Goal: Task Accomplishment & Management: Manage account settings

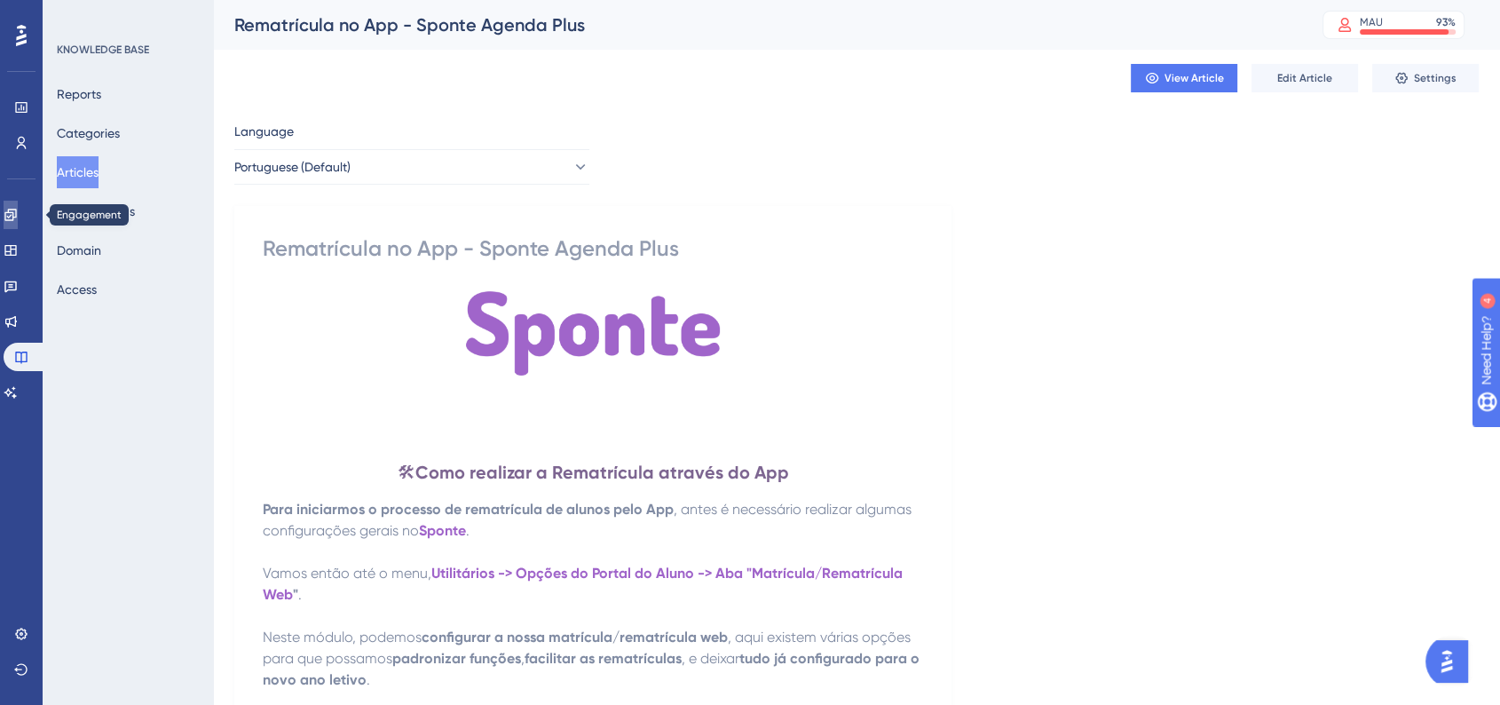
click at [18, 210] on icon at bounding box center [11, 215] width 14 height 14
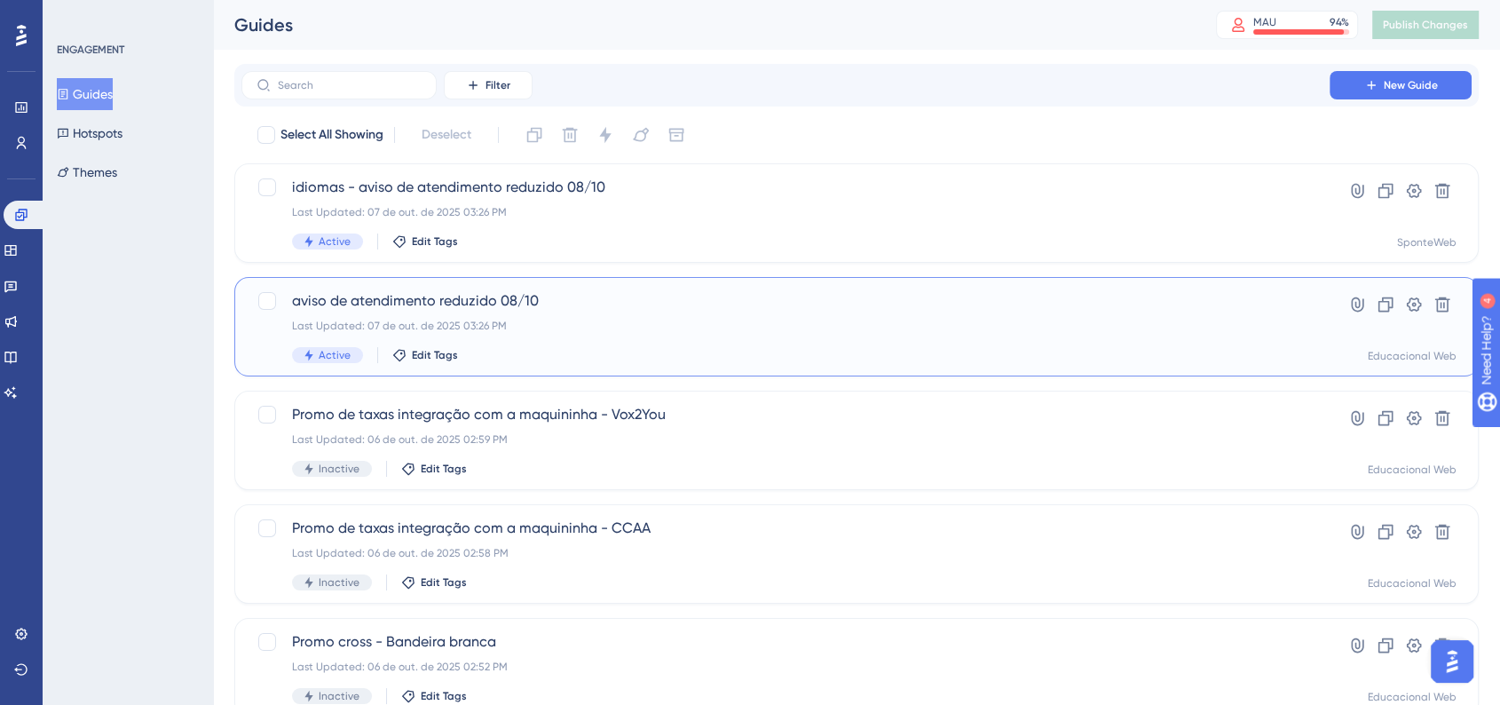
click at [573, 319] on div "Last Updated: 07 de out. de 2025 03:26 PM" at bounding box center [785, 326] width 987 height 14
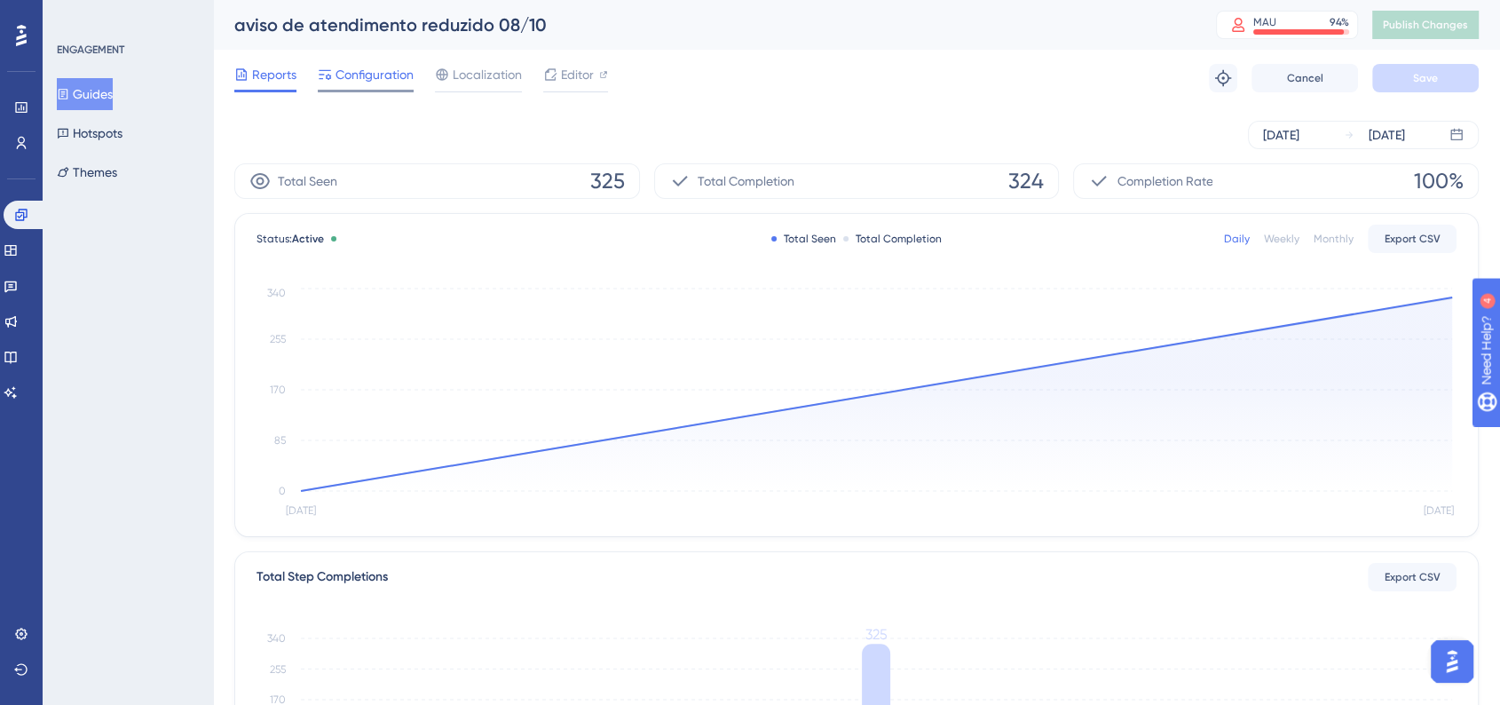
click at [383, 75] on span "Configuration" at bounding box center [375, 74] width 78 height 21
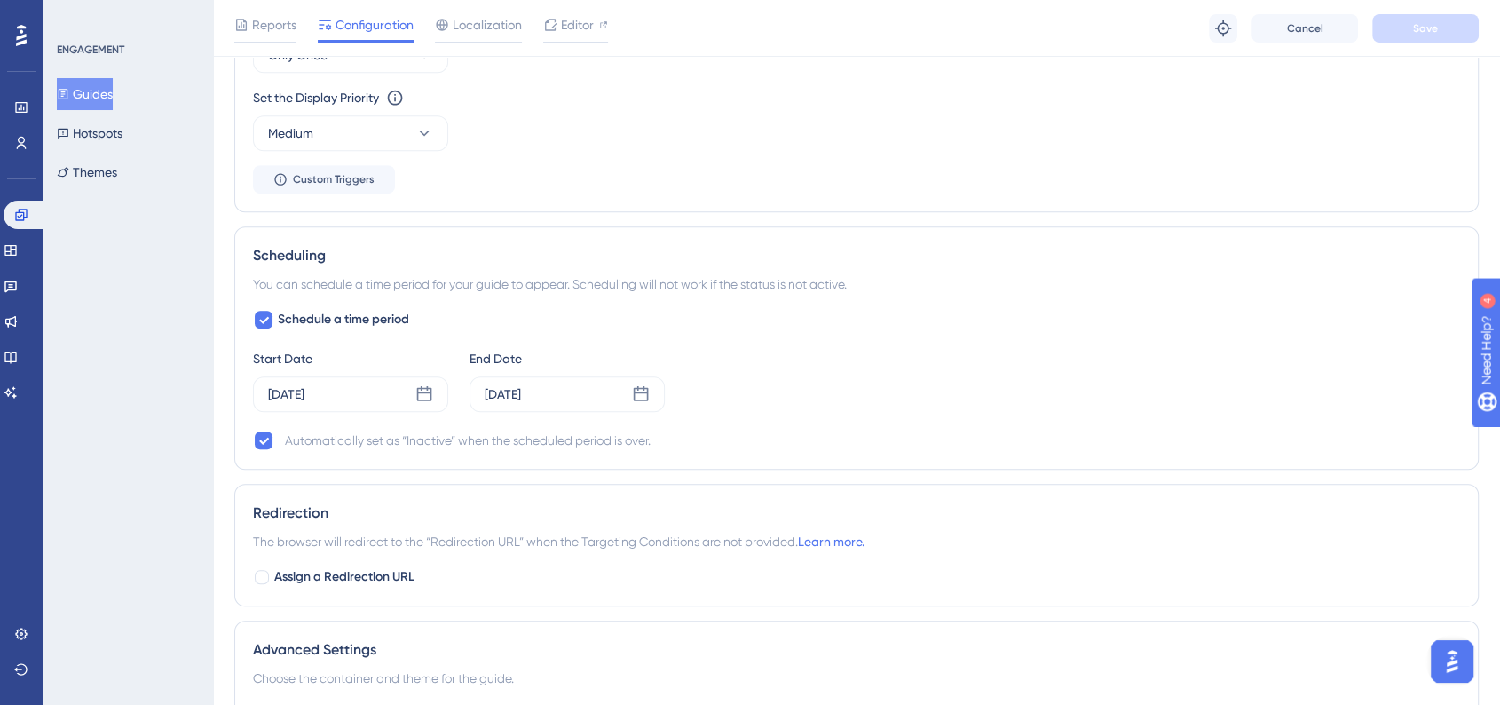
scroll to position [1085, 0]
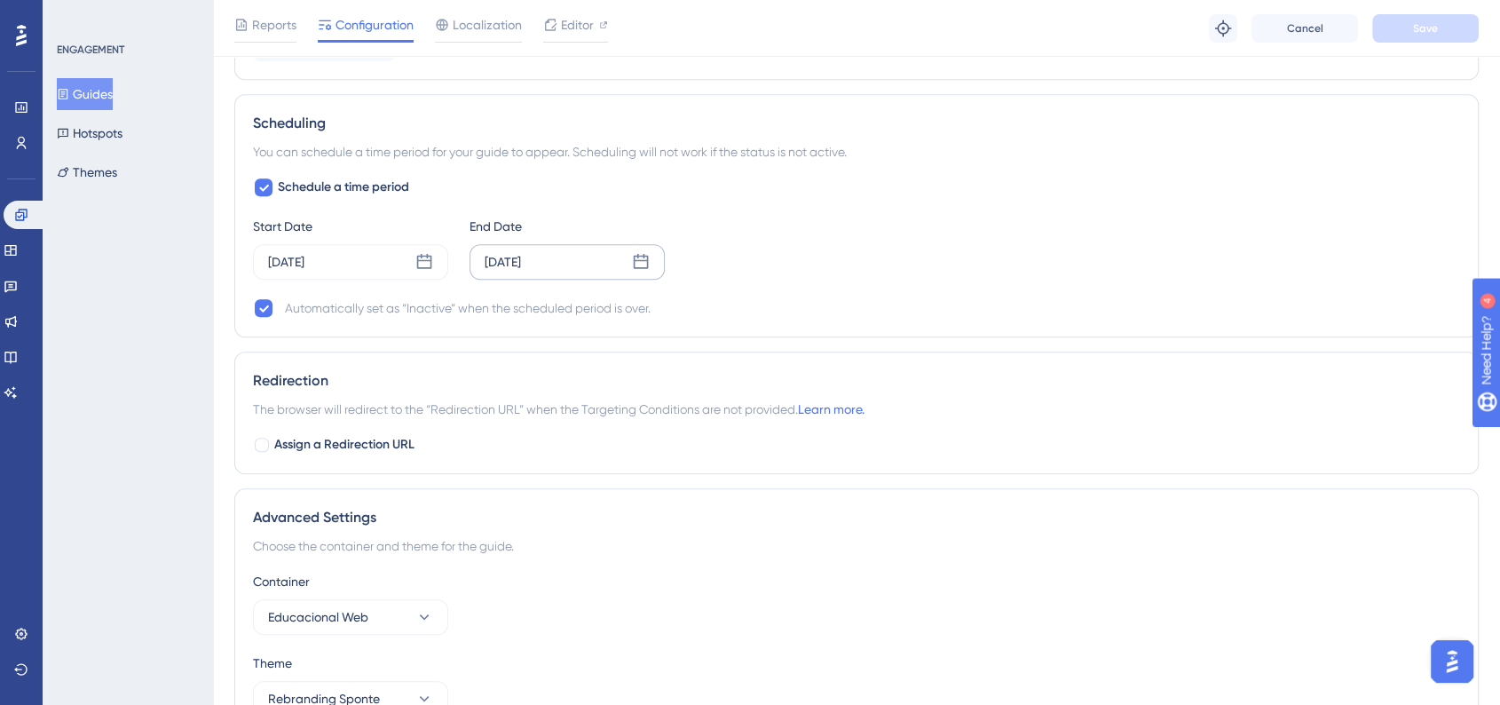
click at [634, 265] on icon at bounding box center [641, 261] width 15 height 15
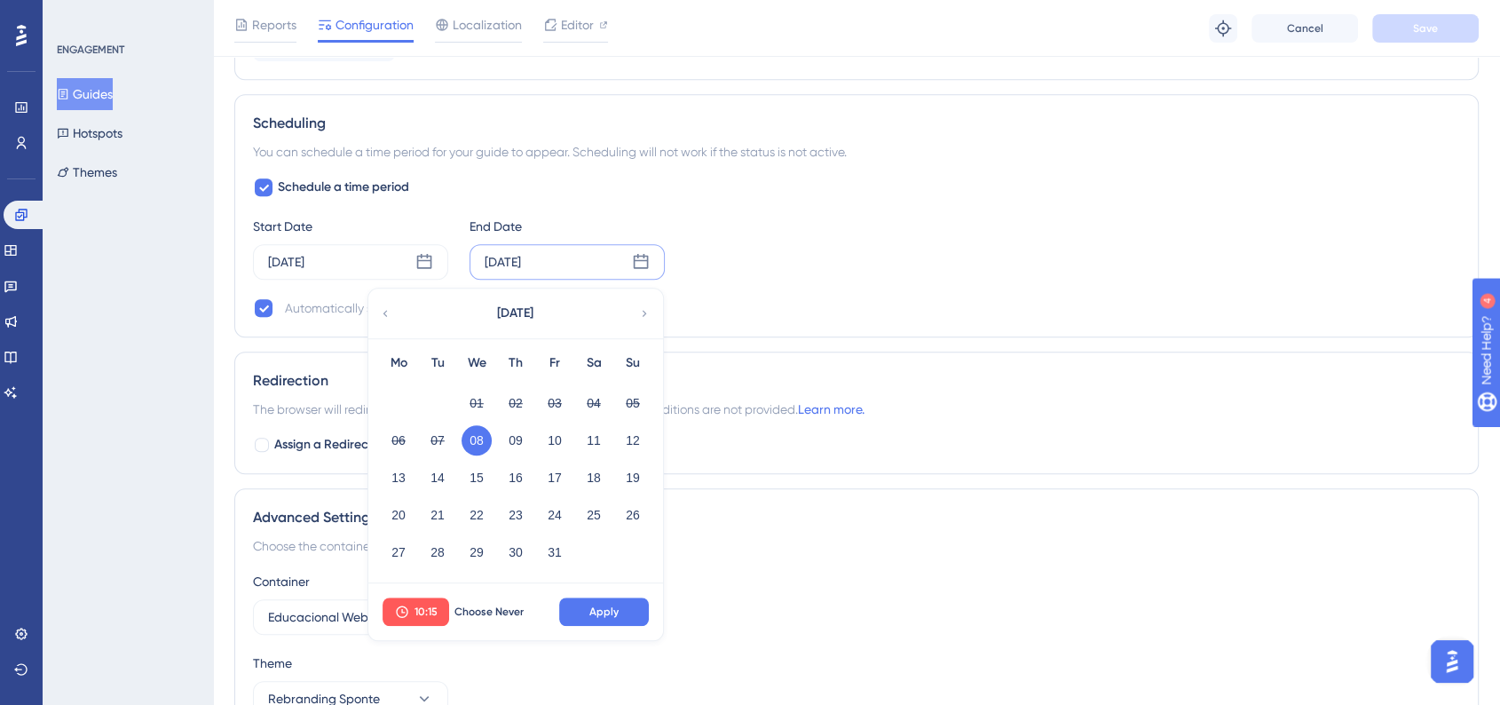
click at [927, 312] on div "Automatically set as “Inactive” when the scheduled period is over." at bounding box center [856, 307] width 1207 height 21
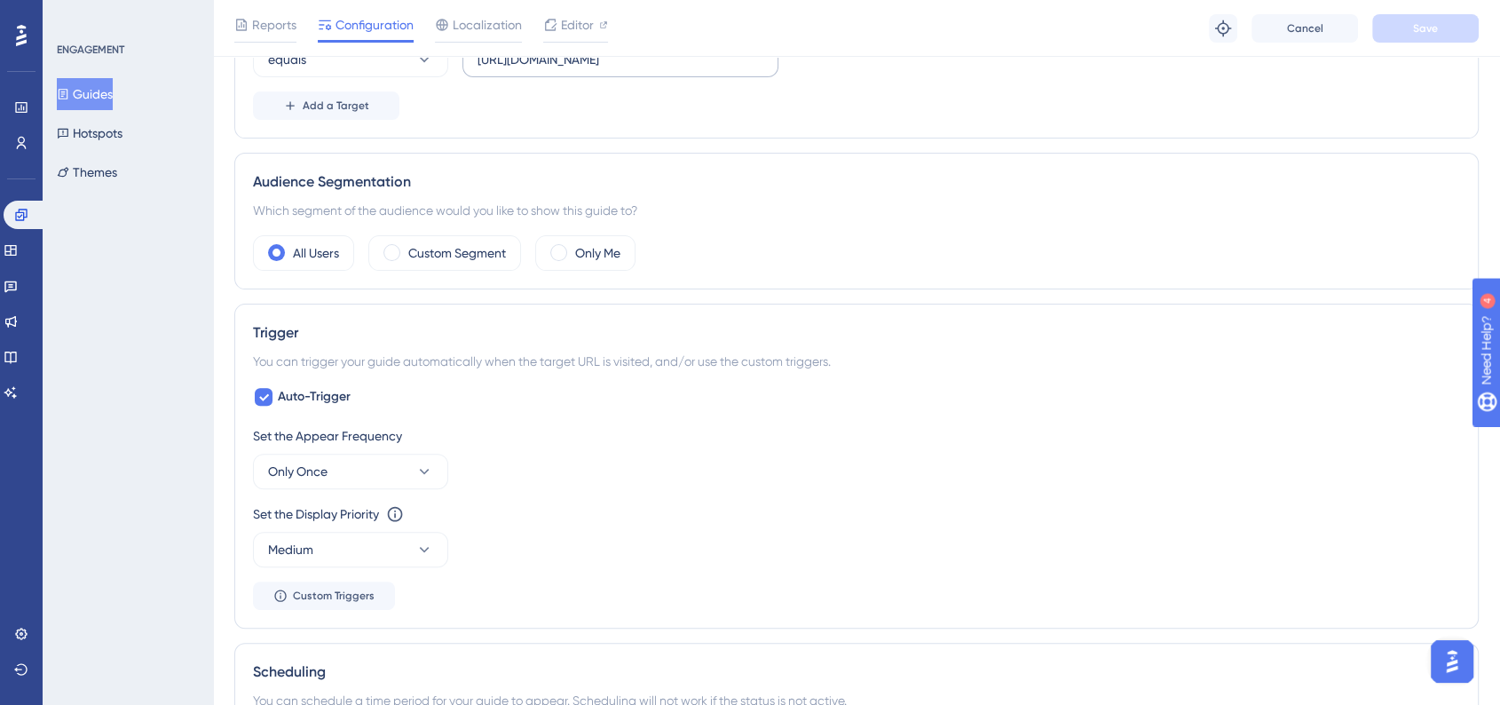
scroll to position [0, 0]
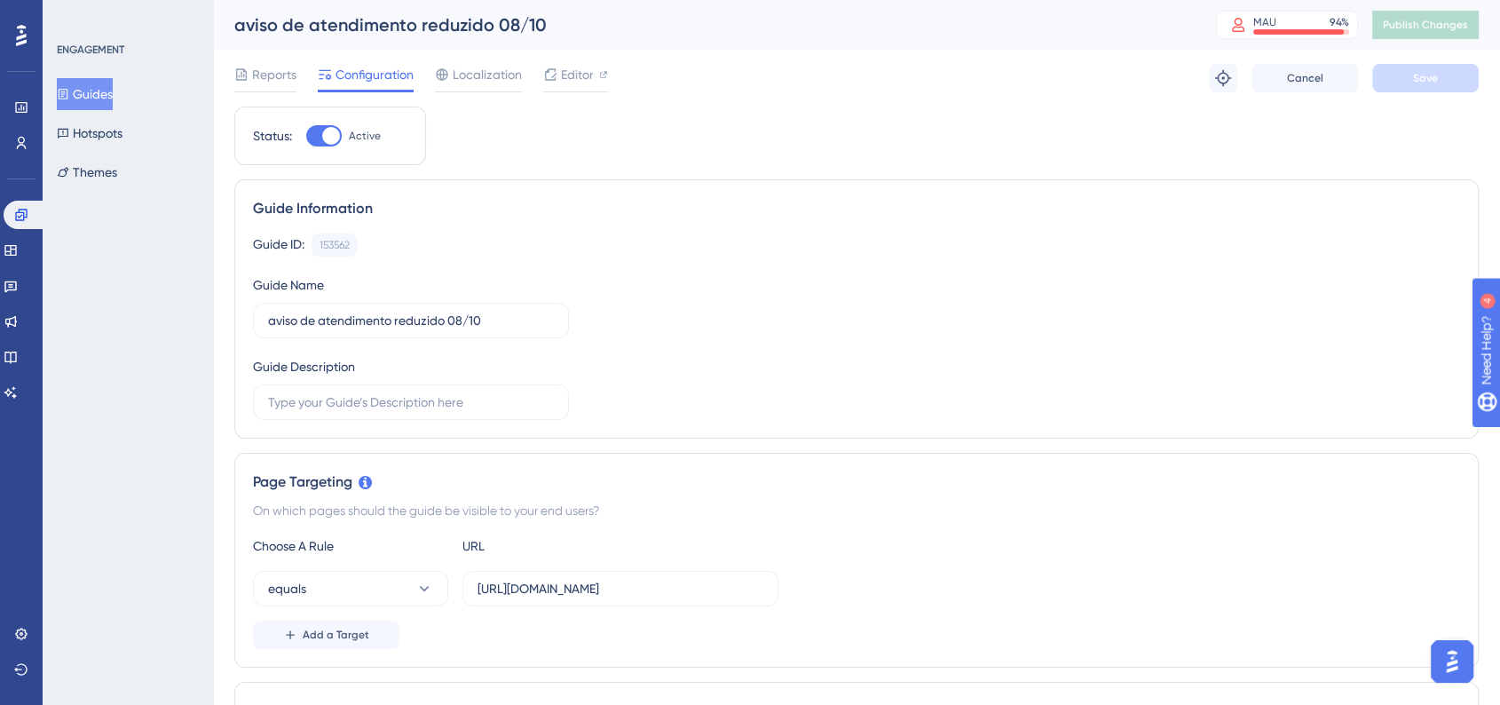
click at [325, 135] on div at bounding box center [331, 136] width 18 height 18
click at [306, 136] on input "Active" at bounding box center [305, 136] width 1 height 1
checkbox input "false"
click at [1422, 87] on button "Save" at bounding box center [1425, 78] width 107 height 28
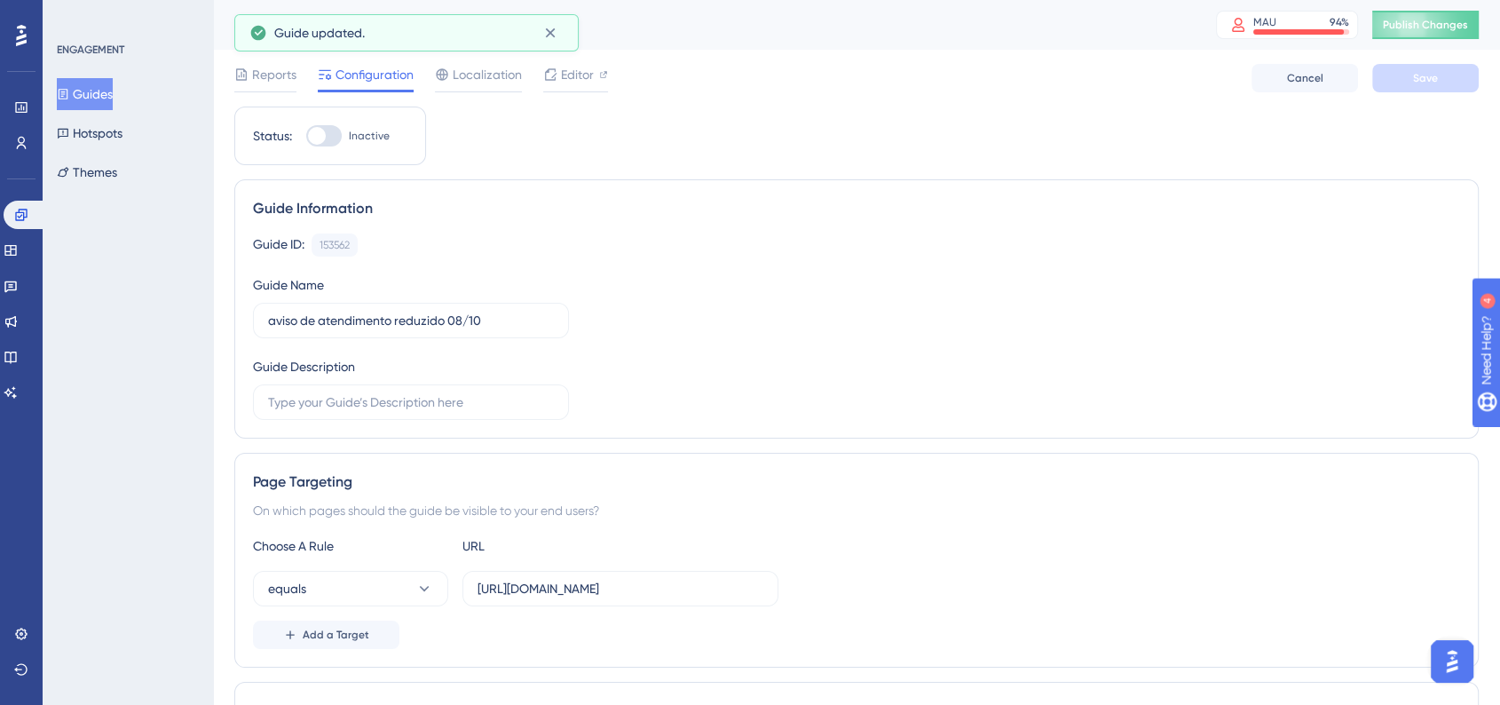
click at [81, 92] on button "Guides" at bounding box center [85, 94] width 56 height 32
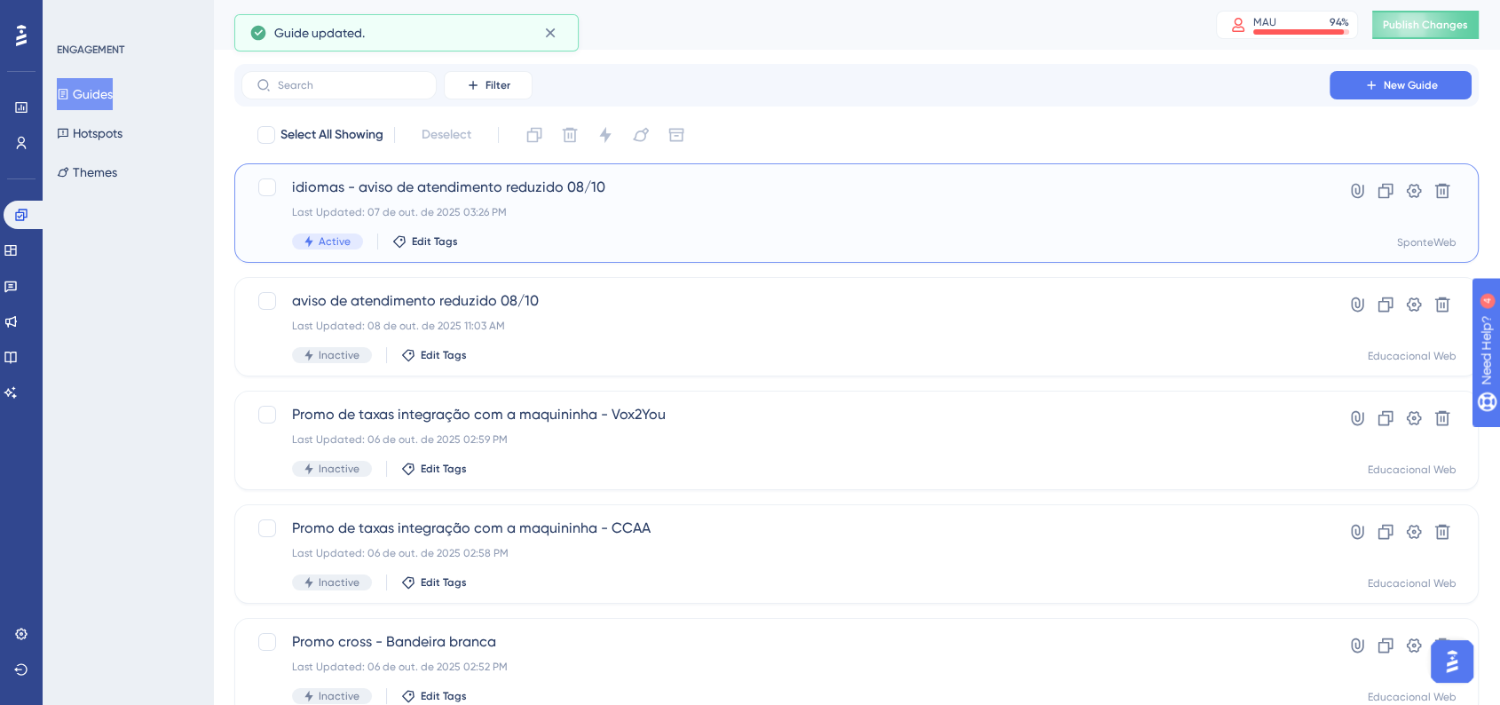
click at [526, 213] on div "Last Updated: 07 de out. de 2025 03:26 PM" at bounding box center [785, 212] width 987 height 14
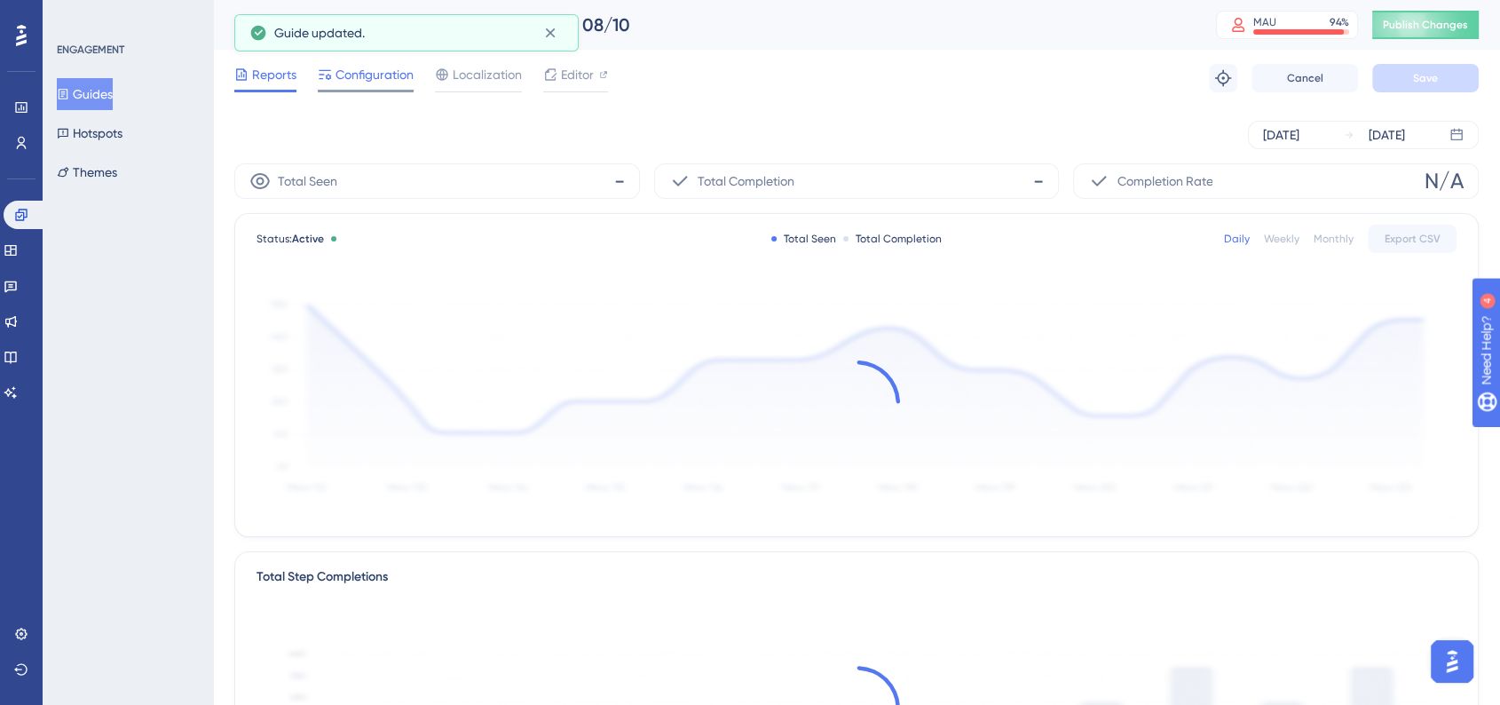
click at [356, 81] on span "Configuration" at bounding box center [375, 74] width 78 height 21
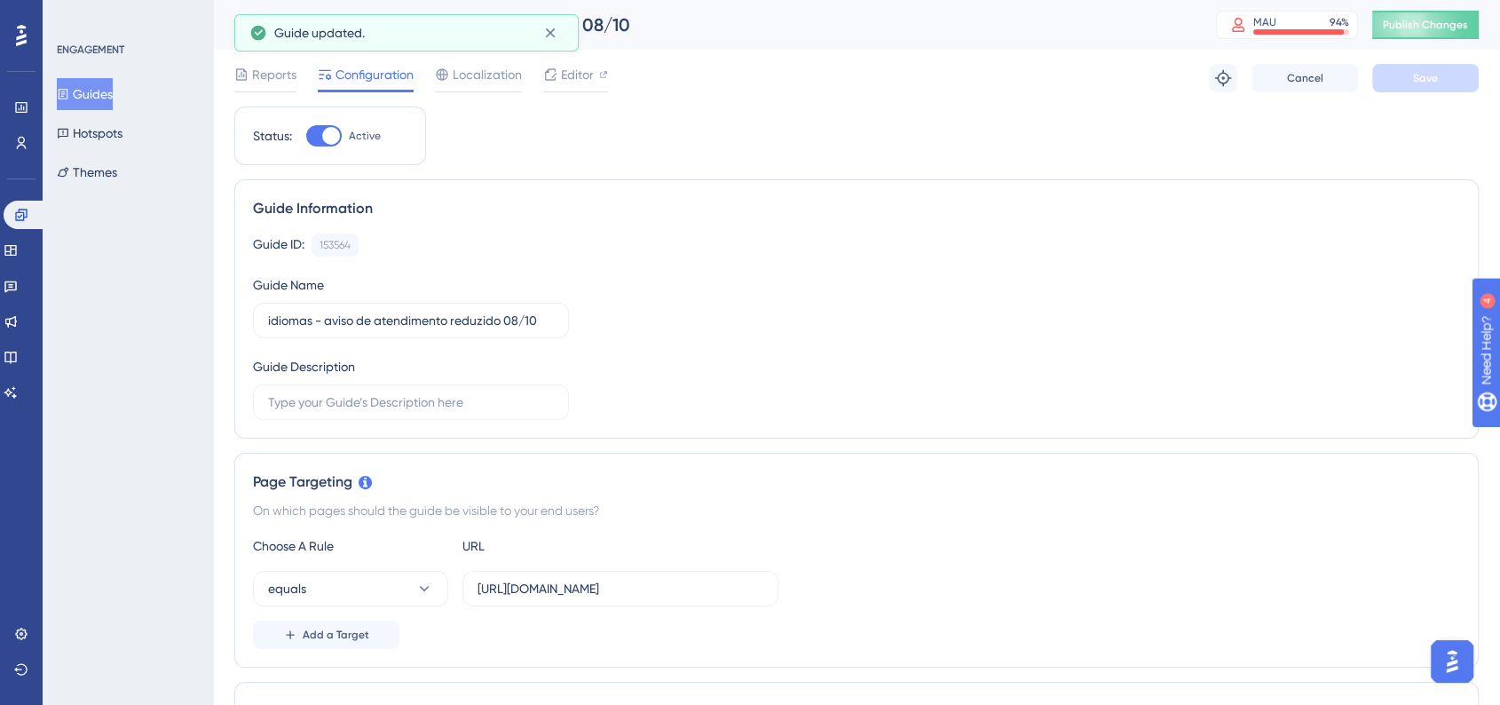
click at [332, 144] on div at bounding box center [324, 135] width 36 height 21
click at [306, 137] on input "Active" at bounding box center [305, 136] width 1 height 1
checkbox input "false"
click at [1407, 80] on button "Save" at bounding box center [1425, 78] width 107 height 28
click at [113, 93] on button "Guides" at bounding box center [85, 94] width 56 height 32
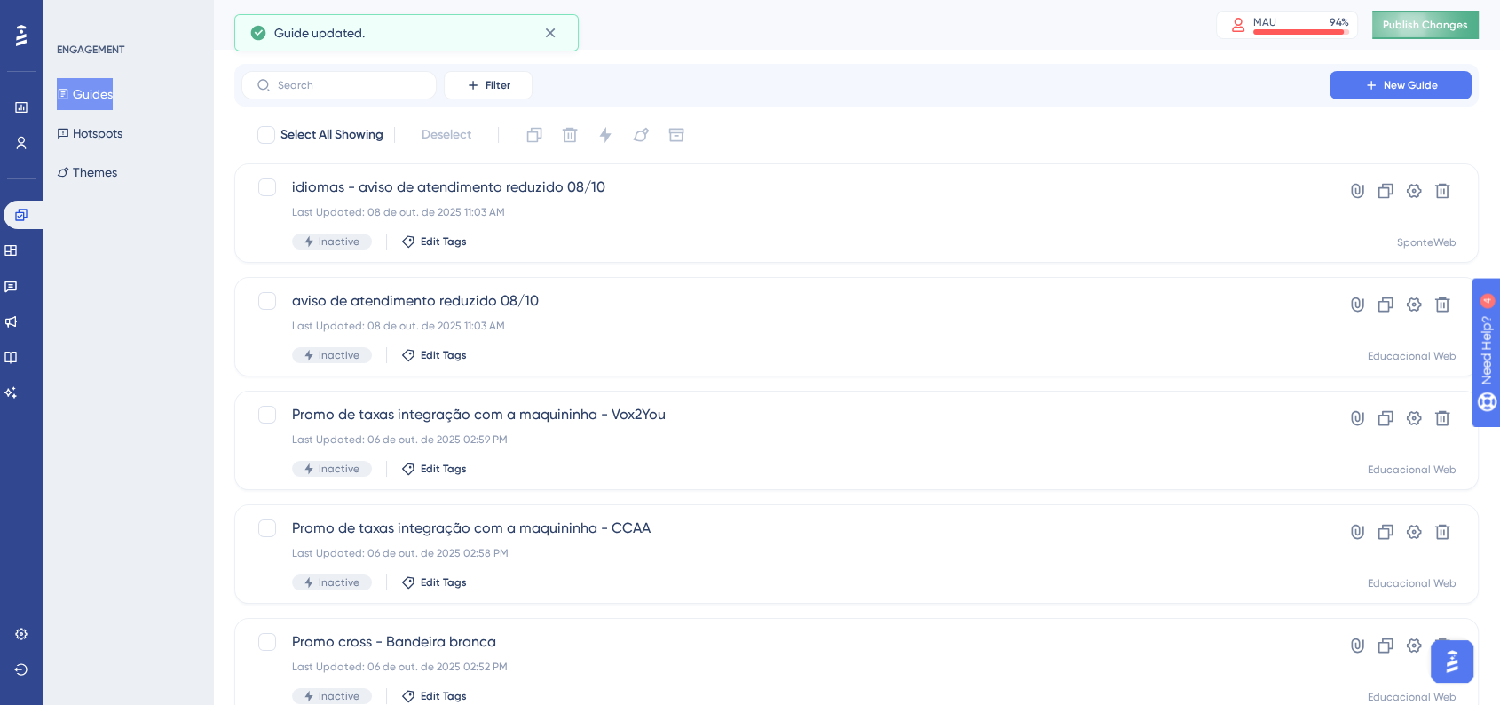
click at [1431, 26] on span "Publish Changes" at bounding box center [1425, 25] width 85 height 14
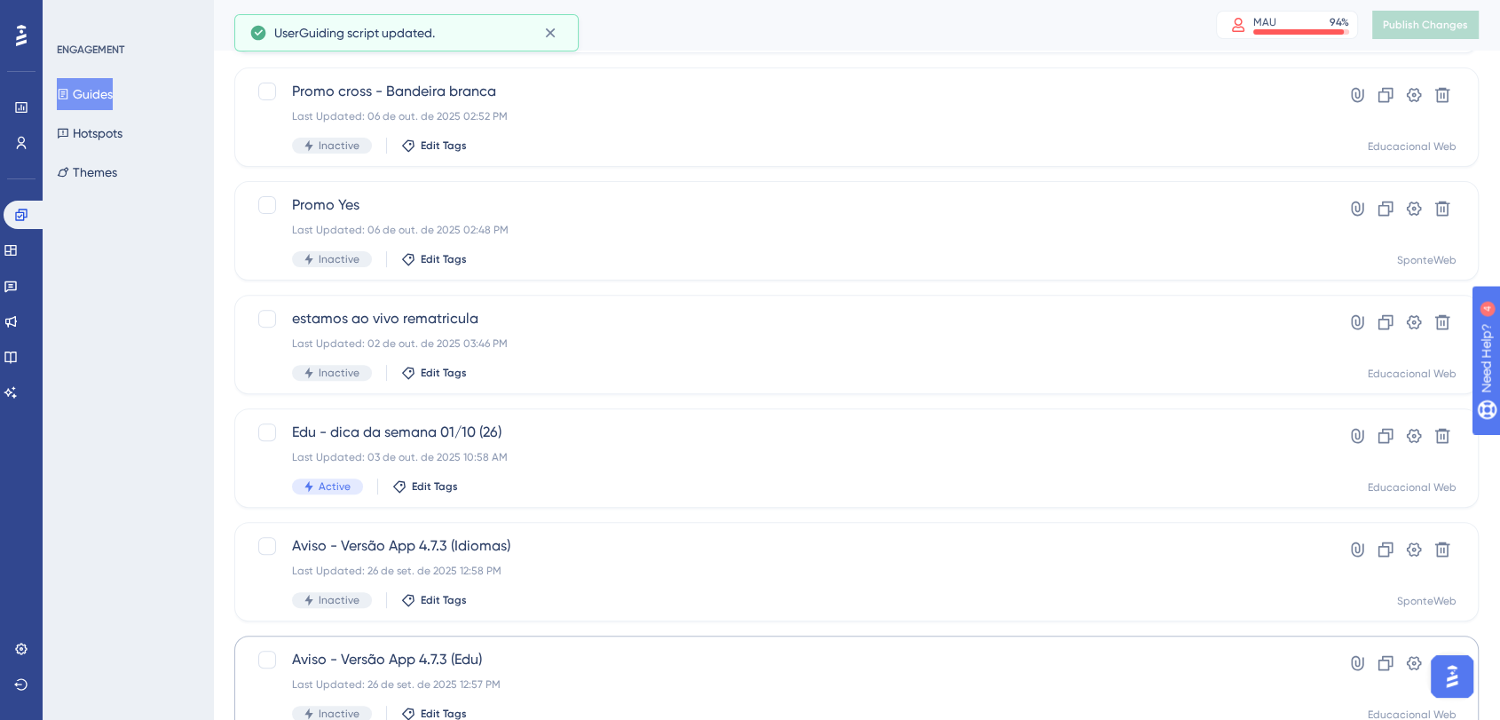
scroll to position [658, 0]
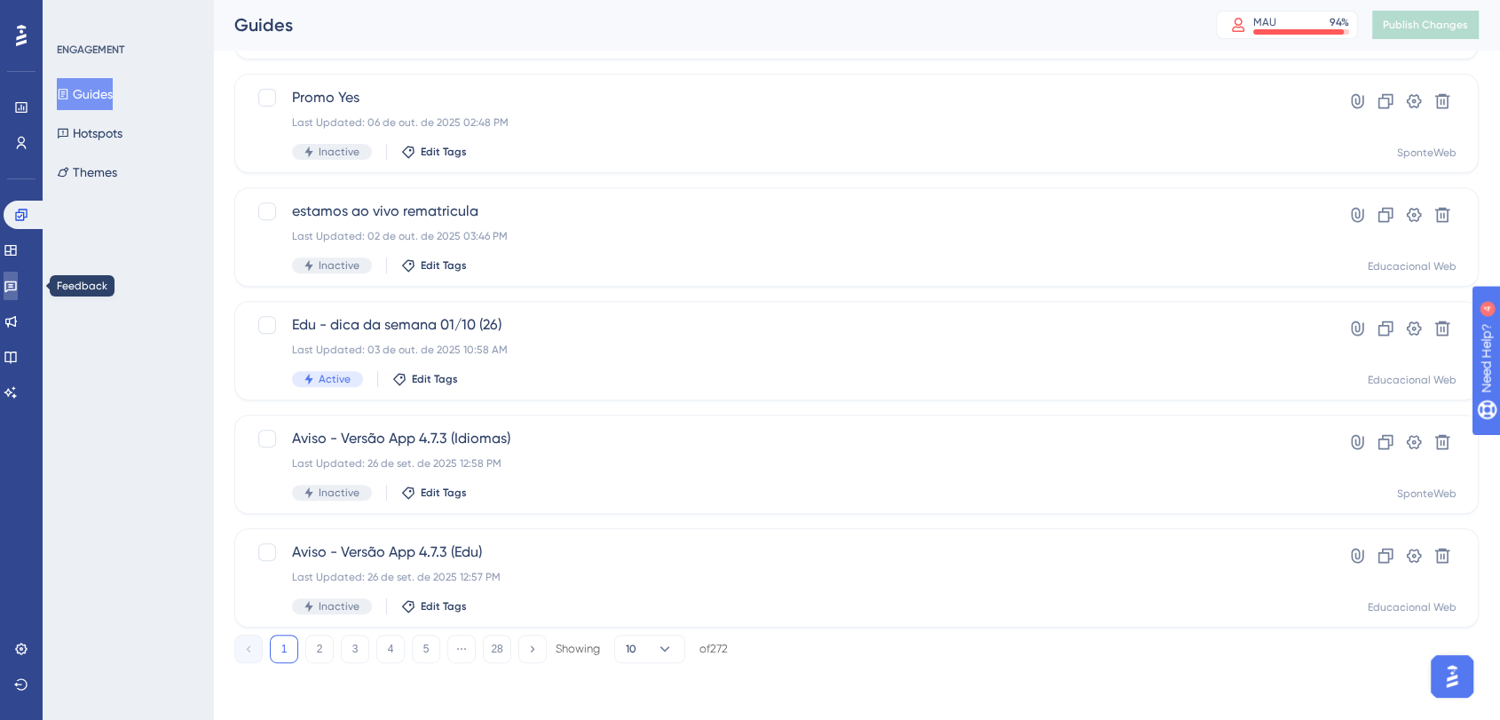
click at [18, 288] on icon at bounding box center [11, 286] width 14 height 14
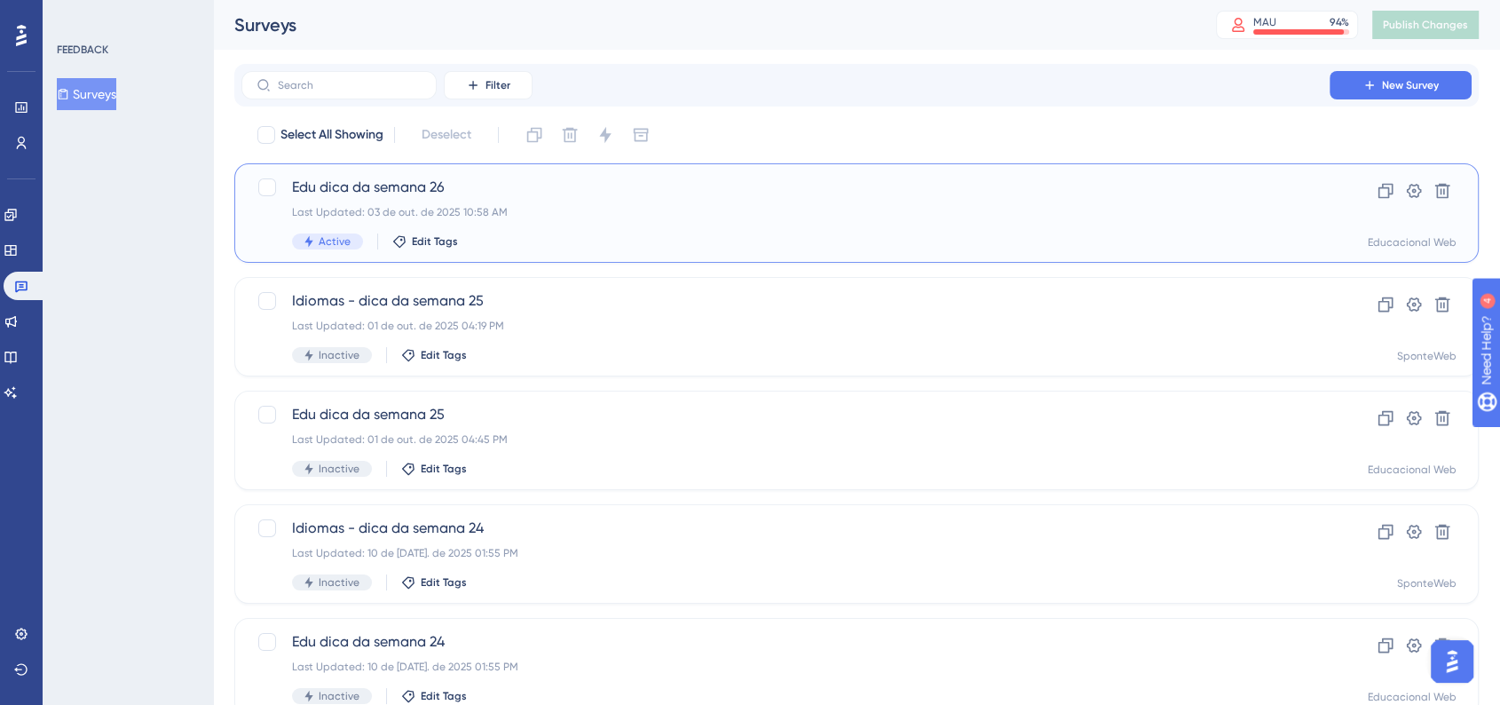
click at [513, 234] on div "Active Edit Tags" at bounding box center [785, 241] width 987 height 16
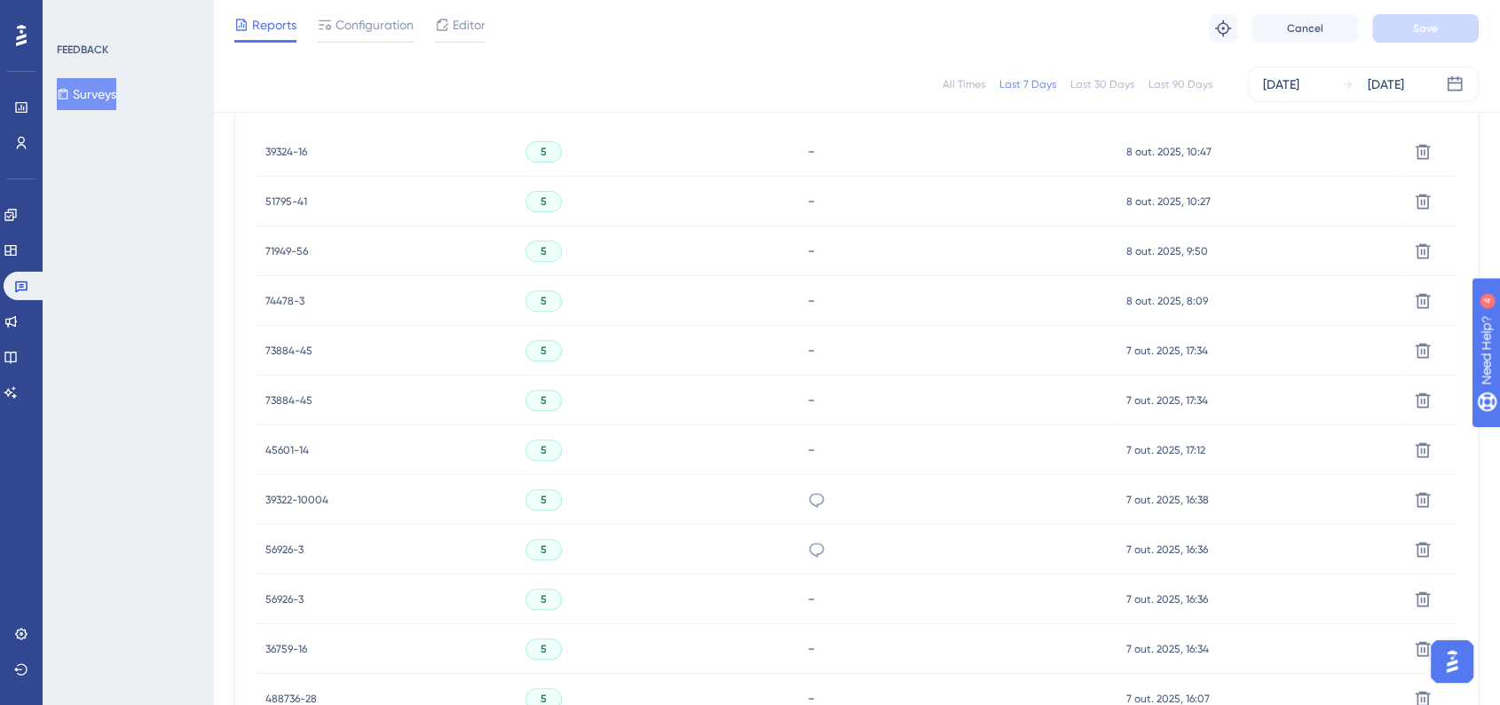
scroll to position [99, 0]
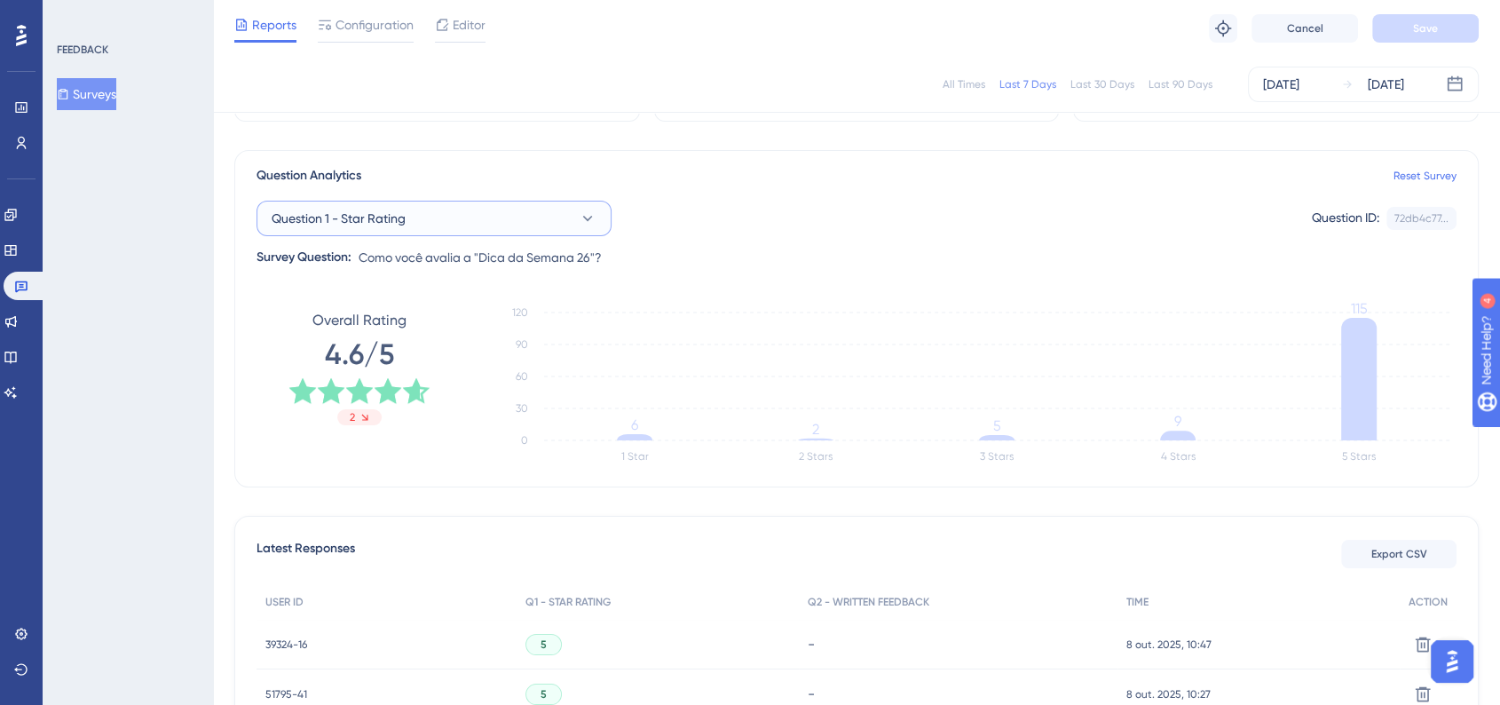
click at [547, 222] on button "Question 1 - Star Rating" at bounding box center [434, 219] width 355 height 36
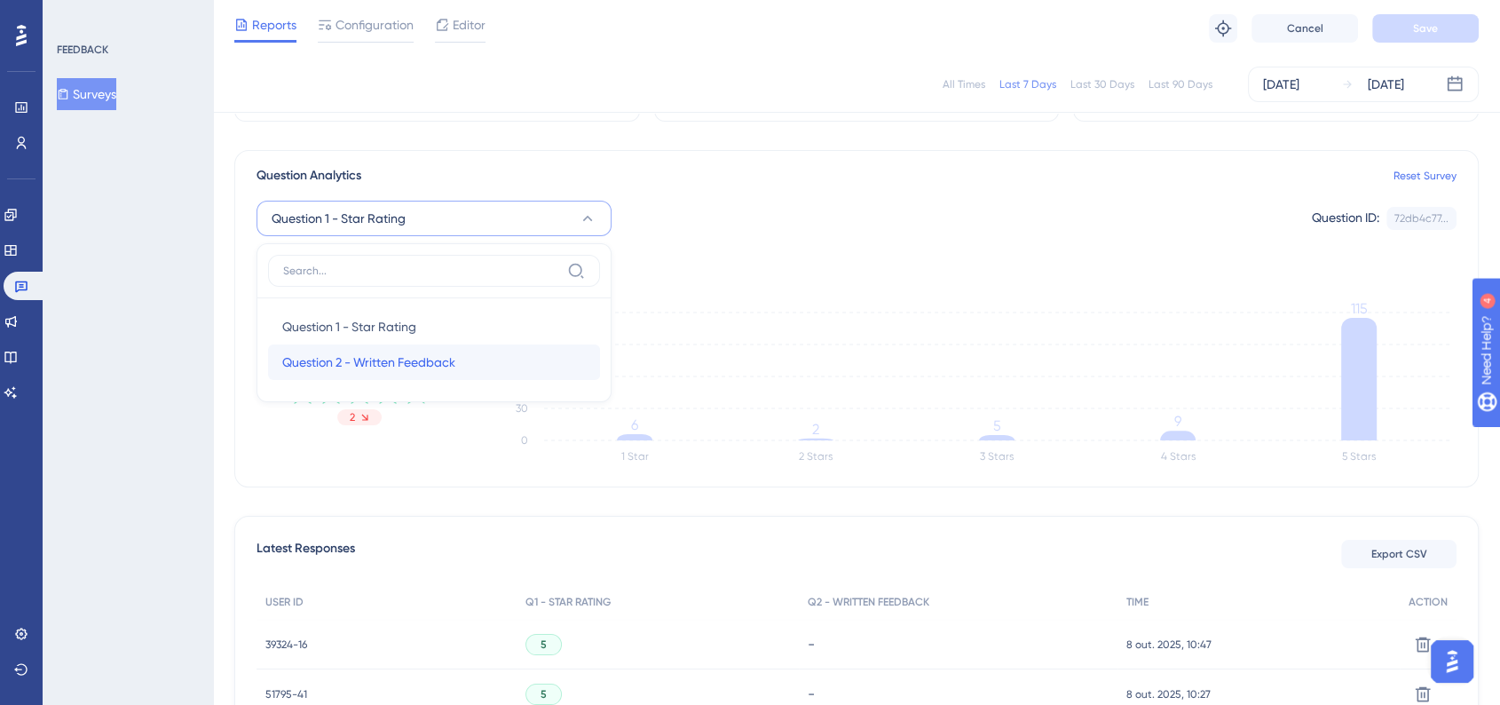
click at [361, 357] on span "Question 2 - Written Feedback" at bounding box center [368, 362] width 173 height 21
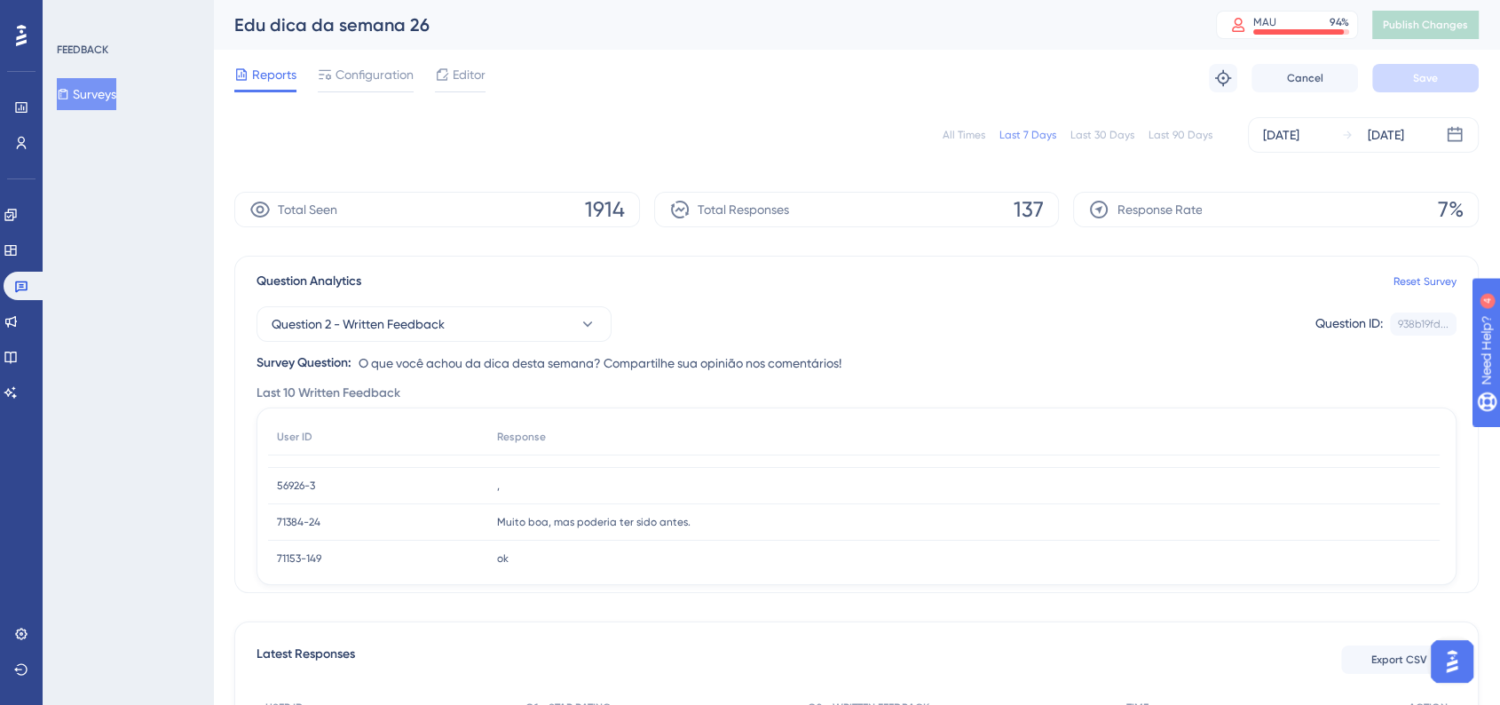
scroll to position [0, 0]
click at [495, 317] on button "Question 2 - Written Feedback" at bounding box center [434, 324] width 355 height 36
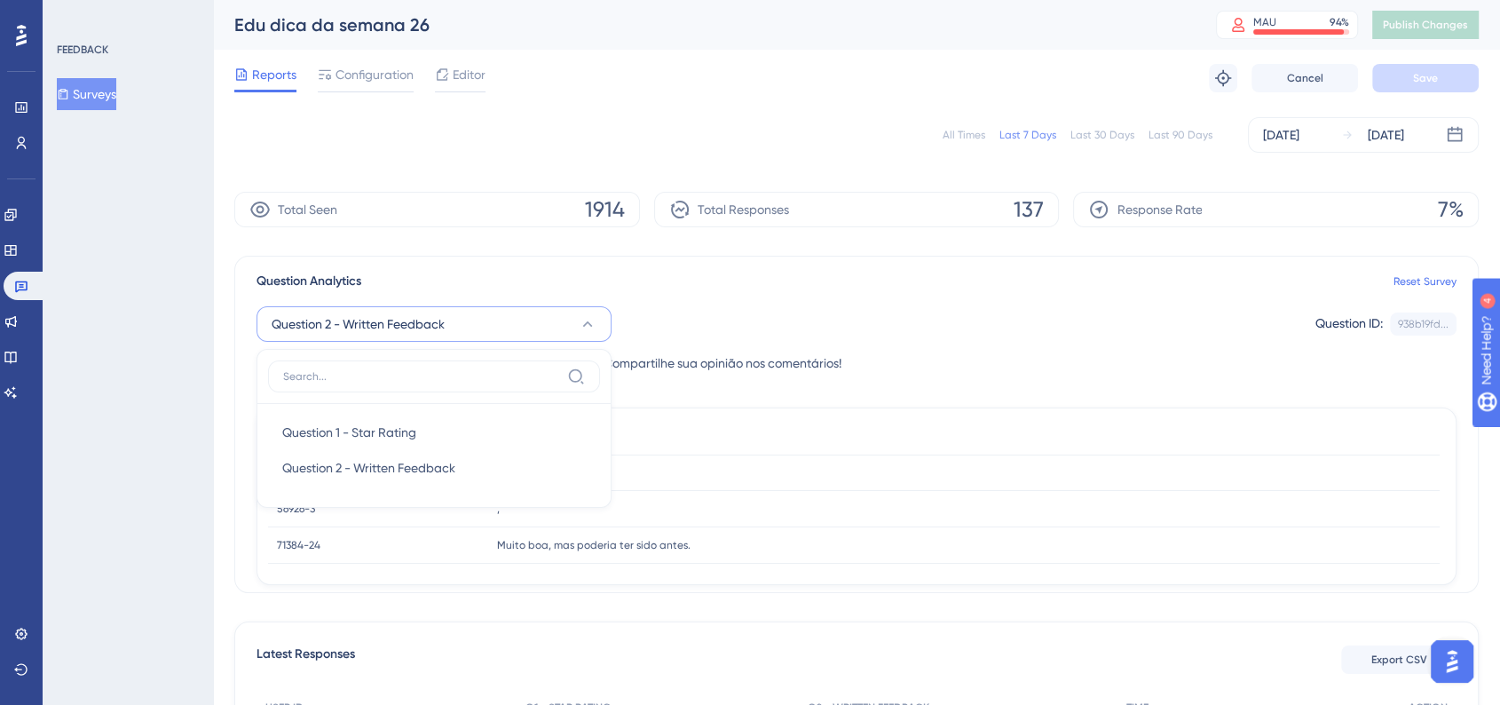
click at [768, 297] on div "Question 2 - Written Feedback Question 1 - Star Rating Question 1 - Star Rating…" at bounding box center [857, 333] width 1200 height 82
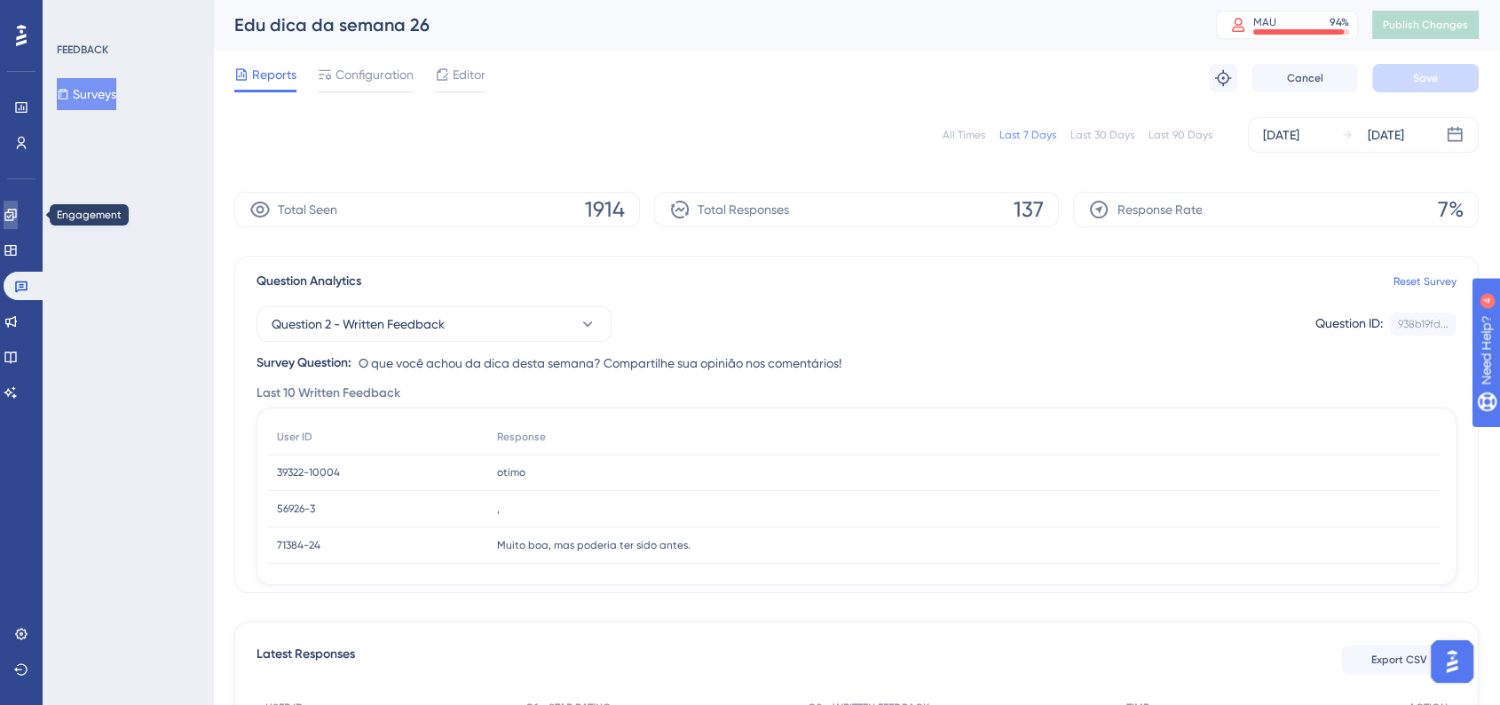
click at [18, 206] on link at bounding box center [11, 215] width 14 height 28
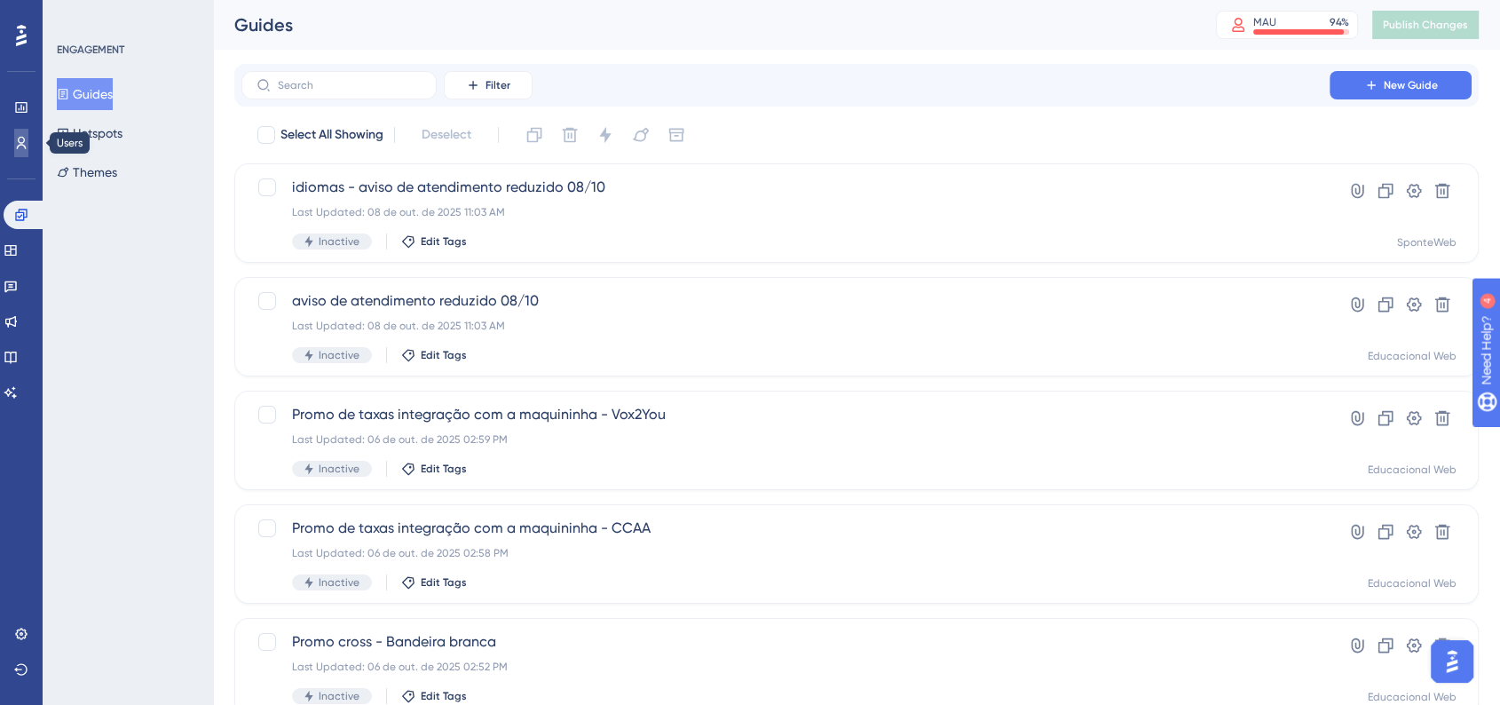
click at [14, 130] on link at bounding box center [21, 143] width 14 height 28
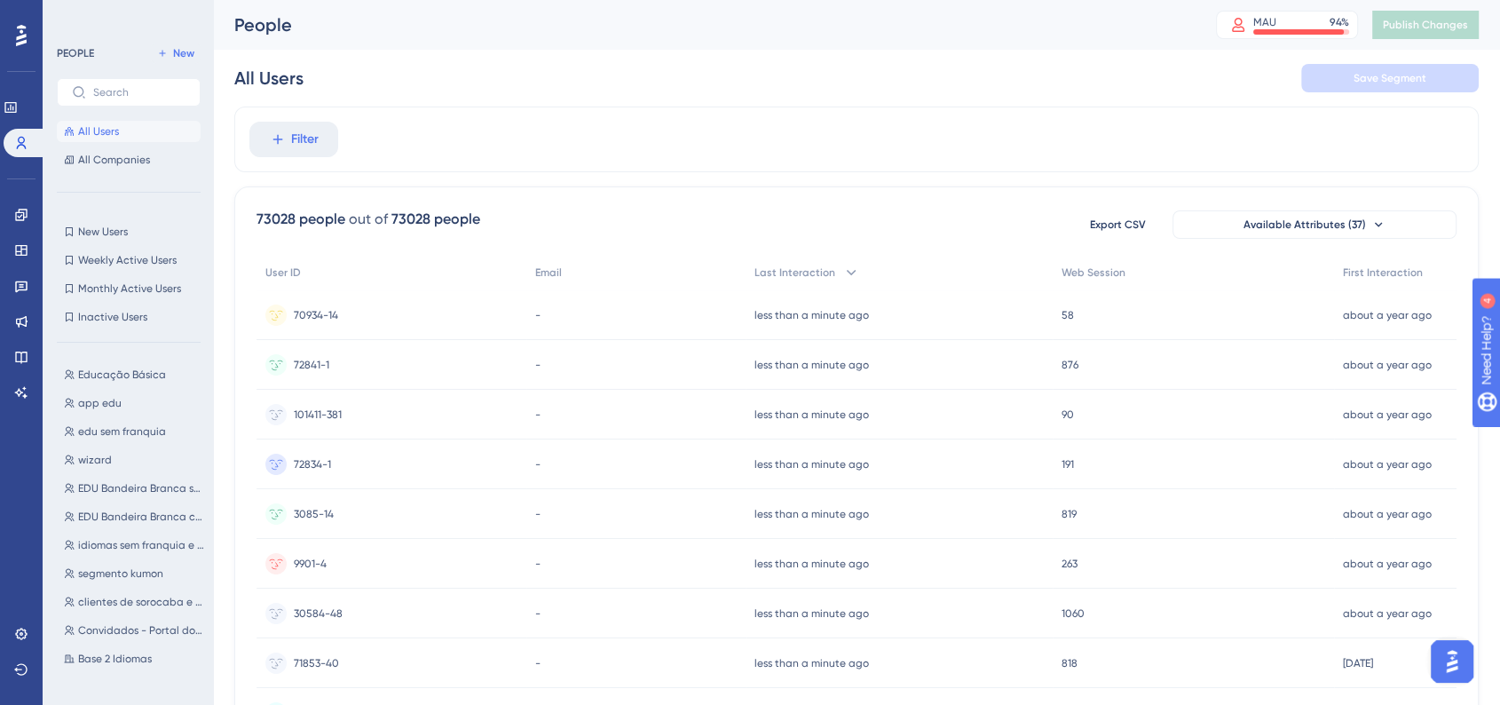
click at [97, 130] on span "All Users" at bounding box center [98, 131] width 41 height 14
click at [177, 59] on span "New" at bounding box center [183, 53] width 21 height 14
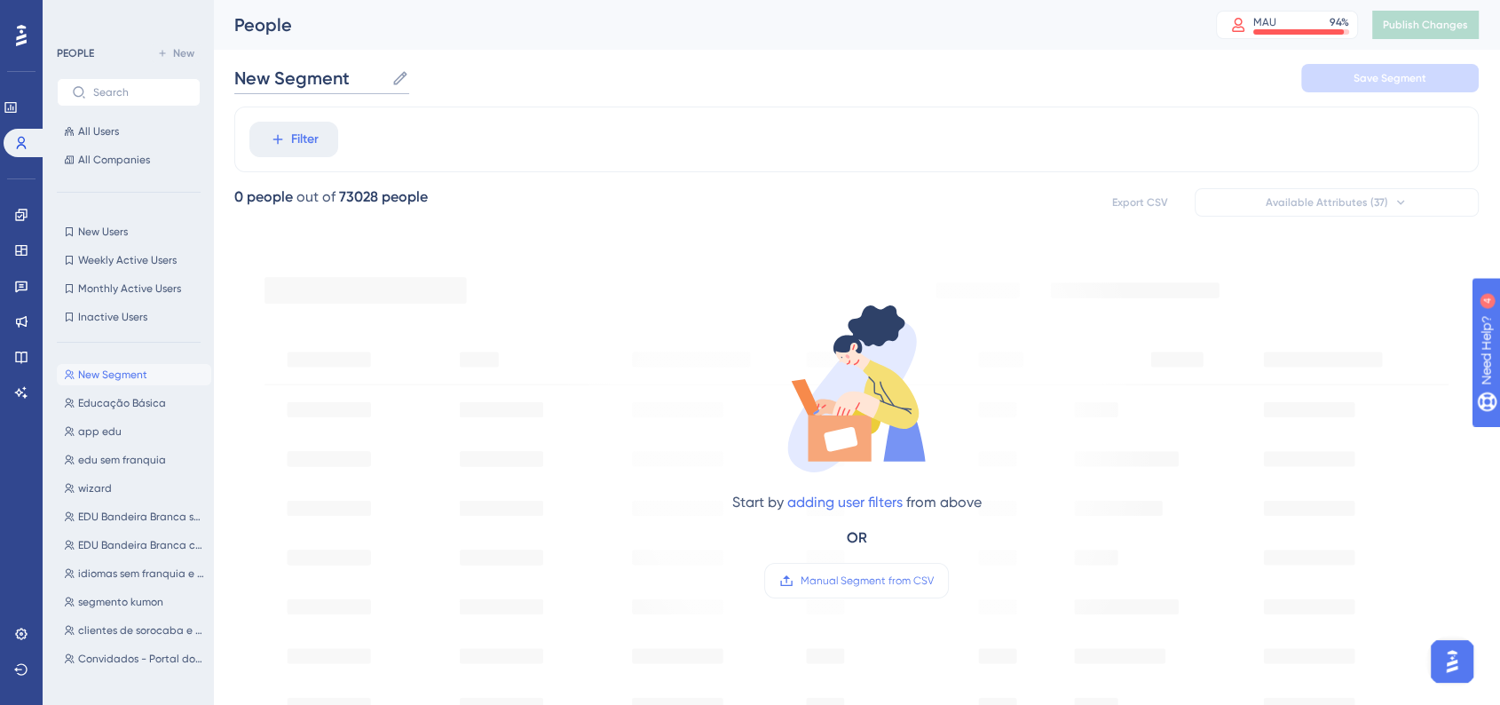
click at [362, 89] on input "New Segment" at bounding box center [309, 78] width 150 height 25
drag, startPoint x: 362, startPoint y: 87, endPoint x: 220, endPoint y: 85, distance: 142.0
click at [220, 86] on div "Performance Users Engagement Widgets Feedback Product Updates Knowledge Base AI…" at bounding box center [856, 682] width 1287 height 1364
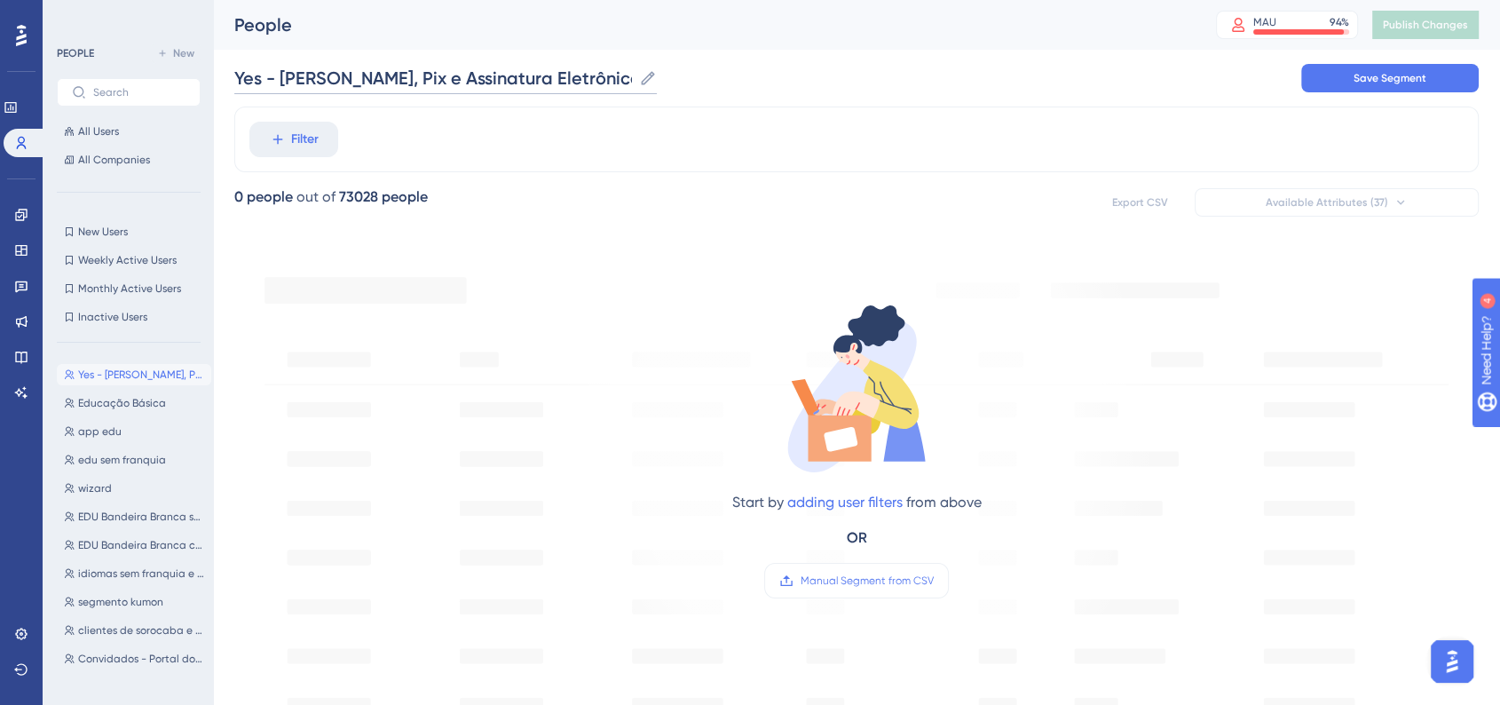
type input "Yes - Sem Boleto, Pix e Assinatura Eletrônica"
click at [291, 149] on span "Filter" at bounding box center [305, 139] width 28 height 21
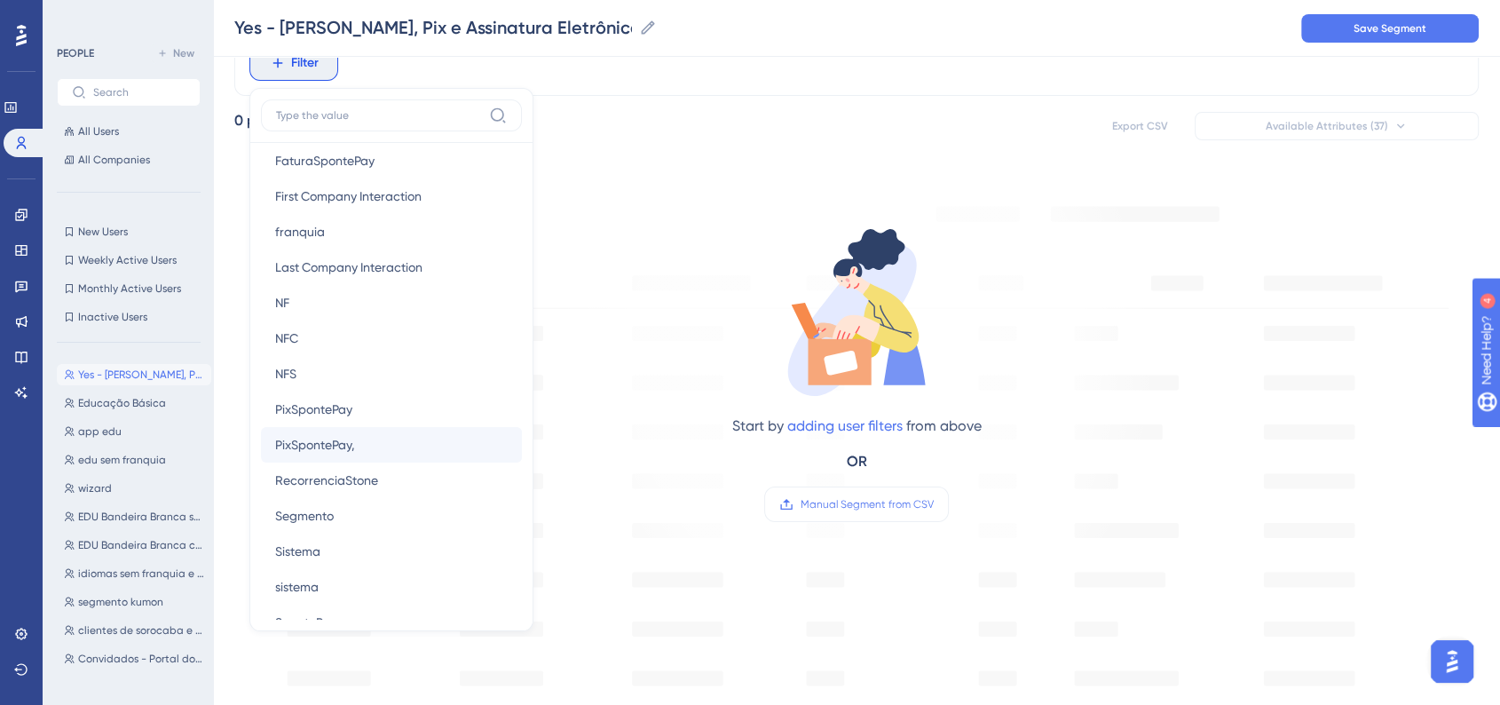
scroll to position [1604, 0]
click at [382, 129] on label at bounding box center [391, 115] width 261 height 32
click at [382, 123] on input at bounding box center [379, 115] width 206 height 14
click at [384, 126] on label at bounding box center [391, 115] width 261 height 32
click at [384, 123] on input at bounding box center [379, 115] width 206 height 14
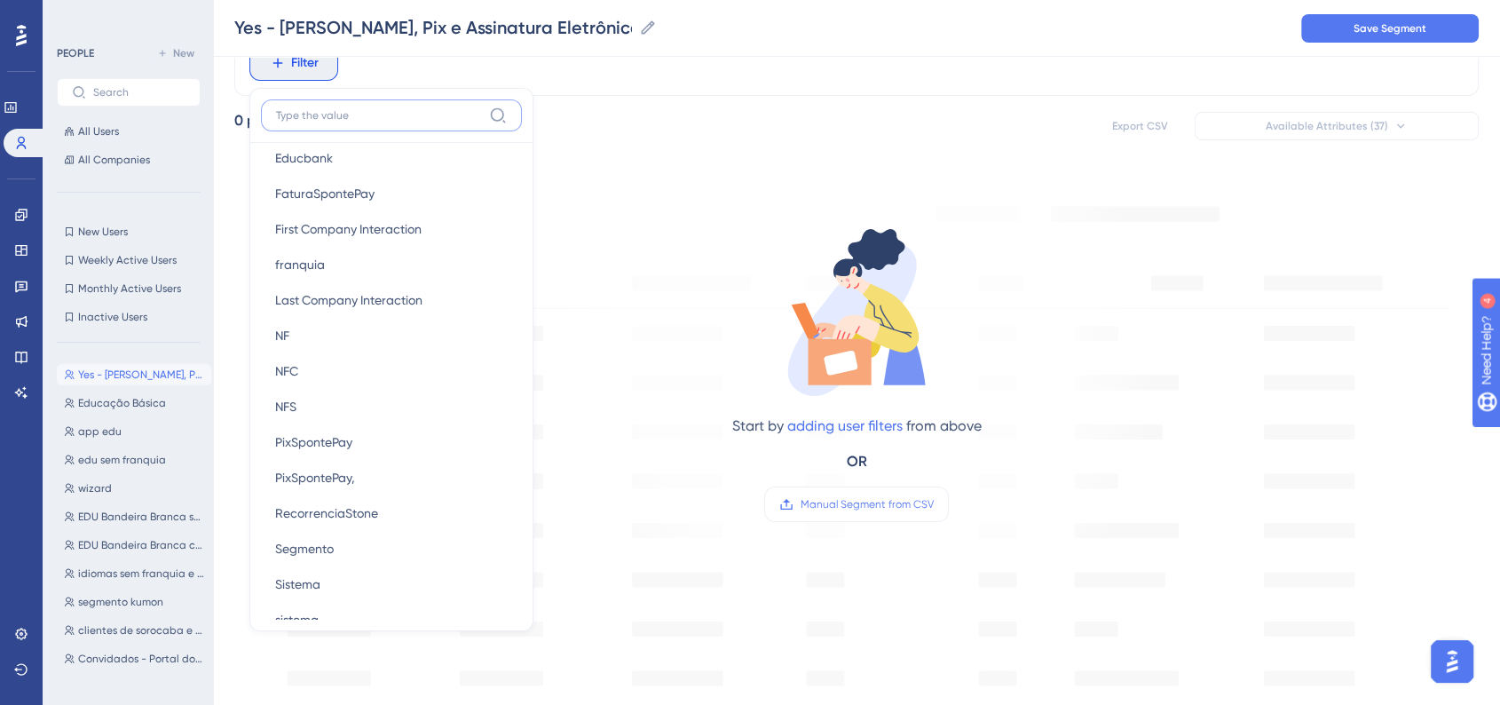
click at [391, 120] on input at bounding box center [379, 115] width 206 height 14
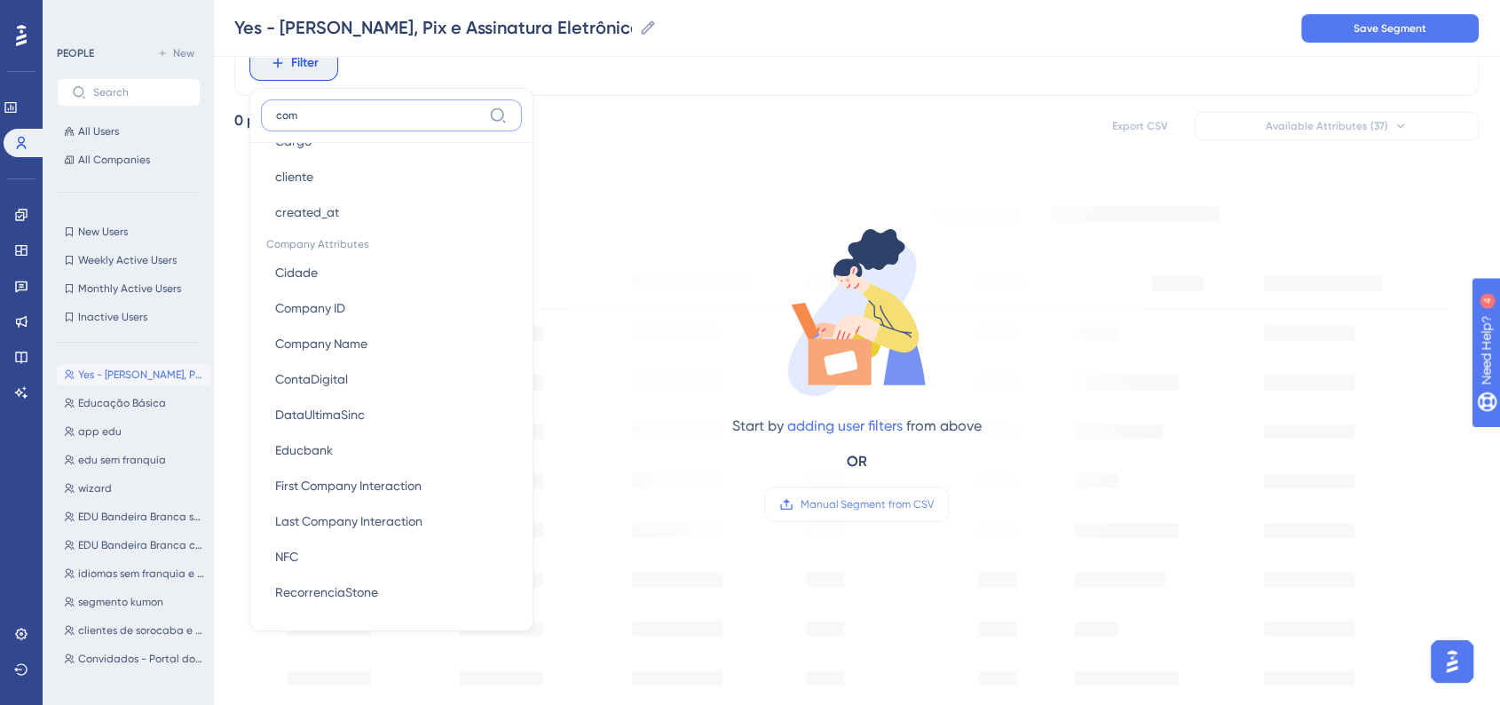
scroll to position [0, 0]
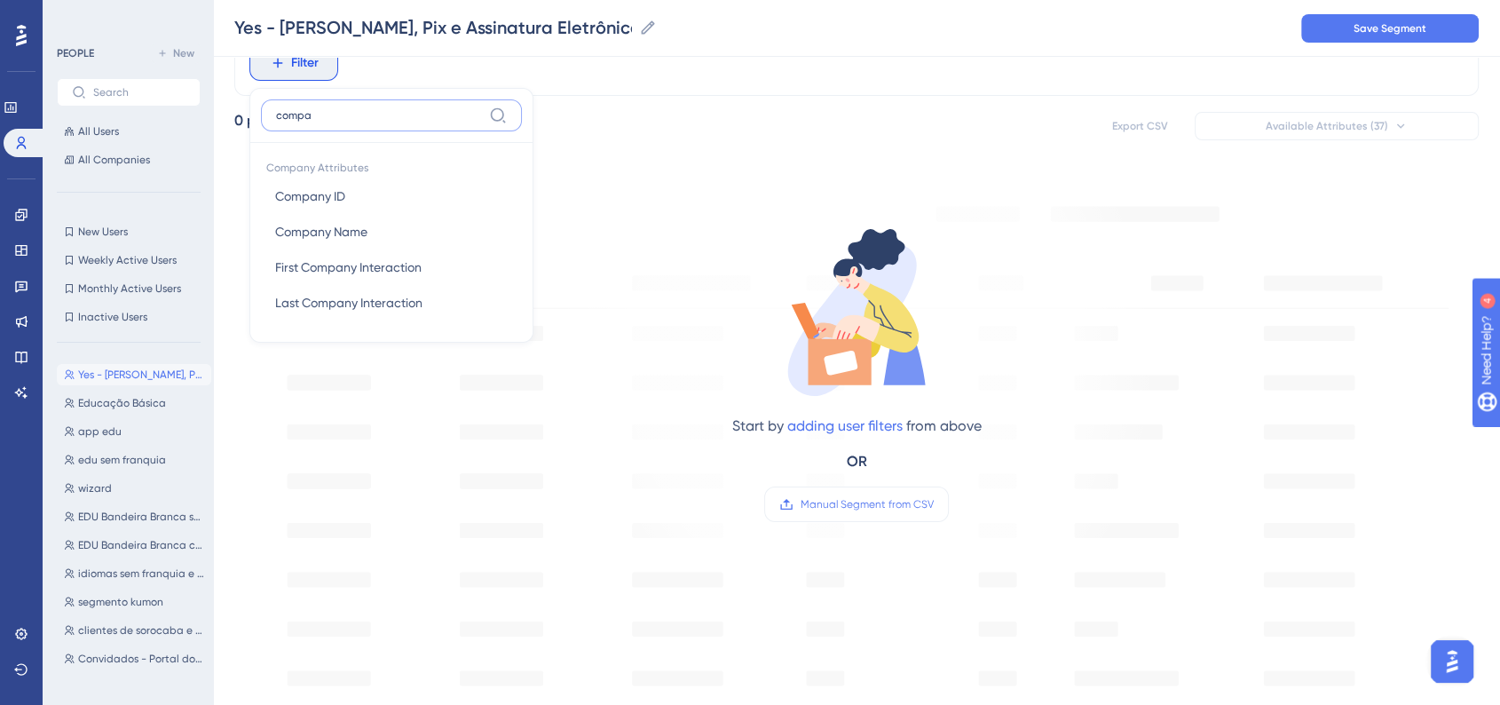
drag, startPoint x: 322, startPoint y: 114, endPoint x: 267, endPoint y: 114, distance: 55.0
click at [267, 114] on label "compa" at bounding box center [391, 115] width 261 height 32
type input "fran"
click at [332, 248] on button "franquia franquia" at bounding box center [391, 257] width 261 height 36
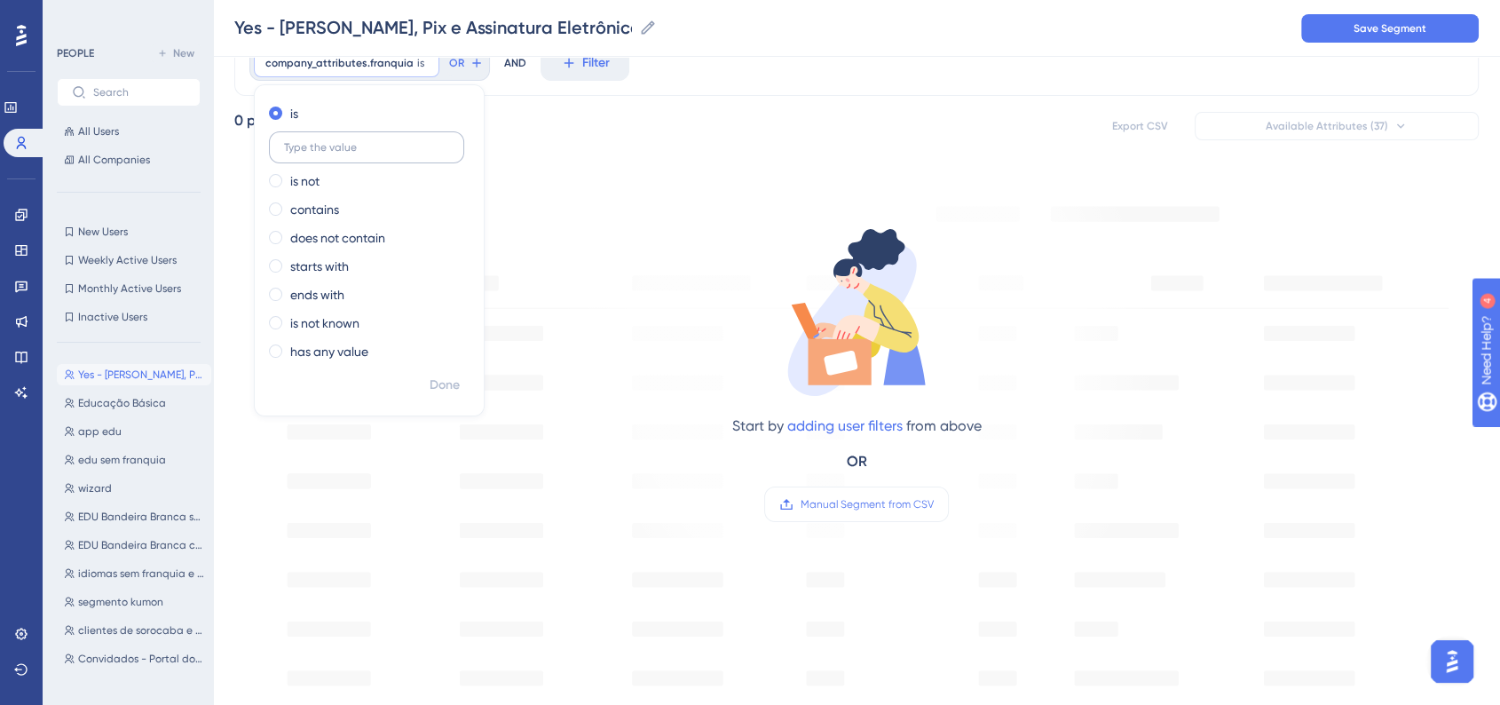
type input "20"
click at [445, 381] on span "Done" at bounding box center [445, 385] width 30 height 21
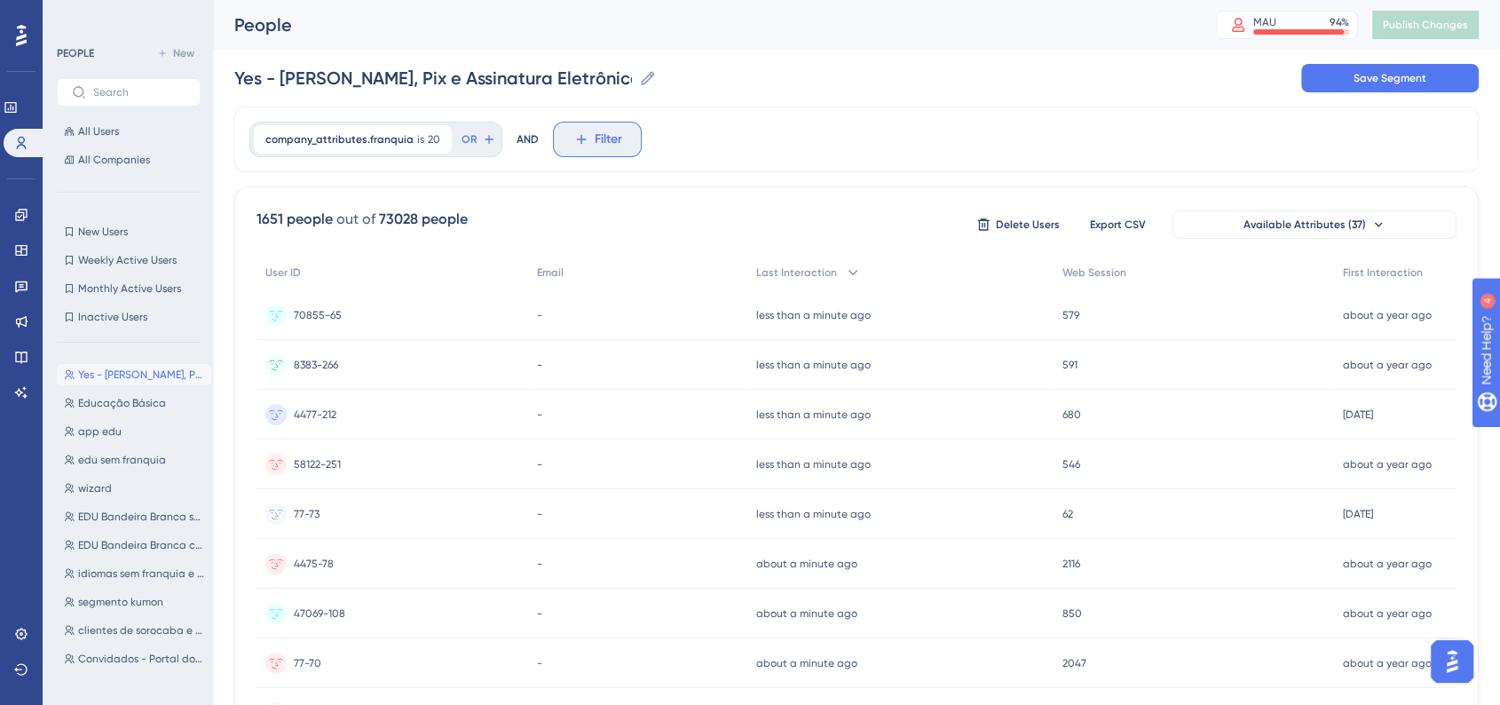
click at [575, 150] on button "Filter" at bounding box center [597, 140] width 89 height 36
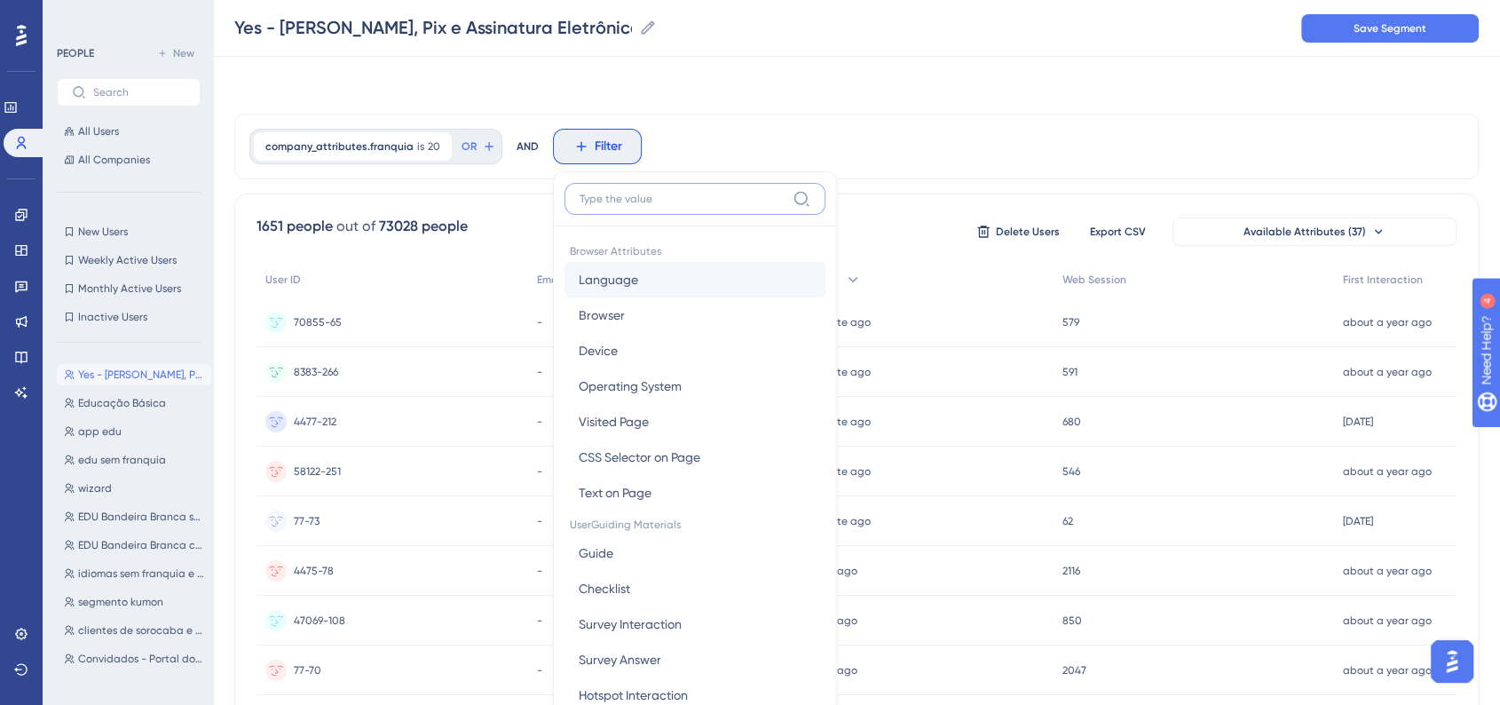
scroll to position [83, 0]
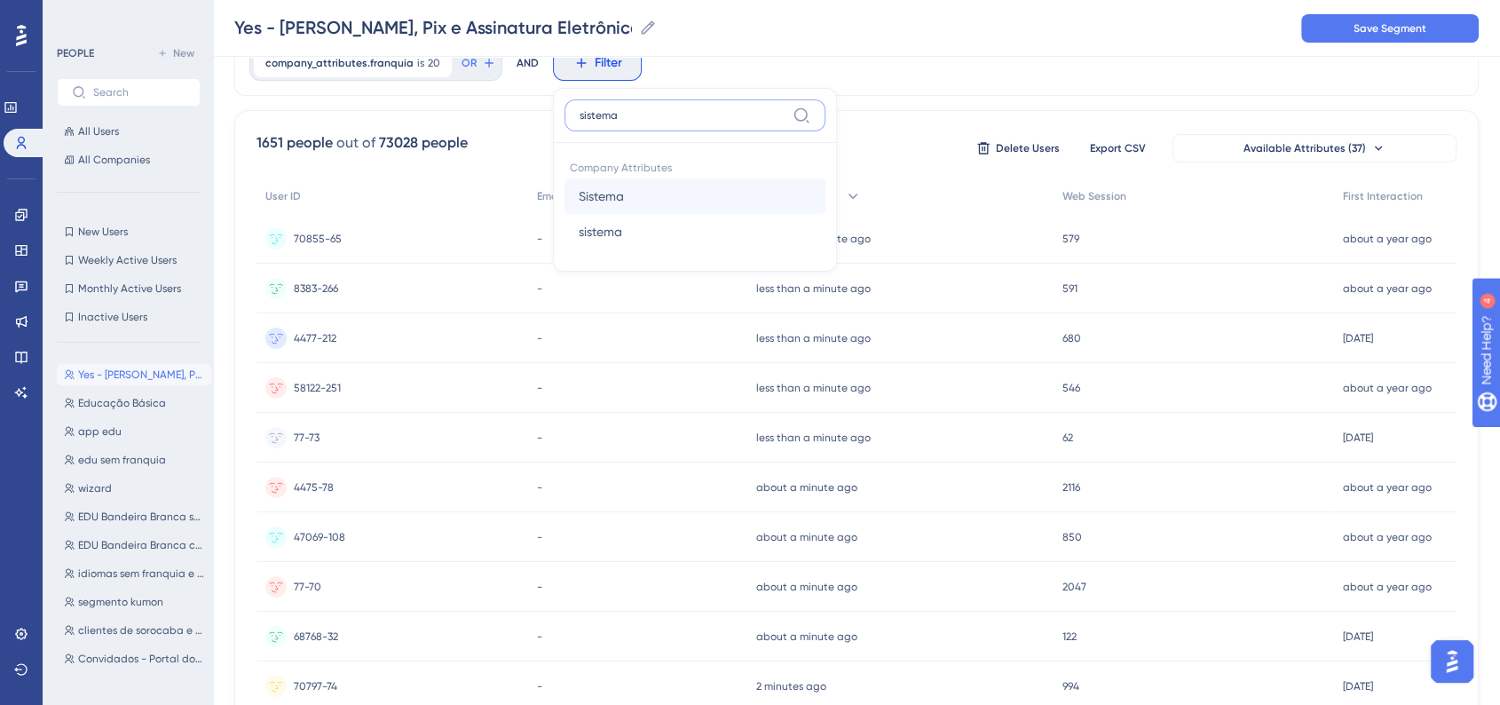
type input "sistema"
click at [668, 194] on button "Sistema Sistema" at bounding box center [695, 196] width 261 height 36
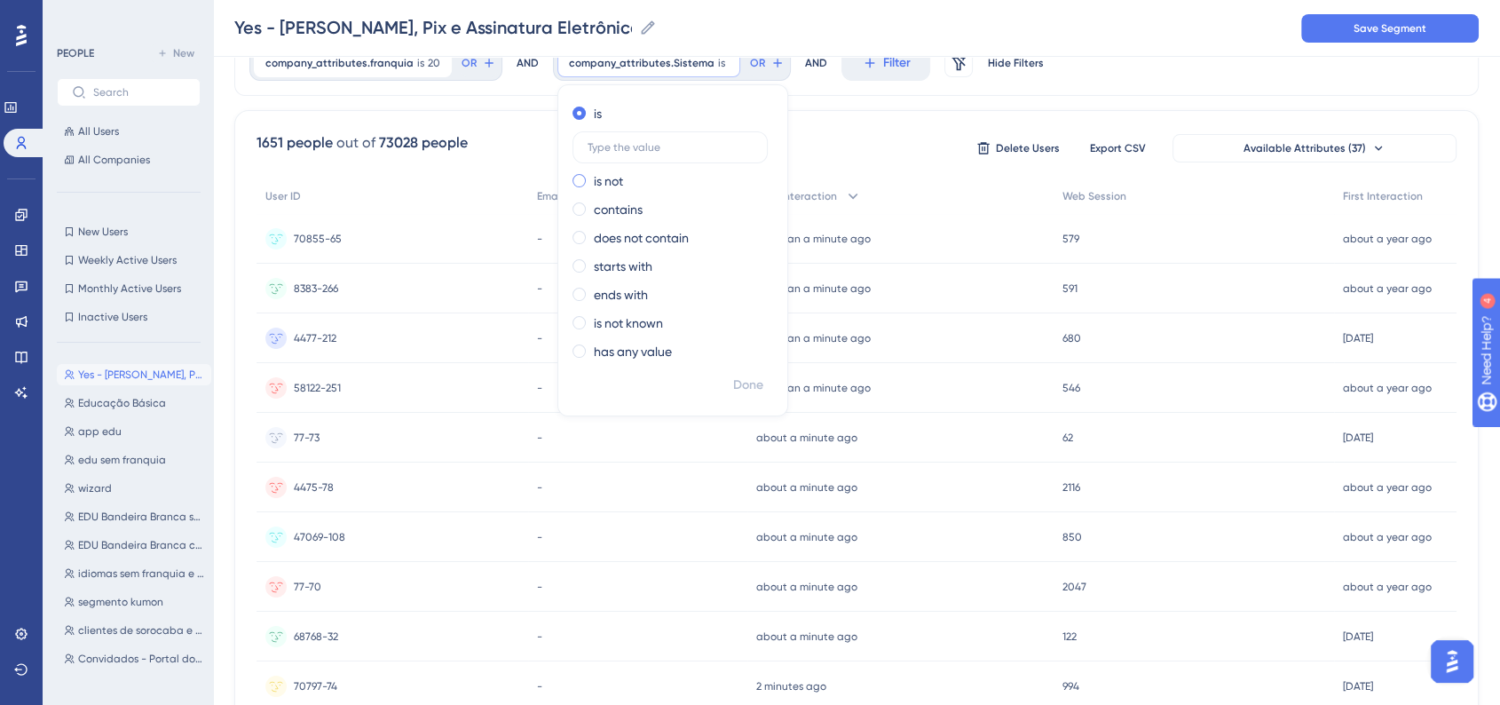
click at [573, 186] on span at bounding box center [579, 180] width 13 height 13
click at [591, 177] on input "radio" at bounding box center [591, 177] width 0 height 0
type input "E"
type input "SponteE"
click at [573, 122] on div "is" at bounding box center [670, 113] width 194 height 21
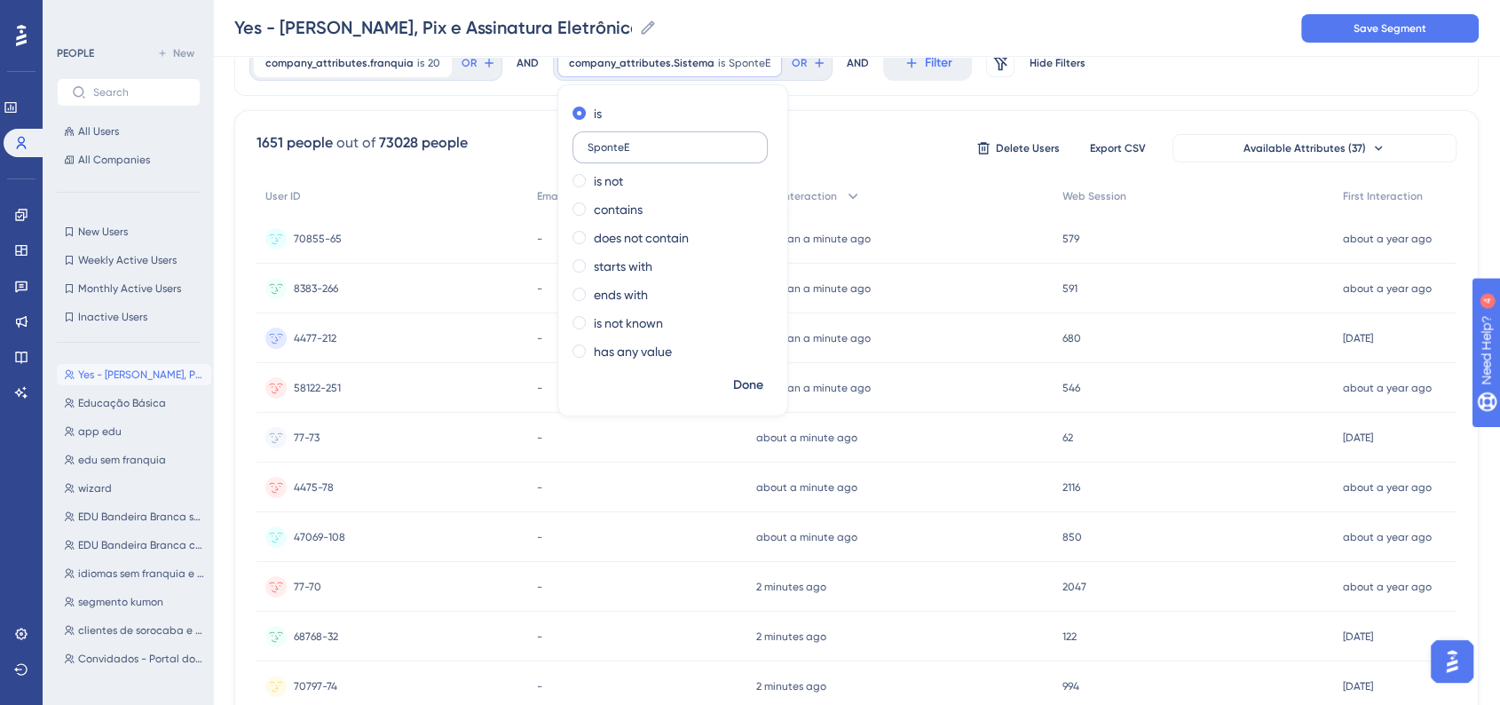
click at [641, 148] on input "SponteE" at bounding box center [670, 147] width 165 height 12
type input "SponteWeb"
click at [746, 380] on span "Done" at bounding box center [748, 385] width 30 height 21
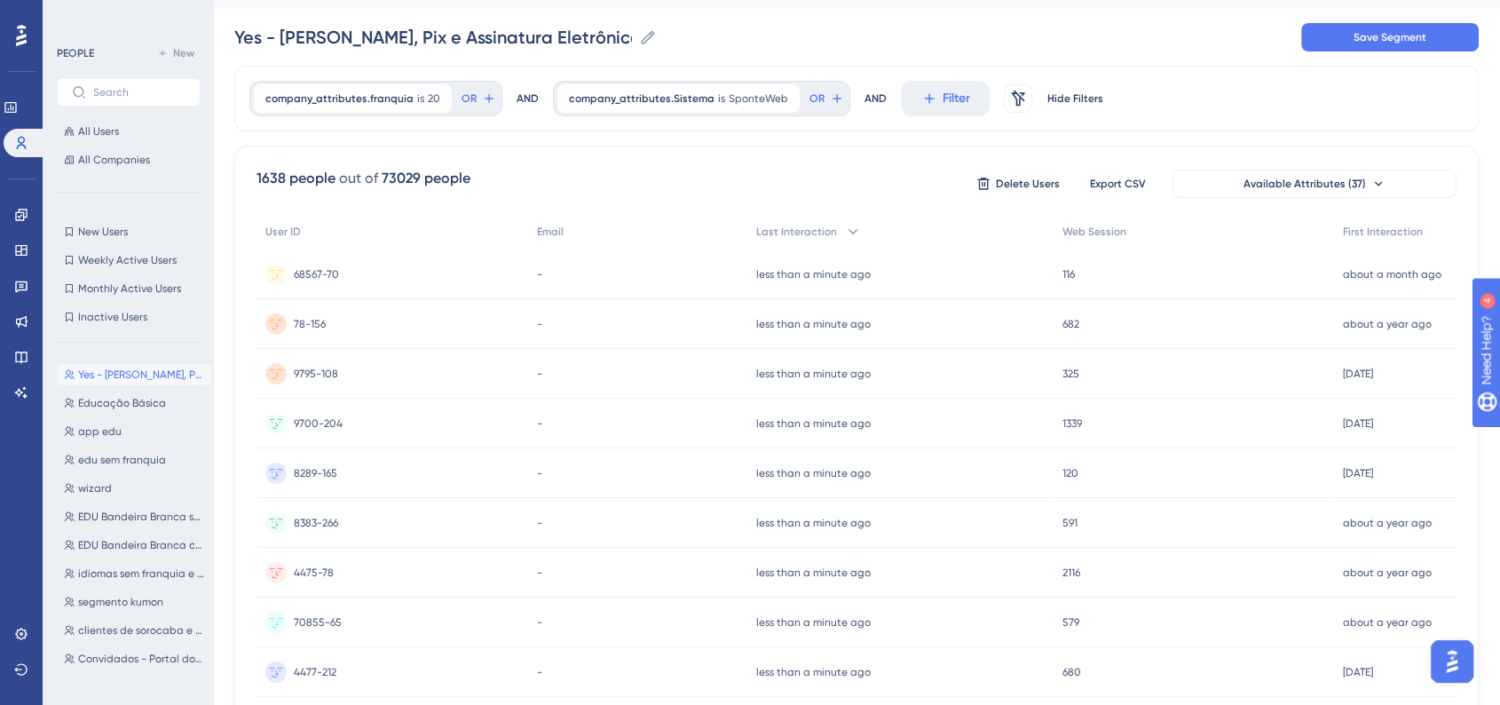
scroll to position [0, 0]
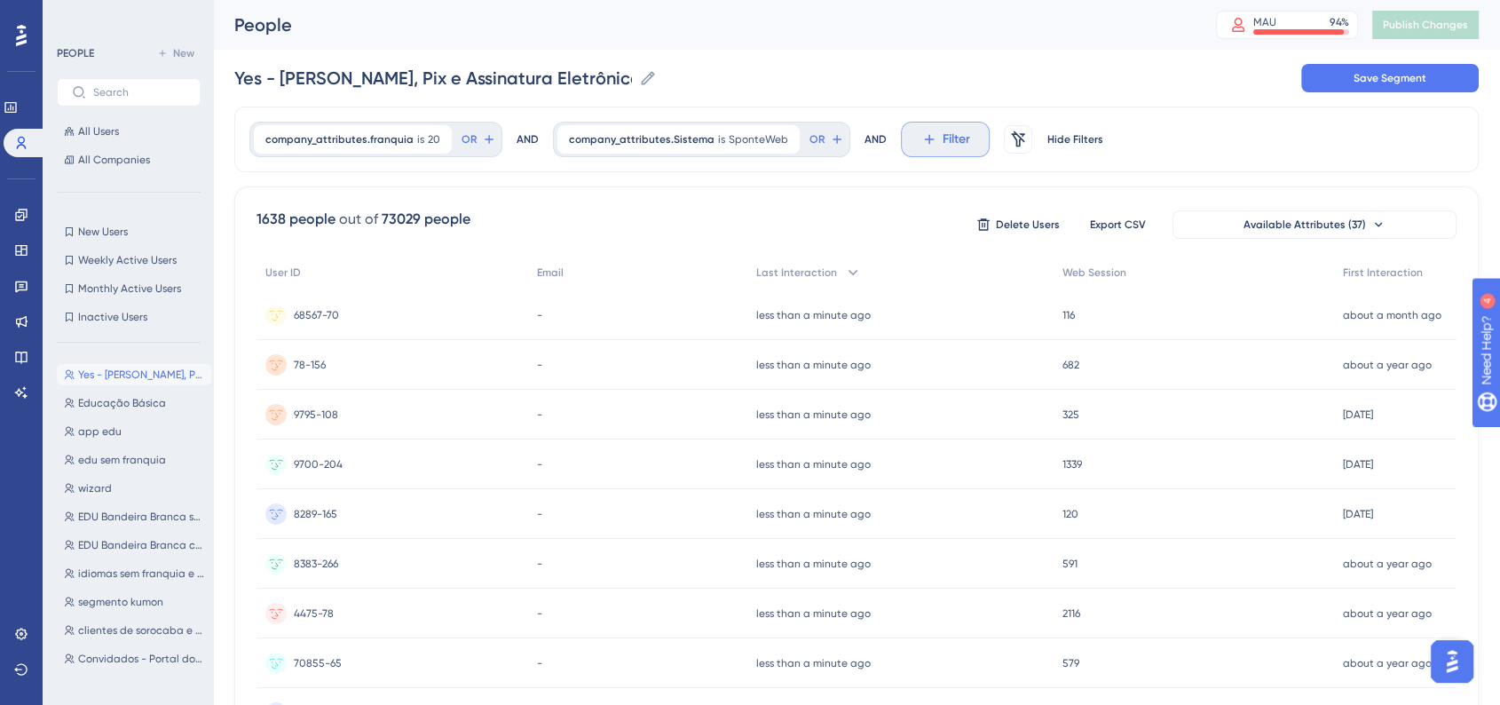
click at [921, 143] on icon at bounding box center [929, 139] width 16 height 16
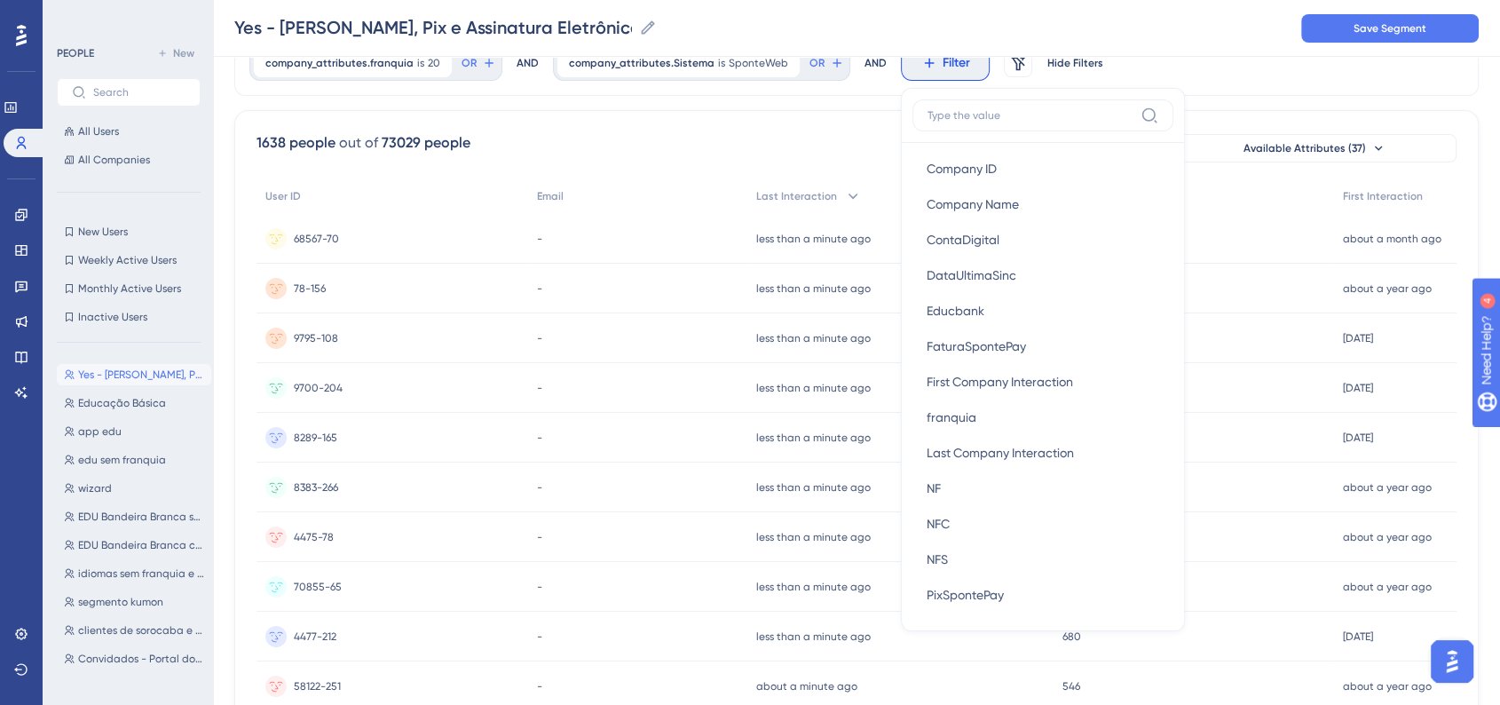
scroll to position [1183, 0]
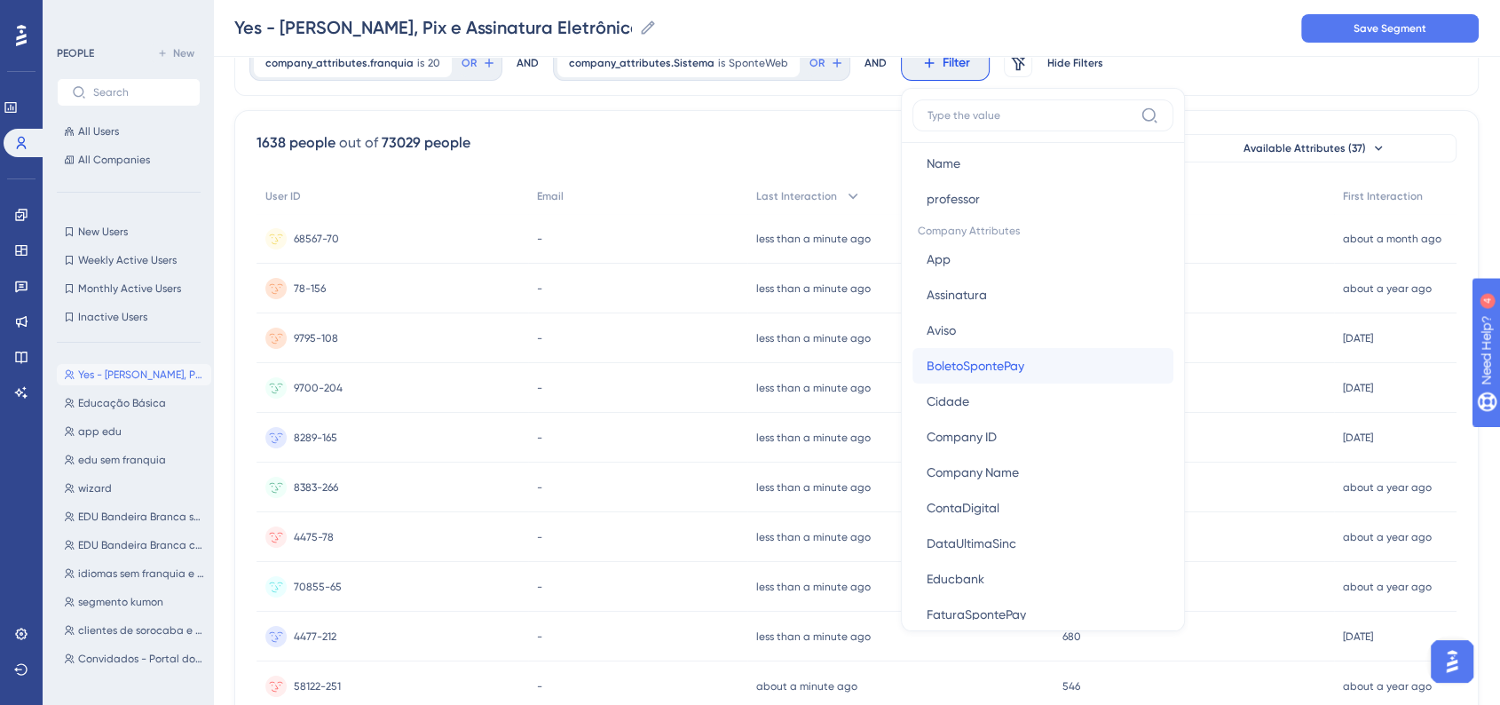
click at [1059, 375] on button "BoletoSpontePay BoletoSpontePay" at bounding box center [1043, 366] width 261 height 36
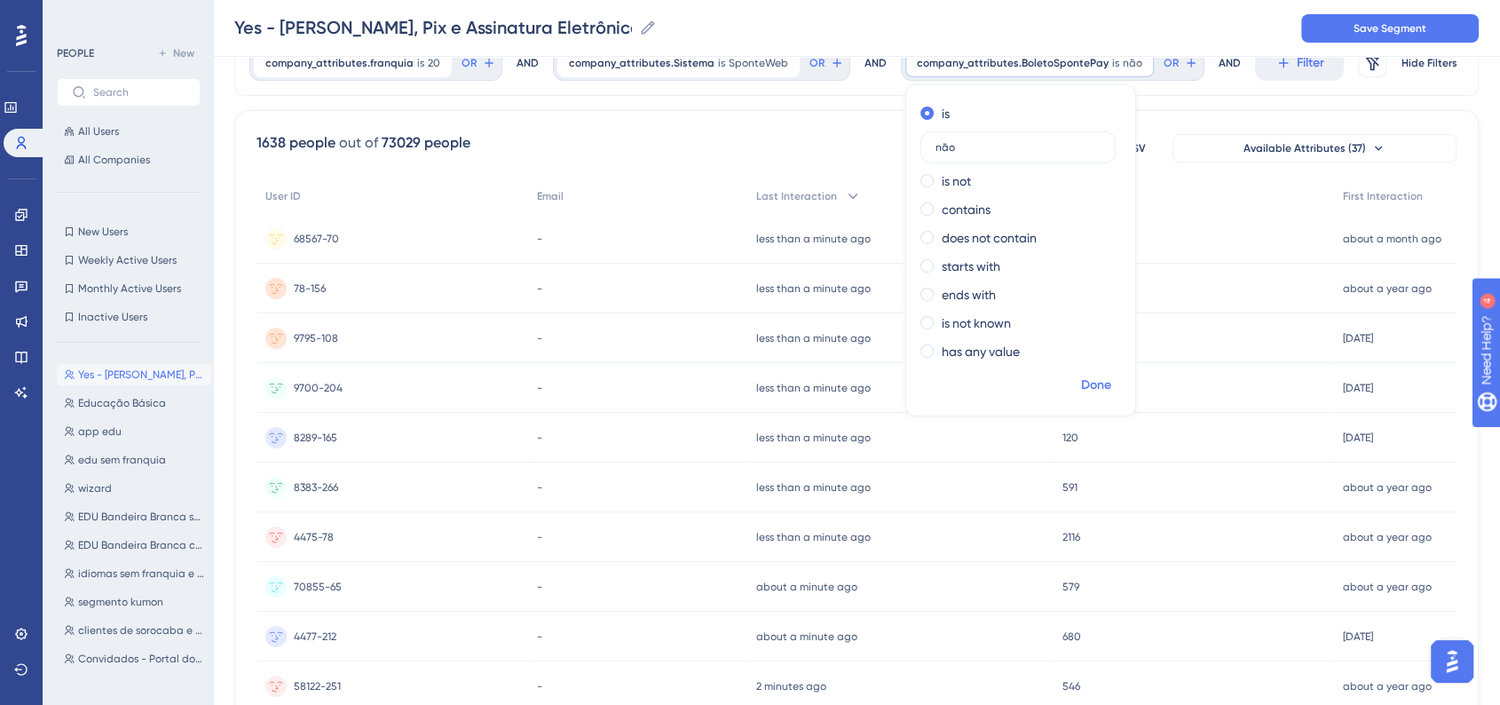
type input "não"
click at [1081, 375] on span "Done" at bounding box center [1096, 385] width 30 height 21
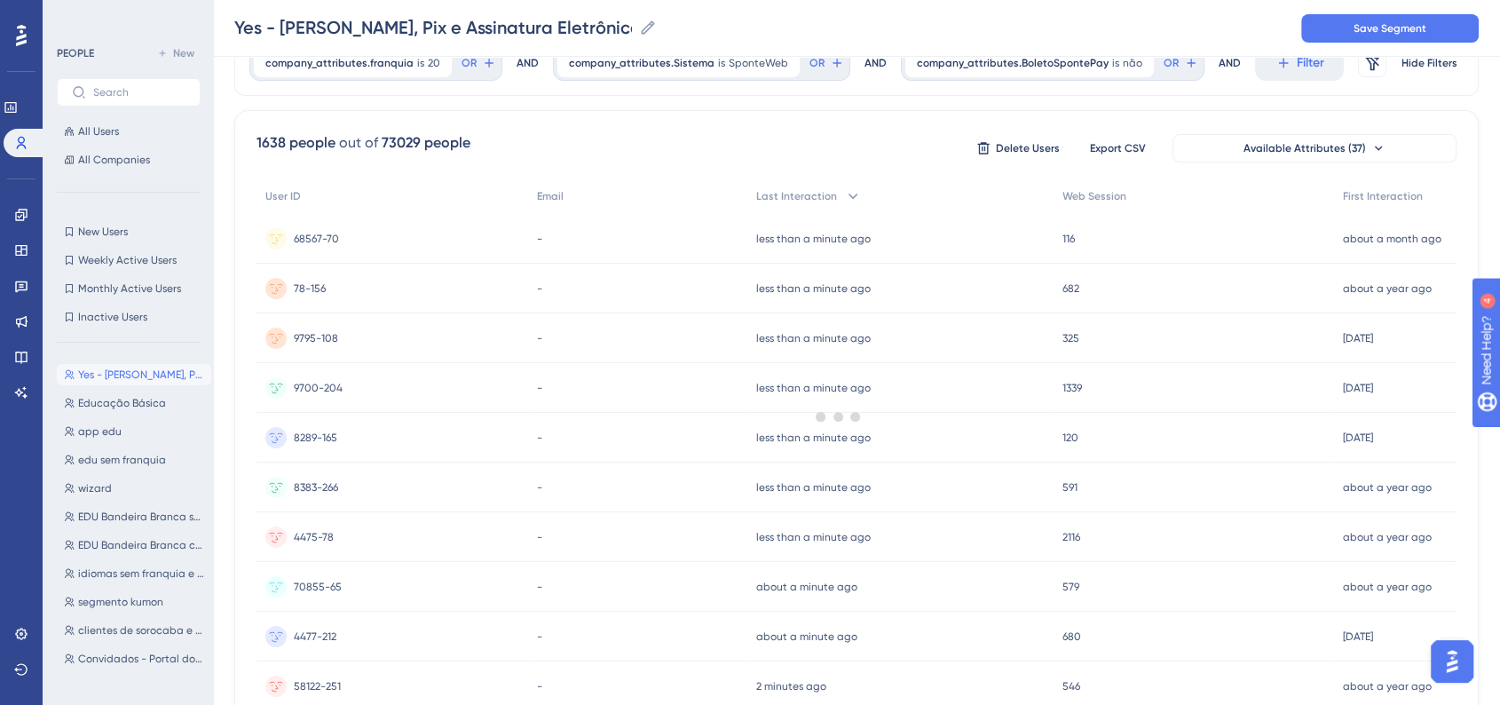
scroll to position [0, 0]
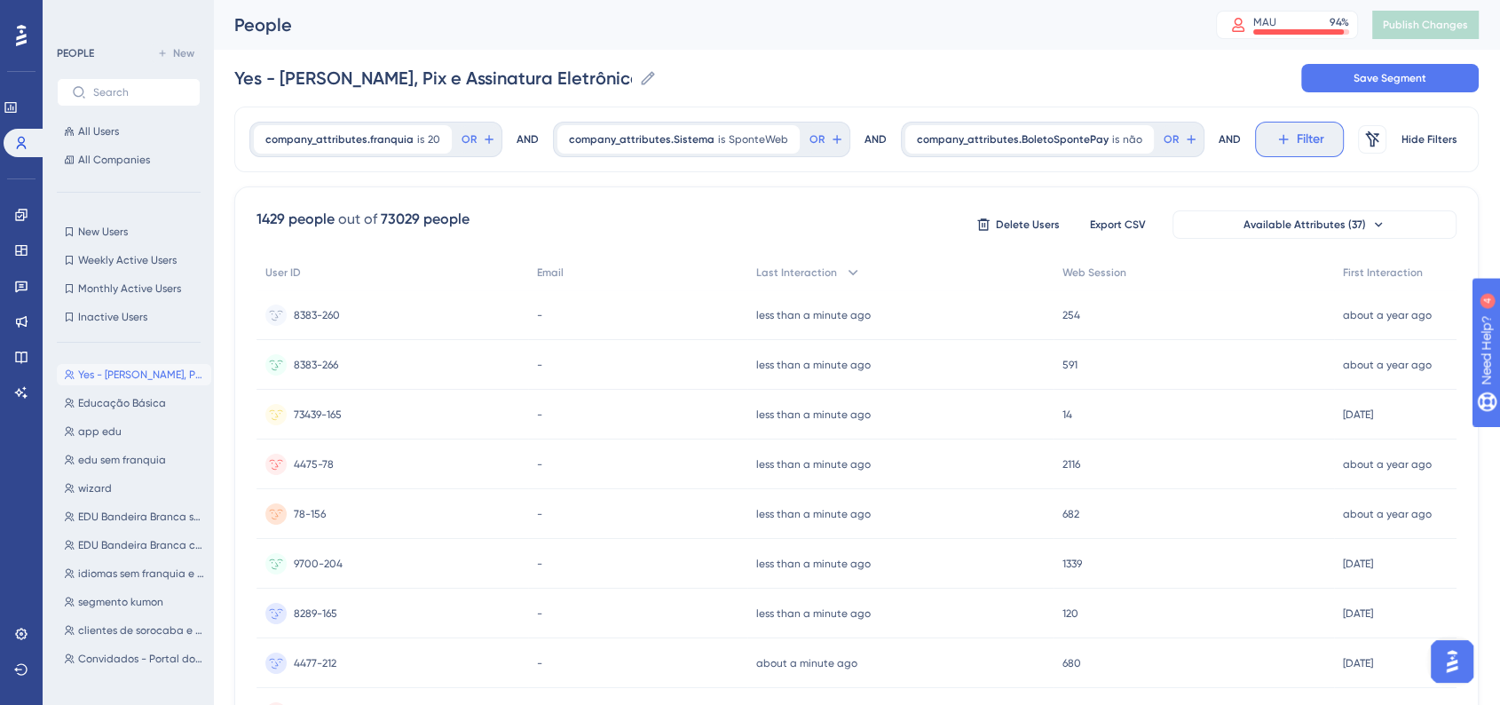
click at [1276, 131] on icon at bounding box center [1284, 139] width 16 height 16
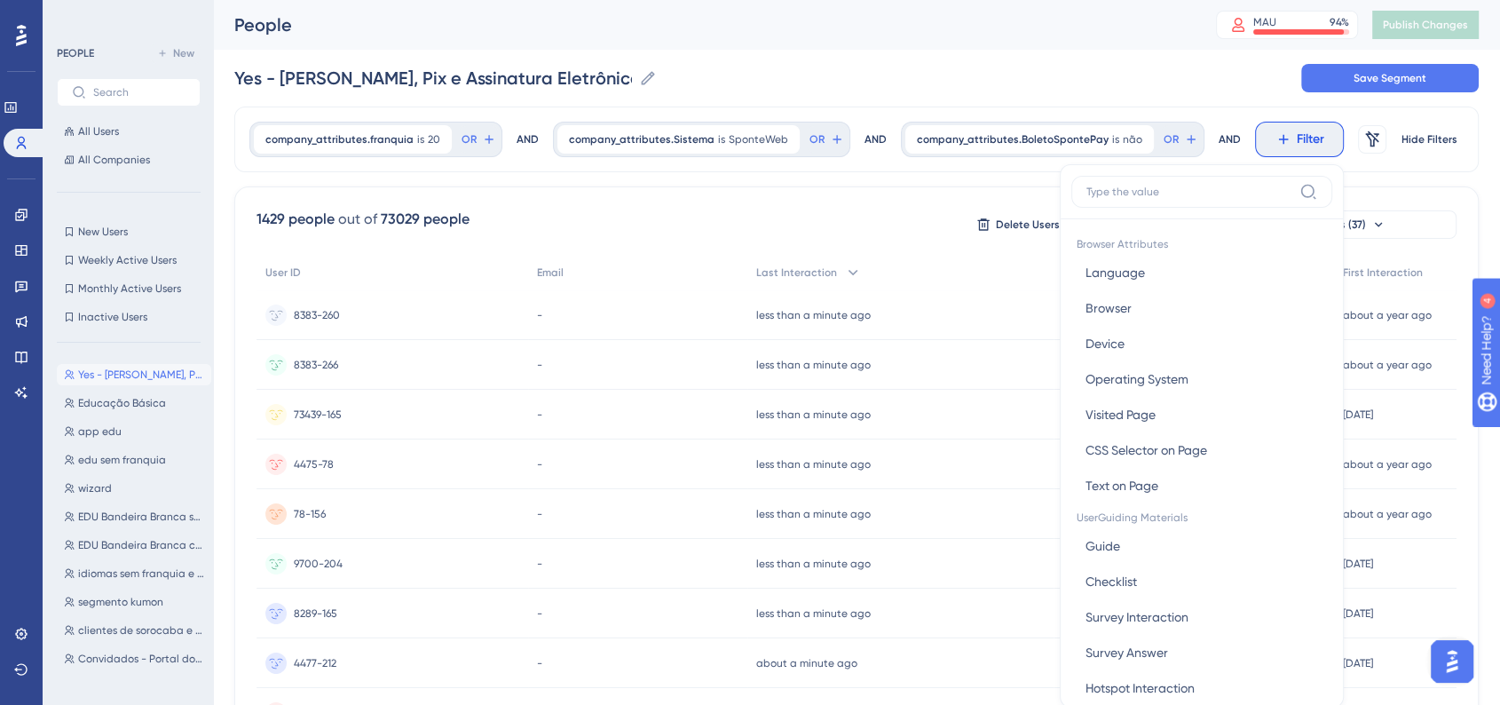
scroll to position [83, 0]
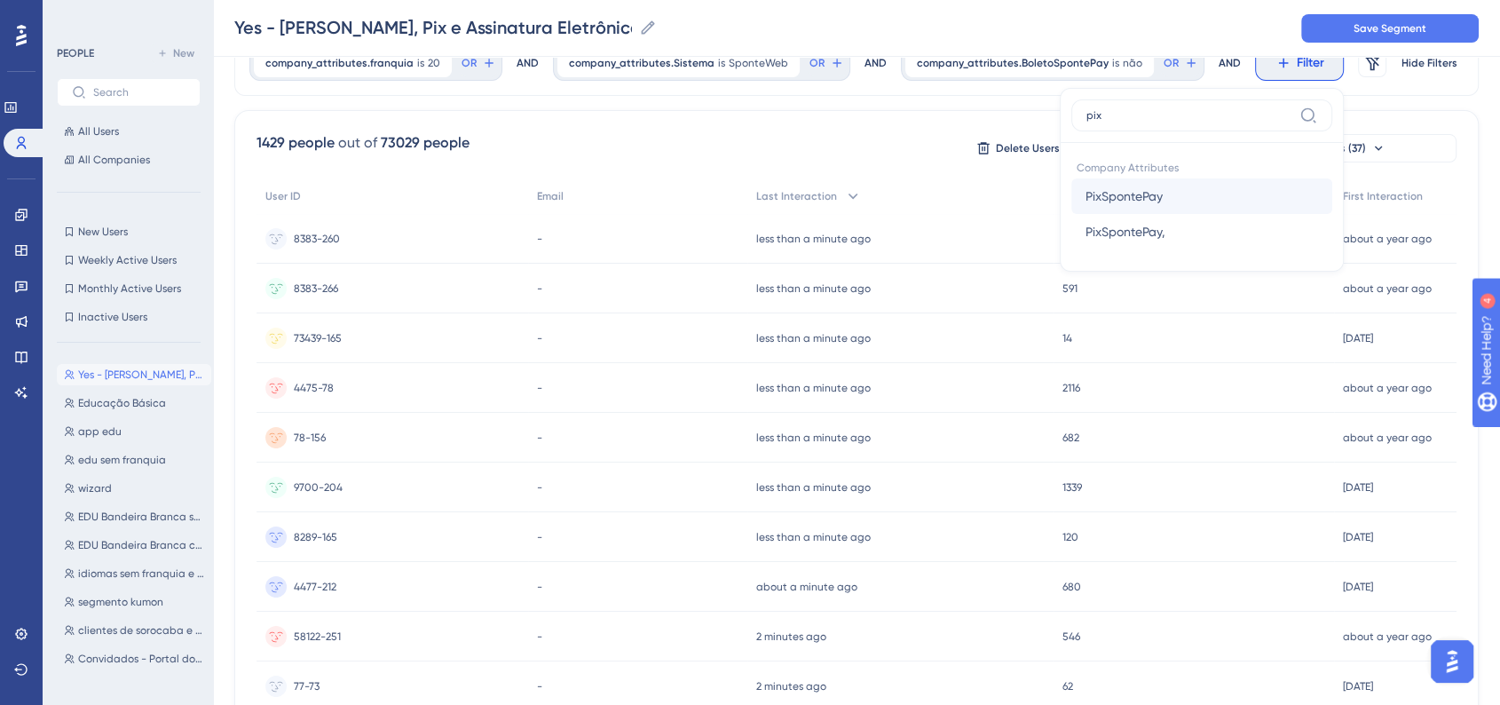
type input "pix"
click at [1152, 205] on button "PixSpontePay PixSpontePay" at bounding box center [1201, 196] width 261 height 36
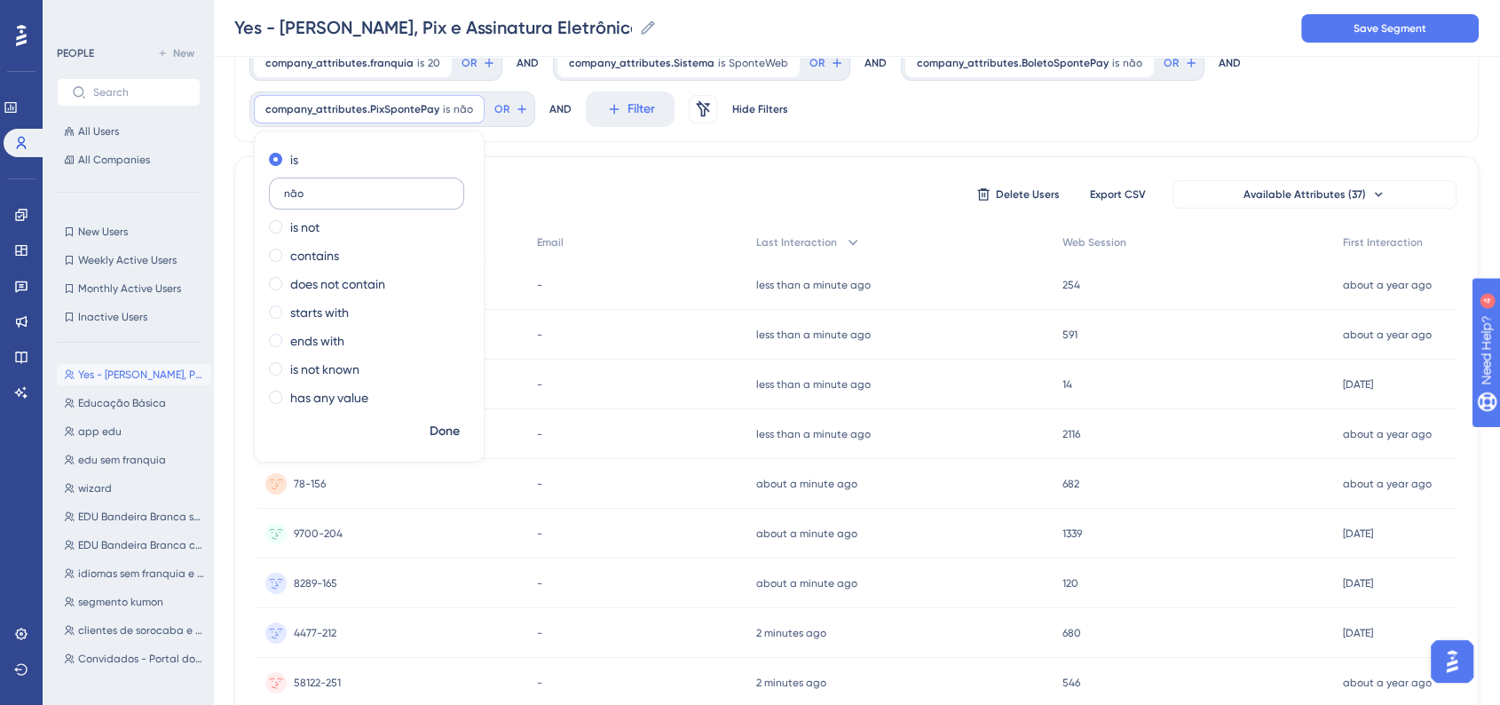
type input "não"
click at [452, 423] on span "Done" at bounding box center [445, 431] width 30 height 21
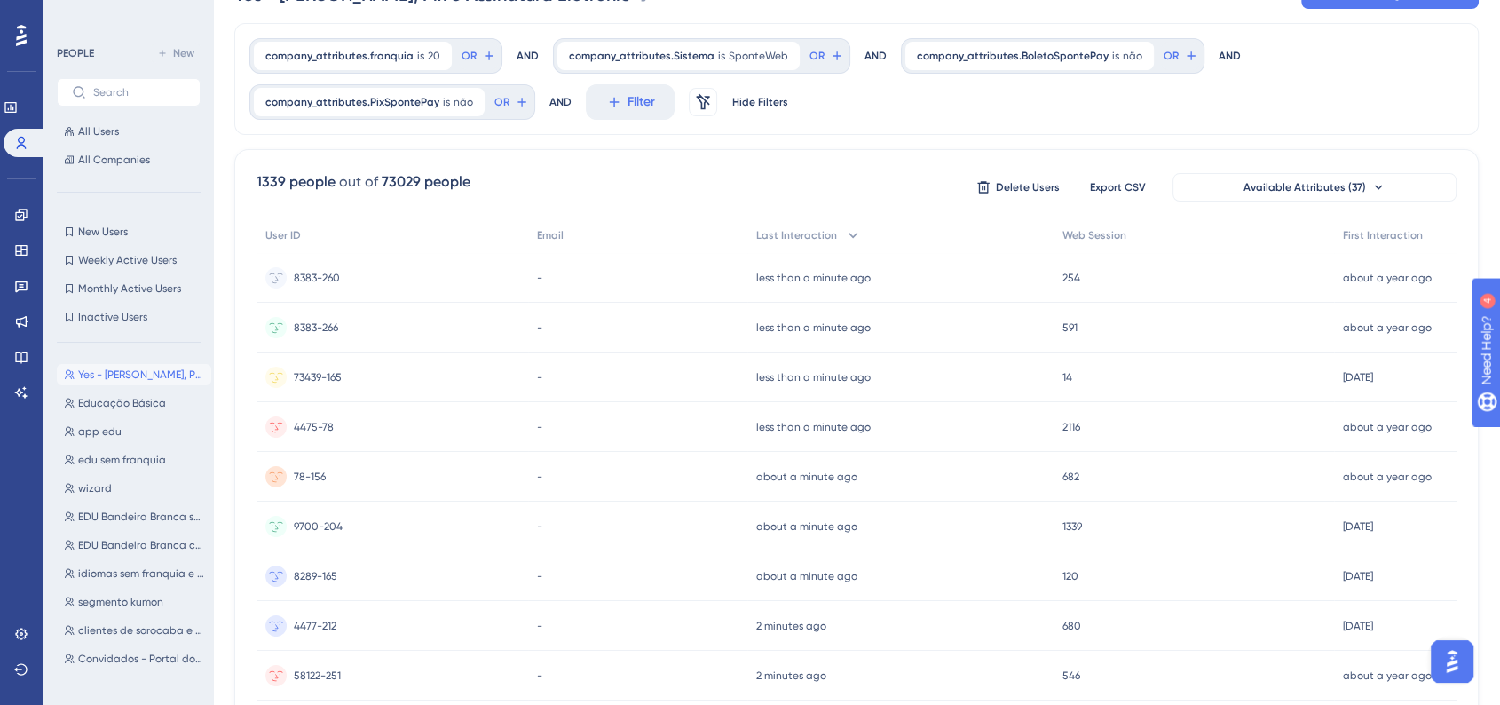
scroll to position [0, 0]
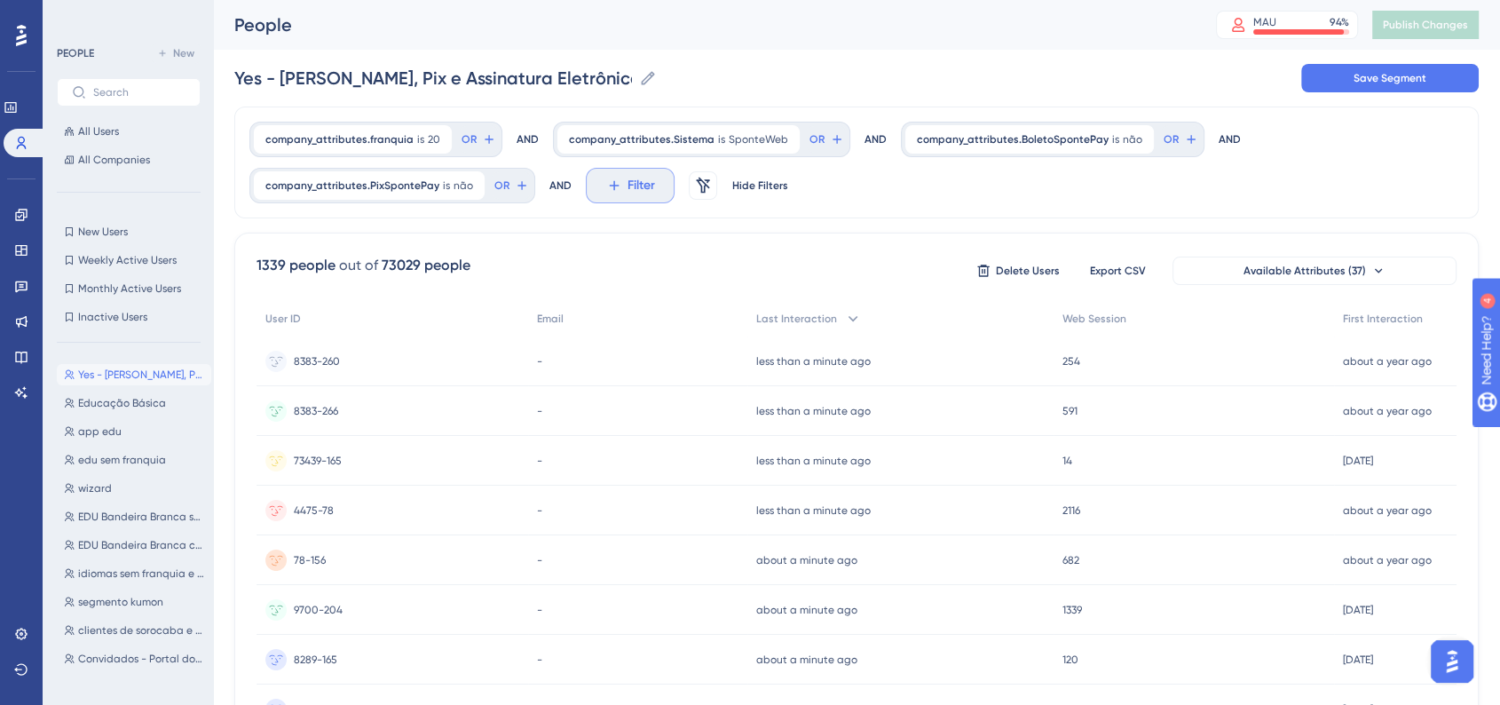
click at [631, 193] on span "Filter" at bounding box center [642, 185] width 28 height 21
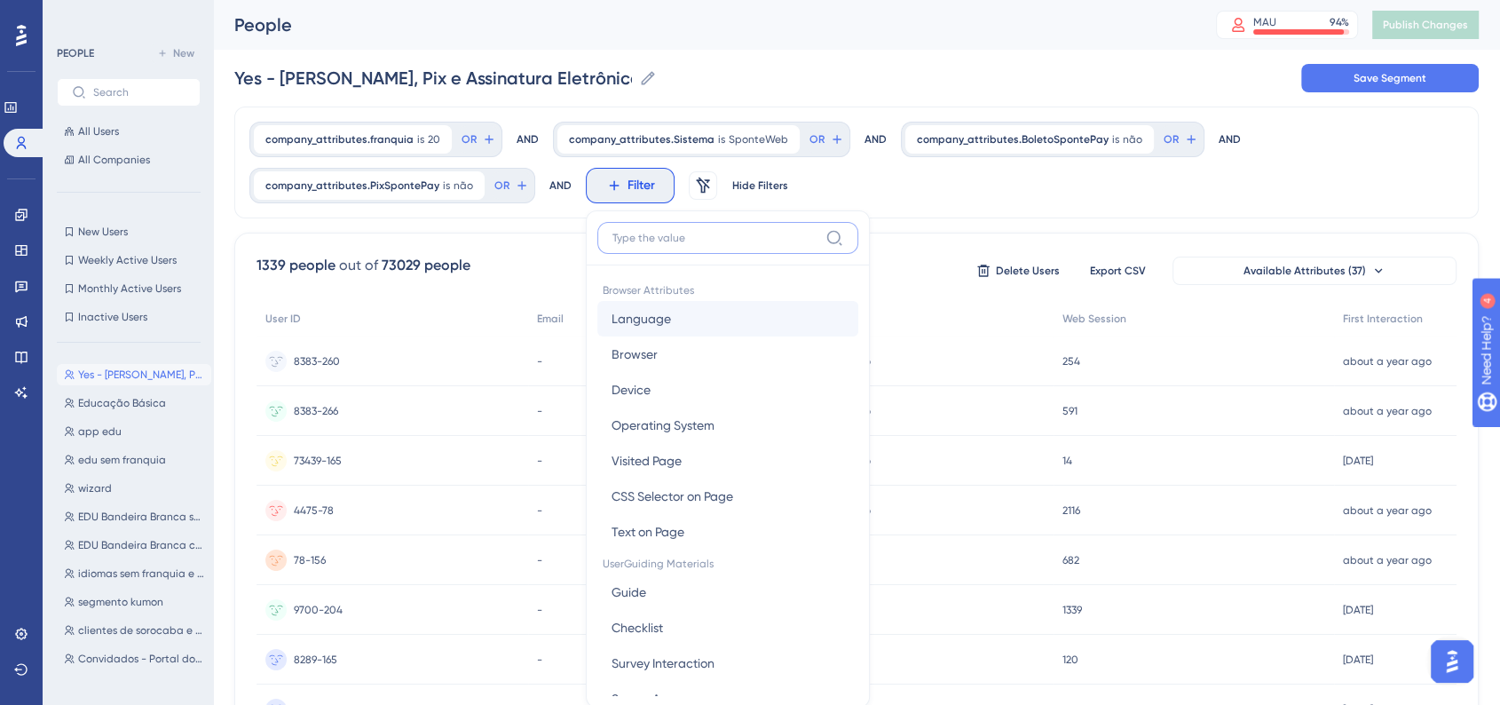
scroll to position [107, 0]
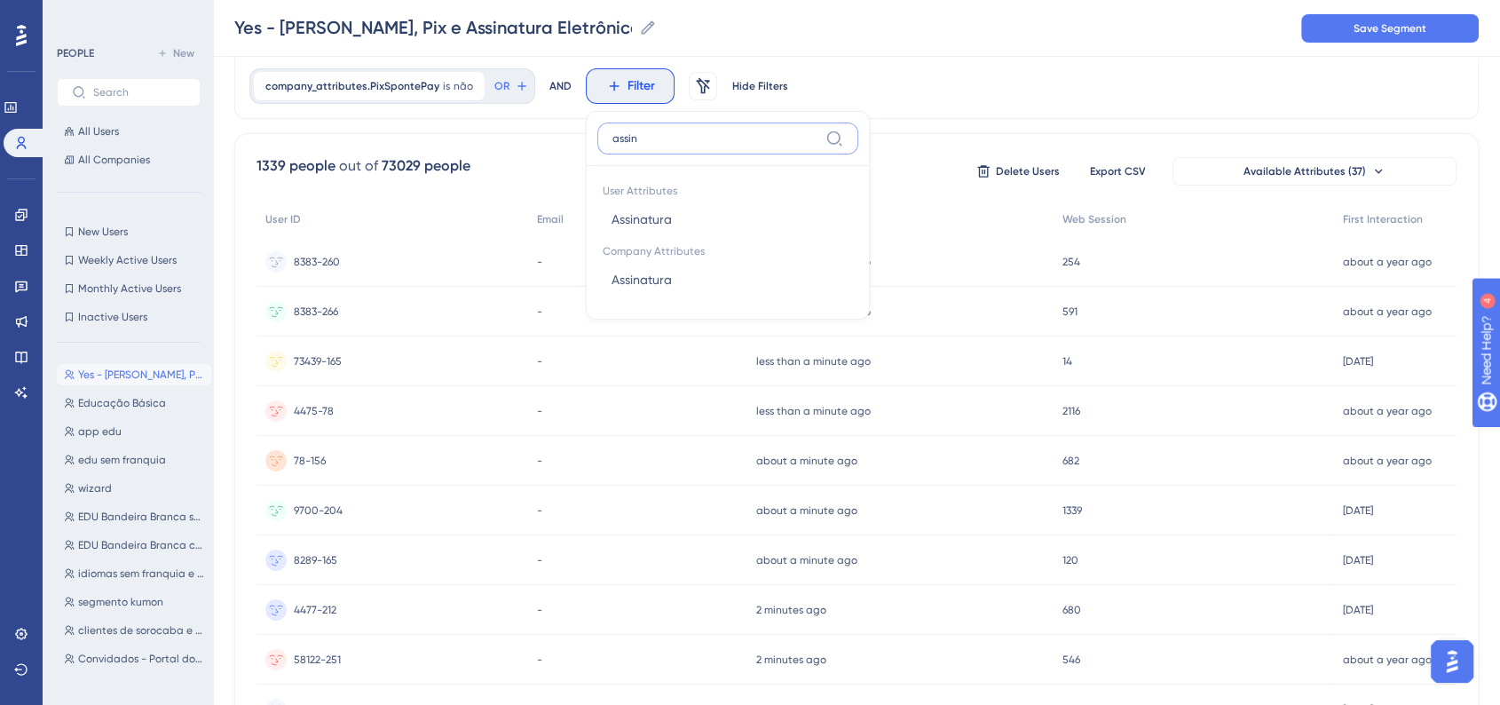
type input "assina"
click at [683, 289] on button "Assinatura Assinatura" at bounding box center [727, 280] width 261 height 36
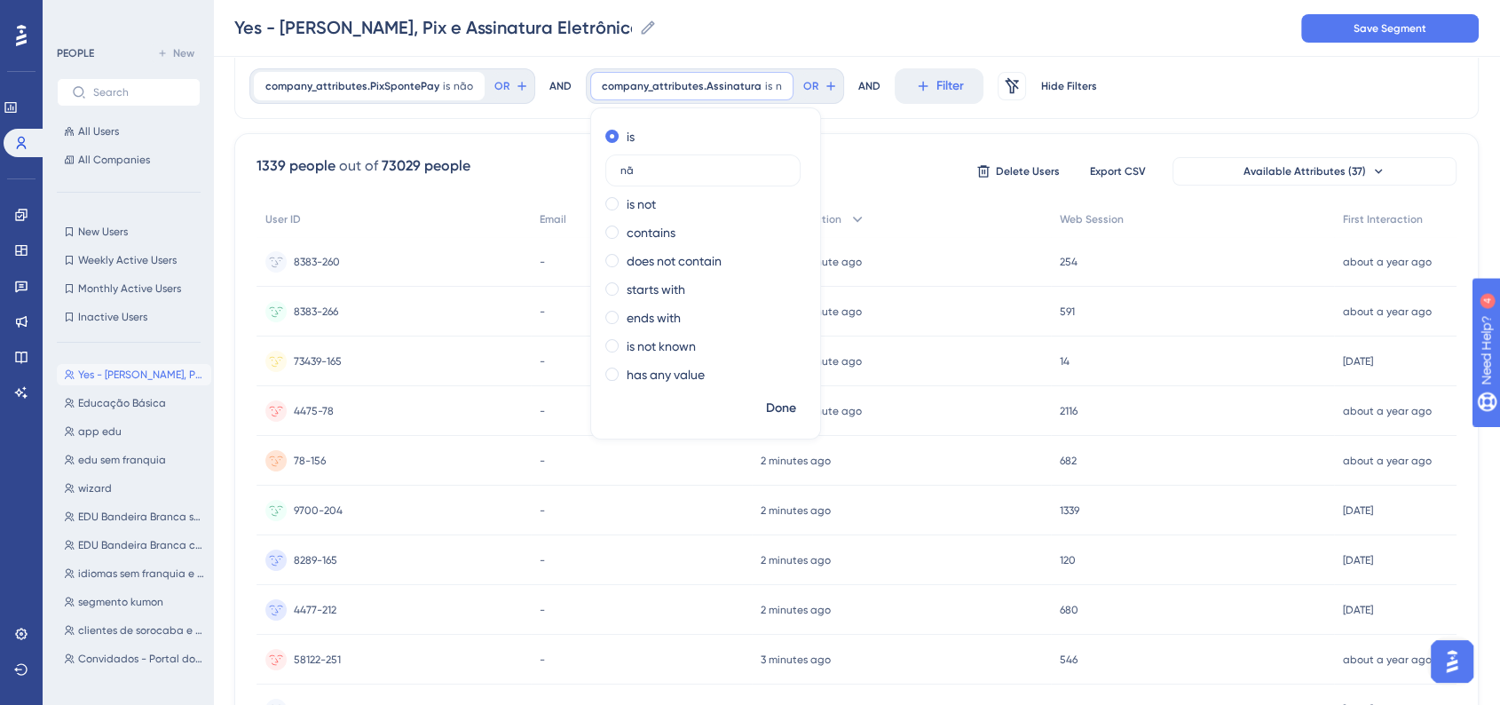
type input "não"
click at [790, 409] on button "Done" at bounding box center [781, 408] width 50 height 32
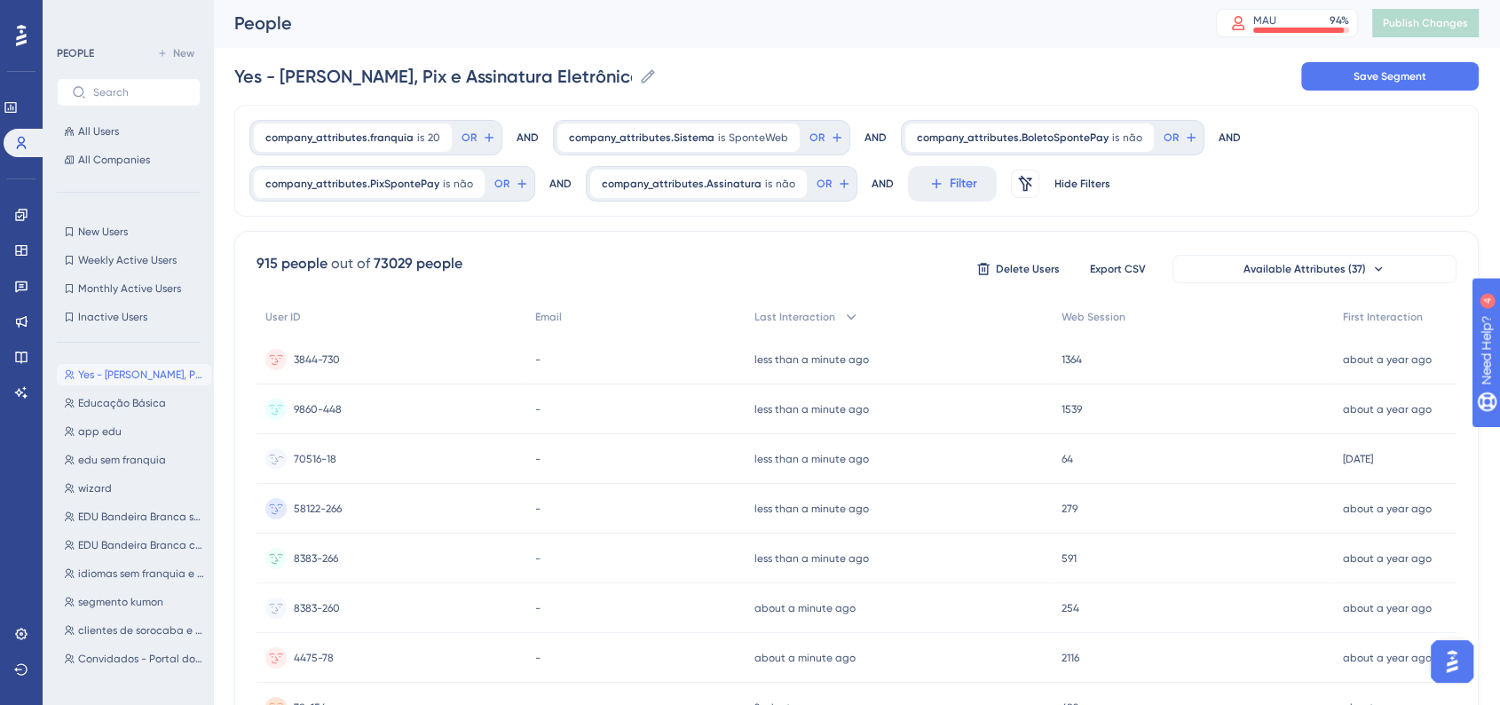
scroll to position [0, 0]
click at [1346, 85] on button "Save Segment" at bounding box center [1390, 78] width 178 height 28
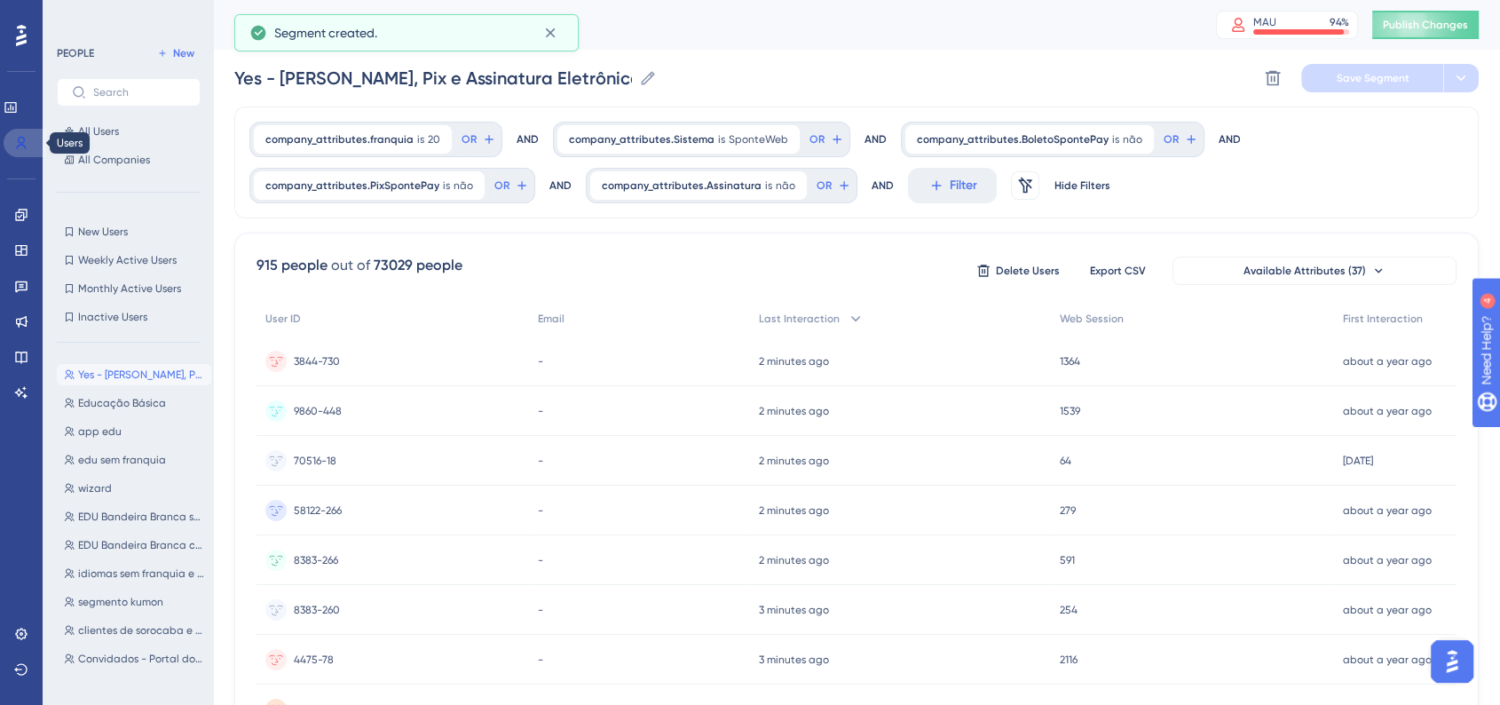
click at [24, 151] on link at bounding box center [25, 143] width 43 height 28
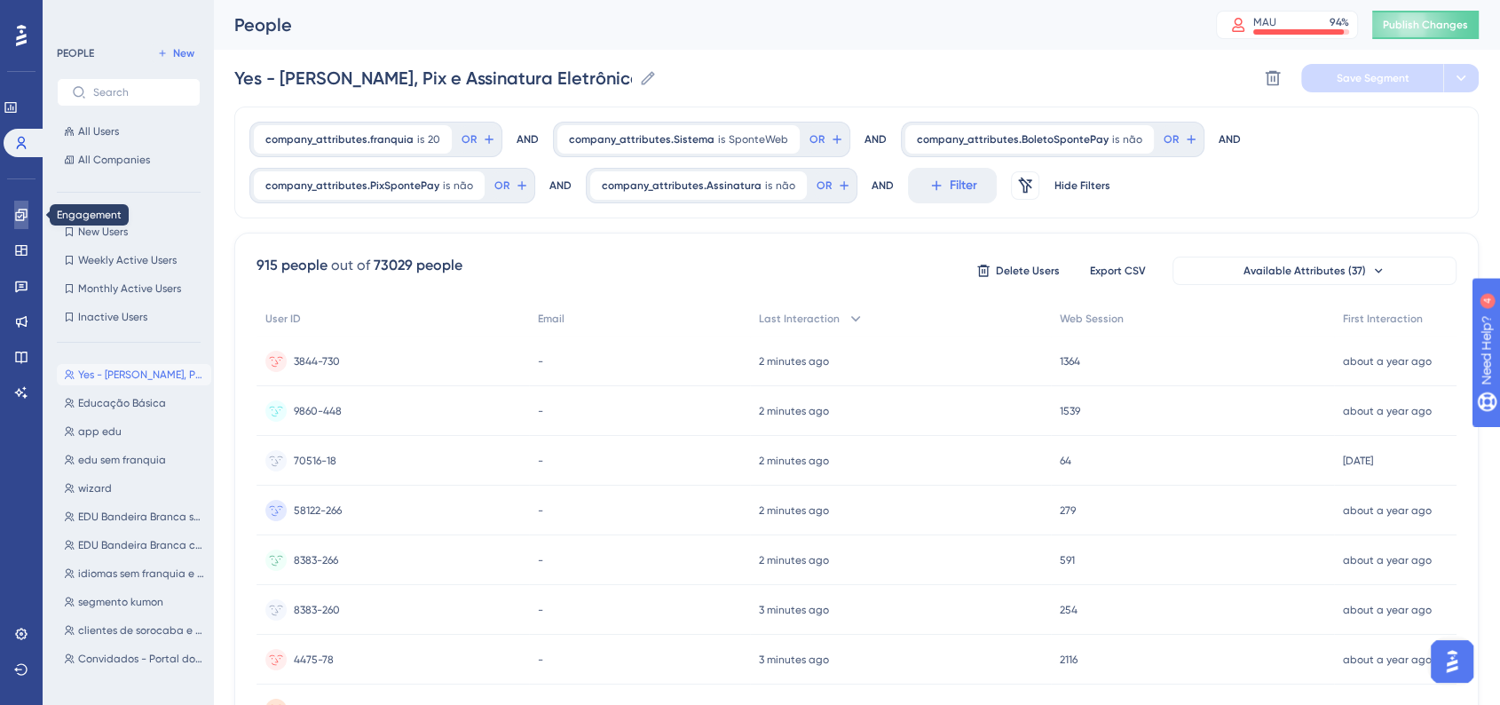
click at [14, 218] on link at bounding box center [21, 215] width 14 height 28
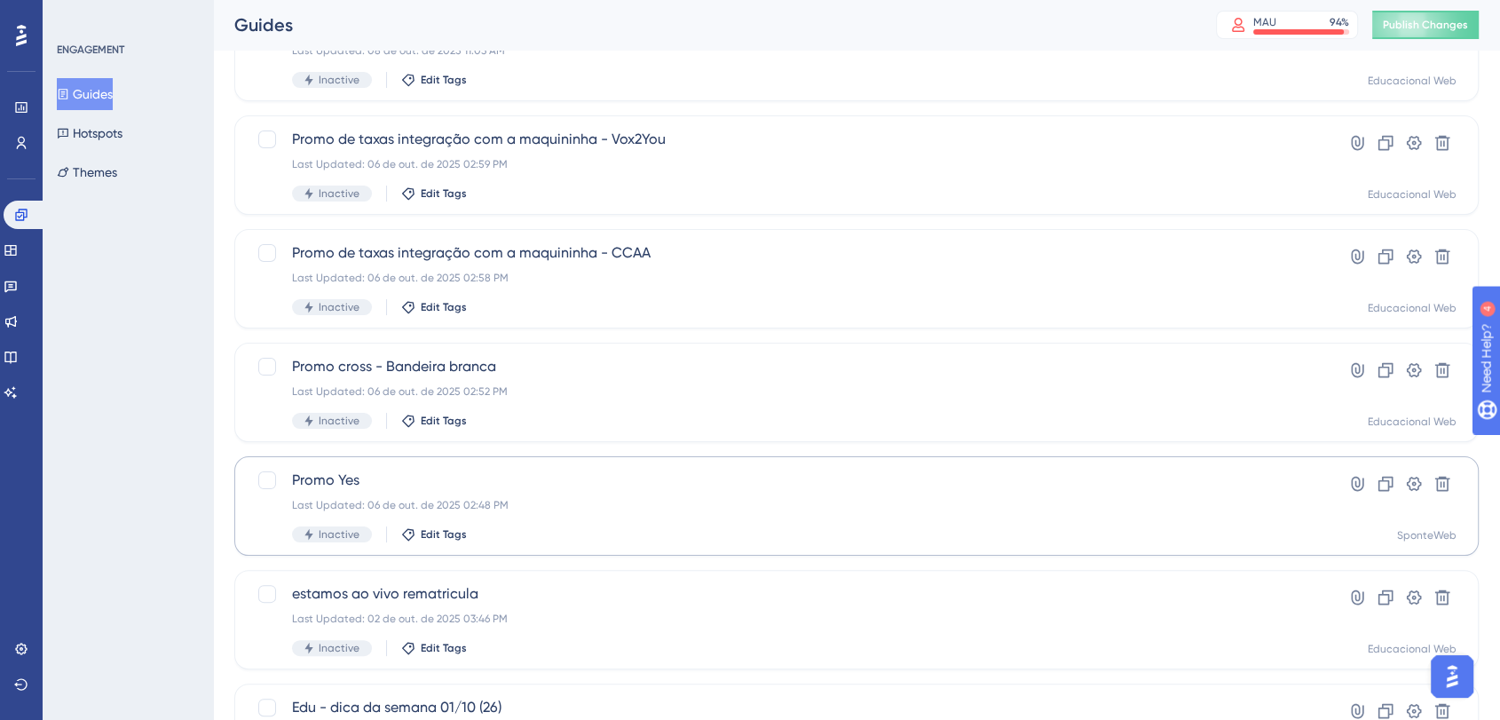
scroll to position [296, 0]
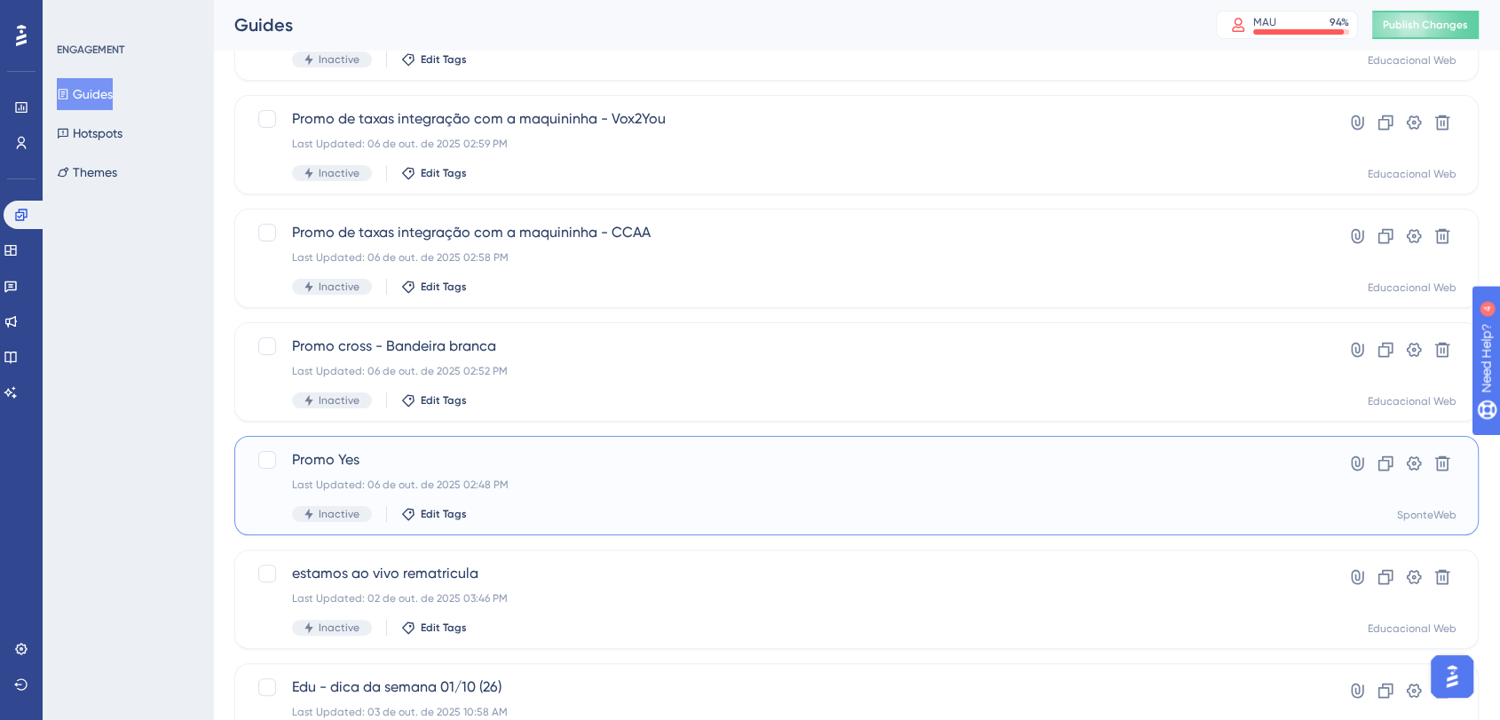
click at [528, 472] on div "Promo Yes Last Updated: 06 de out. de 2025 02:48 PM Inactive Edit Tags" at bounding box center [785, 485] width 987 height 73
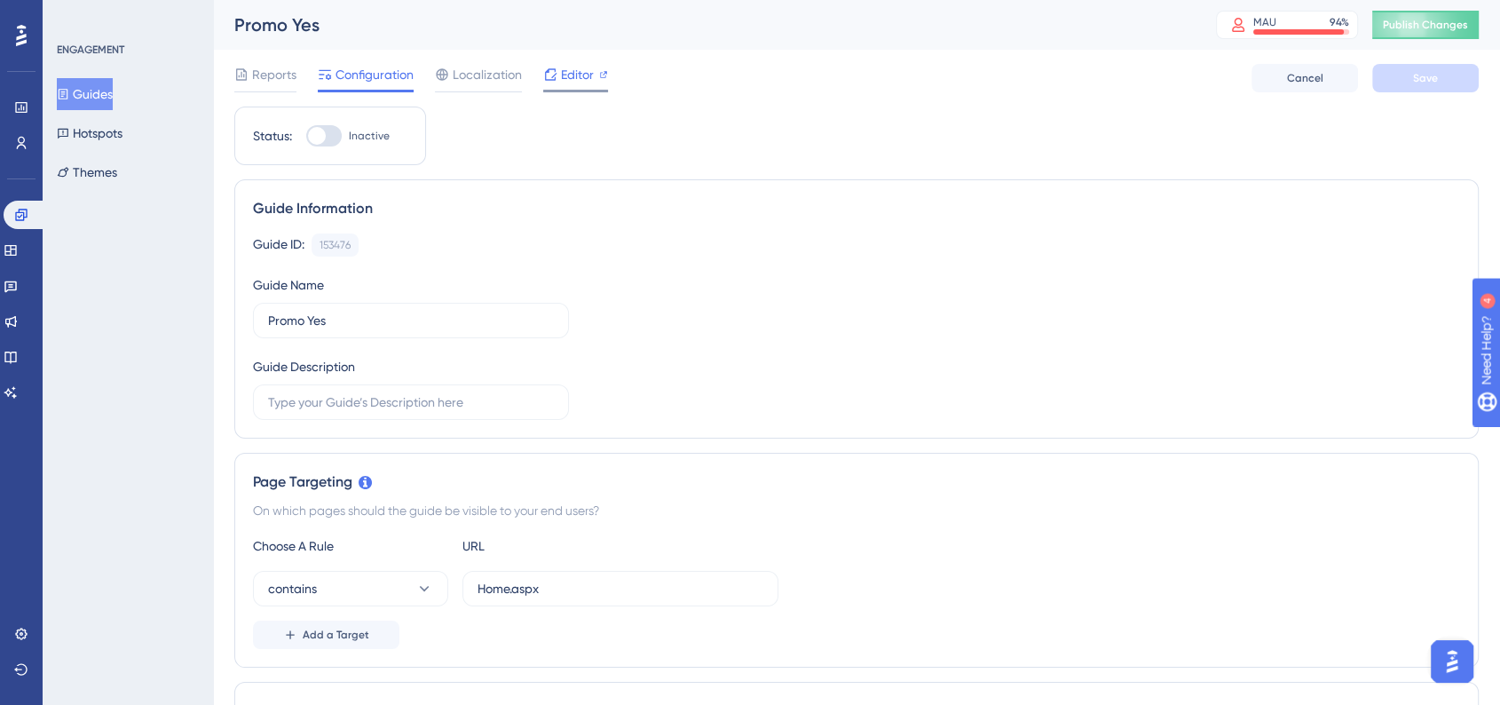
click at [589, 67] on span "Editor" at bounding box center [577, 74] width 33 height 21
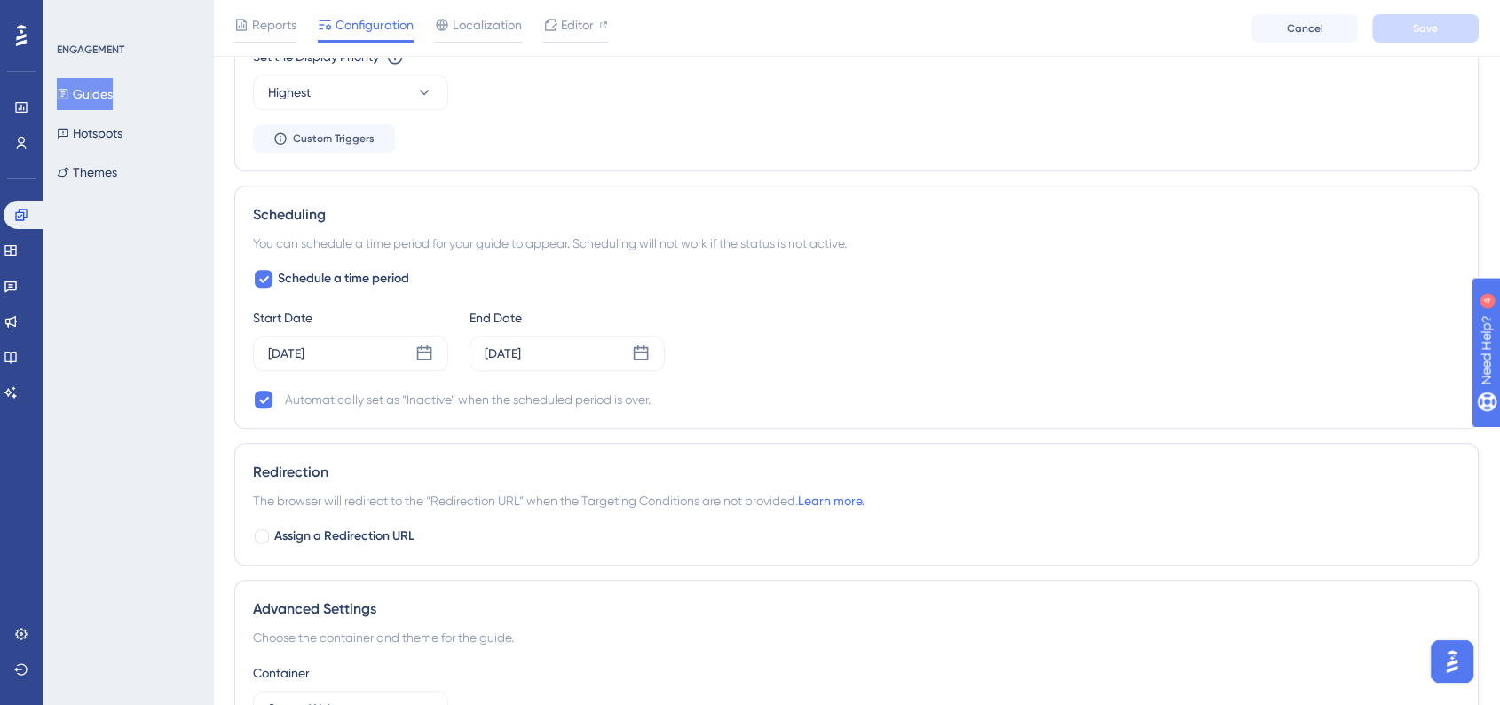
scroll to position [1268, 0]
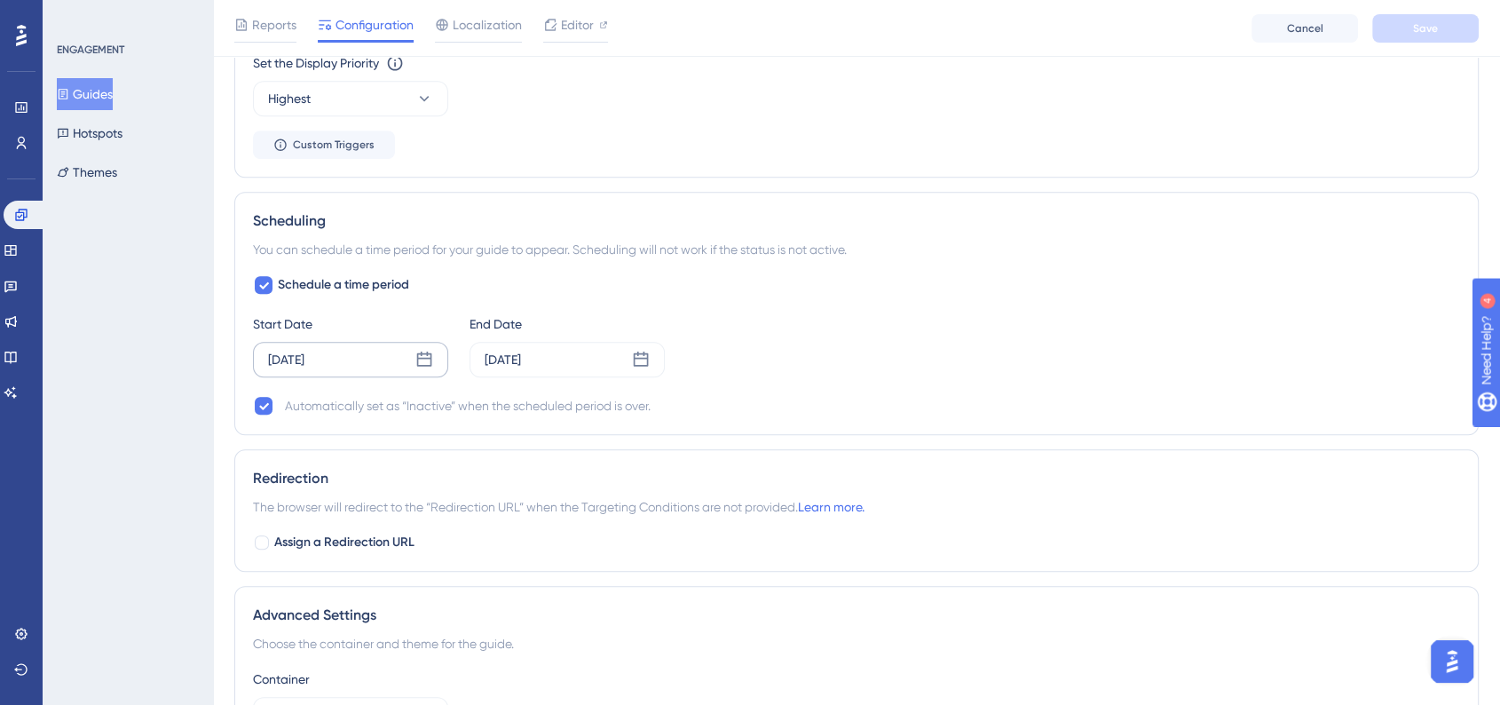
click at [432, 358] on icon at bounding box center [424, 360] width 18 height 18
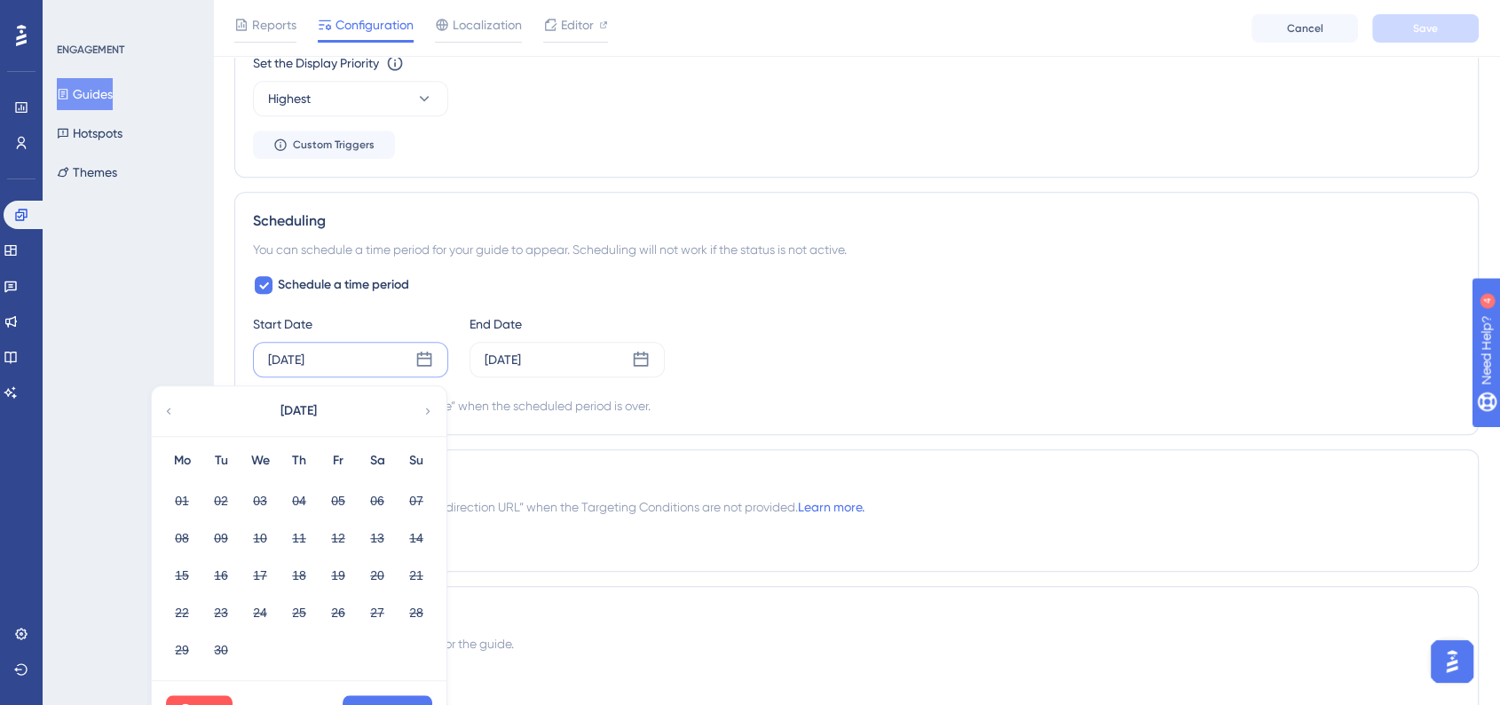
click at [893, 400] on div "Automatically set as “Inactive” when the scheduled period is over." at bounding box center [856, 405] width 1207 height 21
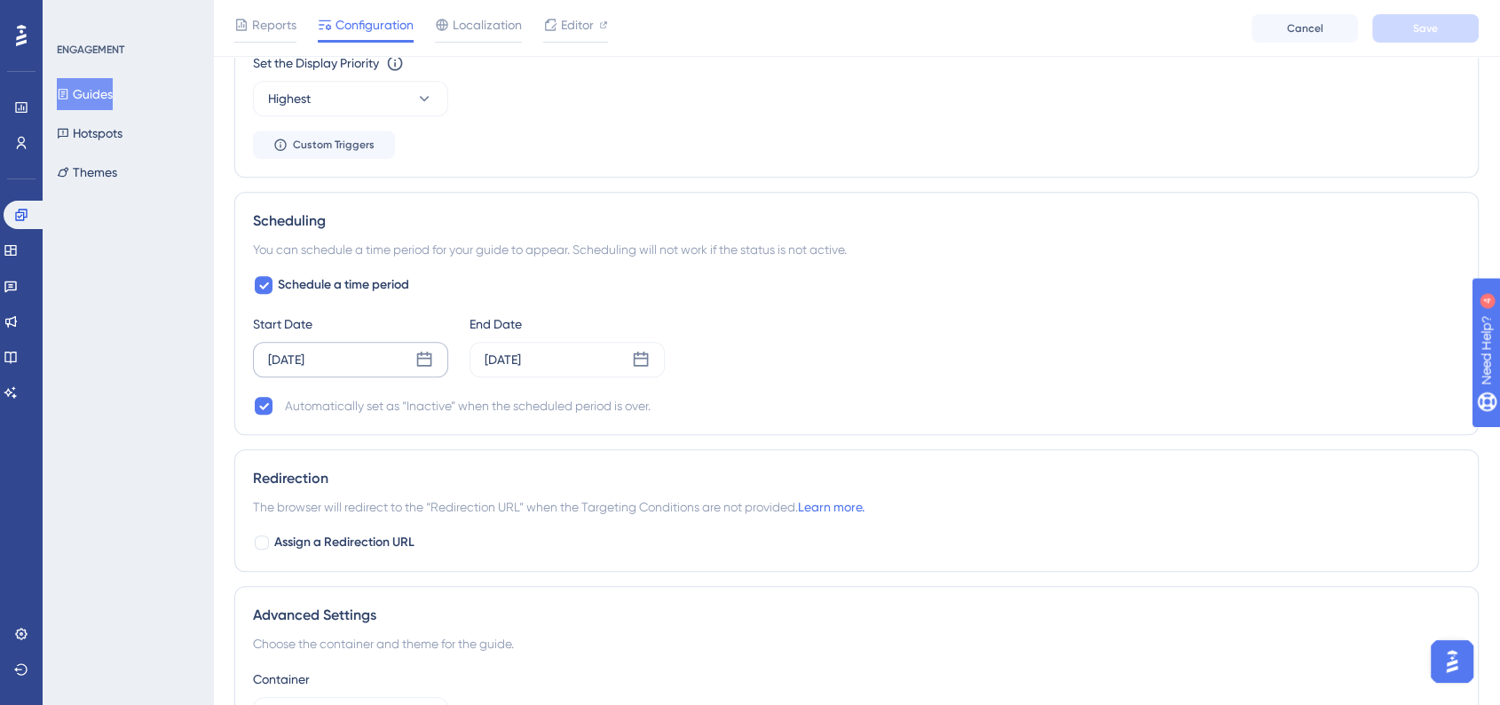
click at [427, 360] on icon at bounding box center [424, 360] width 18 height 18
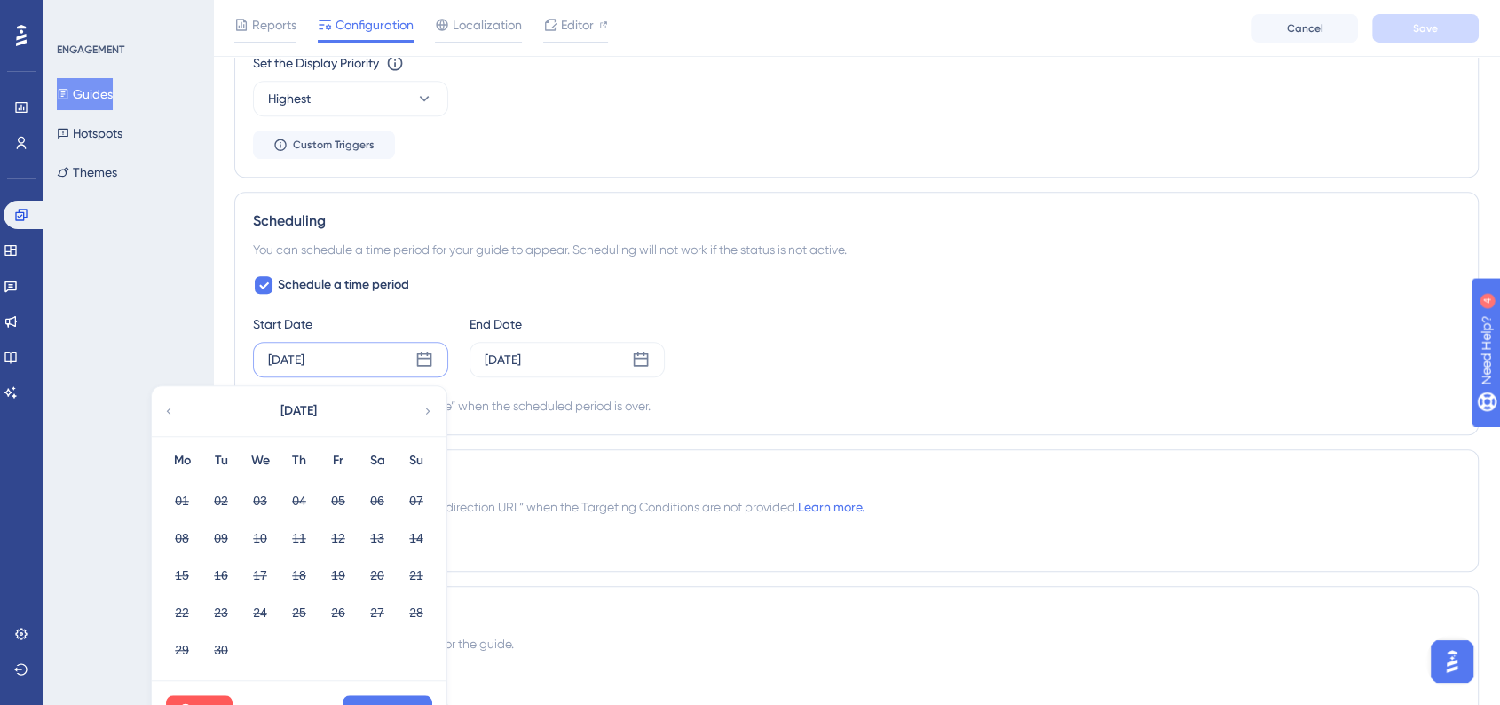
scroll to position [1366, 0]
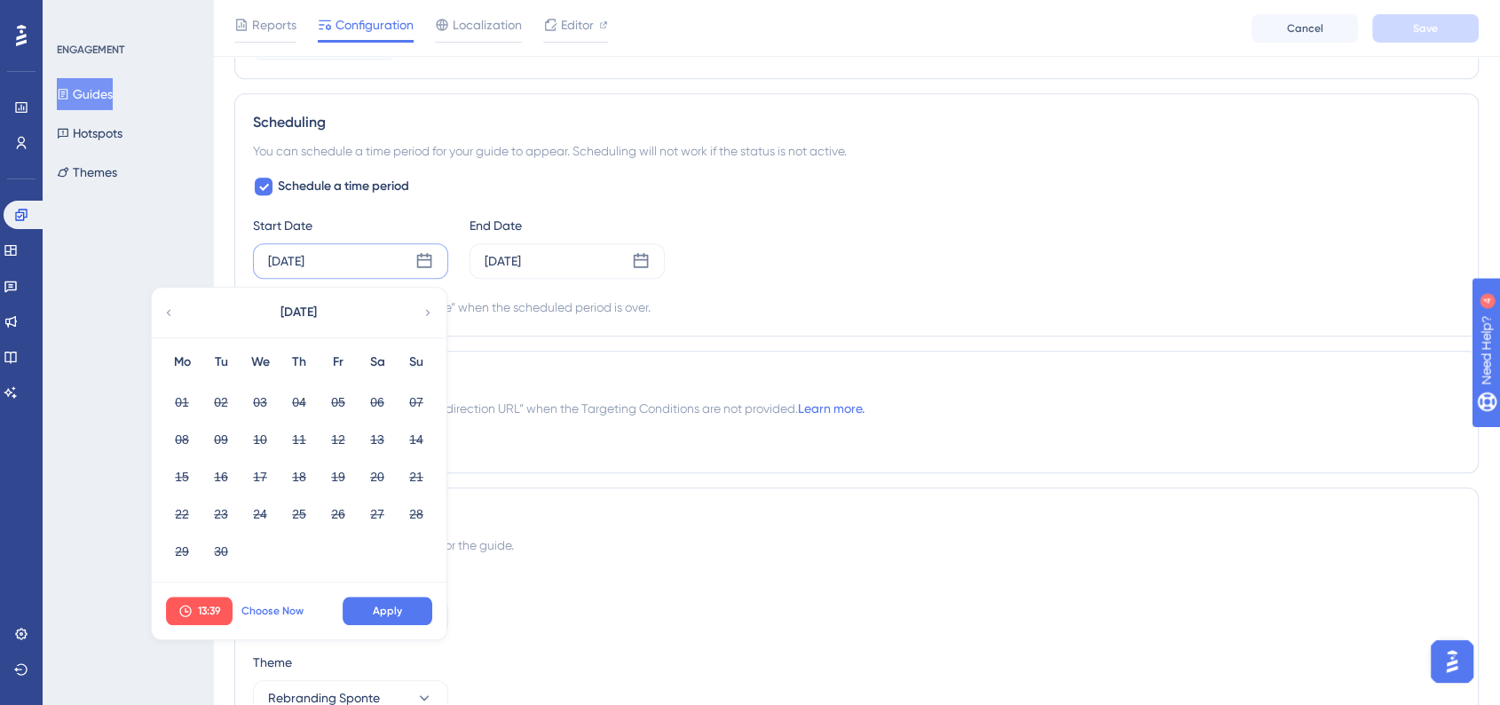
click at [282, 605] on span "Choose Now" at bounding box center [272, 611] width 62 height 14
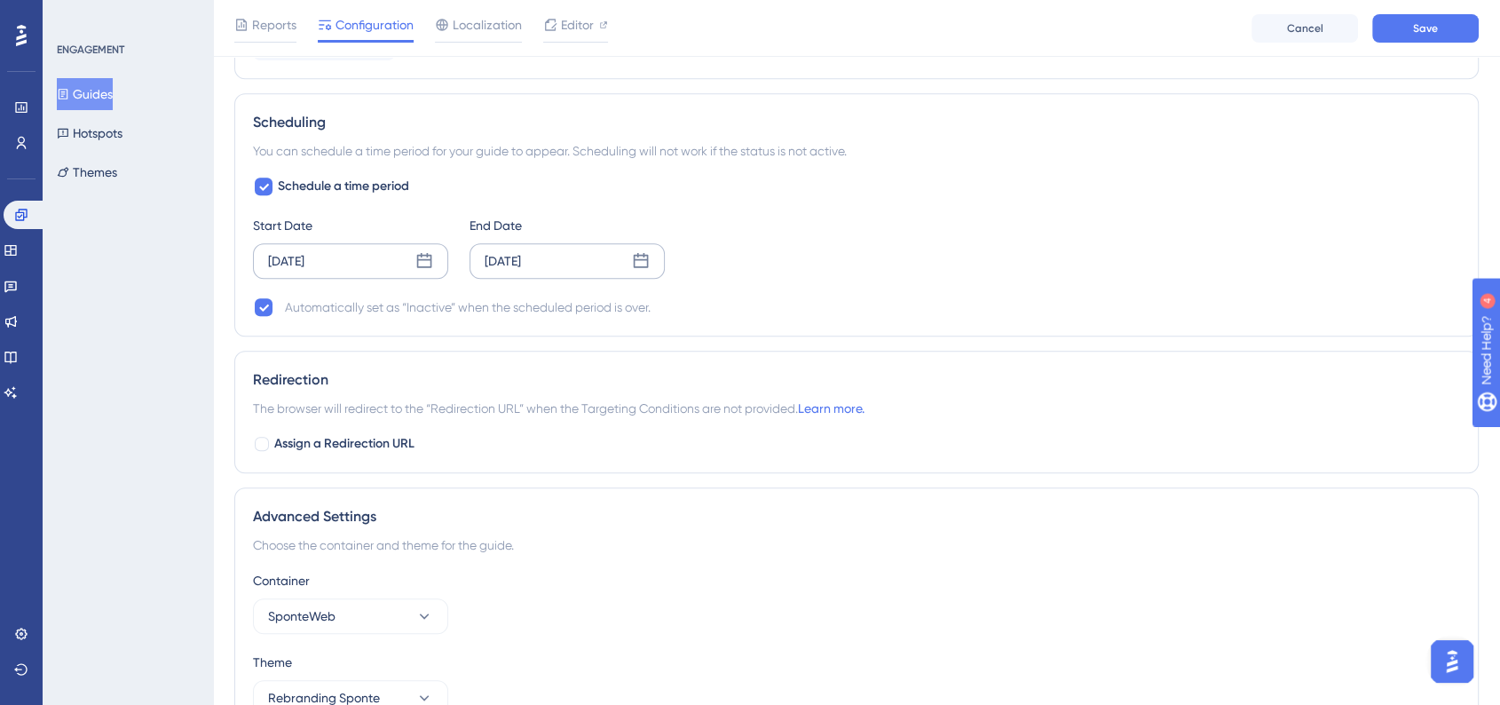
click at [642, 265] on icon at bounding box center [641, 260] width 15 height 15
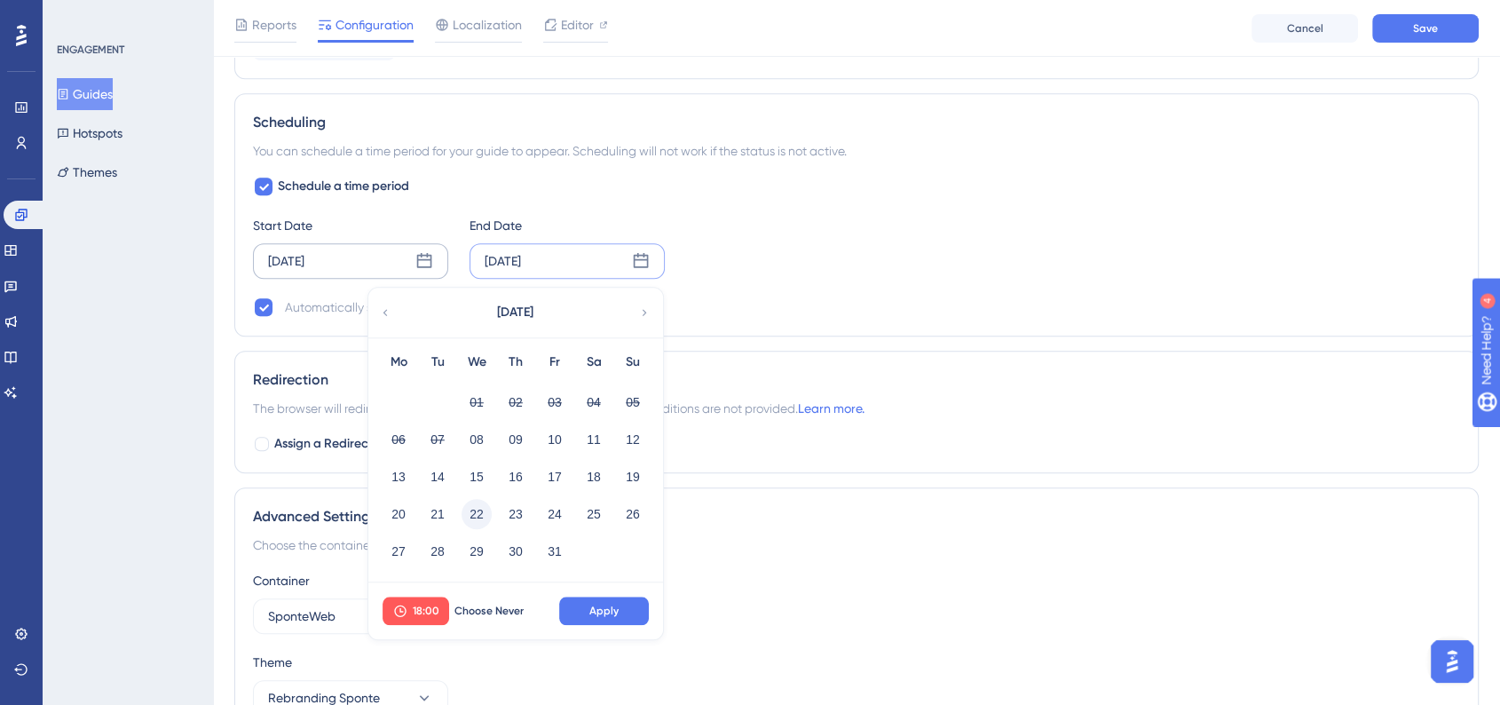
click at [481, 510] on button "22" at bounding box center [477, 514] width 30 height 30
click at [481, 512] on button "22" at bounding box center [477, 514] width 30 height 30
click at [597, 610] on span "Apply" at bounding box center [603, 611] width 29 height 14
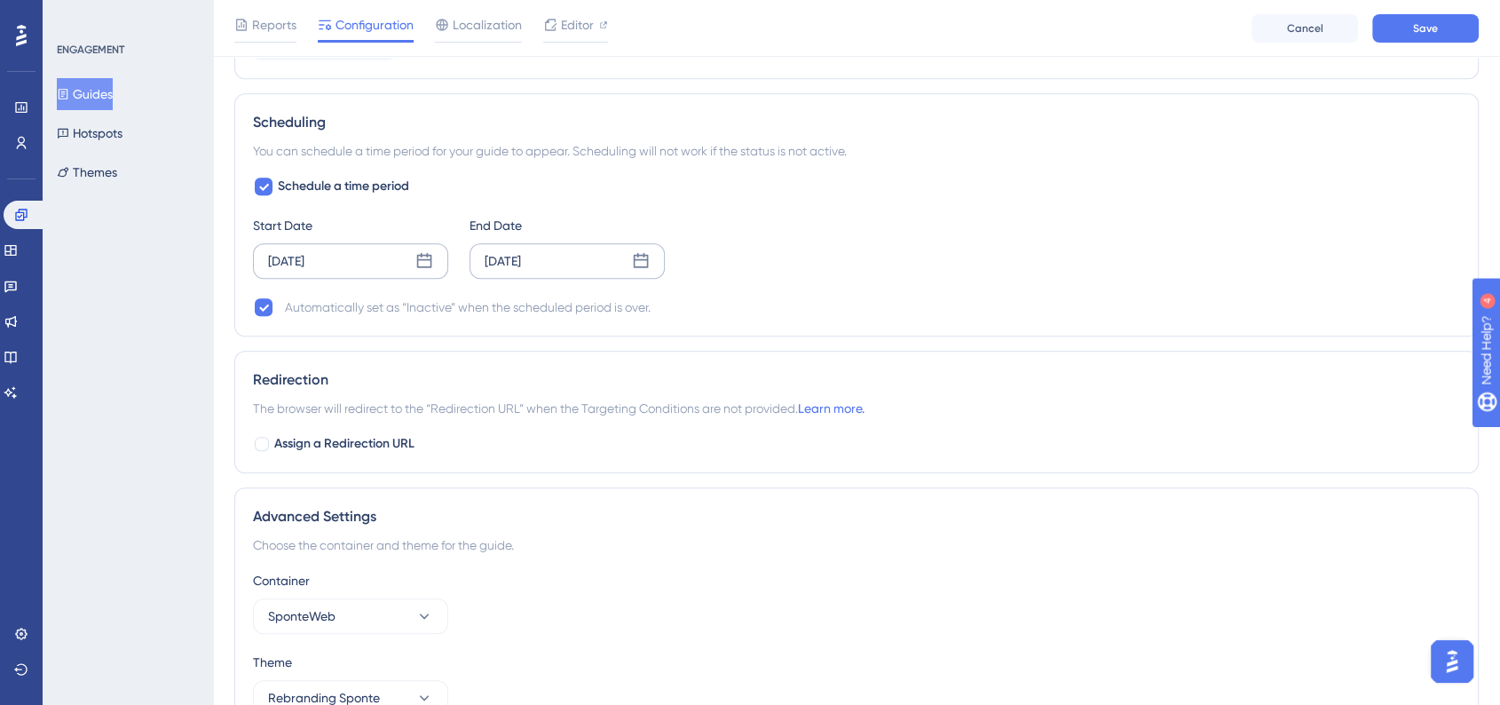
click at [887, 234] on div "Start Date Oct 08 2025 End Date Oct 22 2025" at bounding box center [856, 247] width 1207 height 64
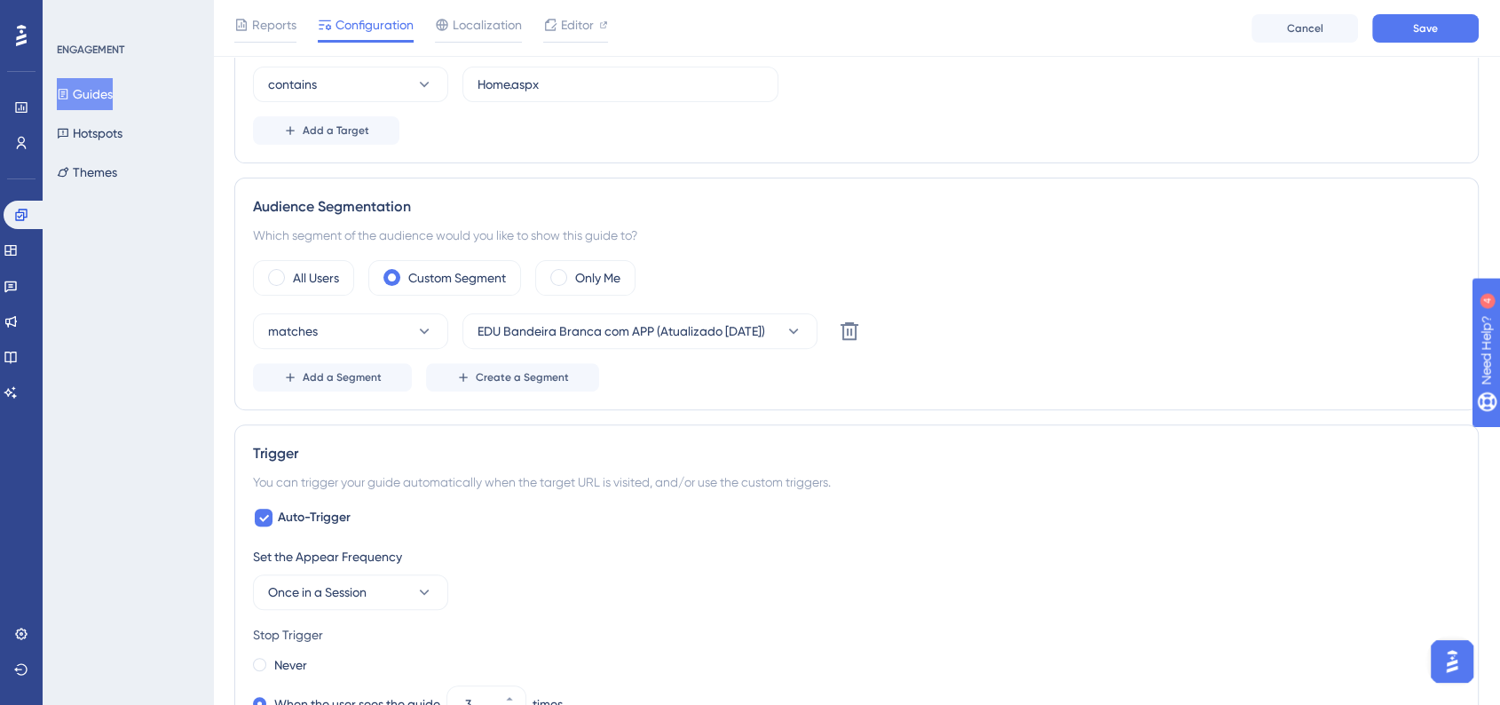
scroll to position [478, 0]
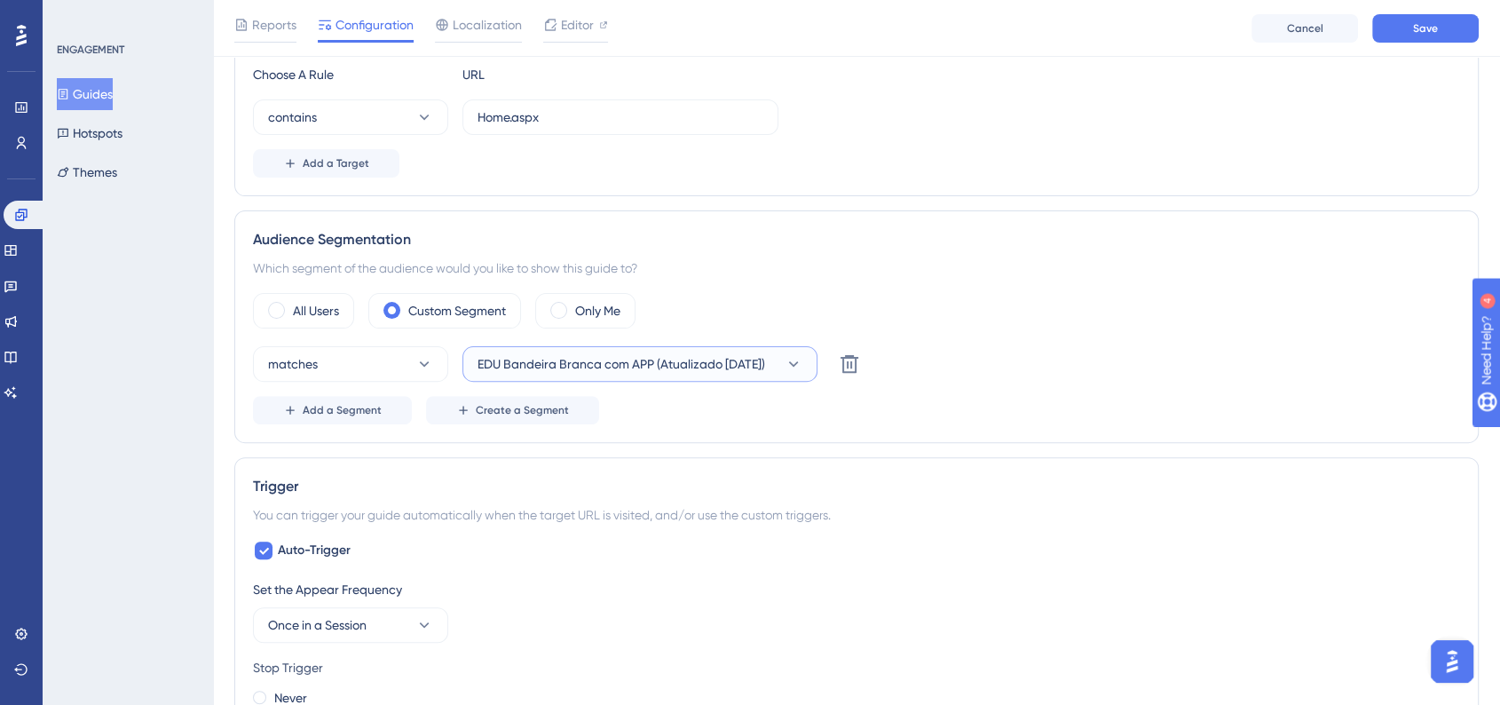
click at [528, 357] on span "EDU Bandeira Branca com APP (Atualizado 22/09/2025)" at bounding box center [622, 363] width 288 height 21
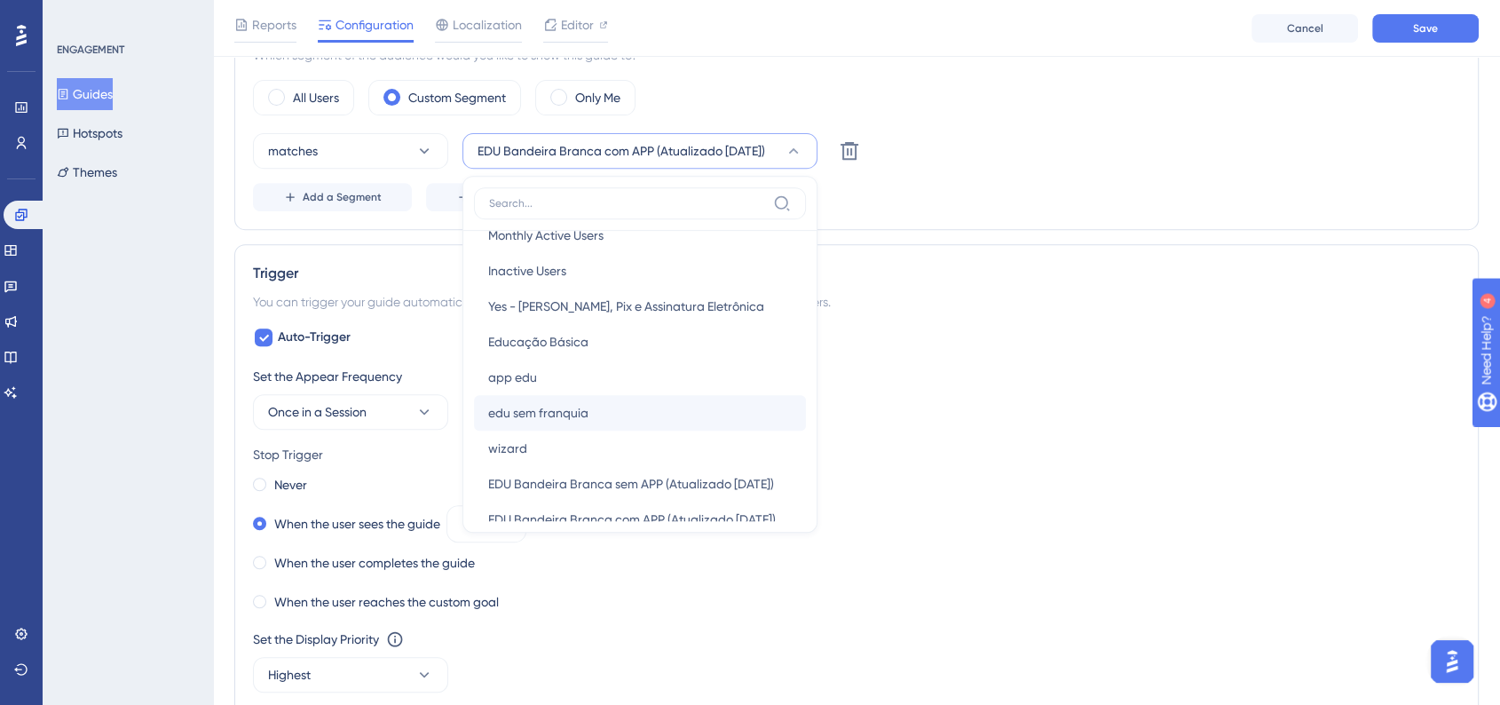
scroll to position [99, 0]
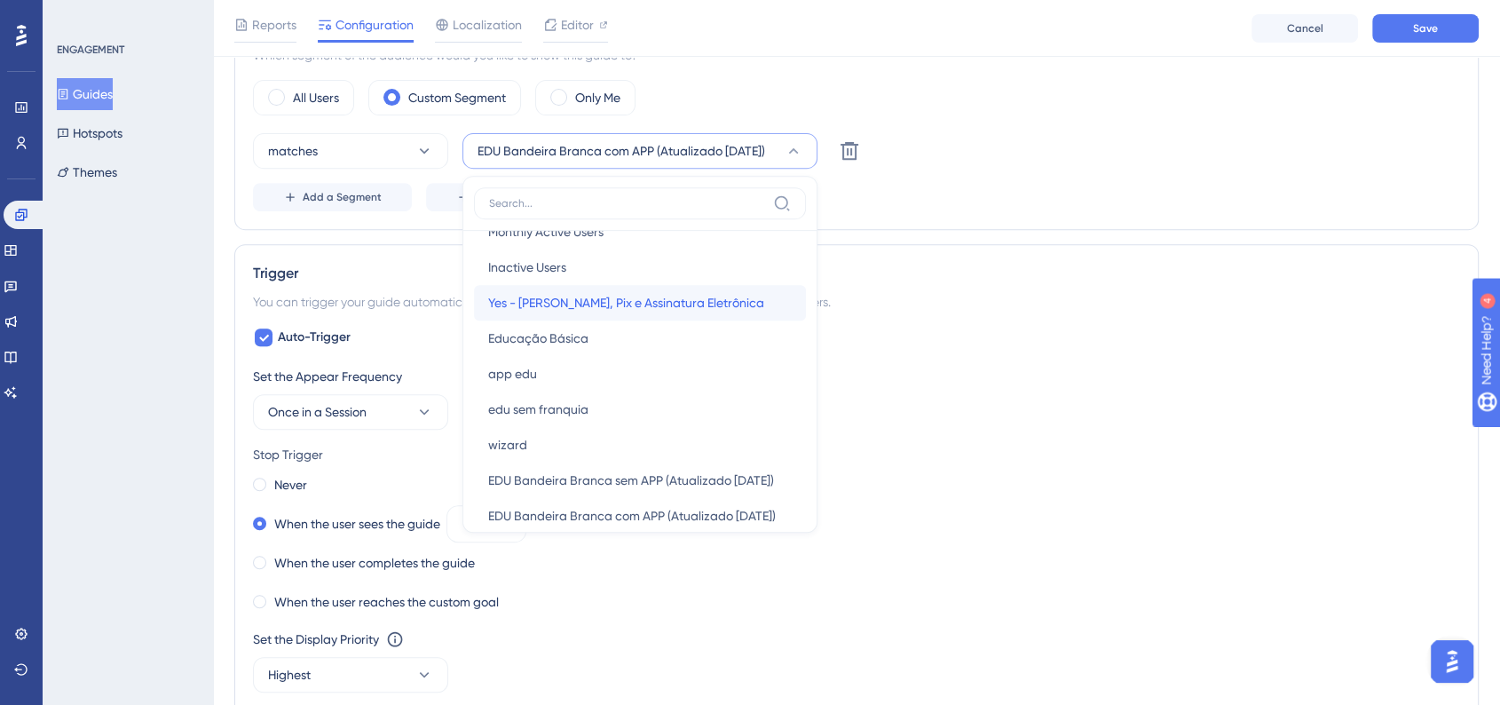
click at [574, 304] on span "Yes - Sem Boleto, Pix e Assinatura Eletrônica" at bounding box center [626, 302] width 276 height 21
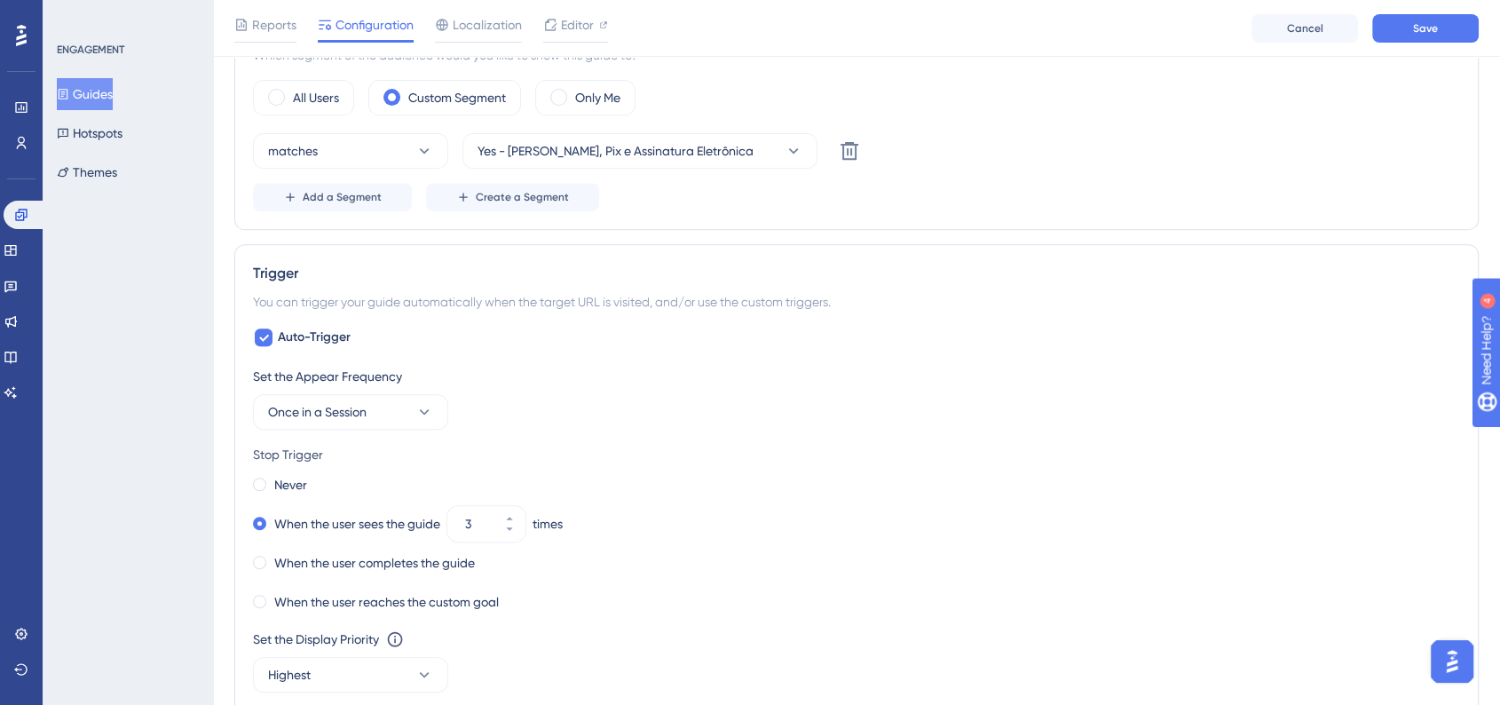
click at [1067, 398] on div "Set the Appear Frequency Once in a Session" at bounding box center [856, 398] width 1207 height 64
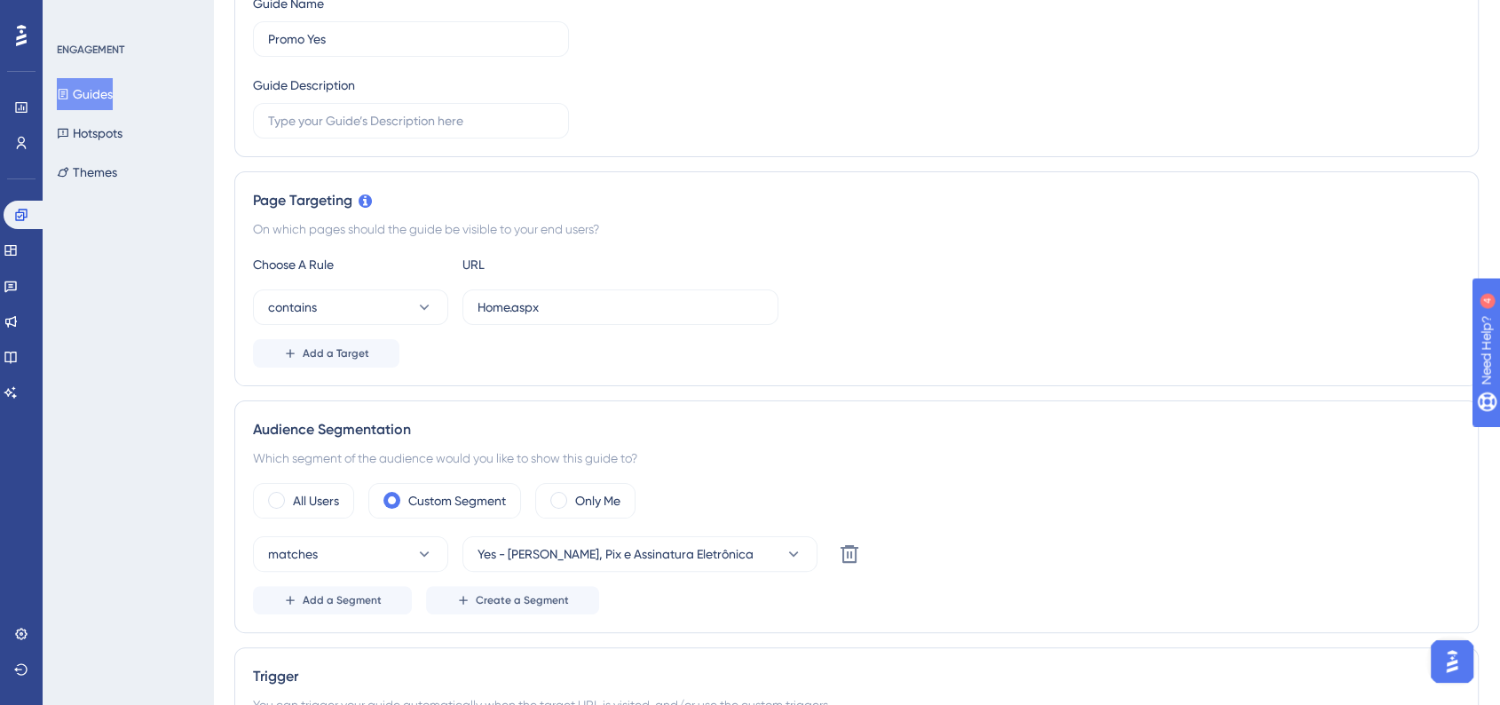
scroll to position [0, 0]
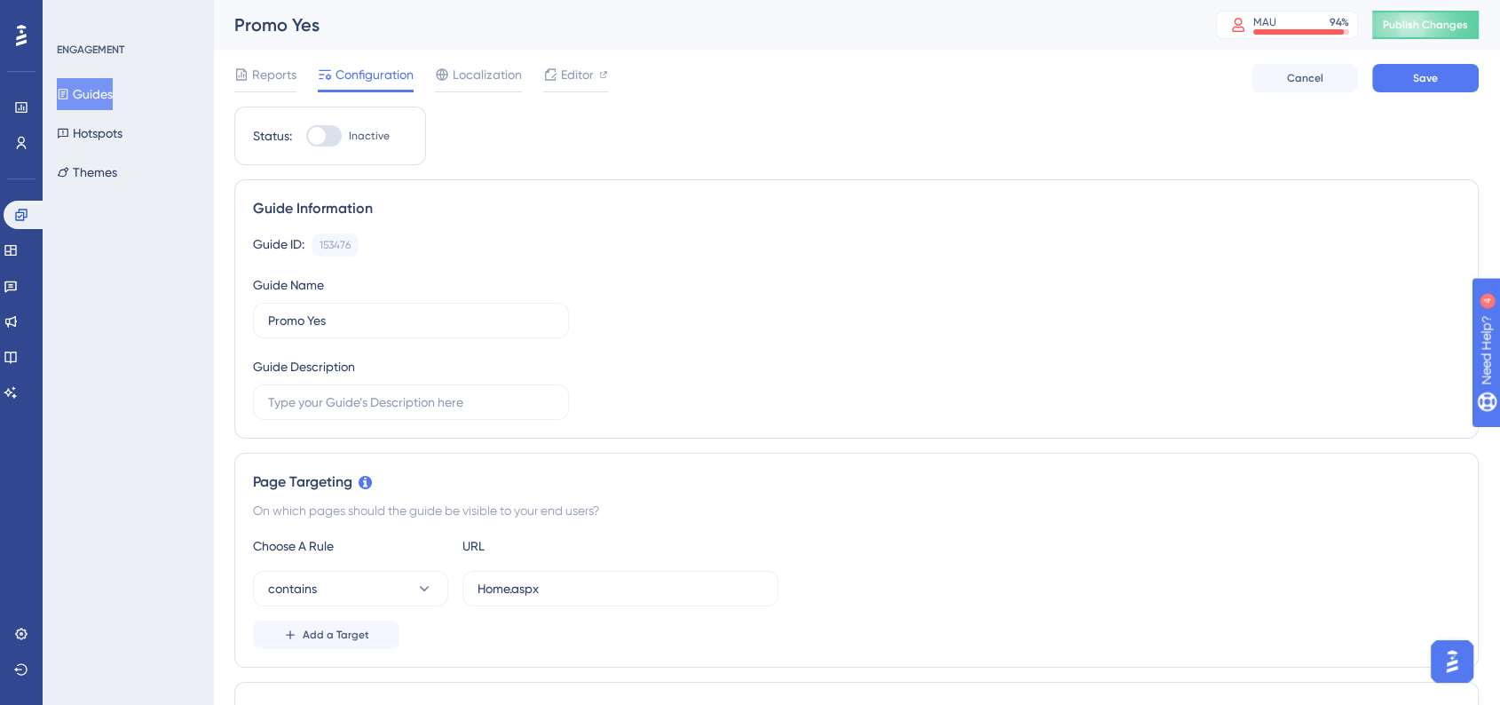
click at [319, 138] on div at bounding box center [317, 136] width 18 height 18
click at [306, 137] on input "Inactive" at bounding box center [305, 136] width 1 height 1
checkbox input "true"
click at [873, 222] on div "Guide Information Guide ID: 153476 Copy Guide Name Promo Yes Guide Description" at bounding box center [856, 308] width 1245 height 259
click at [1413, 87] on button "Save" at bounding box center [1425, 78] width 107 height 28
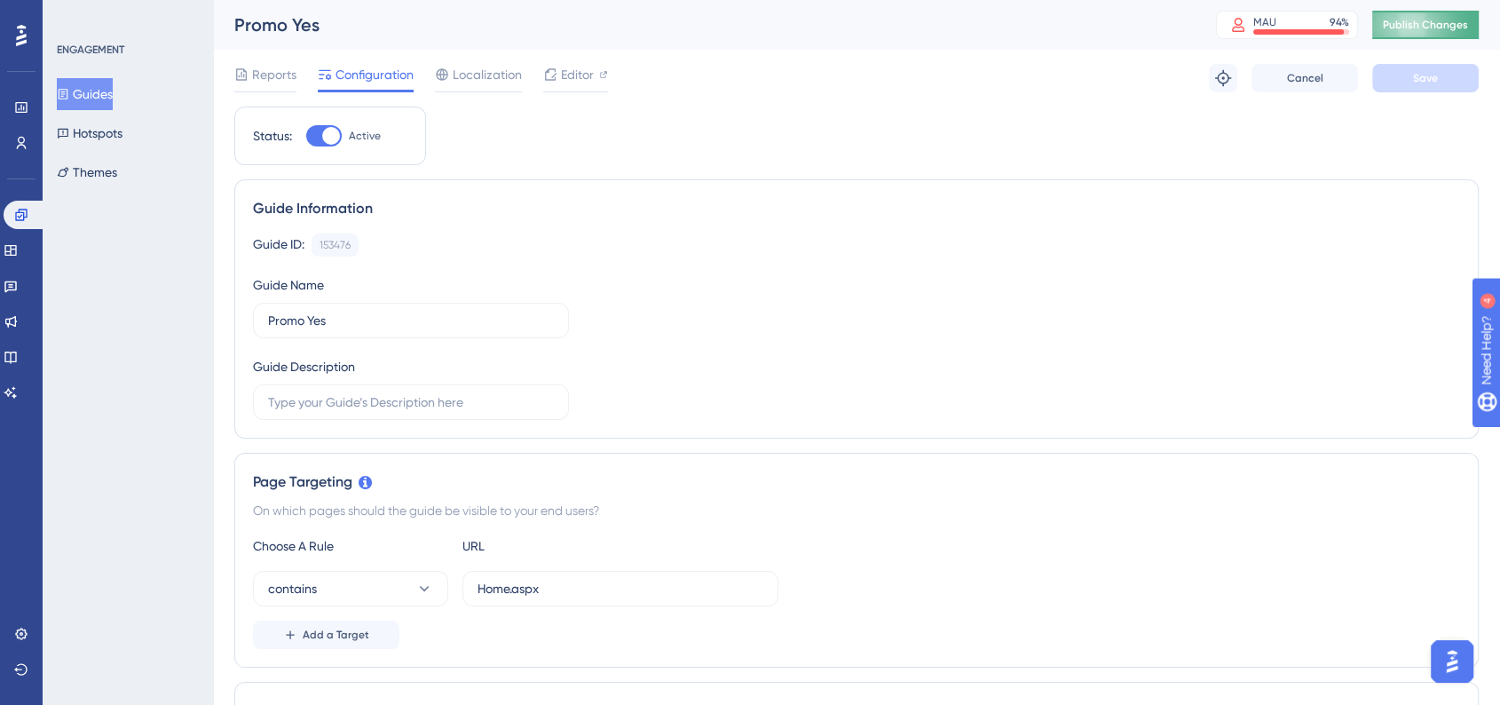
click at [1429, 26] on button "Publish Changes" at bounding box center [1425, 25] width 107 height 28
click at [101, 105] on button "Guides" at bounding box center [85, 94] width 56 height 32
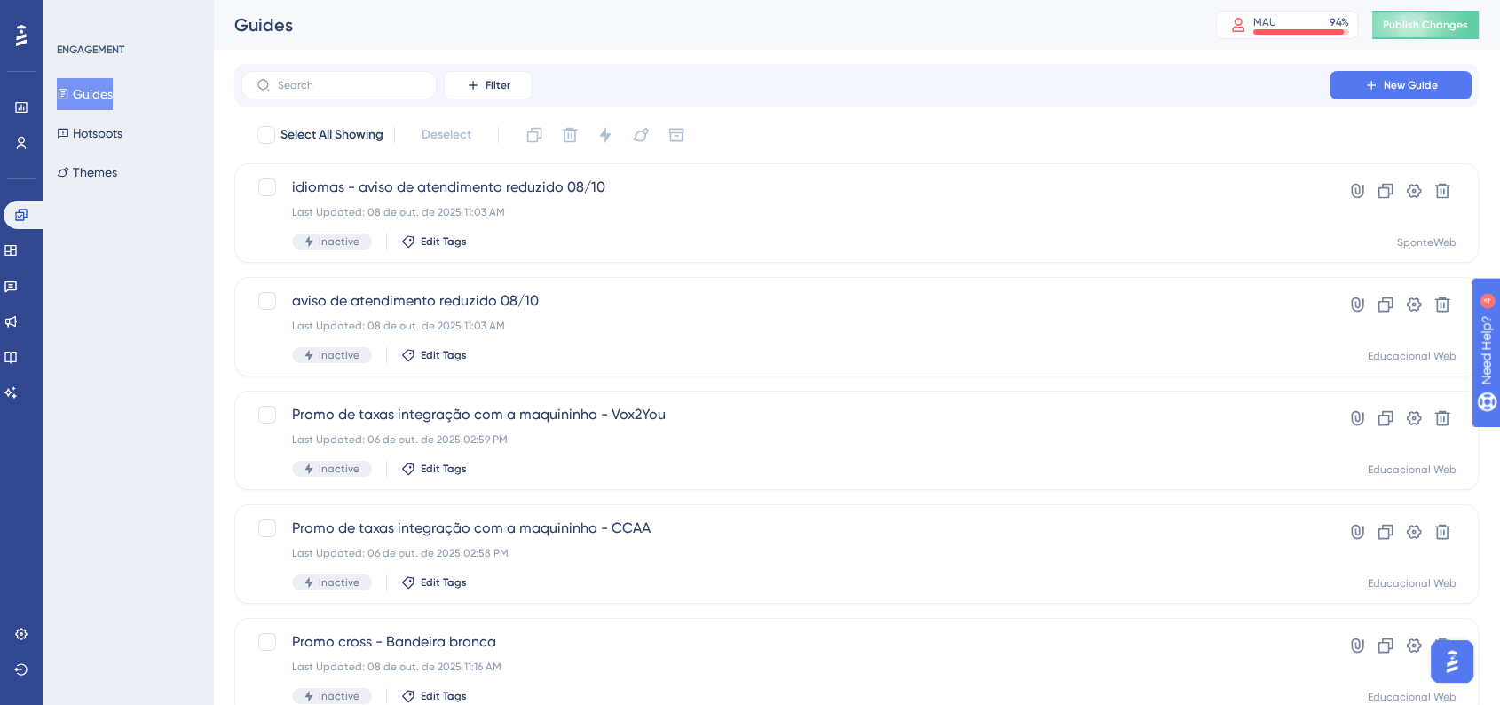
click at [100, 384] on div "ENGAGEMENT Guides Hotspots Themes" at bounding box center [128, 352] width 170 height 705
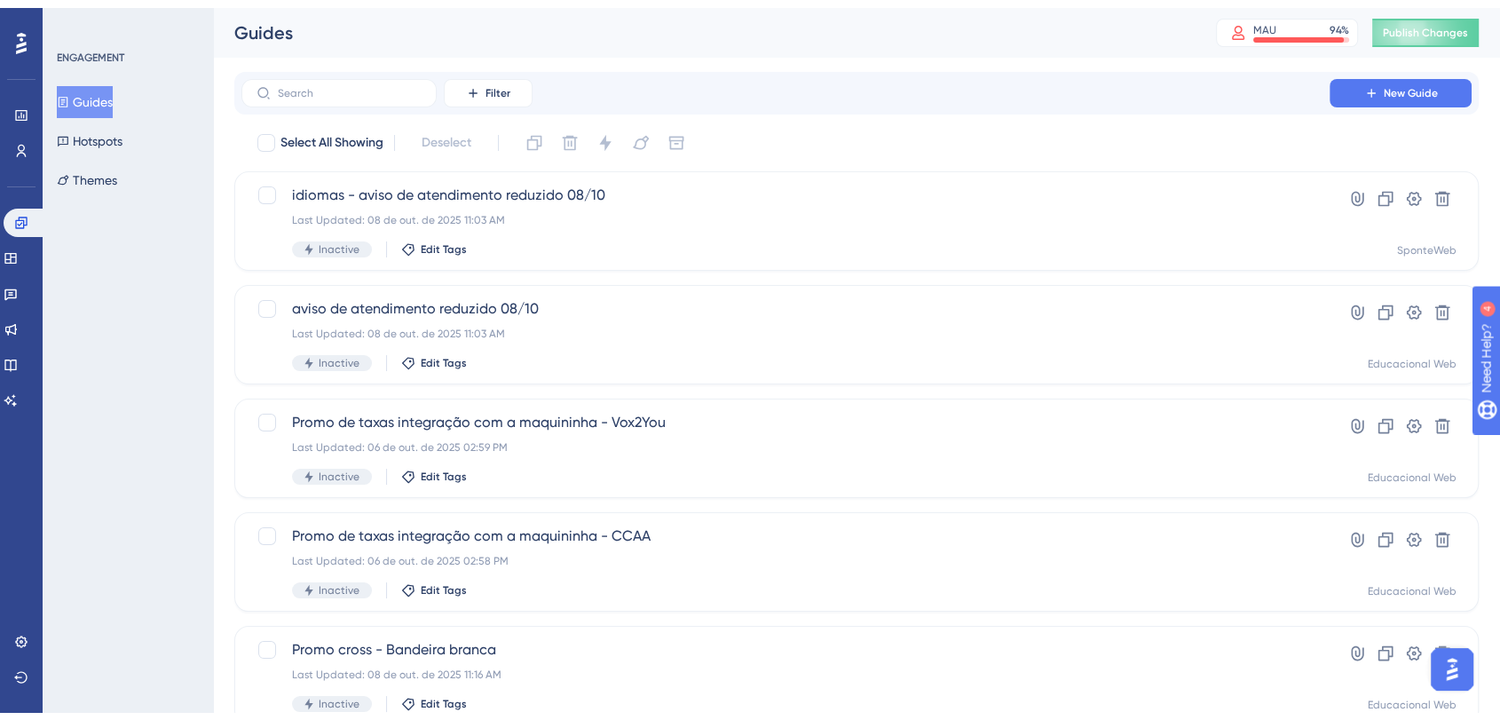
scroll to position [493, 0]
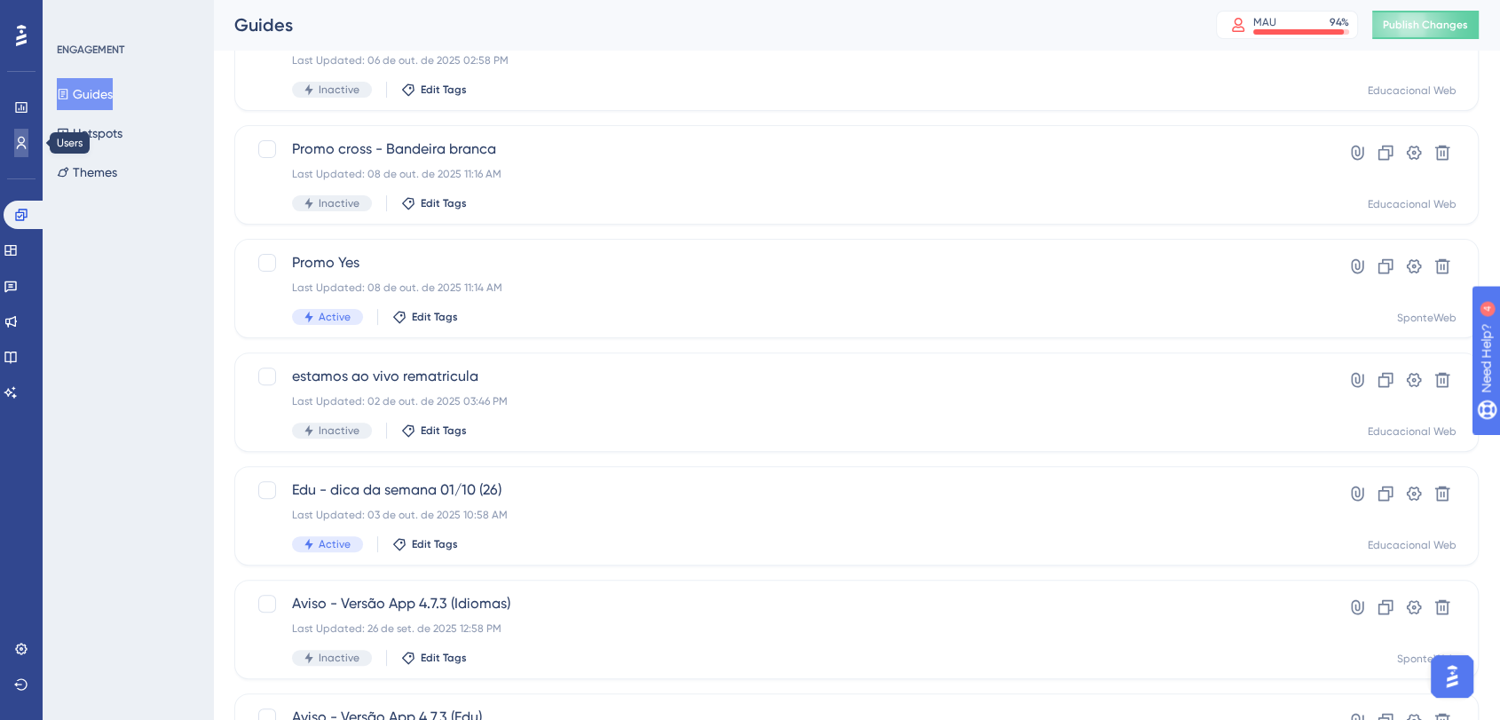
click at [28, 138] on link at bounding box center [21, 143] width 14 height 28
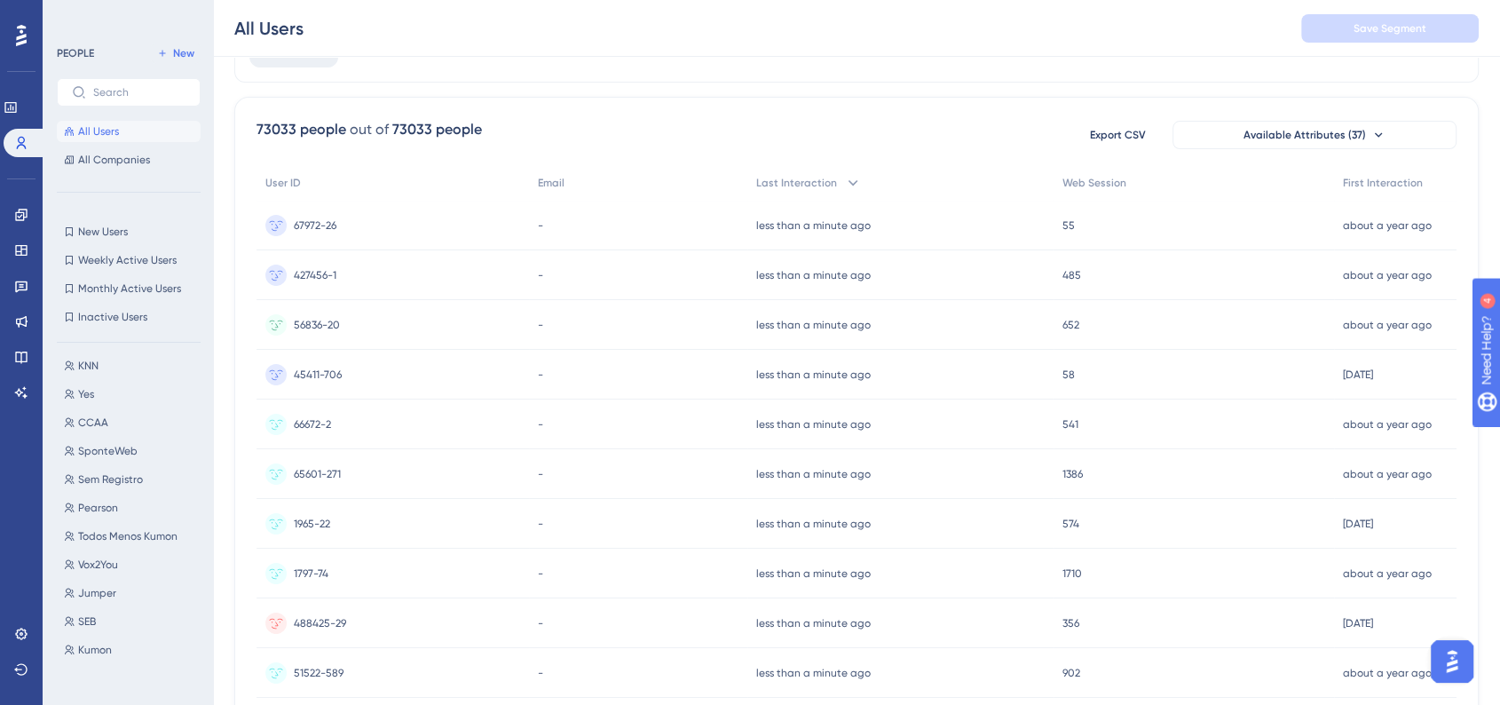
scroll to position [99, 0]
click at [151, 99] on label at bounding box center [129, 92] width 144 height 28
click at [151, 99] on input "text" at bounding box center [139, 92] width 92 height 12
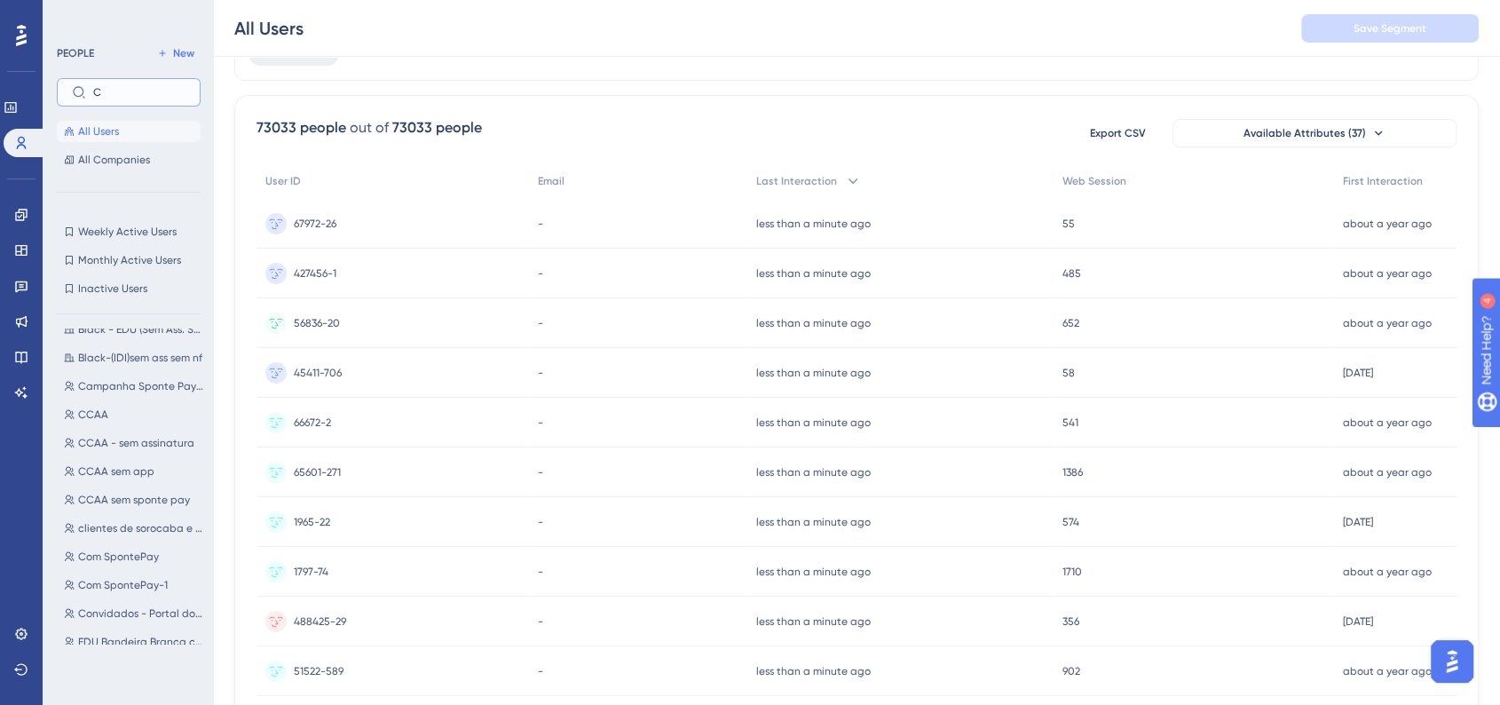
scroll to position [0, 0]
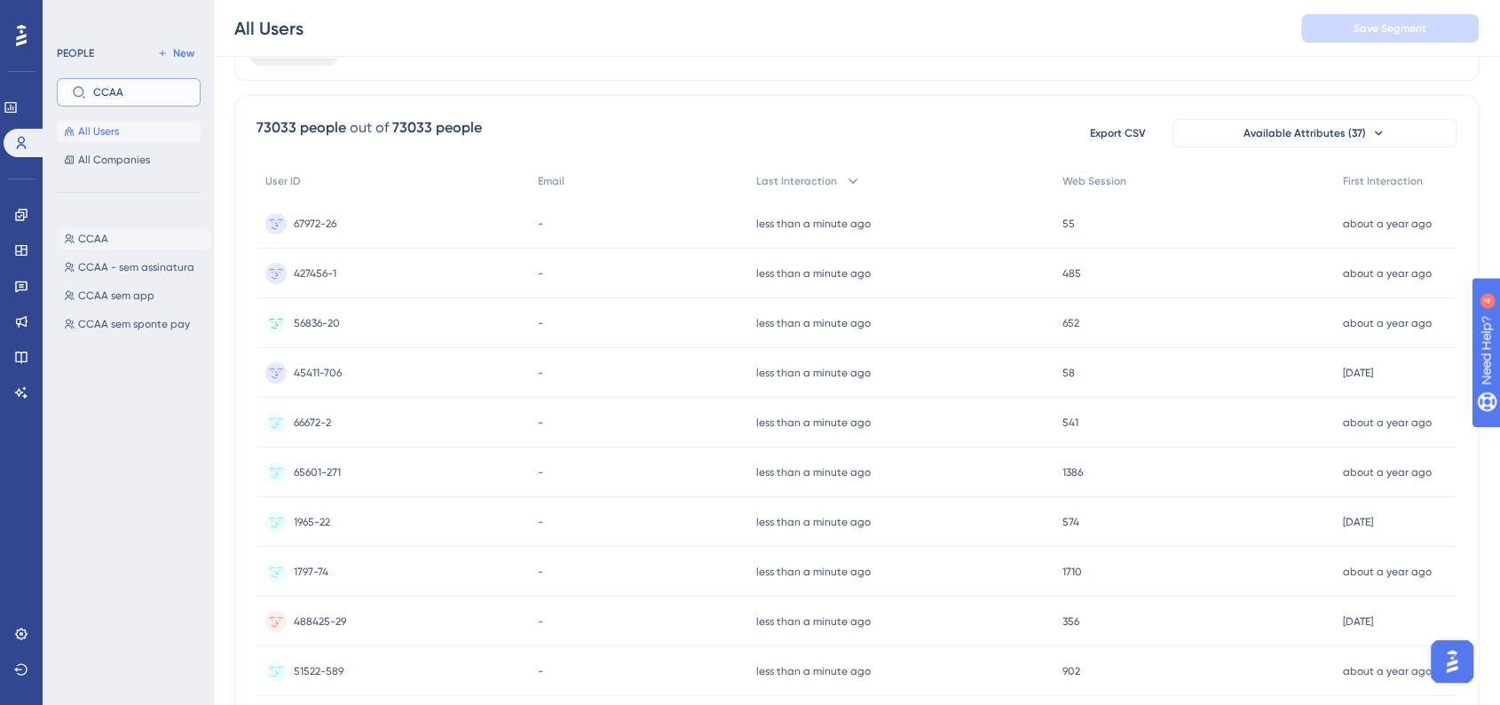
type input "CCAA"
click at [120, 243] on button "CCAA CCAA" at bounding box center [134, 238] width 154 height 21
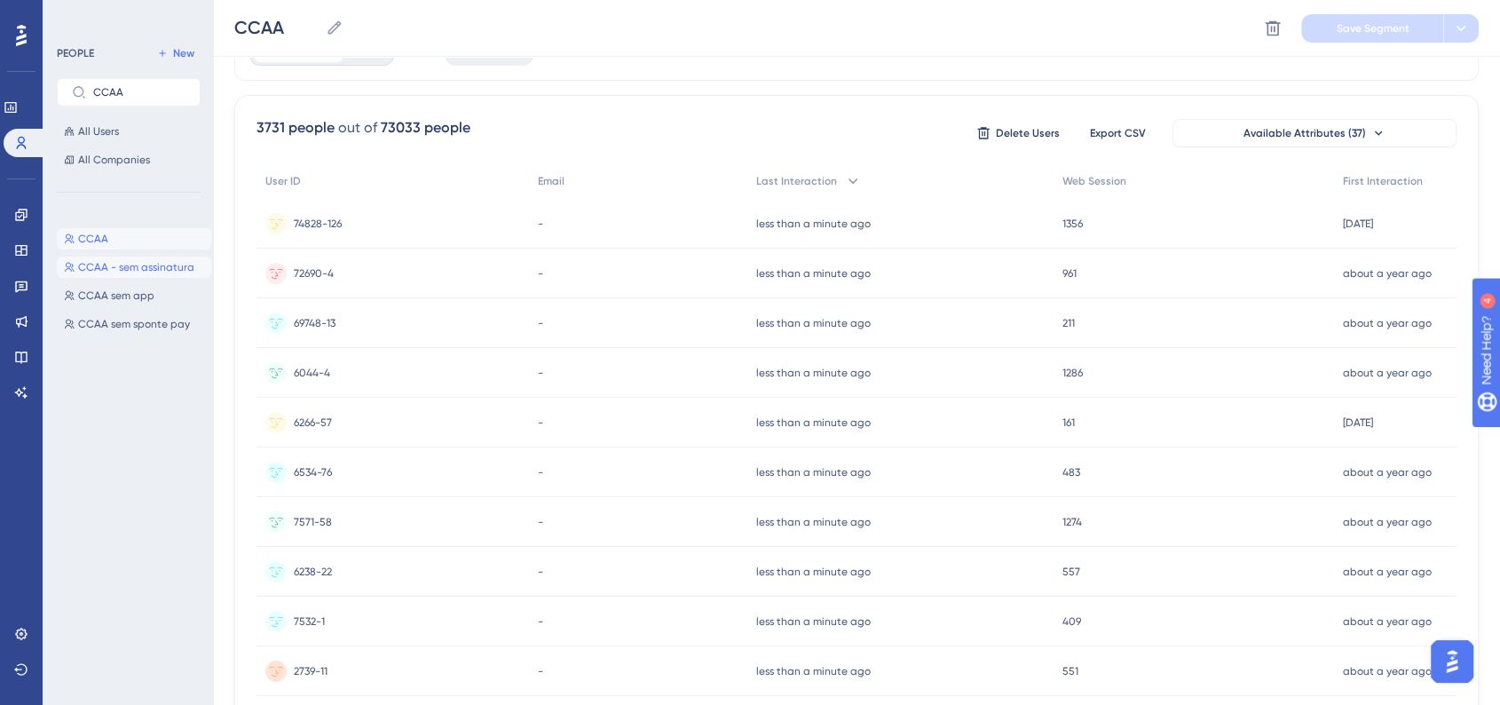
click at [127, 264] on span "CCAA - sem assinatura" at bounding box center [136, 267] width 116 height 14
click at [126, 241] on button "CCAA CCAA" at bounding box center [134, 238] width 154 height 21
type input "CCAA"
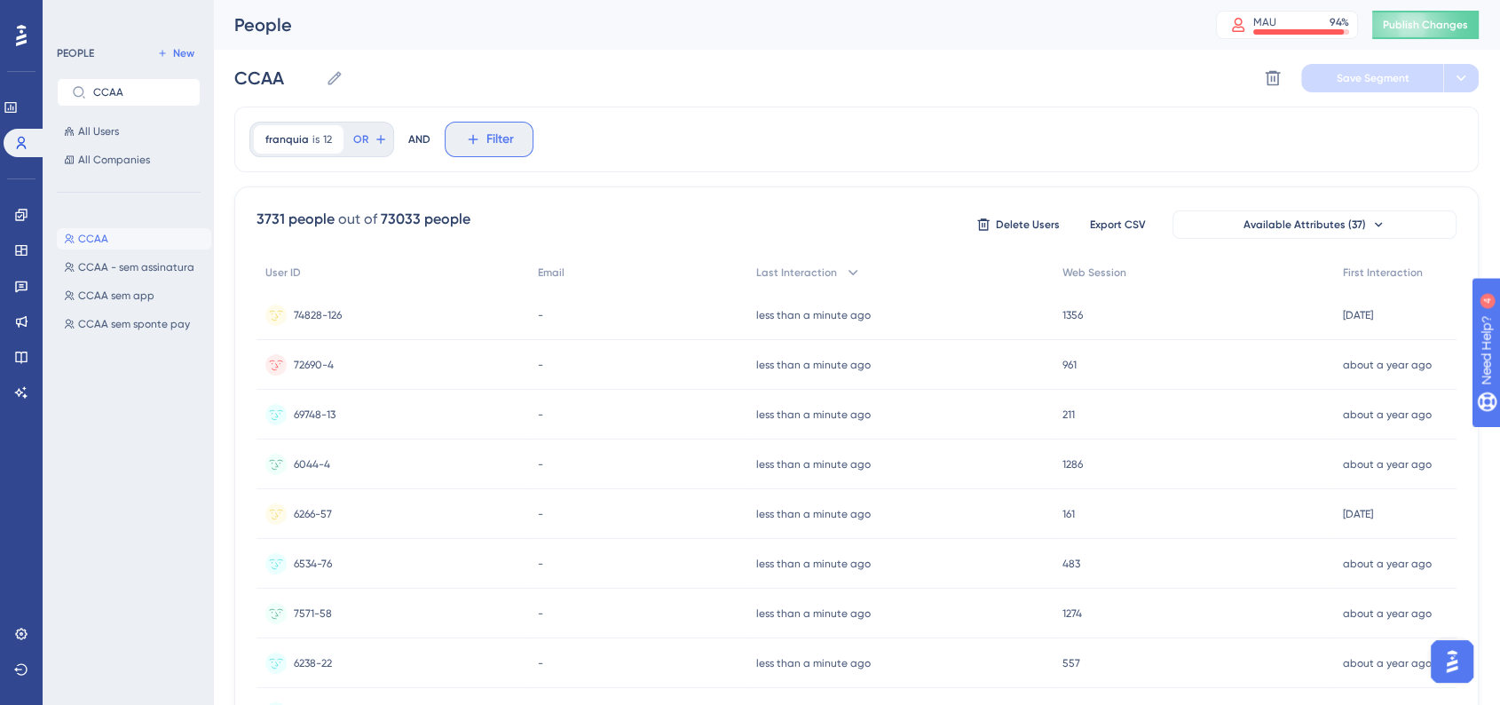
click at [453, 133] on button "Filter" at bounding box center [489, 140] width 89 height 36
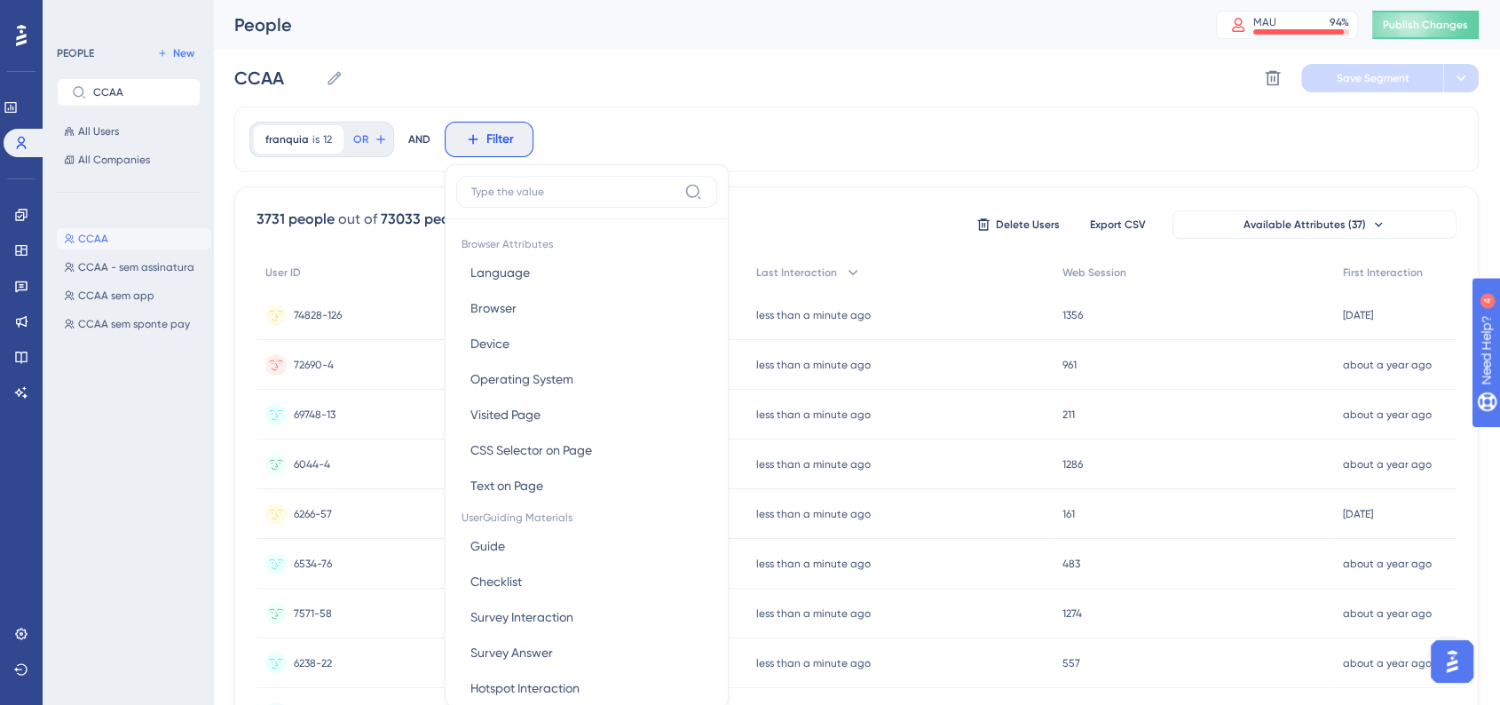
scroll to position [83, 0]
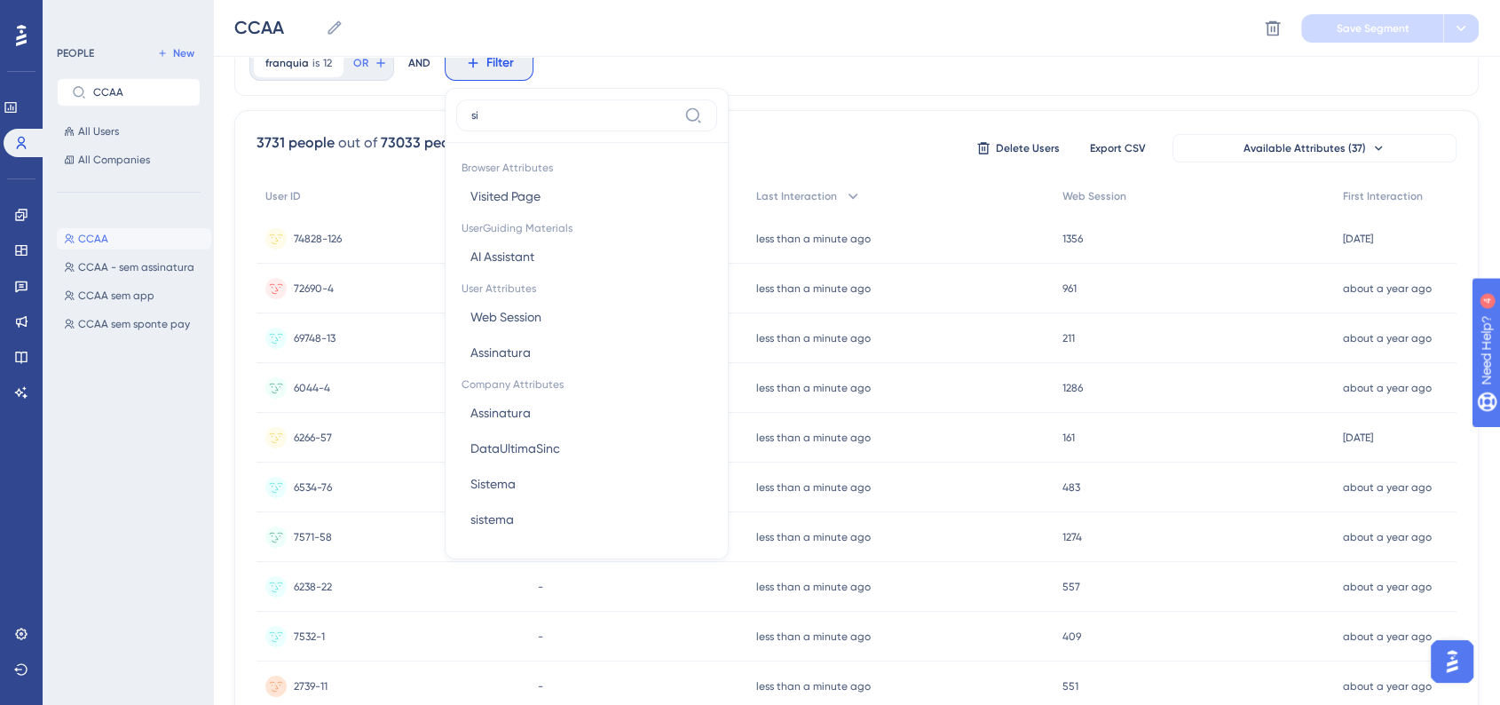
type input "sis"
click at [556, 250] on button "Sistema Sistema" at bounding box center [586, 257] width 261 height 36
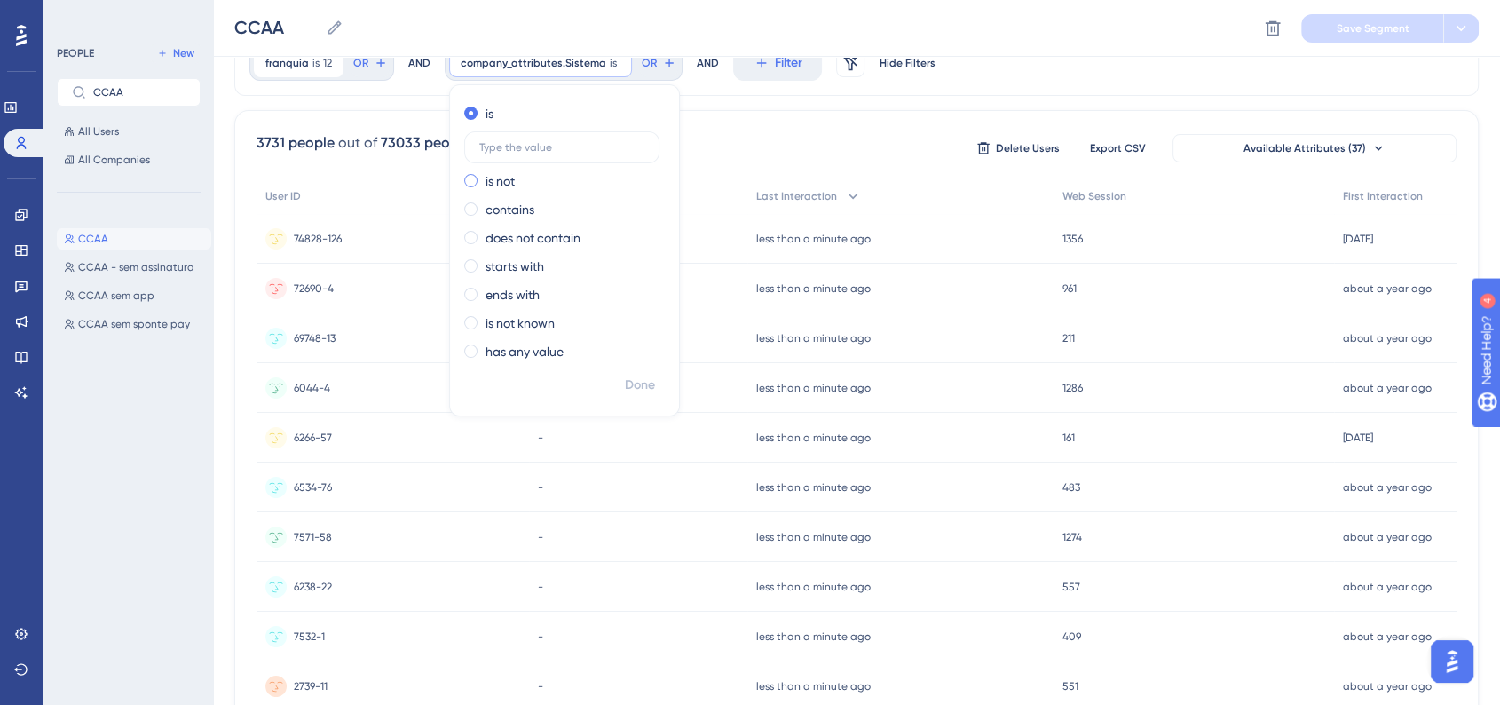
click at [467, 186] on span at bounding box center [470, 180] width 13 height 13
click at [483, 177] on input "radio" at bounding box center [483, 177] width 0 height 0
click at [474, 123] on div "is" at bounding box center [561, 113] width 194 height 21
click at [547, 141] on input "text" at bounding box center [561, 147] width 165 height 12
type input "SponteWeb"
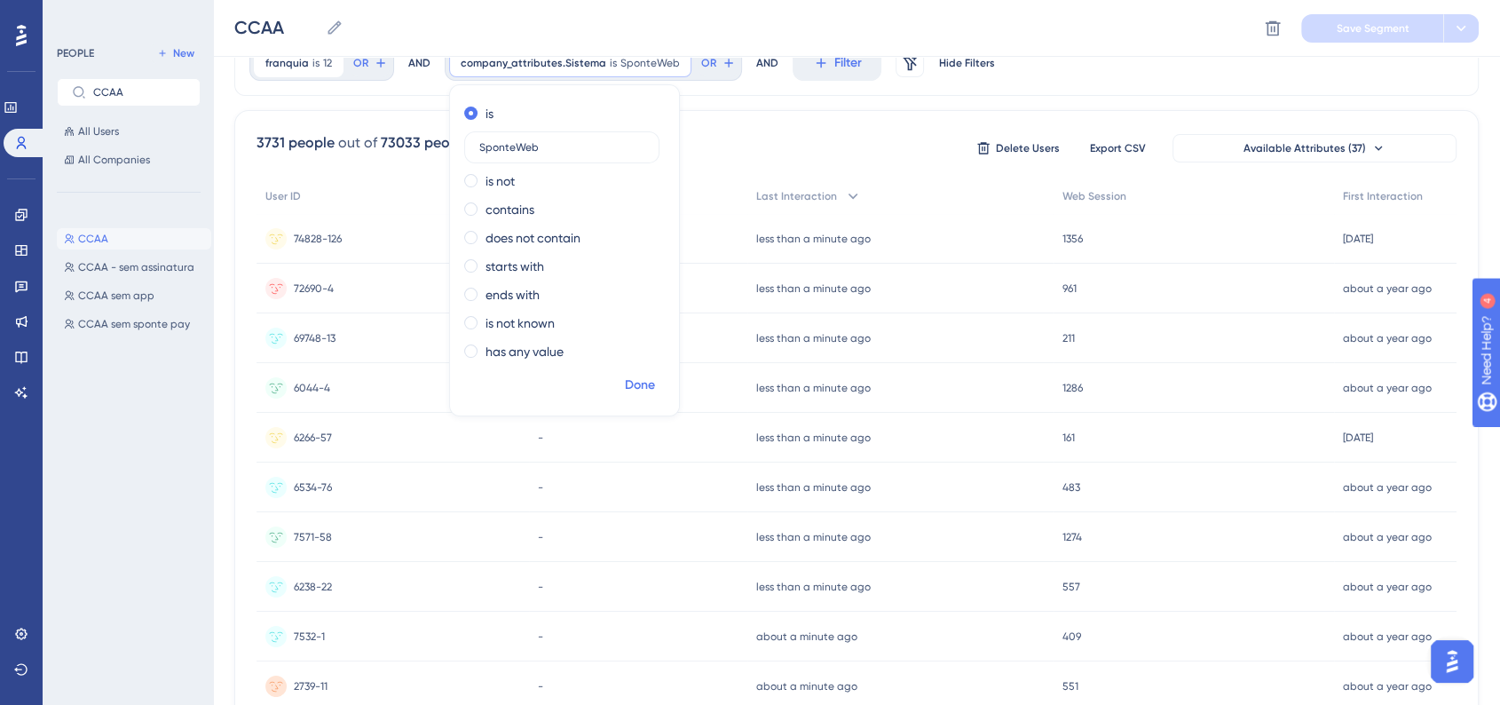
click at [636, 381] on span "Done" at bounding box center [640, 385] width 30 height 21
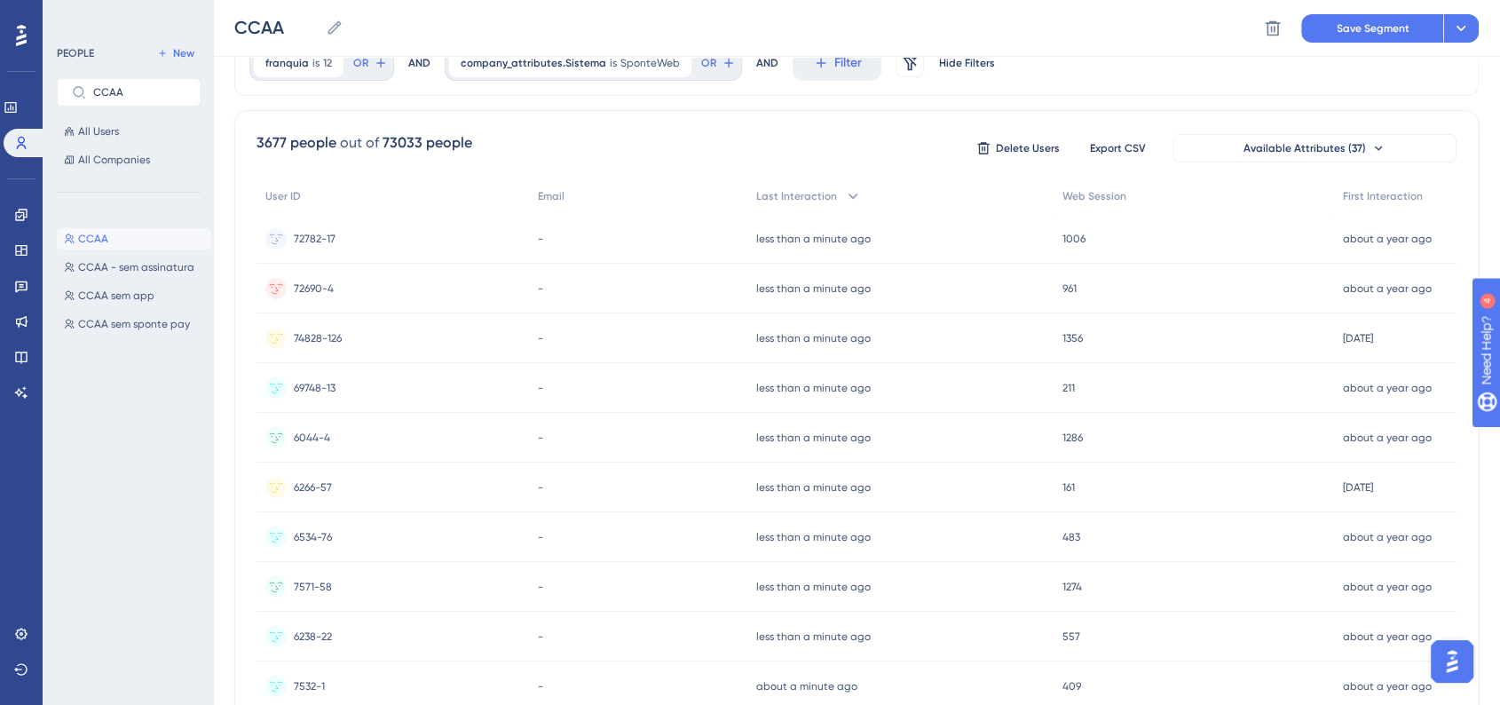
scroll to position [0, 0]
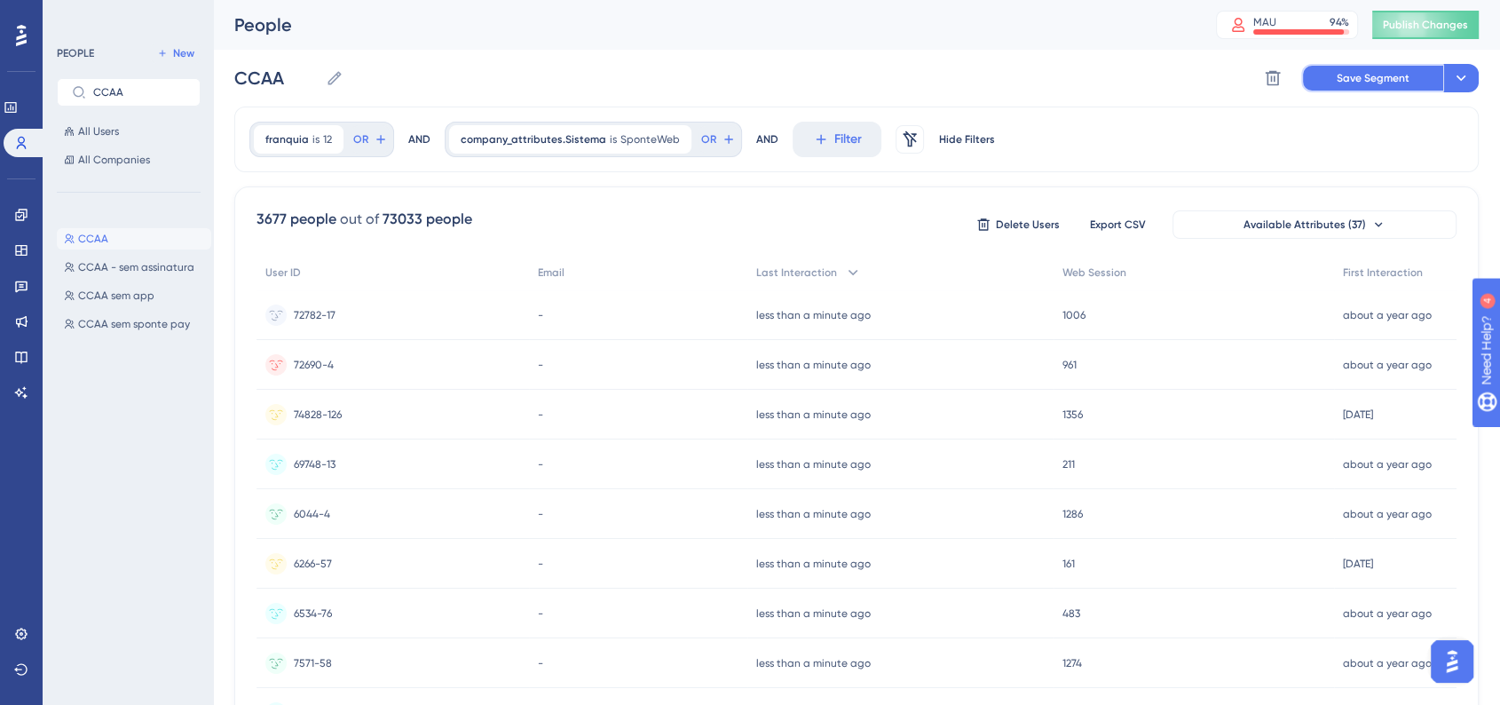
click at [1346, 79] on span "Save Segment" at bounding box center [1373, 78] width 73 height 14
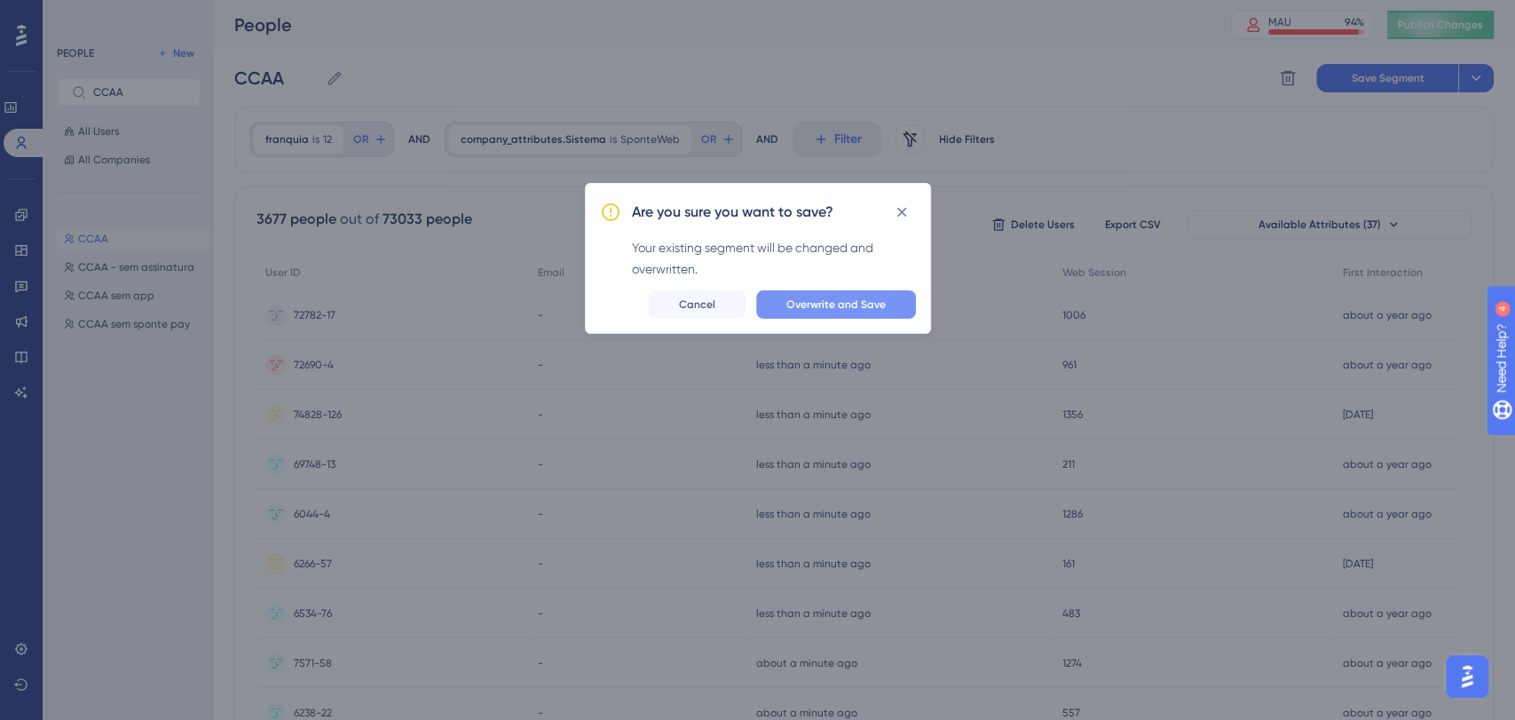
click at [853, 307] on span "Overwrite and Save" at bounding box center [836, 304] width 99 height 14
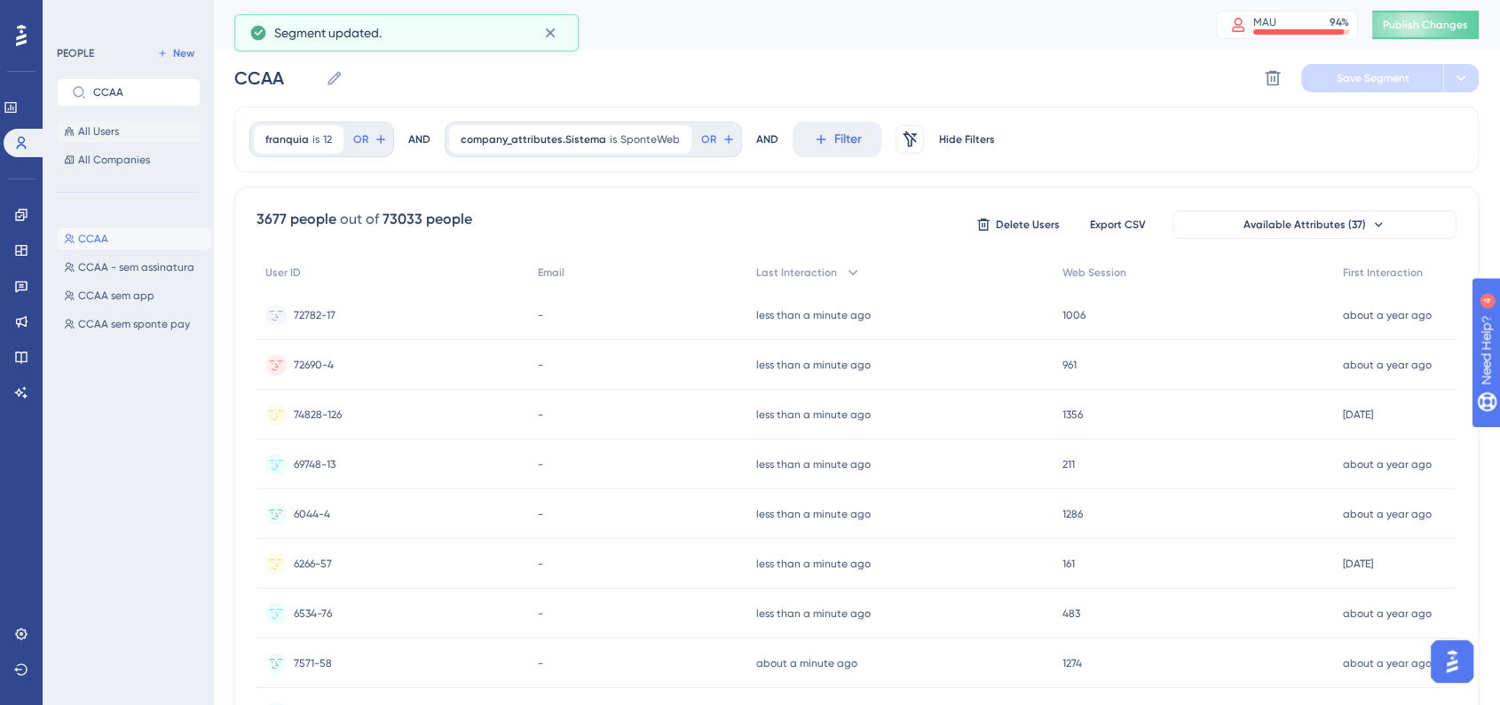
click at [87, 129] on span "All Users" at bounding box center [98, 131] width 41 height 14
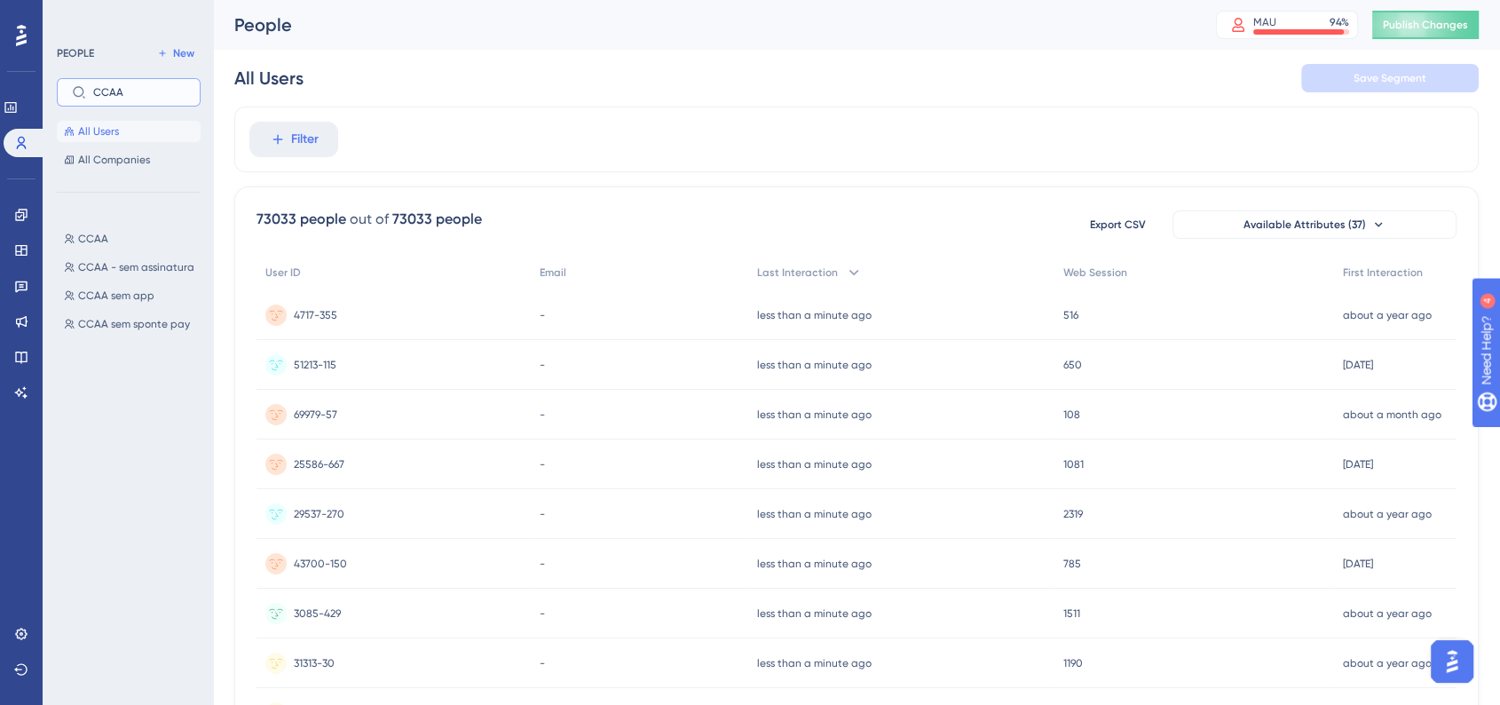
drag, startPoint x: 149, startPoint y: 89, endPoint x: 50, endPoint y: 91, distance: 99.4
click at [50, 91] on div "PEOPLE New CCAA All Users All Companies CCAA CCAA CCAA - sem assinatura CCAA - …" at bounding box center [128, 352] width 170 height 705
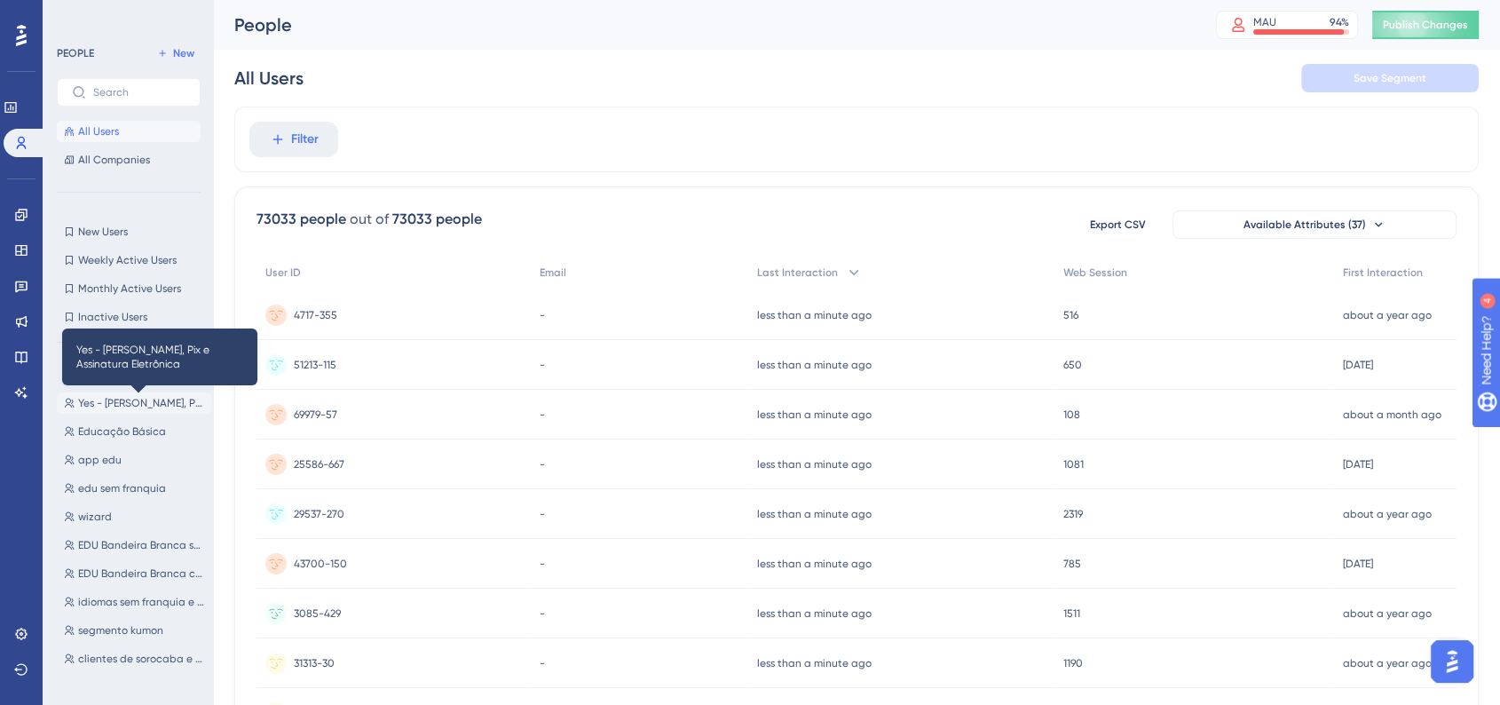
click at [119, 398] on span "Yes - Sem Boleto, Pix e Assinatura Eletrônica" at bounding box center [141, 403] width 126 height 14
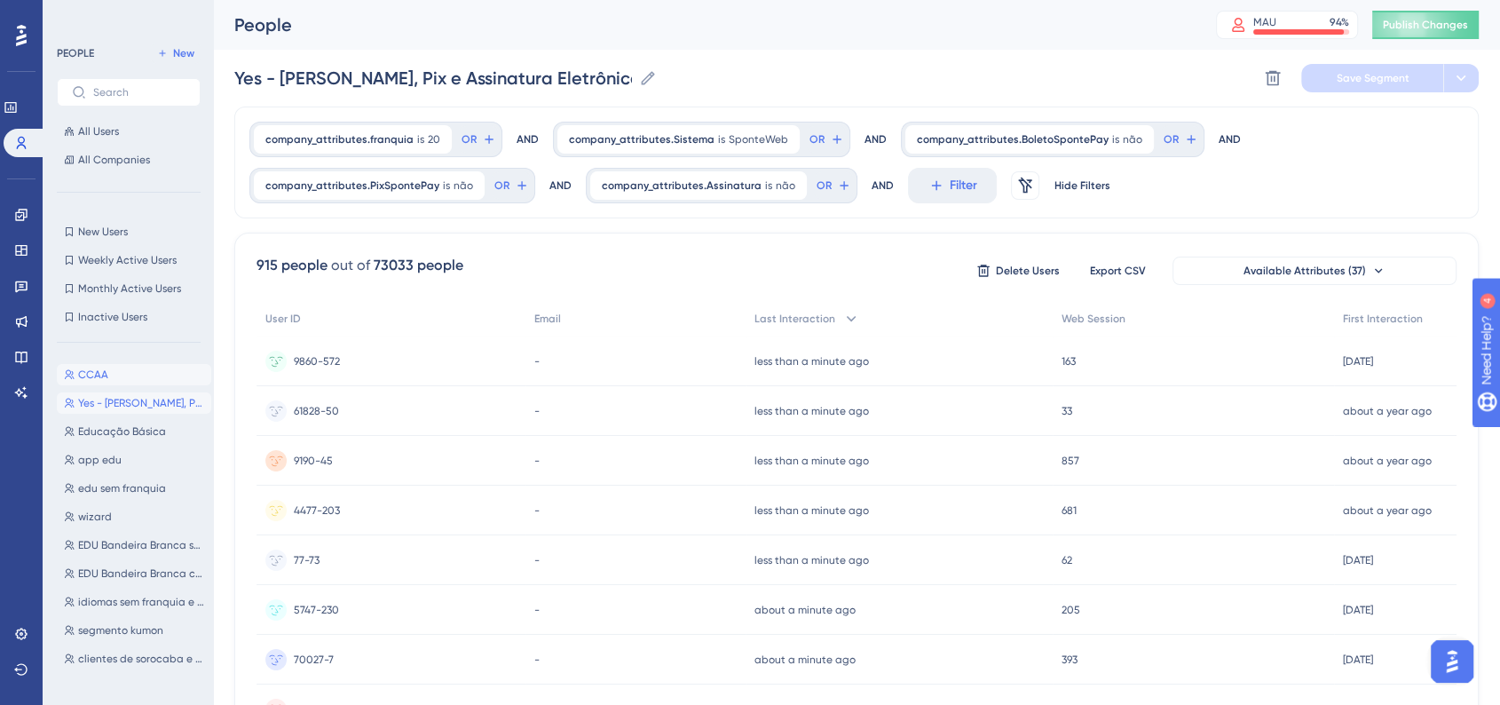
click at [122, 368] on button "CCAA CCAA" at bounding box center [134, 374] width 154 height 21
type input "CCAA"
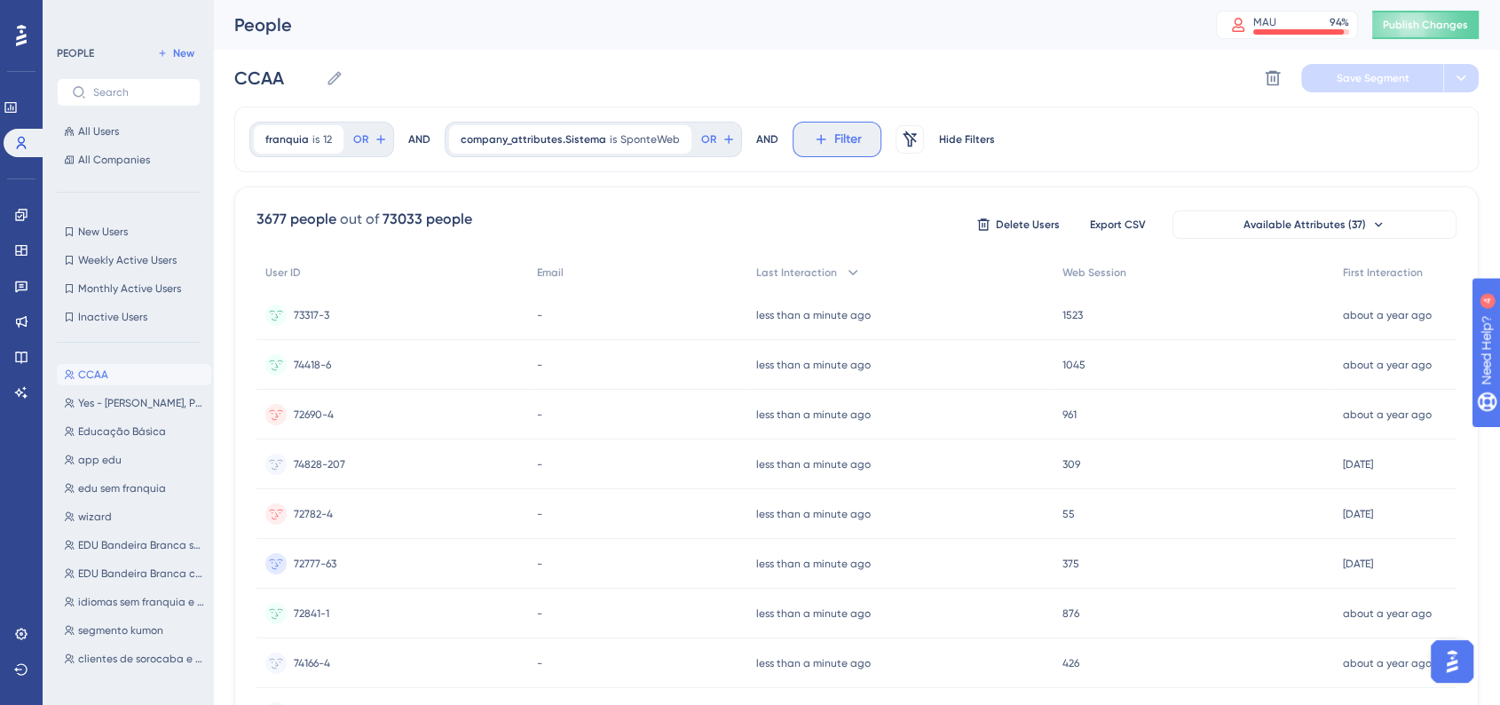
click at [834, 134] on span "Filter" at bounding box center [848, 139] width 28 height 21
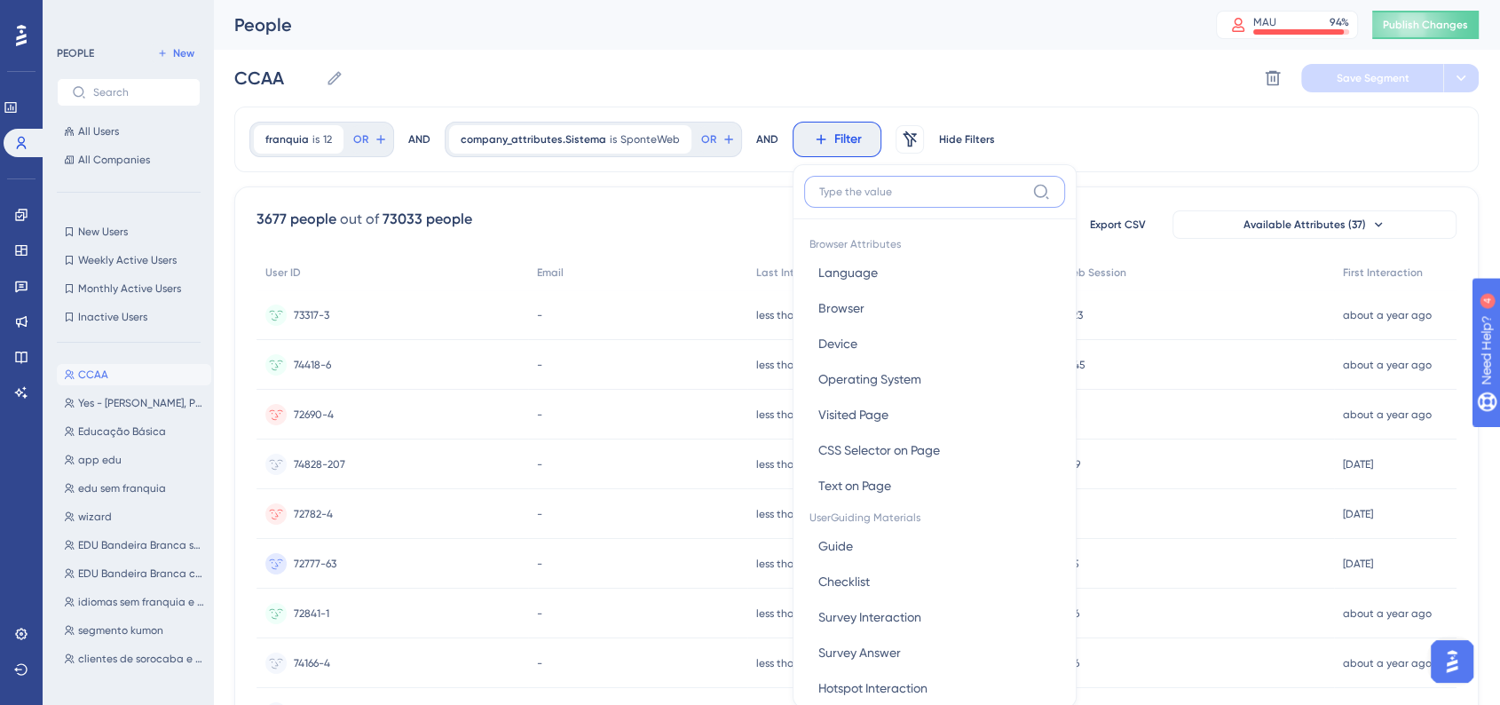
scroll to position [83, 0]
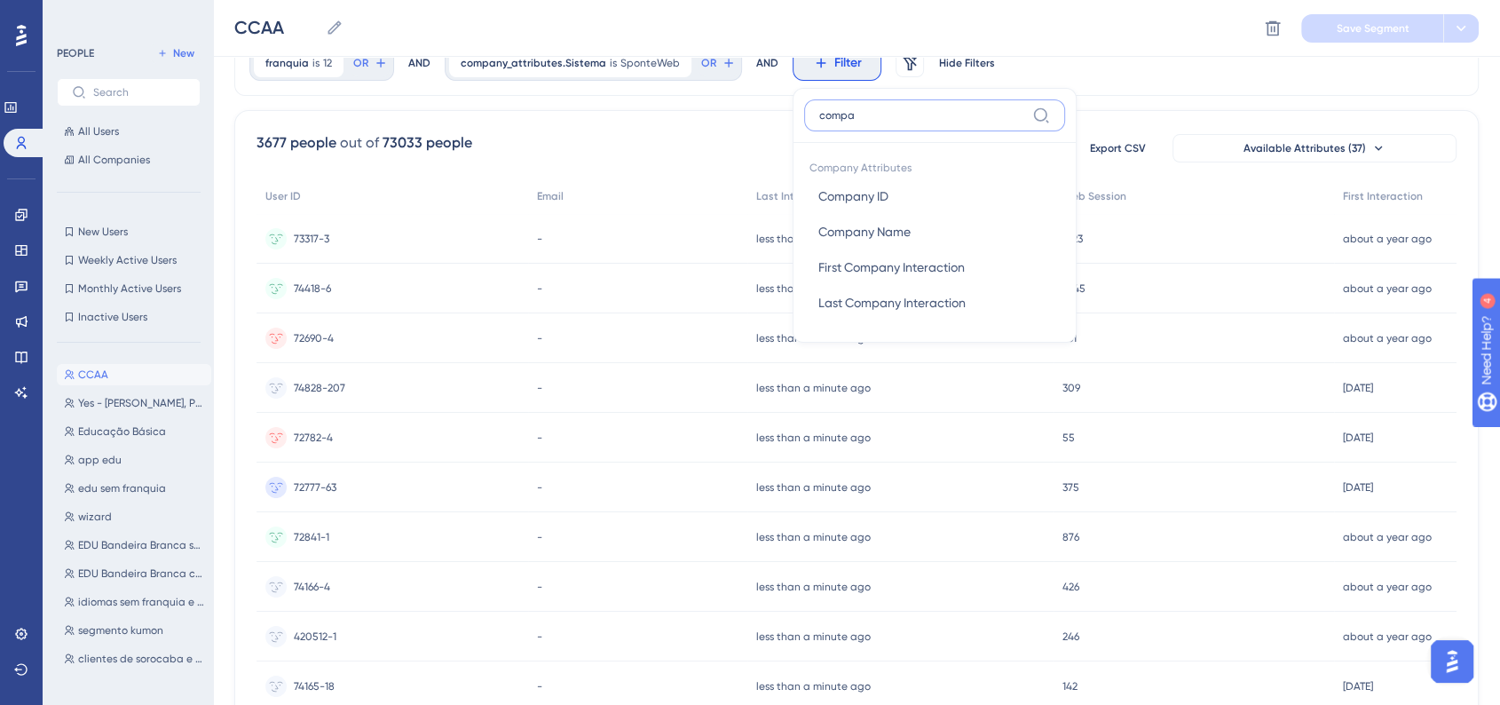
drag, startPoint x: 869, startPoint y: 115, endPoint x: 794, endPoint y: 119, distance: 75.5
click at [804, 119] on label "compa" at bounding box center [934, 115] width 261 height 32
type input "franquia"
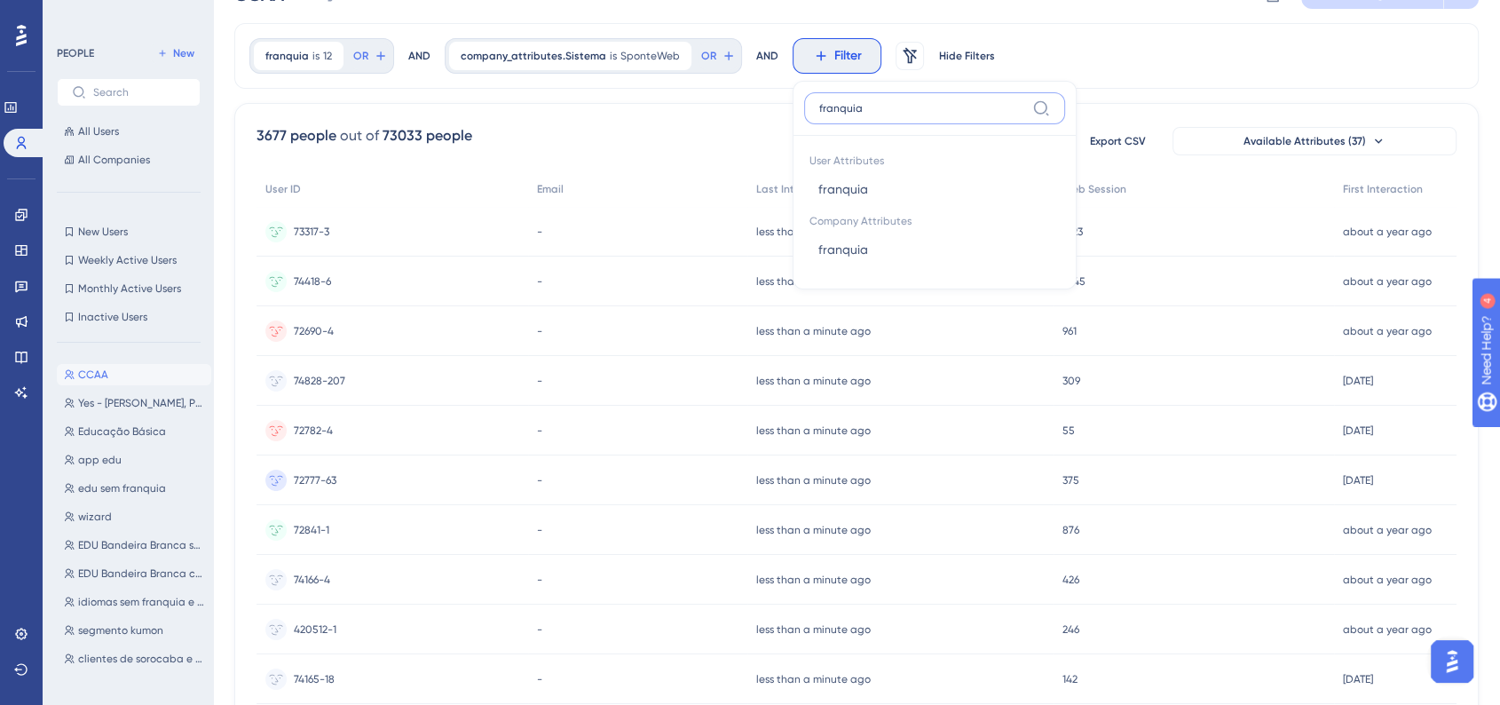
scroll to position [0, 0]
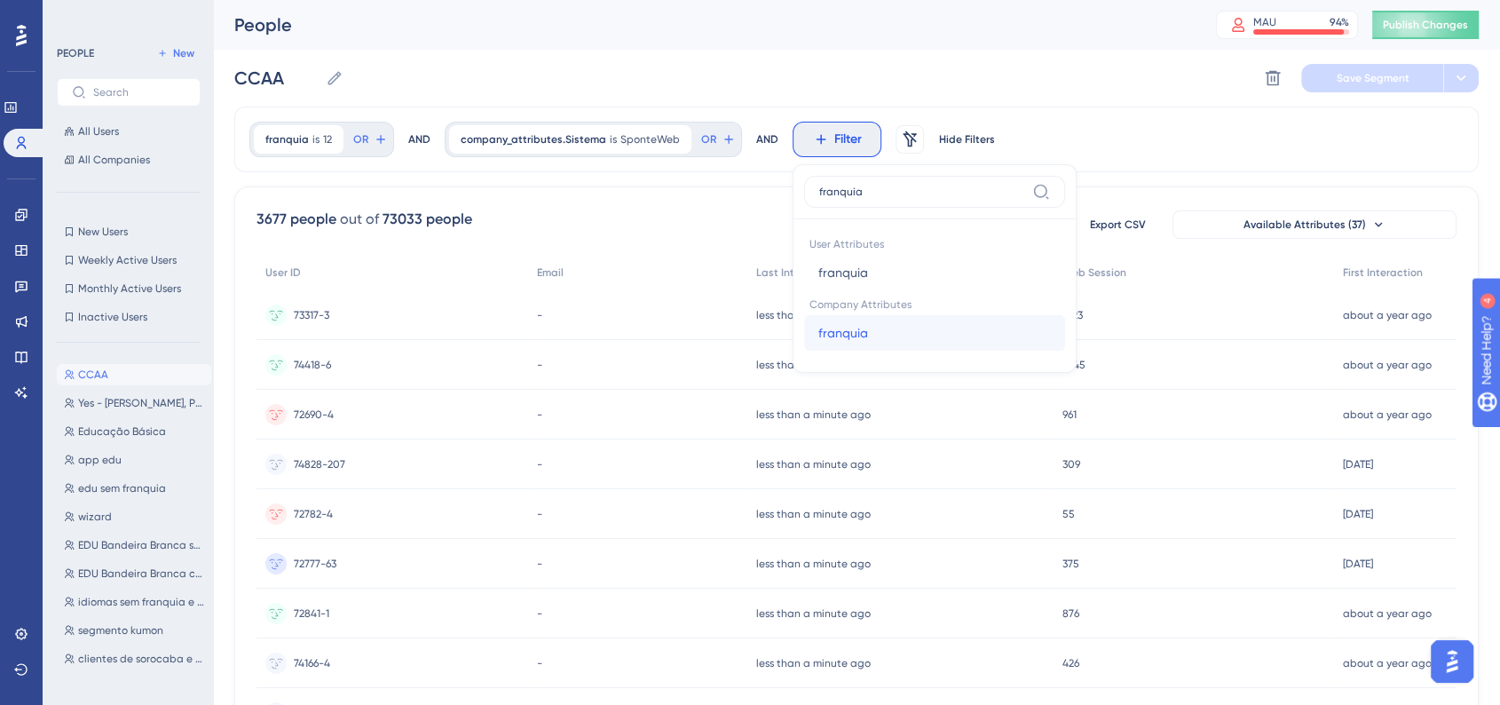
click at [877, 338] on button "franquia franquia" at bounding box center [934, 333] width 261 height 36
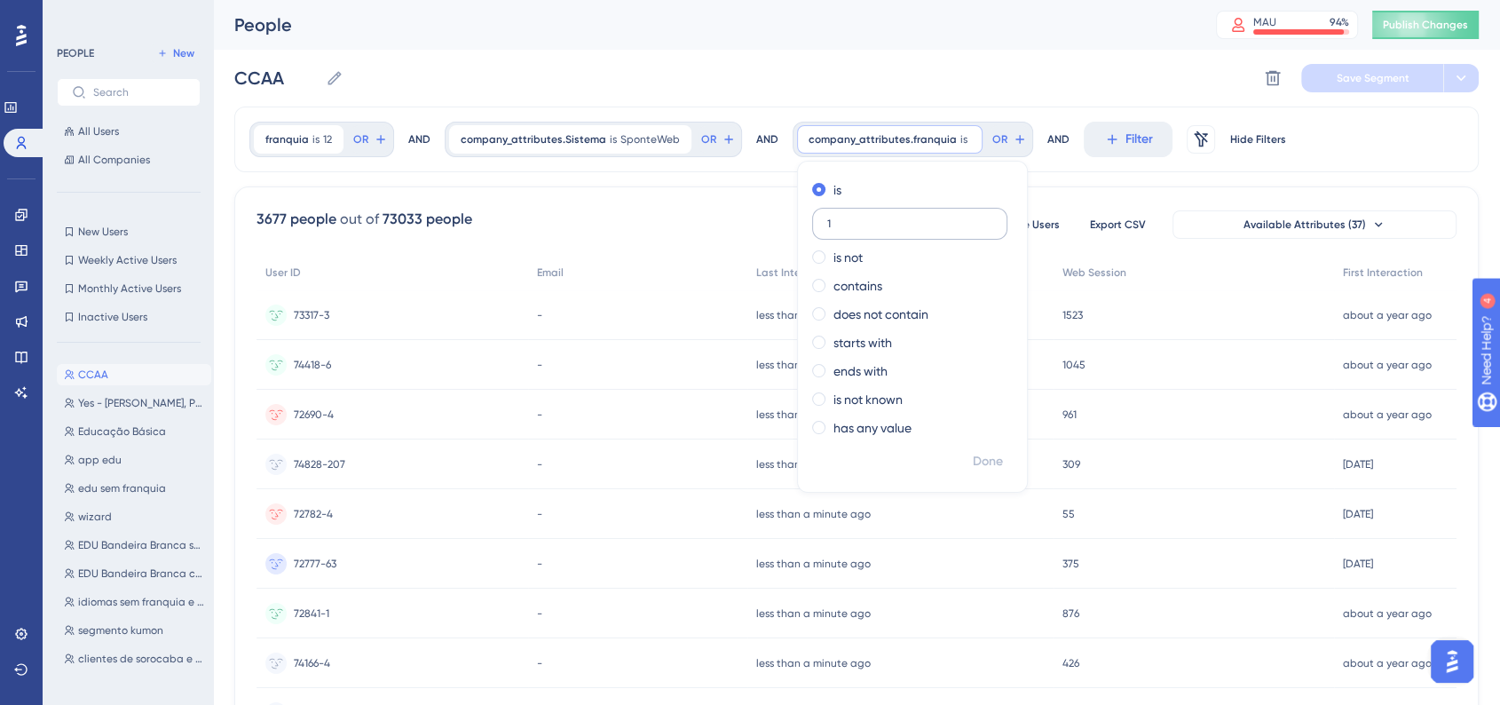
type input "12"
click at [1087, 70] on div "CCAA CCAA Delete Segment Save Segment" at bounding box center [856, 78] width 1245 height 57
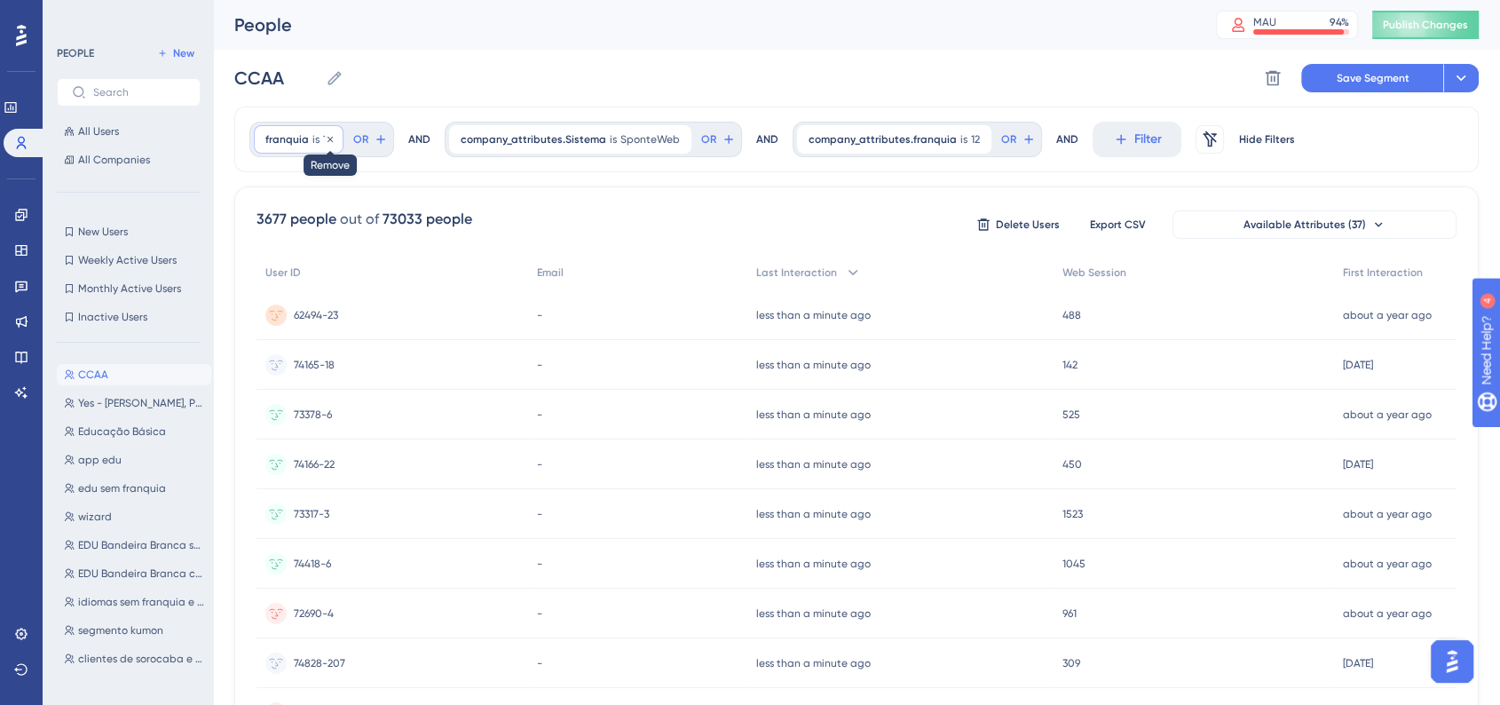
click at [333, 144] on div at bounding box center [330, 139] width 11 height 17
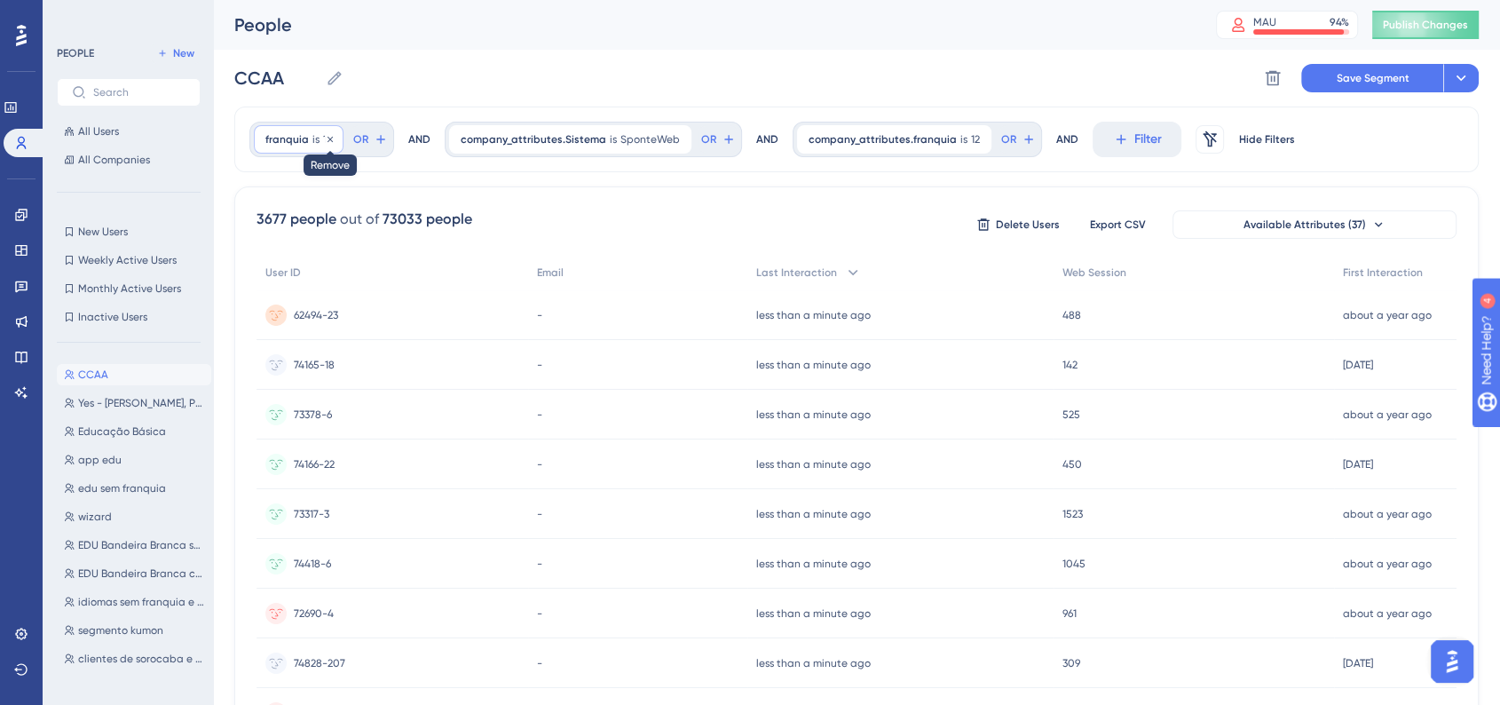
click at [328, 138] on icon at bounding box center [330, 138] width 5 height 5
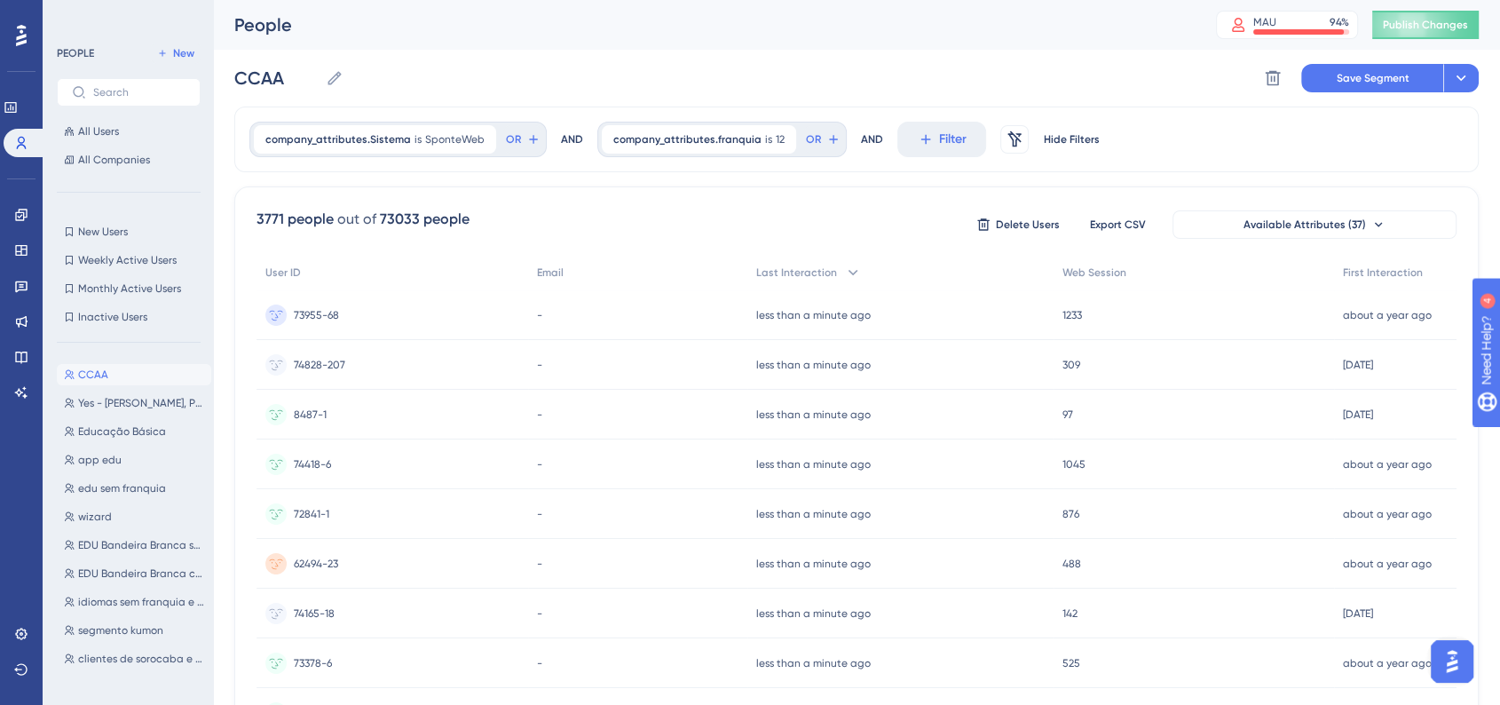
click at [1288, 130] on div "company_attributes.Sistema is SponteWeb SponteWeb Remove OR AND company_attribu…" at bounding box center [856, 140] width 1245 height 66
click at [1374, 88] on button "Save Segment" at bounding box center [1372, 78] width 142 height 28
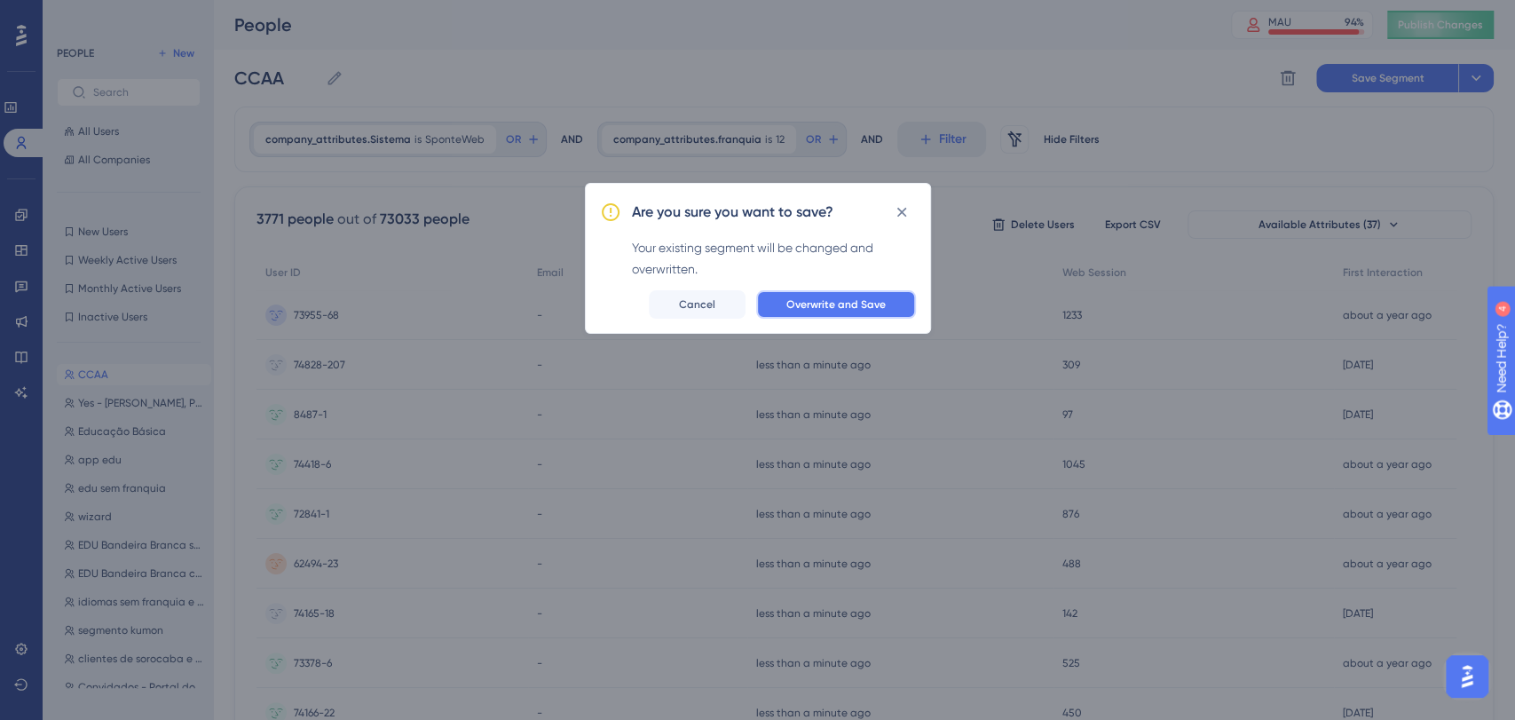
click at [813, 309] on span "Overwrite and Save" at bounding box center [836, 304] width 99 height 14
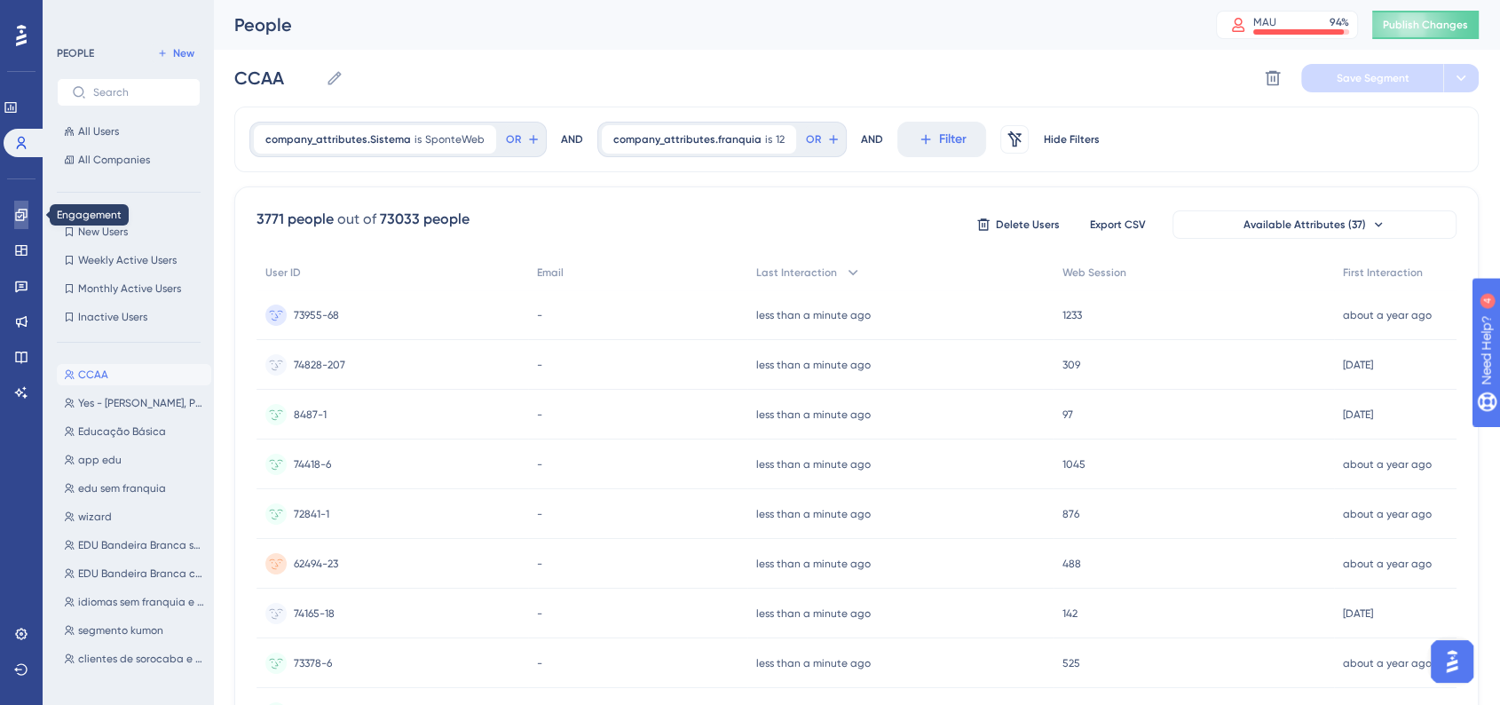
click at [28, 219] on link at bounding box center [21, 215] width 14 height 28
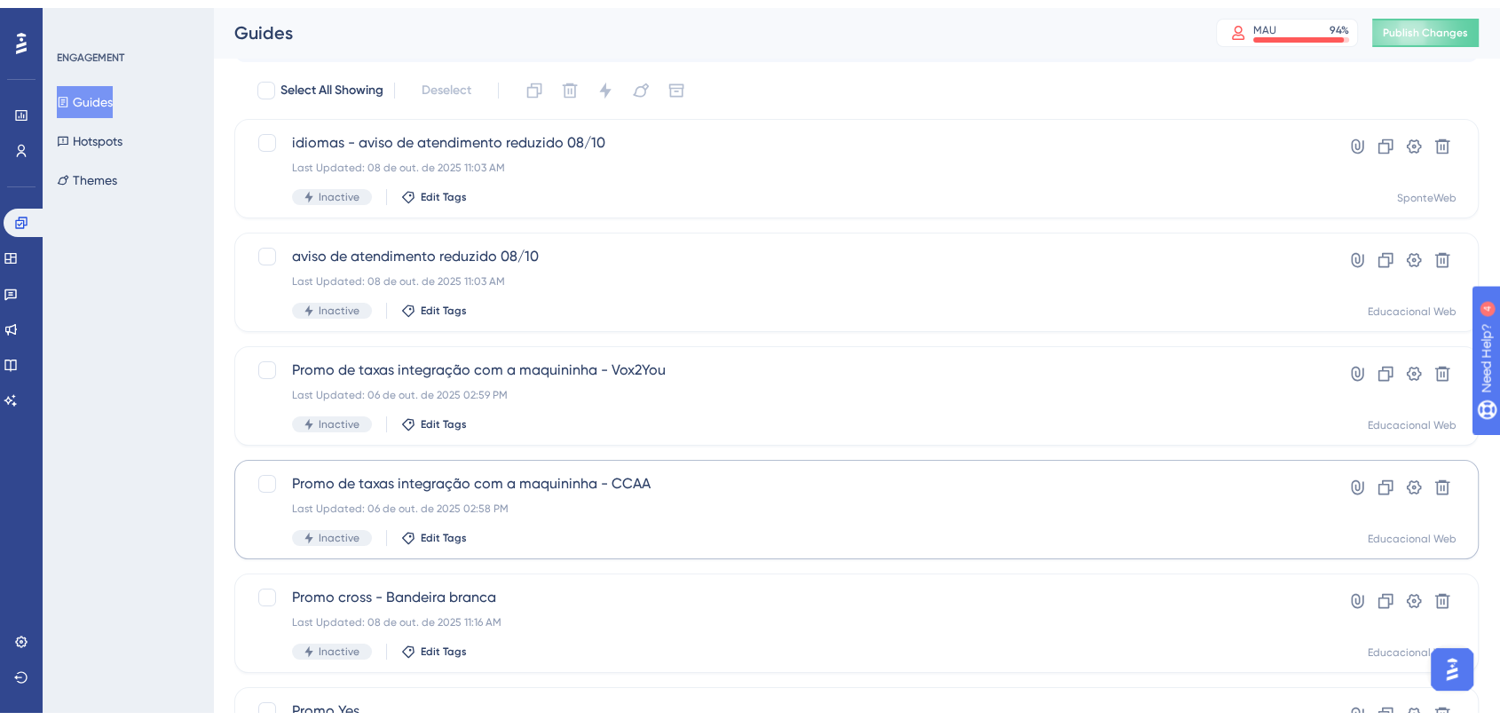
scroll to position [99, 0]
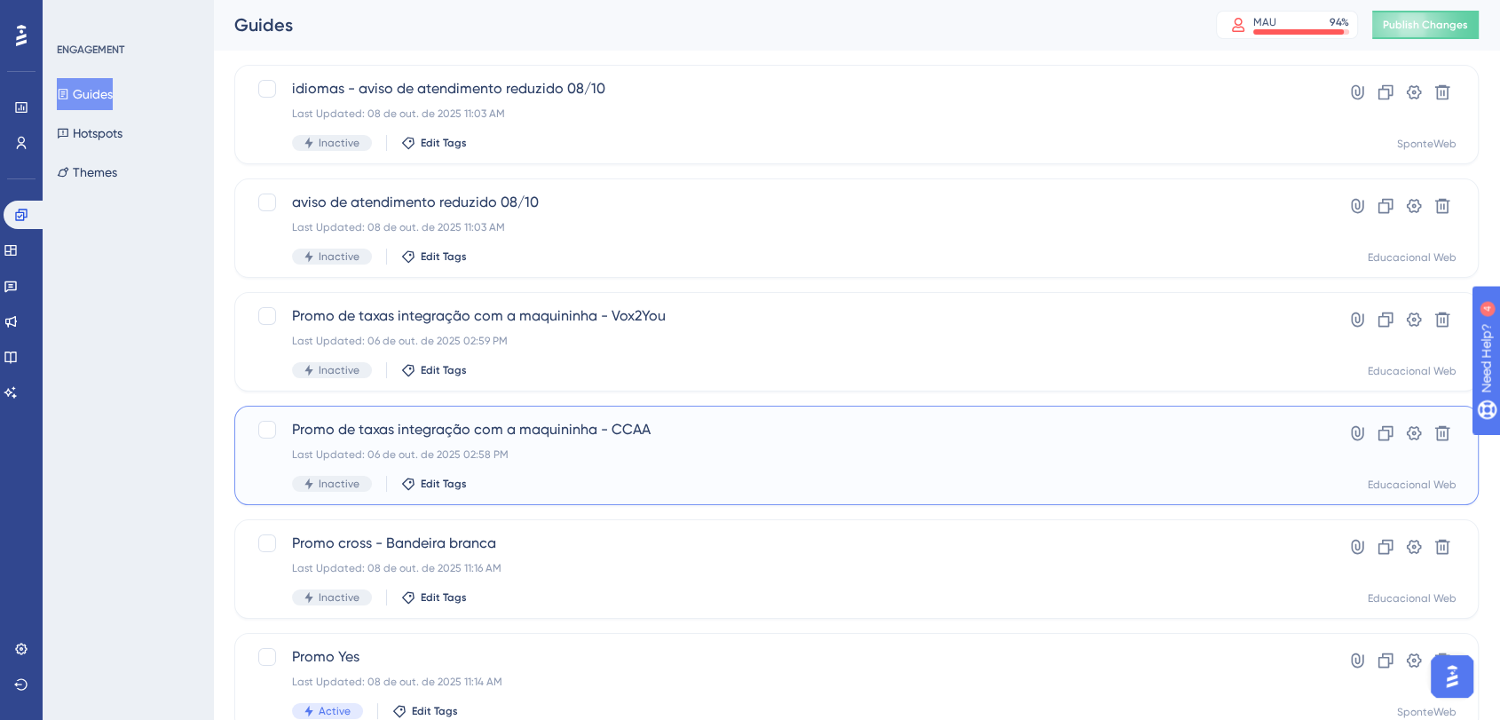
click at [632, 442] on div "Promo de taxas integração com a maquininha - CCAA Last Updated: 06 de out. de 2…" at bounding box center [785, 455] width 987 height 73
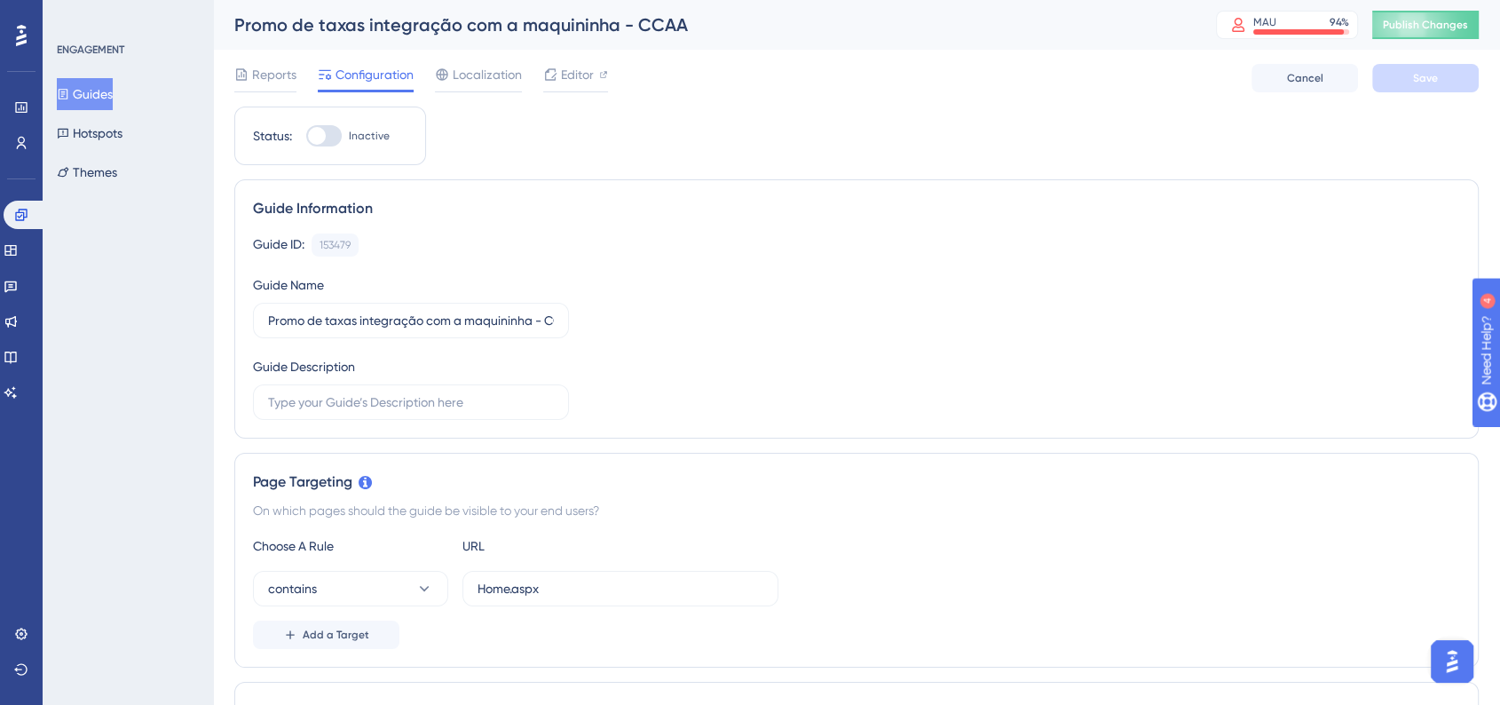
click at [313, 146] on div at bounding box center [324, 135] width 36 height 21
click at [306, 137] on input "Inactive" at bounding box center [305, 136] width 1 height 1
checkbox input "true"
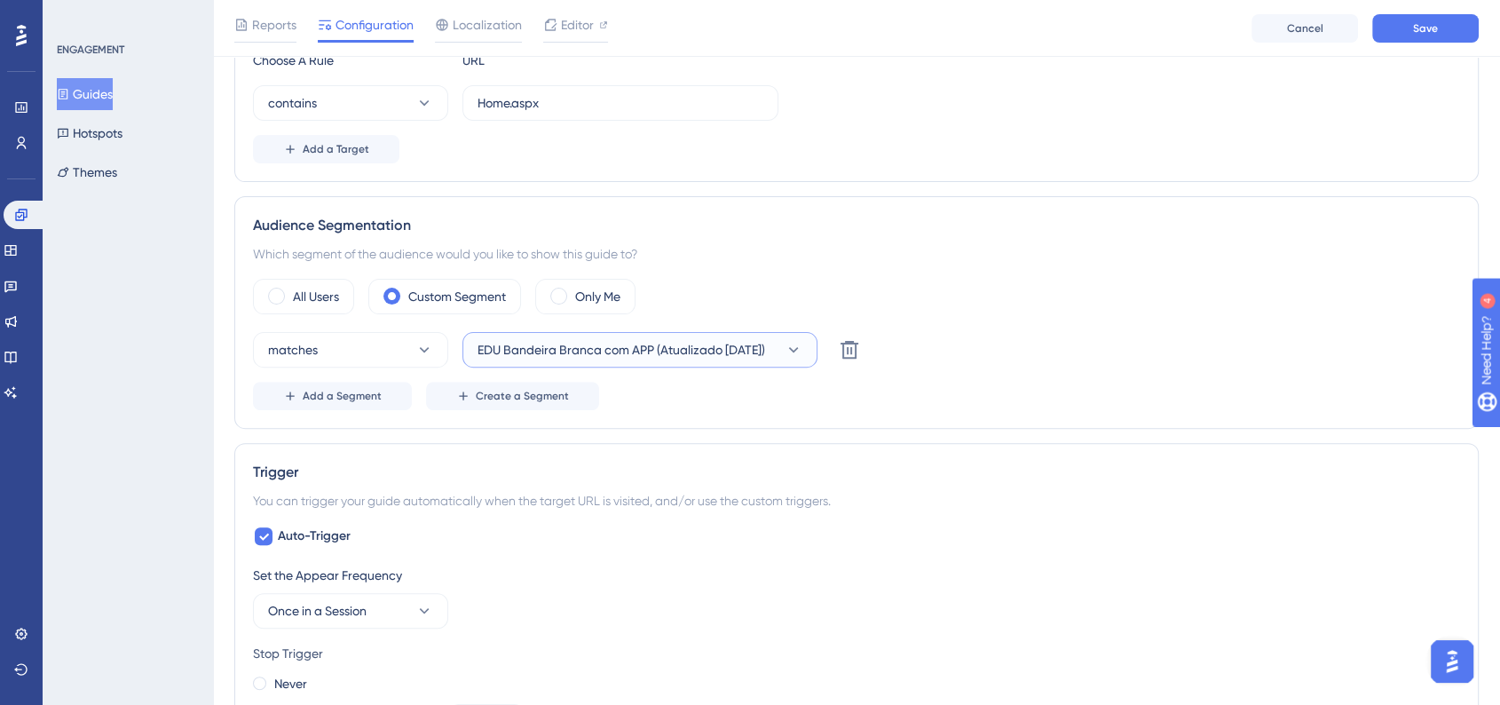
click at [619, 360] on button "EDU Bandeira Branca com APP (Atualizado 22/09/2025)" at bounding box center [640, 350] width 355 height 36
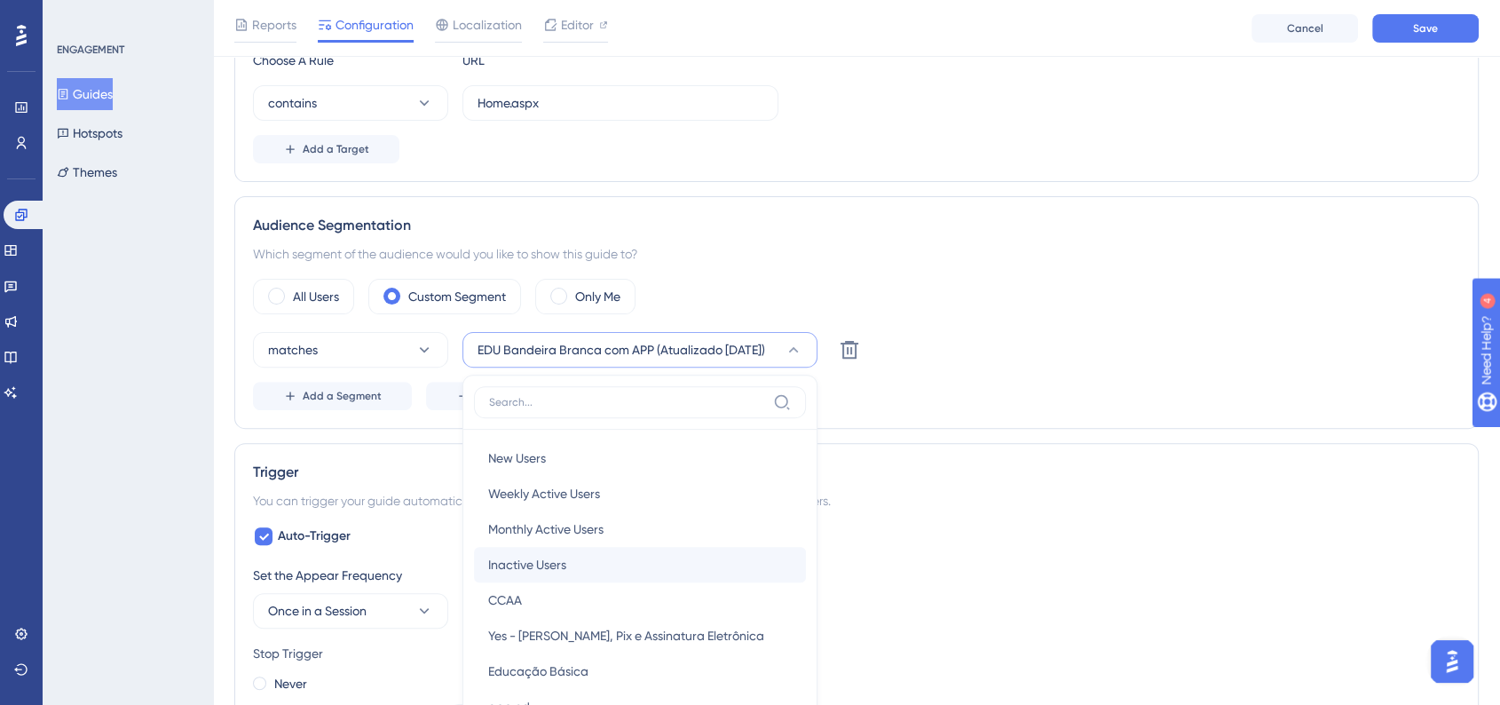
scroll to position [692, 0]
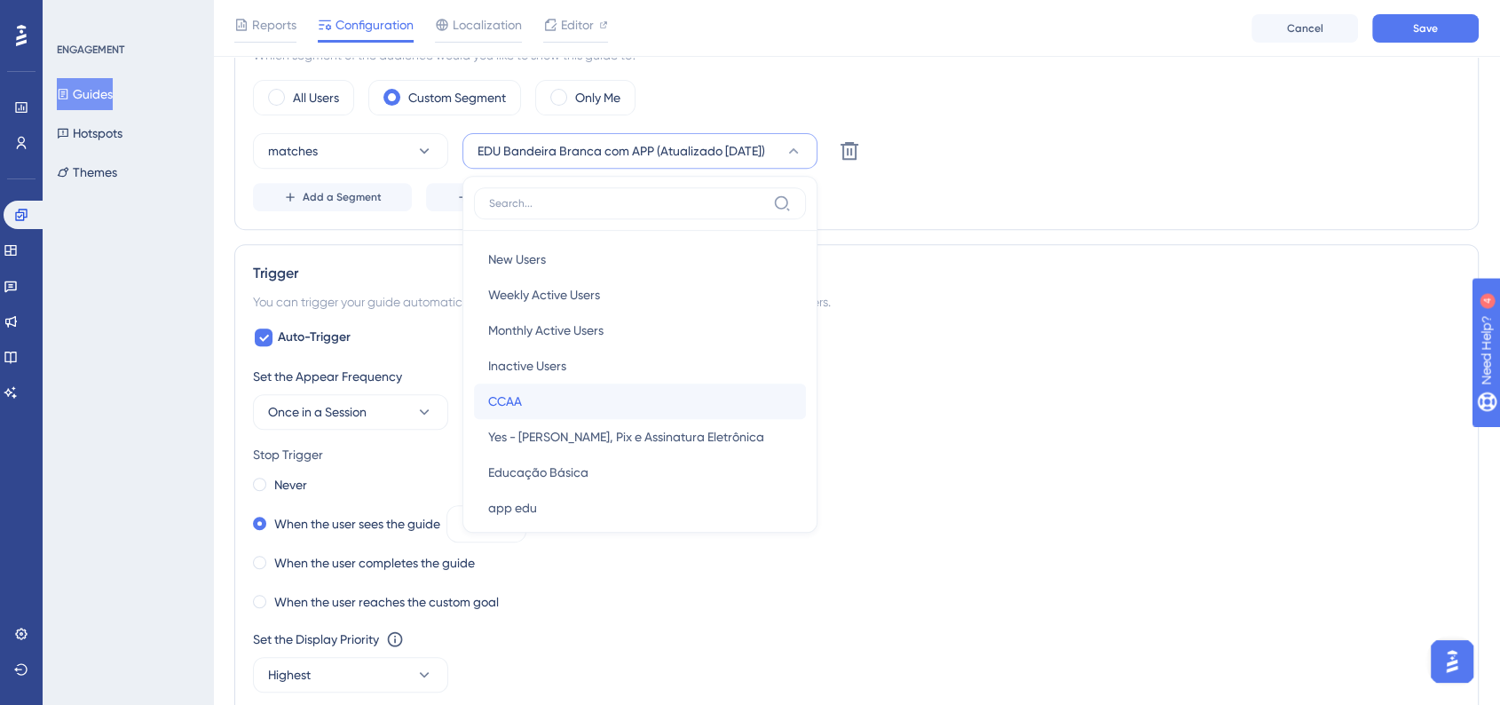
click at [600, 393] on div "CCAA CCAA" at bounding box center [640, 402] width 304 height 36
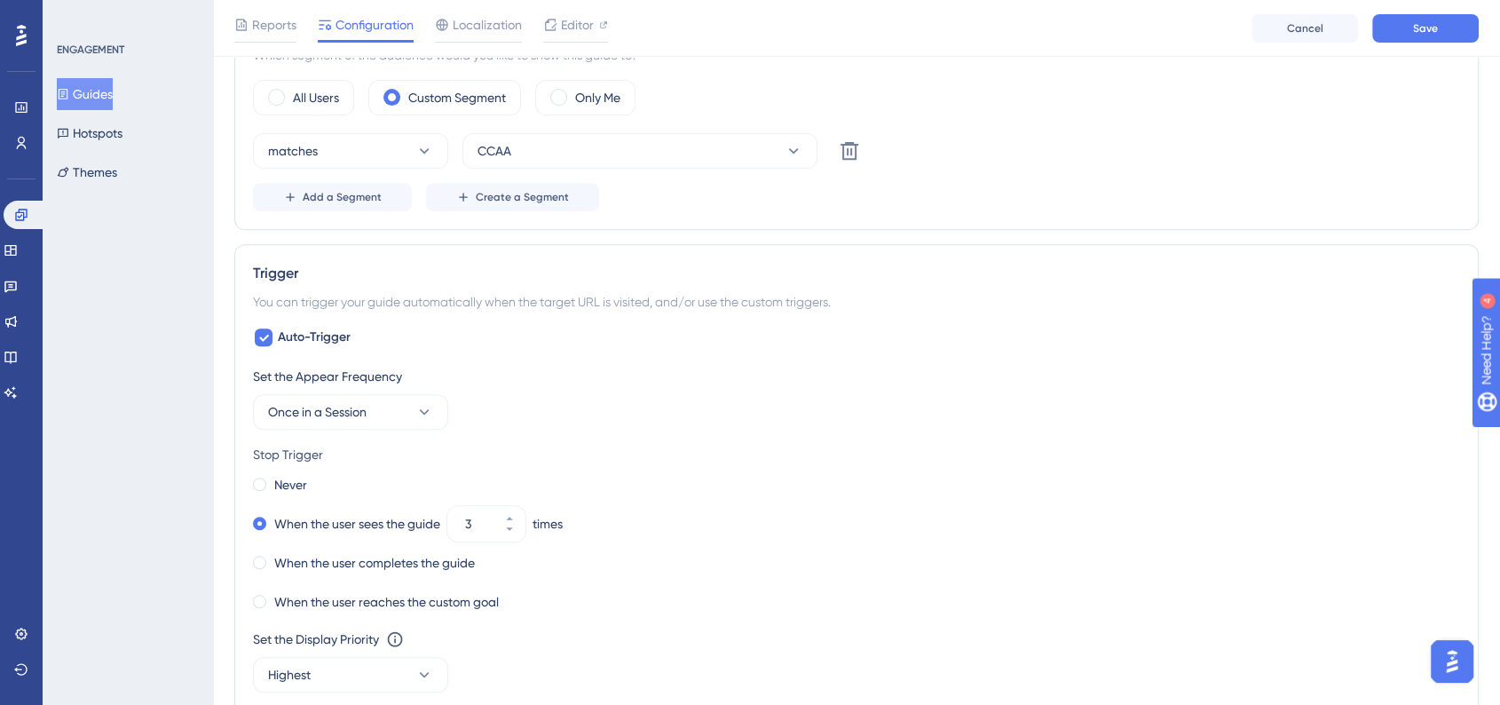
click at [984, 357] on div "Auto-Trigger Set the Appear Frequency Once in a Session Stop Trigger Never When…" at bounding box center [856, 531] width 1207 height 408
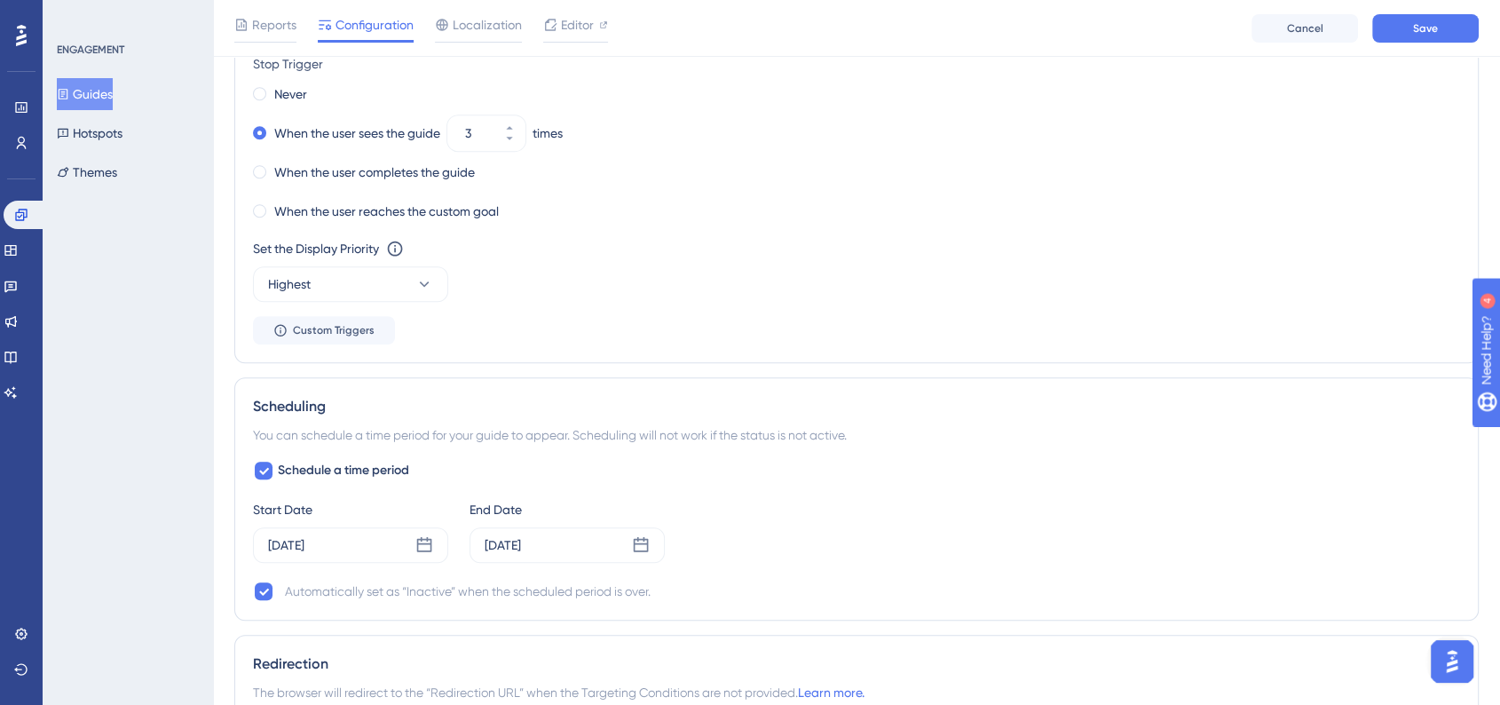
scroll to position [1185, 0]
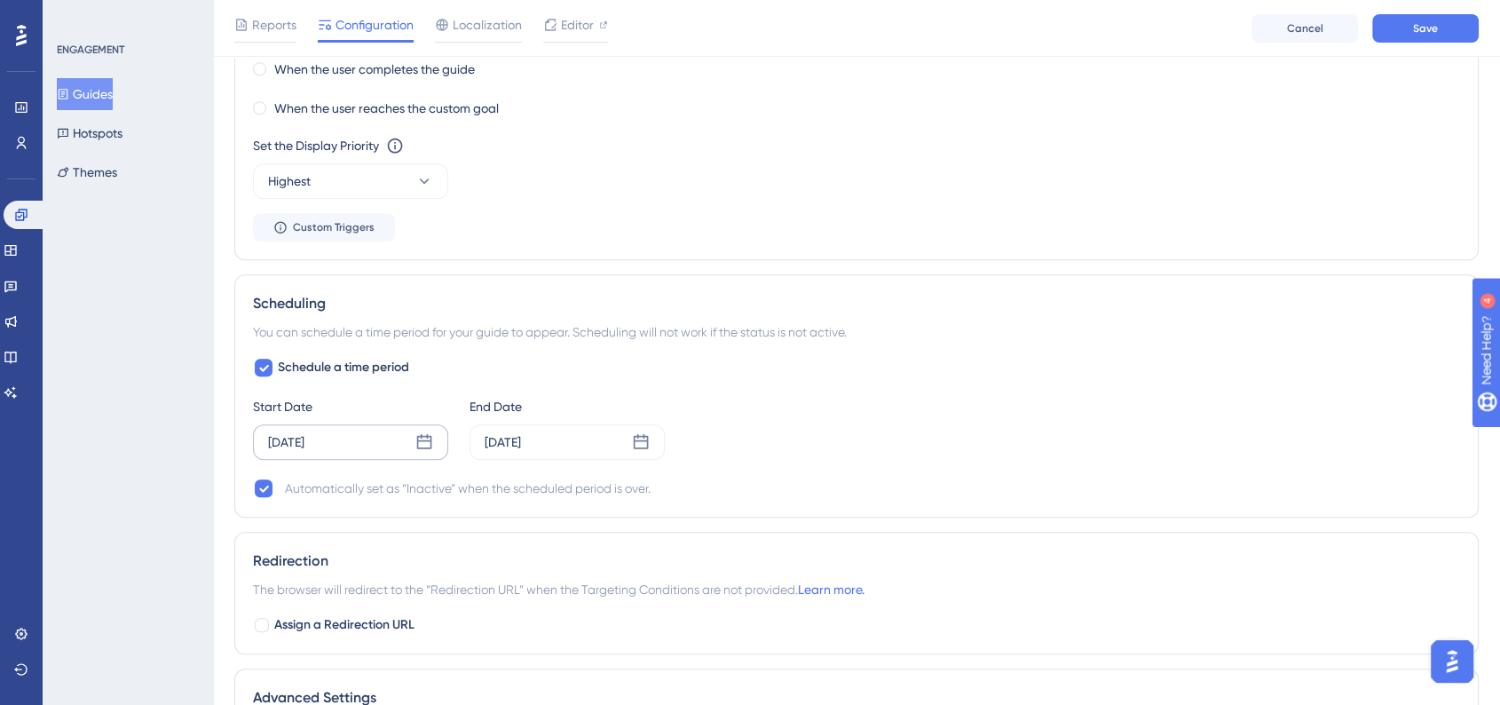
click at [436, 437] on div "Sep 22 2025" at bounding box center [350, 442] width 195 height 36
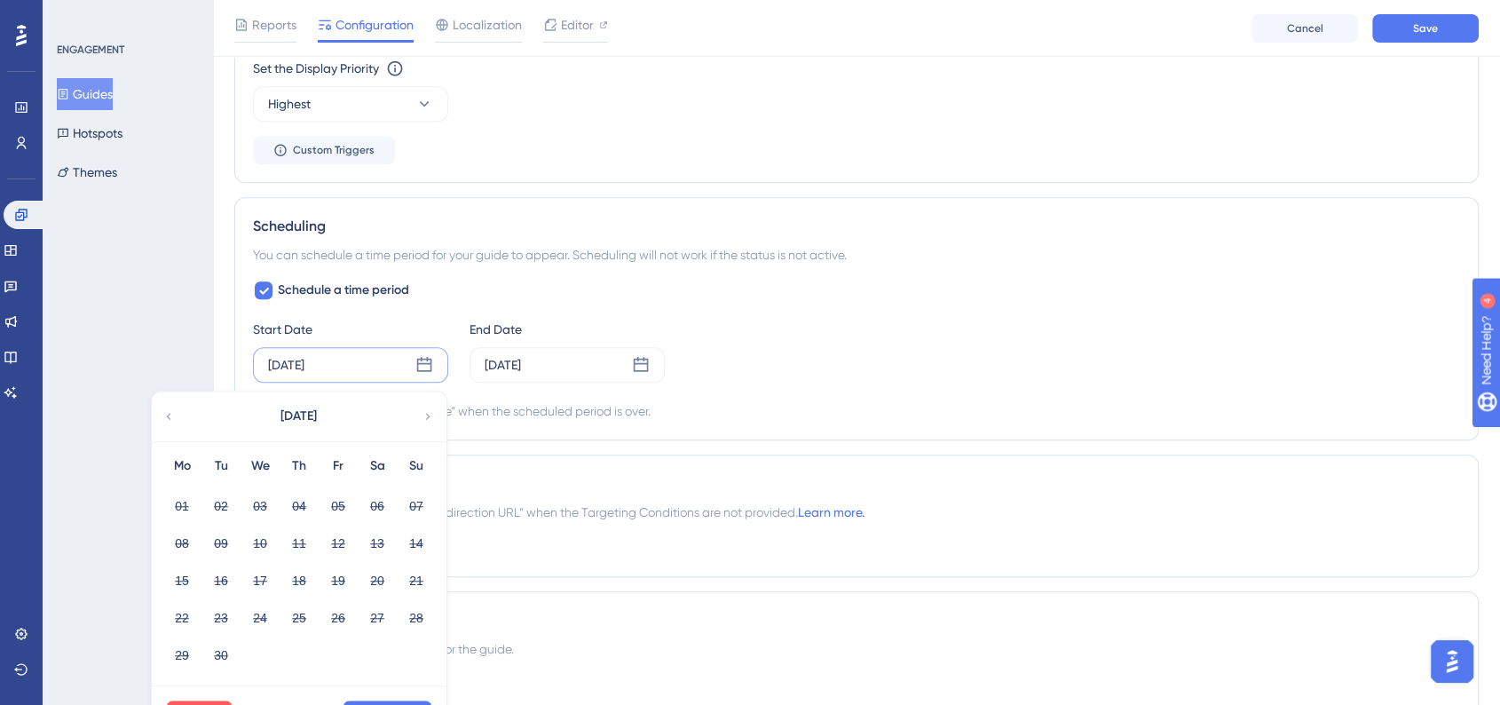
scroll to position [1284, 0]
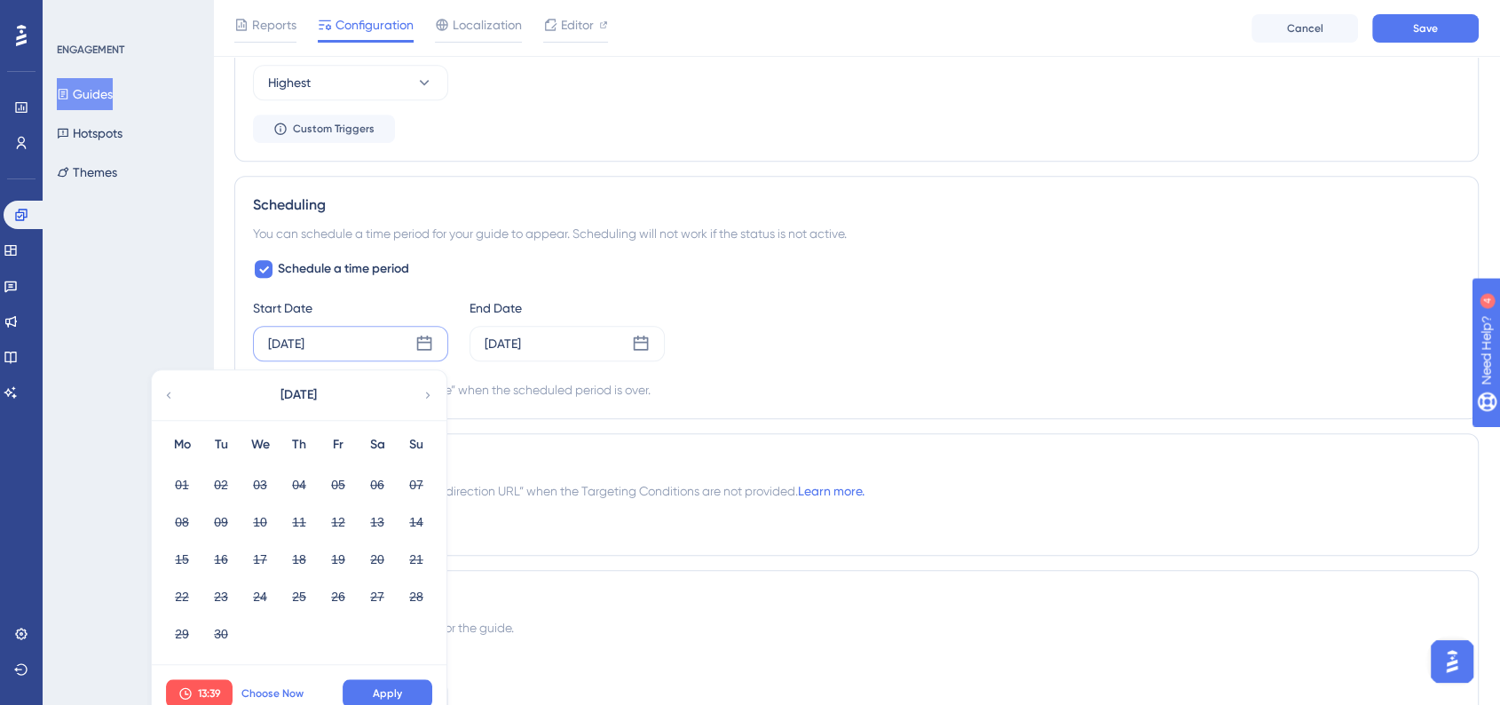
click at [289, 694] on span "Choose Now" at bounding box center [272, 693] width 62 height 14
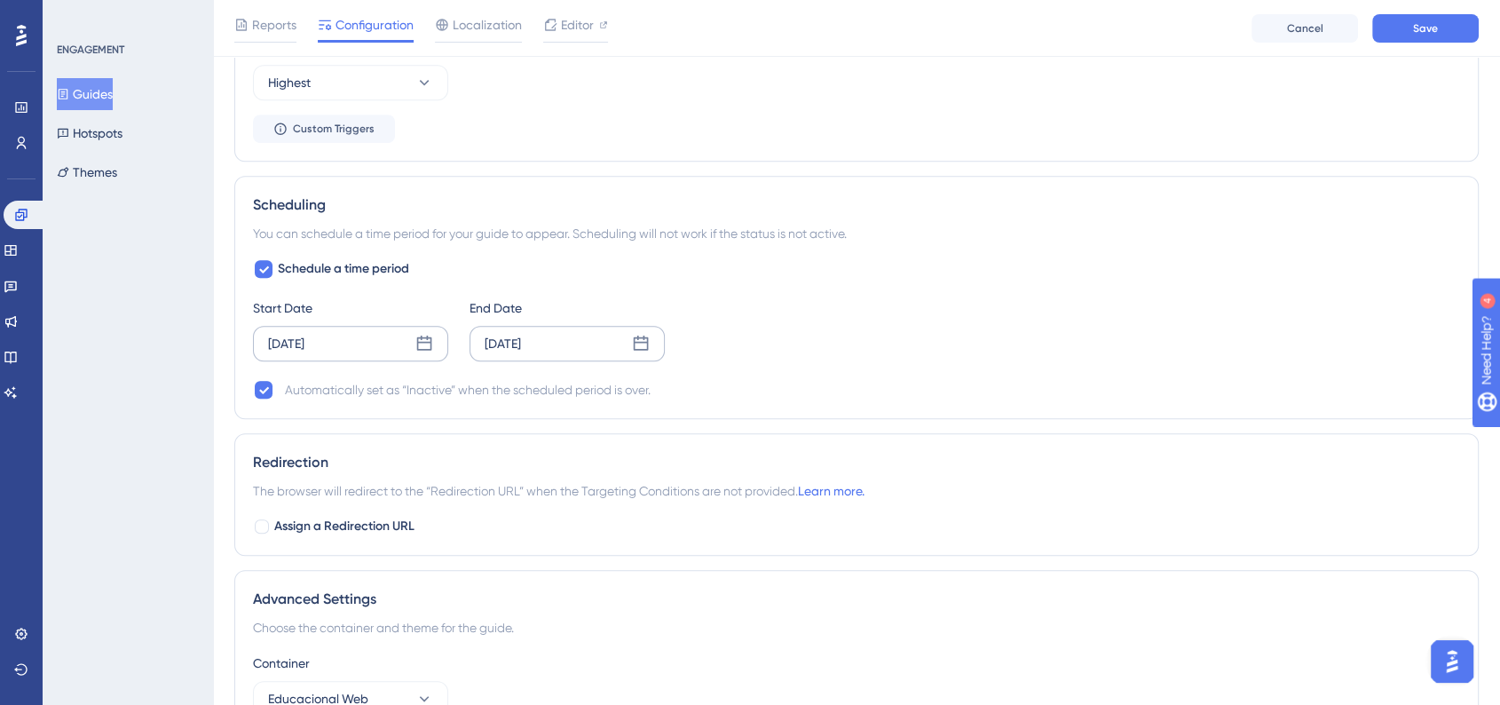
click at [646, 354] on div "Oct 02 2025" at bounding box center [567, 344] width 195 height 36
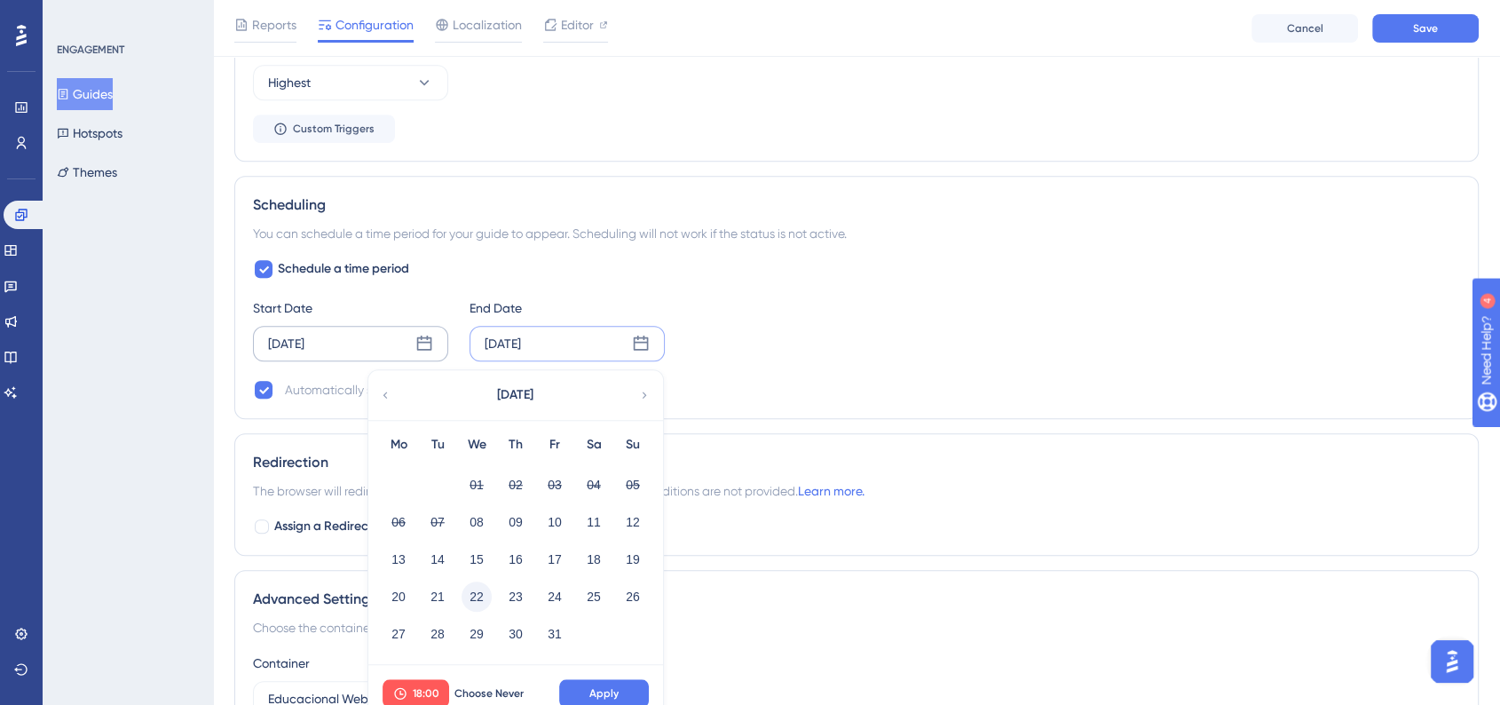
click at [483, 602] on button "22" at bounding box center [477, 596] width 30 height 30
click at [597, 686] on span "Apply" at bounding box center [603, 693] width 29 height 14
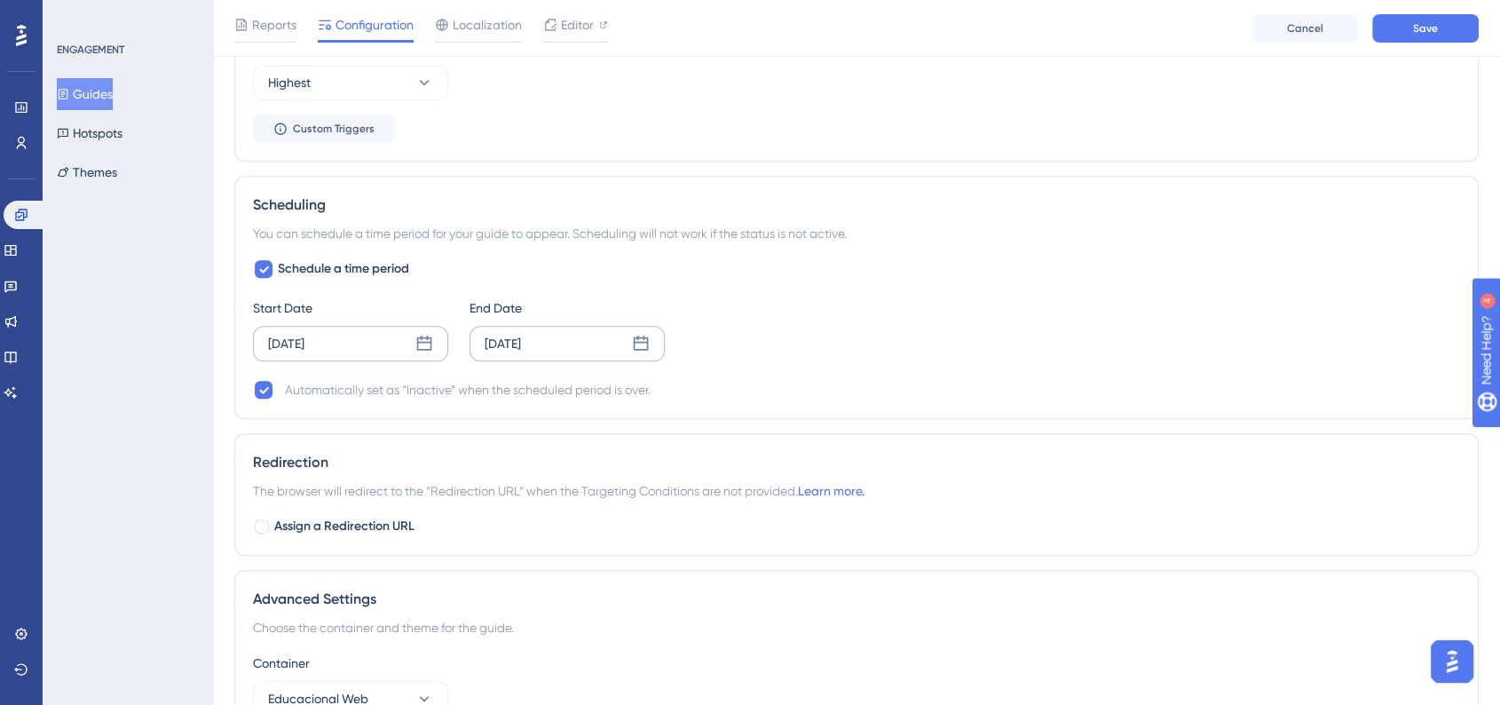
click at [886, 341] on div "Start Date Oct 08 2025 End Date Oct 22 2025" at bounding box center [856, 329] width 1207 height 64
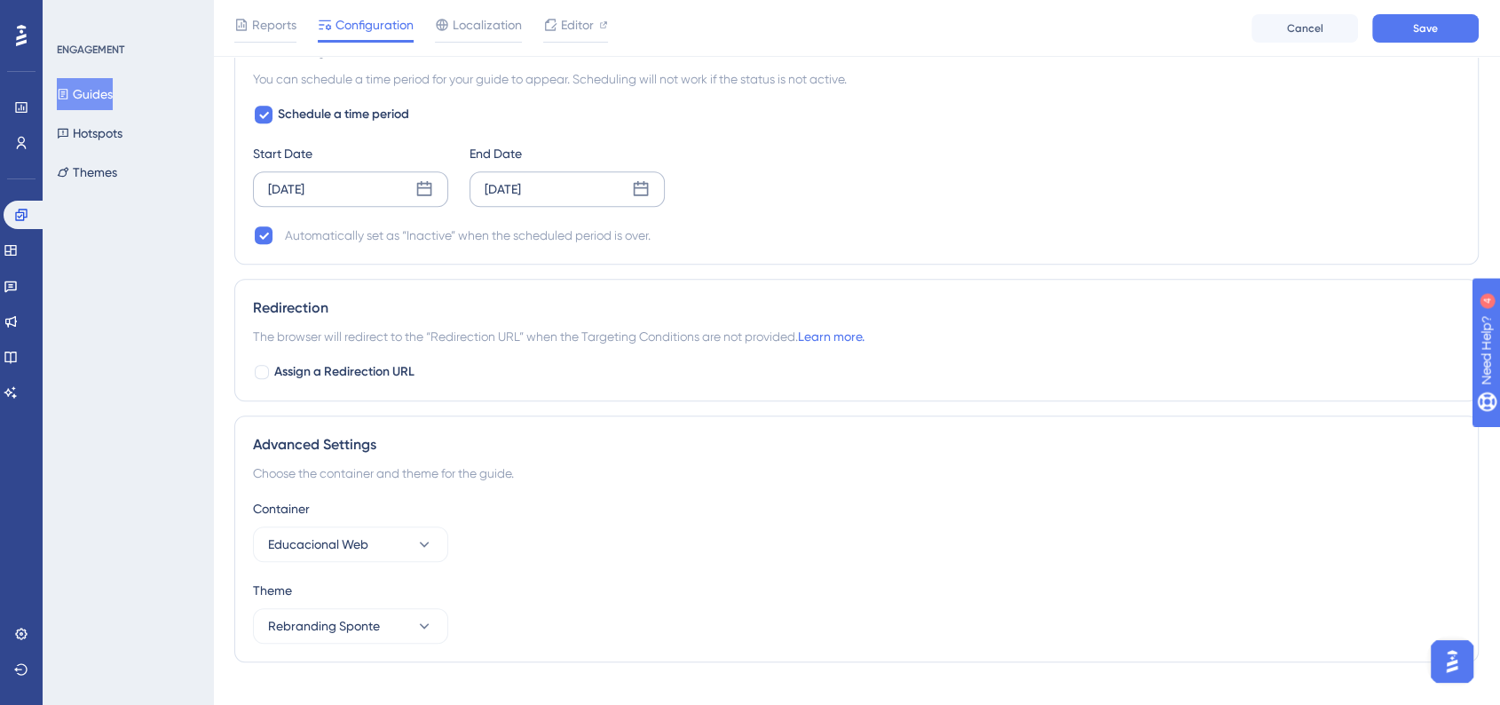
scroll to position [1465, 0]
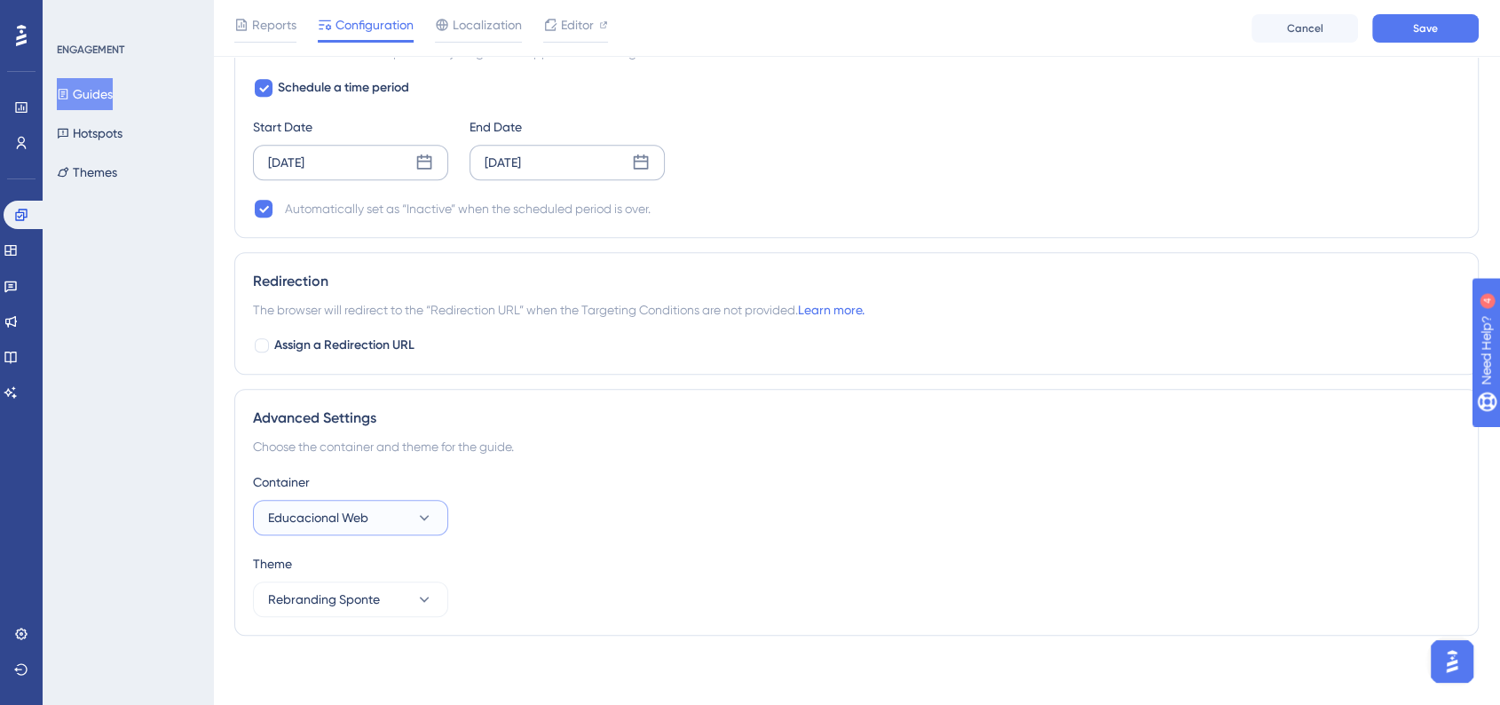
click at [409, 512] on button "Educacional Web" at bounding box center [350, 518] width 195 height 36
click at [378, 570] on div "SponteWeb SponteWeb" at bounding box center [351, 572] width 144 height 36
click at [734, 513] on div "Container SponteWeb" at bounding box center [856, 503] width 1207 height 64
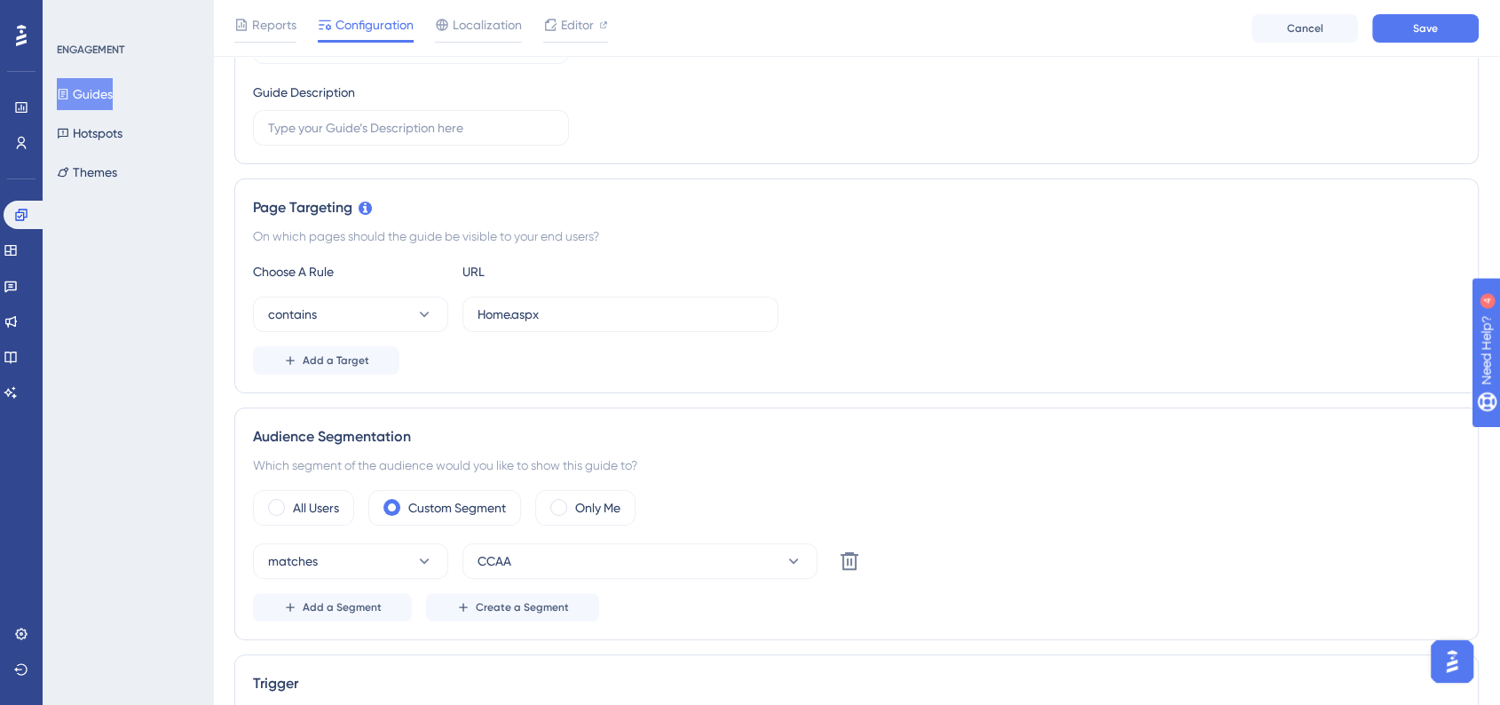
scroll to position [84, 0]
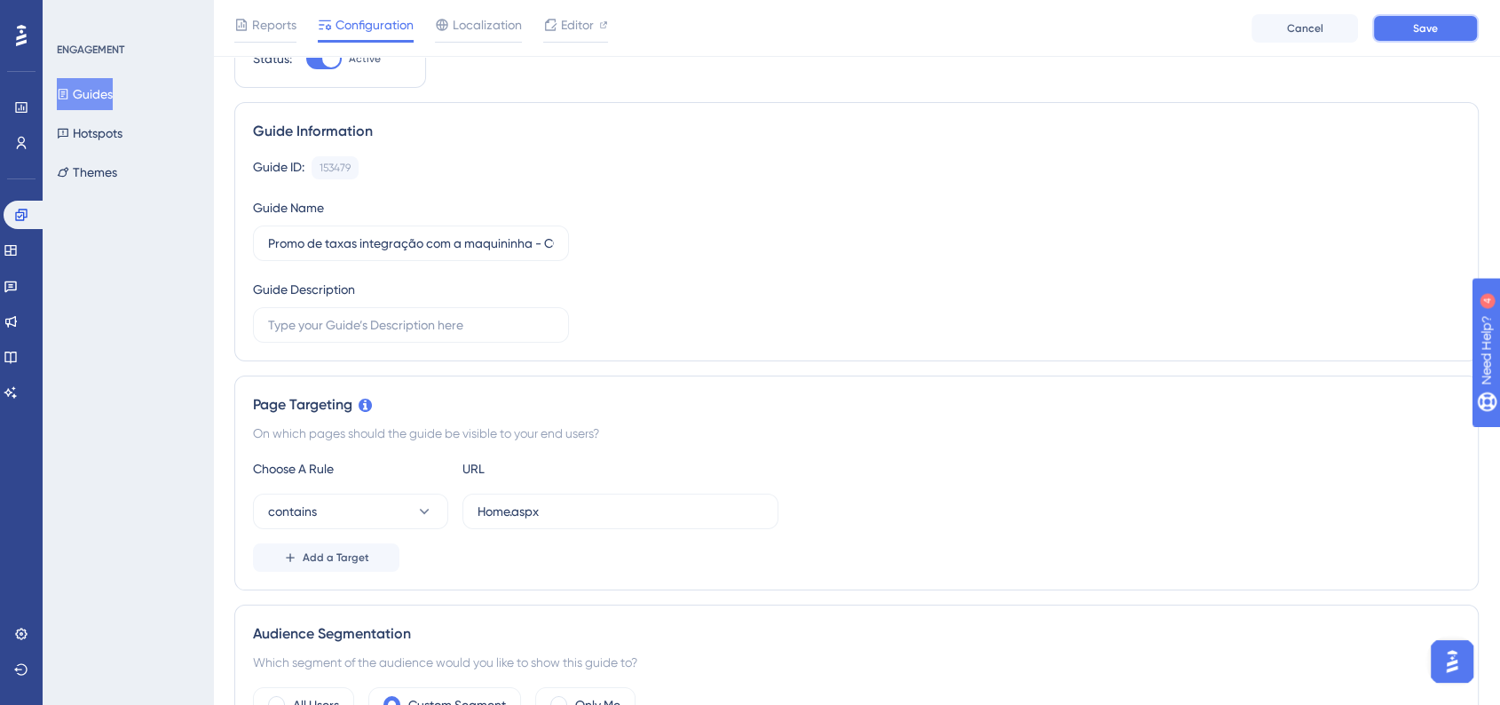
click at [1459, 30] on button "Save" at bounding box center [1425, 28] width 107 height 28
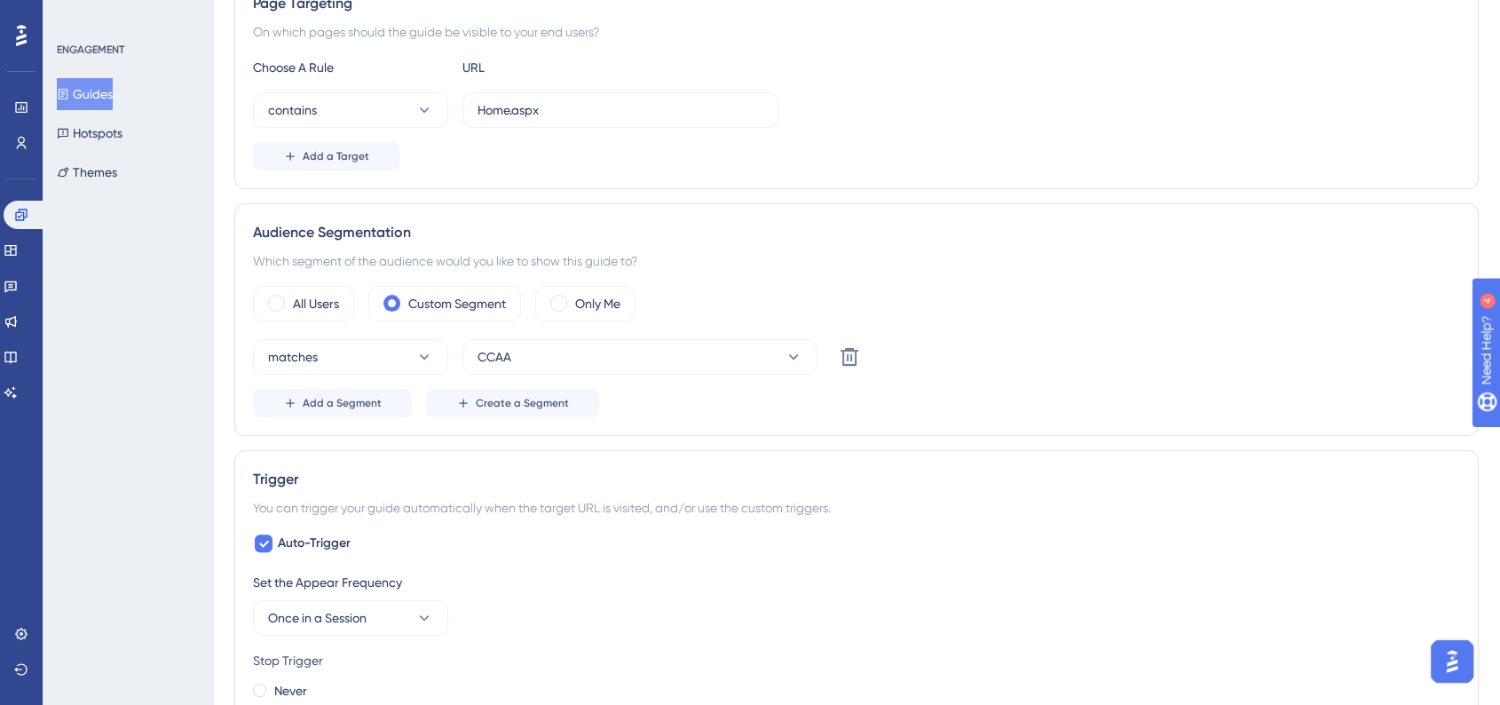
scroll to position [0, 0]
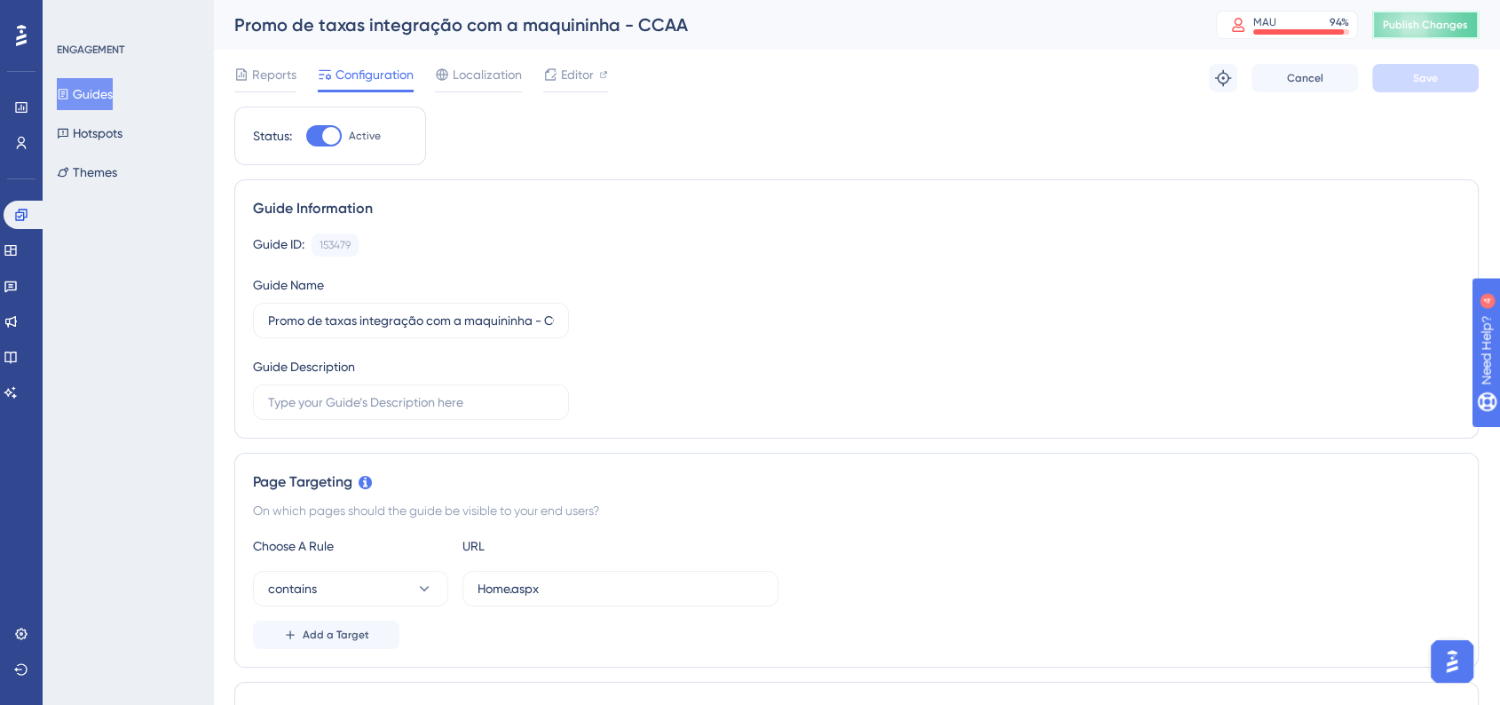
click at [1430, 30] on span "Publish Changes" at bounding box center [1425, 25] width 85 height 14
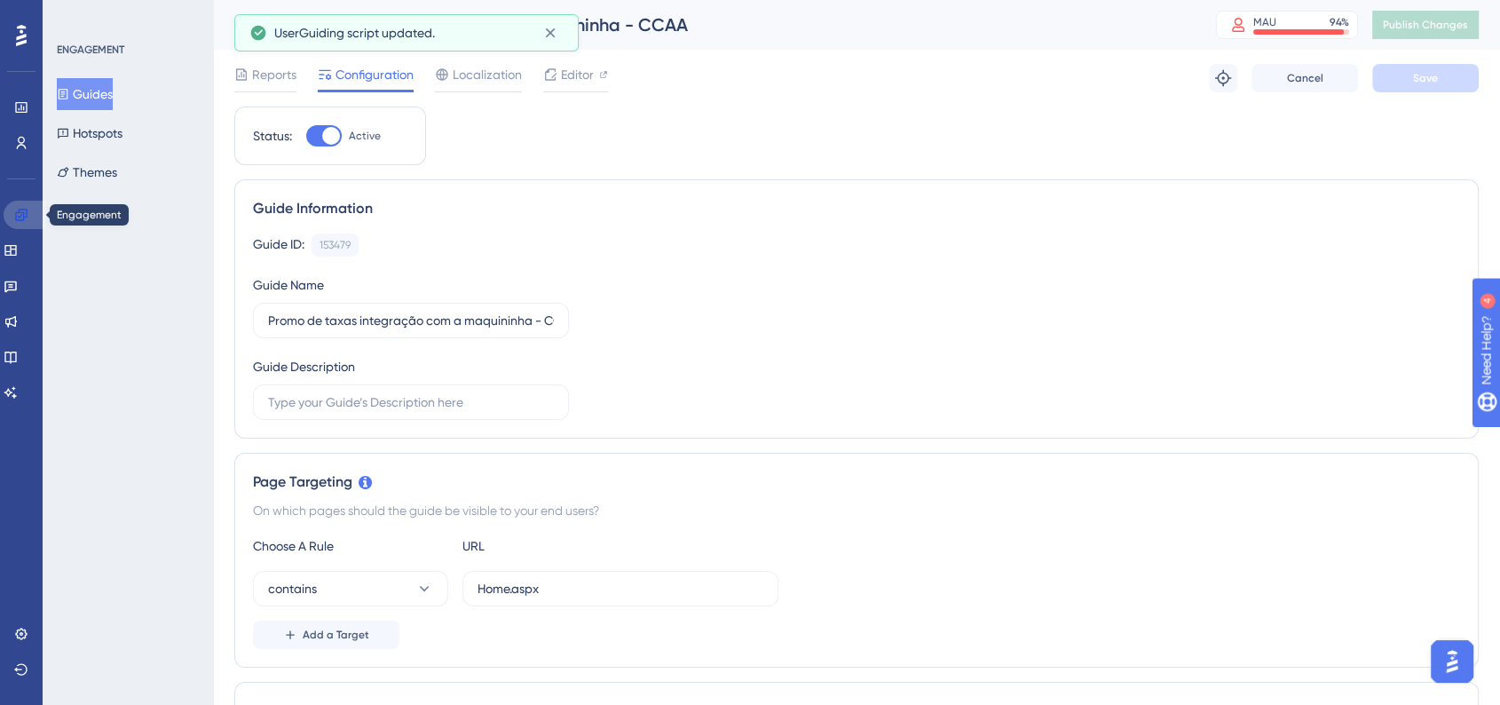
drag, startPoint x: 39, startPoint y: 222, endPoint x: 163, endPoint y: 300, distance: 146.8
click at [39, 222] on link at bounding box center [25, 215] width 43 height 28
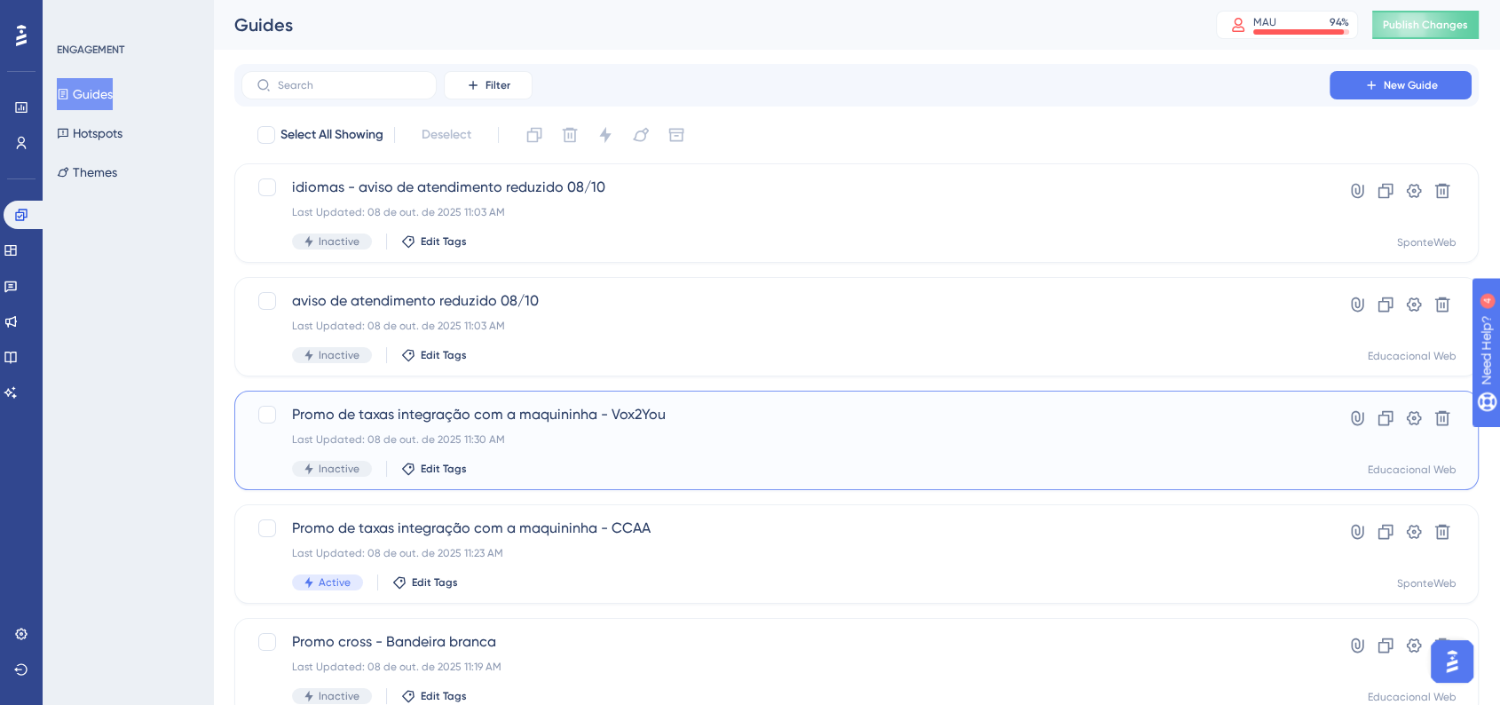
click at [604, 435] on div "Last Updated: 08 de out. de 2025 11:30 AM" at bounding box center [785, 439] width 987 height 14
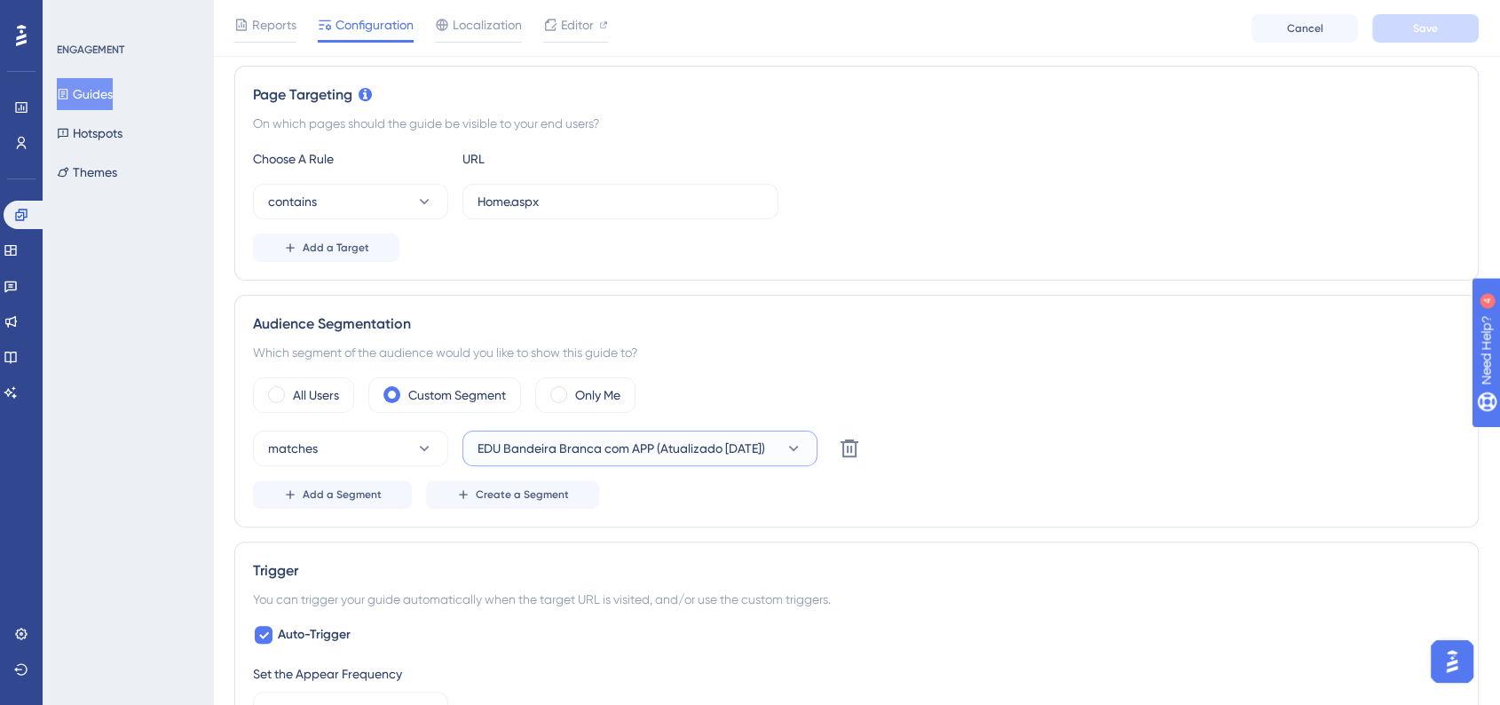
click at [577, 455] on span "EDU Bandeira Branca com APP (Atualizado 22/09/2025)" at bounding box center [622, 448] width 288 height 21
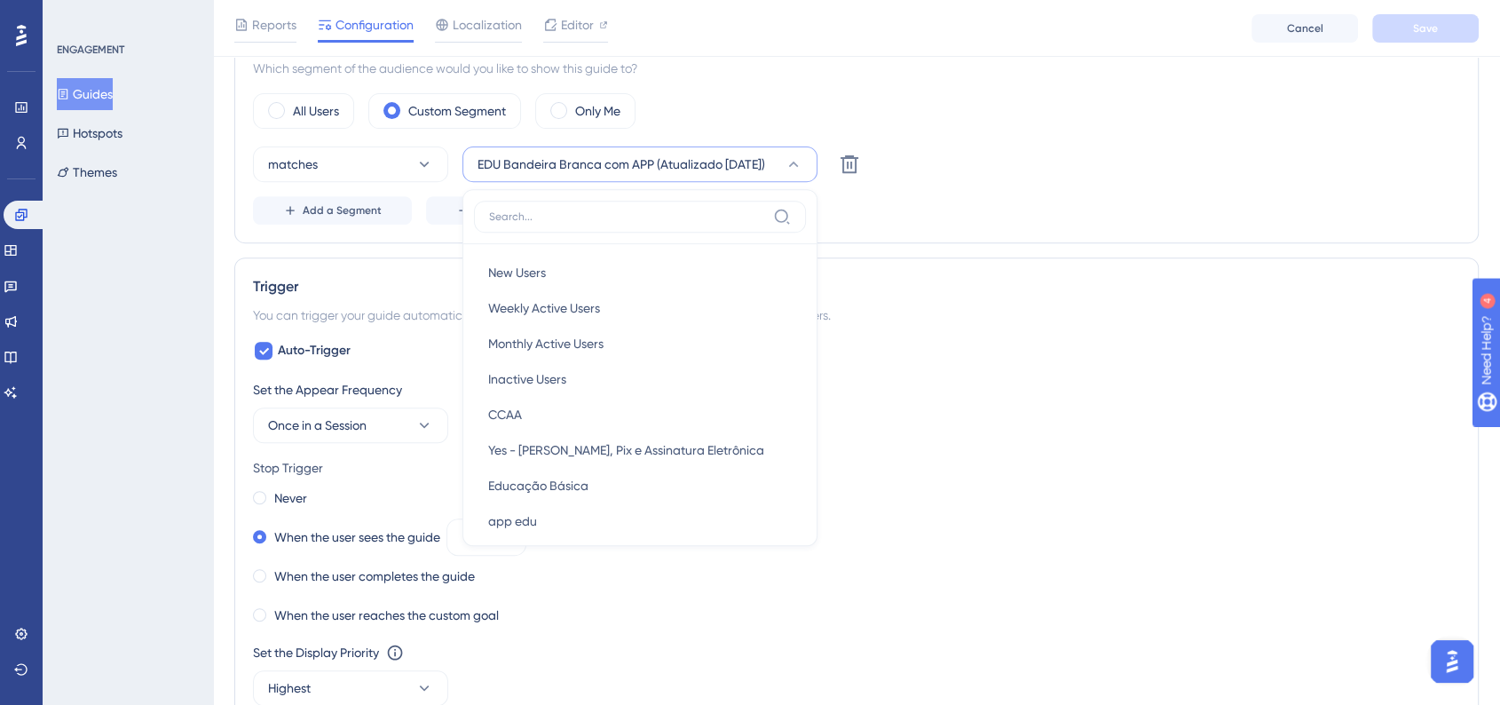
click at [1011, 334] on div "Trigger You can trigger your guide automatically when the target URL is visited…" at bounding box center [856, 512] width 1245 height 510
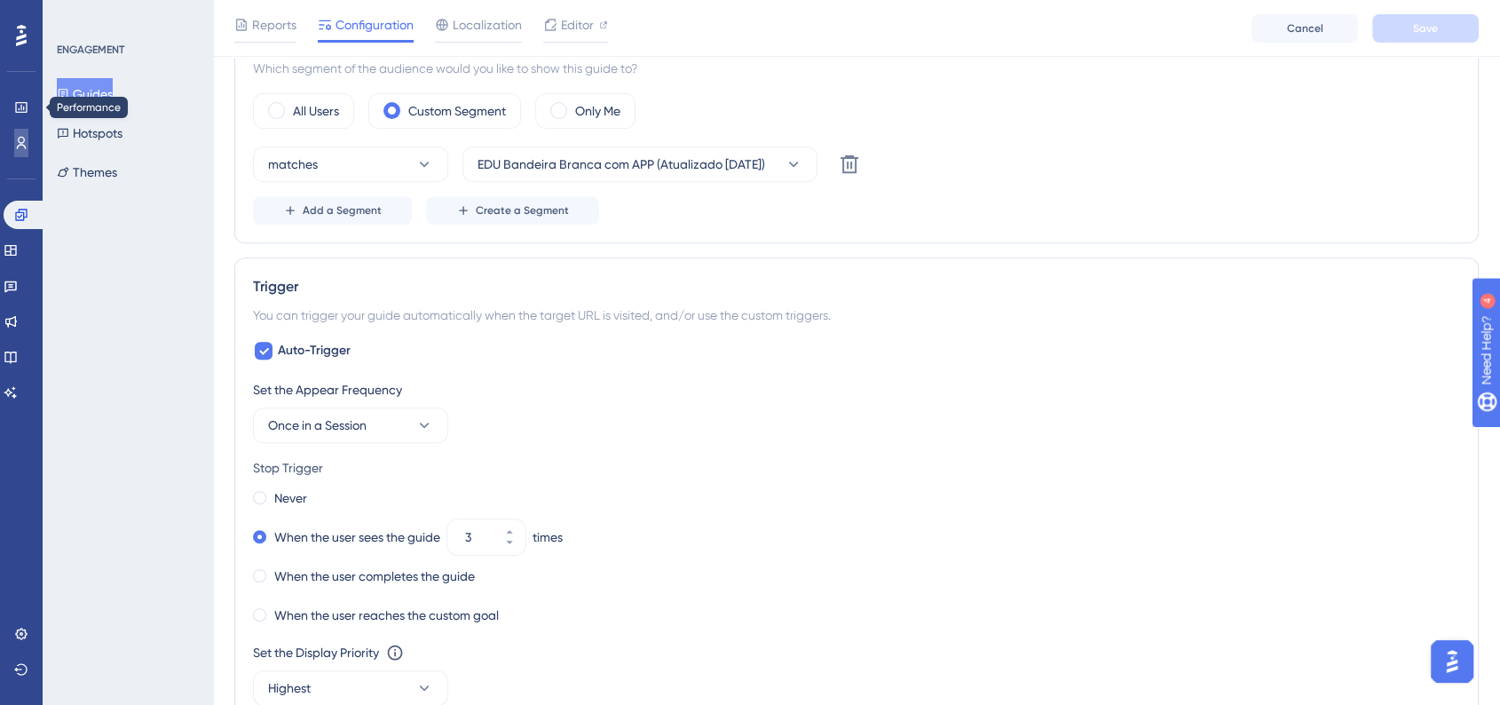
click at [21, 142] on icon at bounding box center [22, 143] width 10 height 12
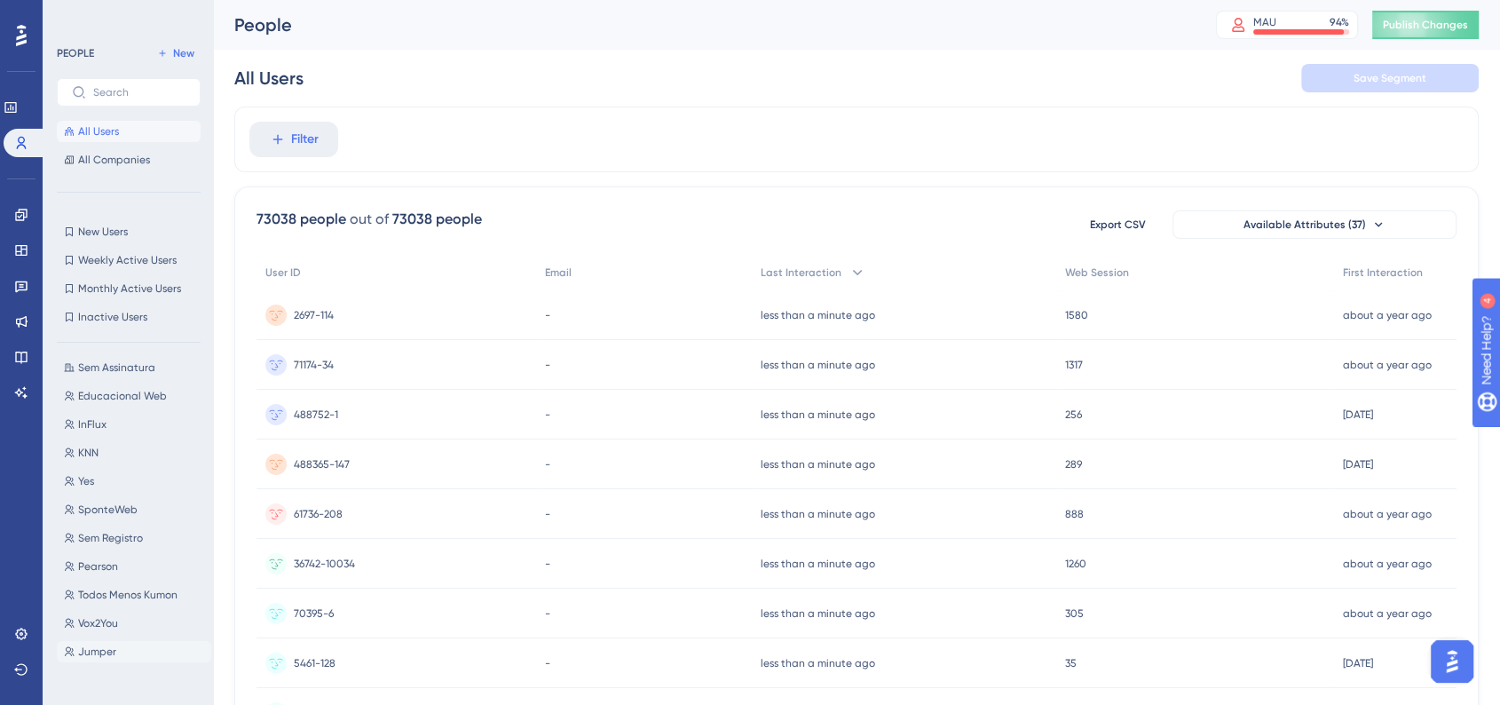
scroll to position [1600, 0]
click at [118, 574] on div "CCAA CCAA Yes - Sem Boleto, Pix e Assinatura Eletrônica Yes - Sem Boleto, Pix e…" at bounding box center [134, 515] width 154 height 316
click at [124, 568] on button "Vox2You Vox2You" at bounding box center [134, 564] width 154 height 21
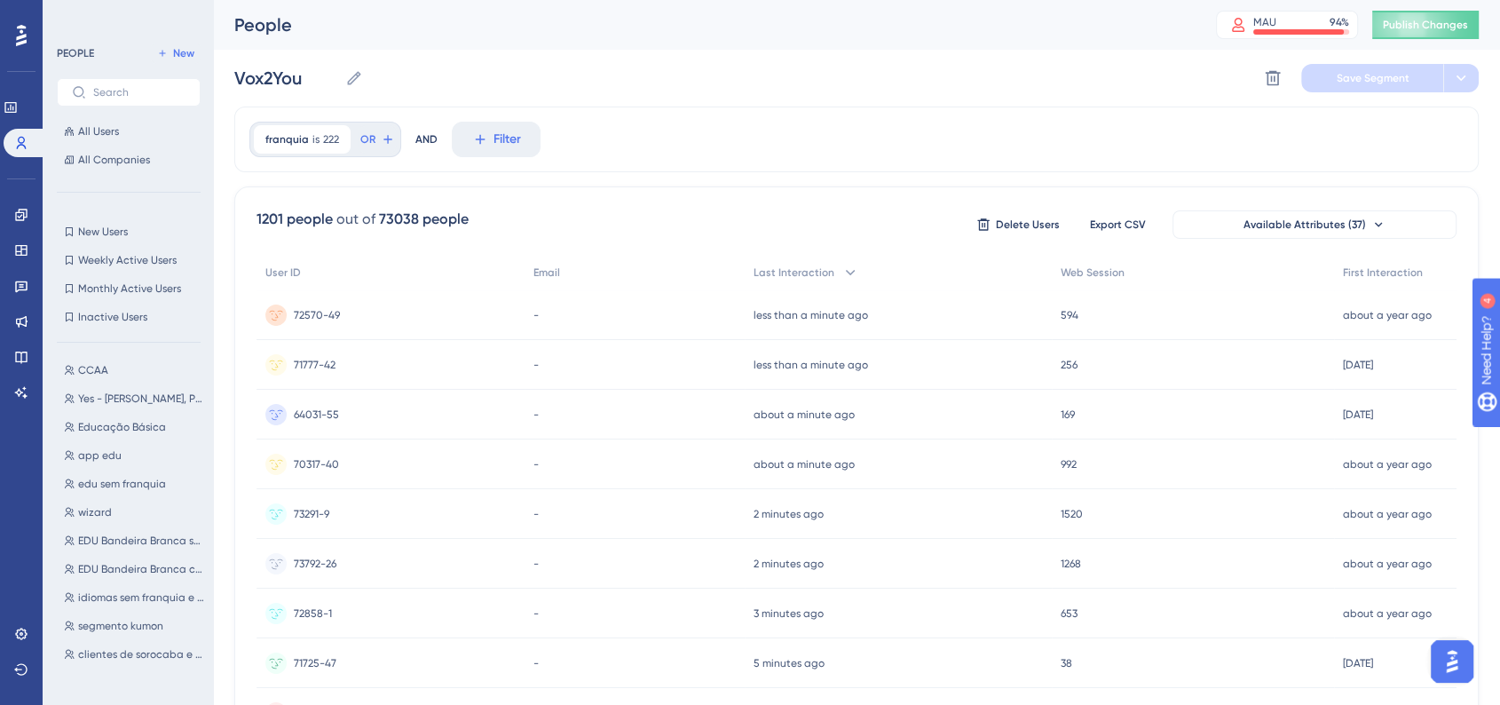
scroll to position [0, 0]
click at [486, 144] on button "Filter" at bounding box center [496, 140] width 89 height 36
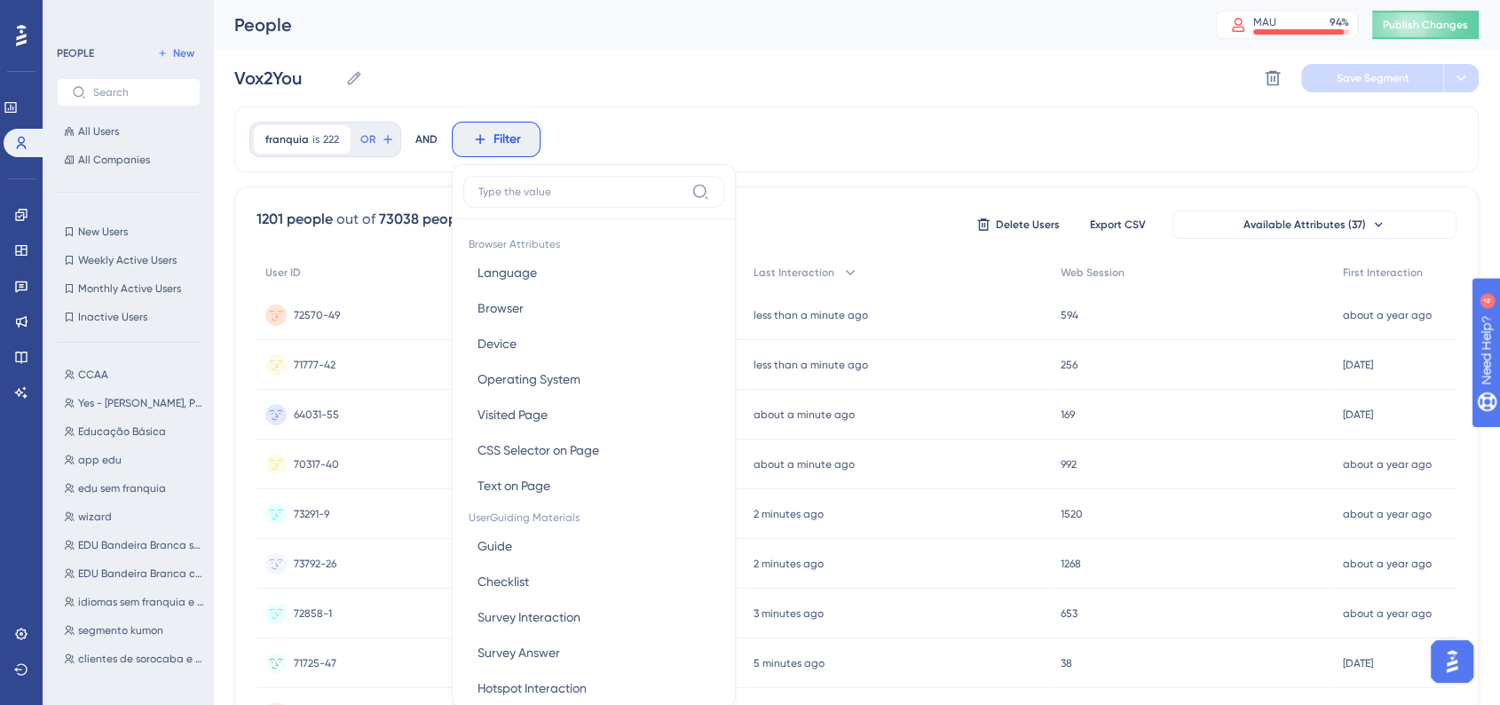
scroll to position [83, 0]
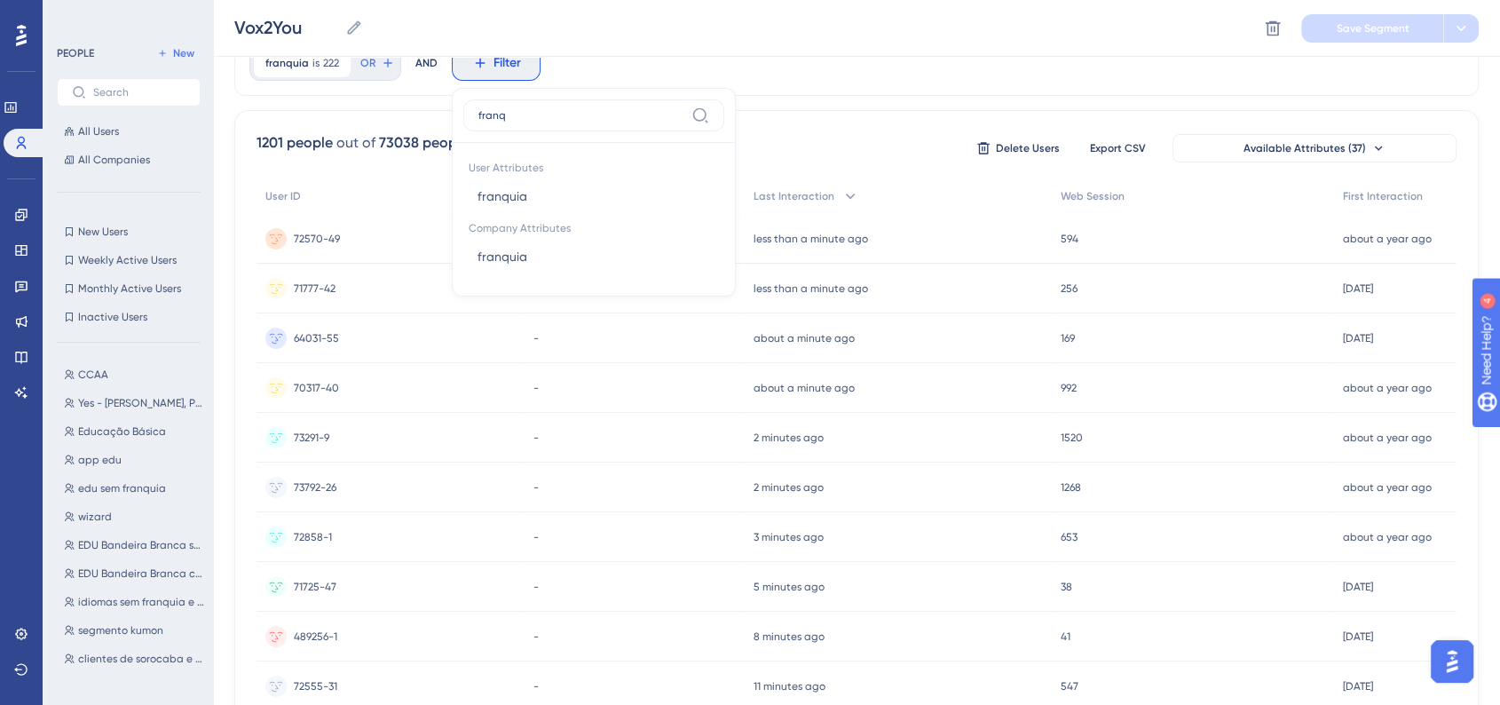
type input "franqu"
click at [523, 265] on span "franquia" at bounding box center [503, 256] width 50 height 21
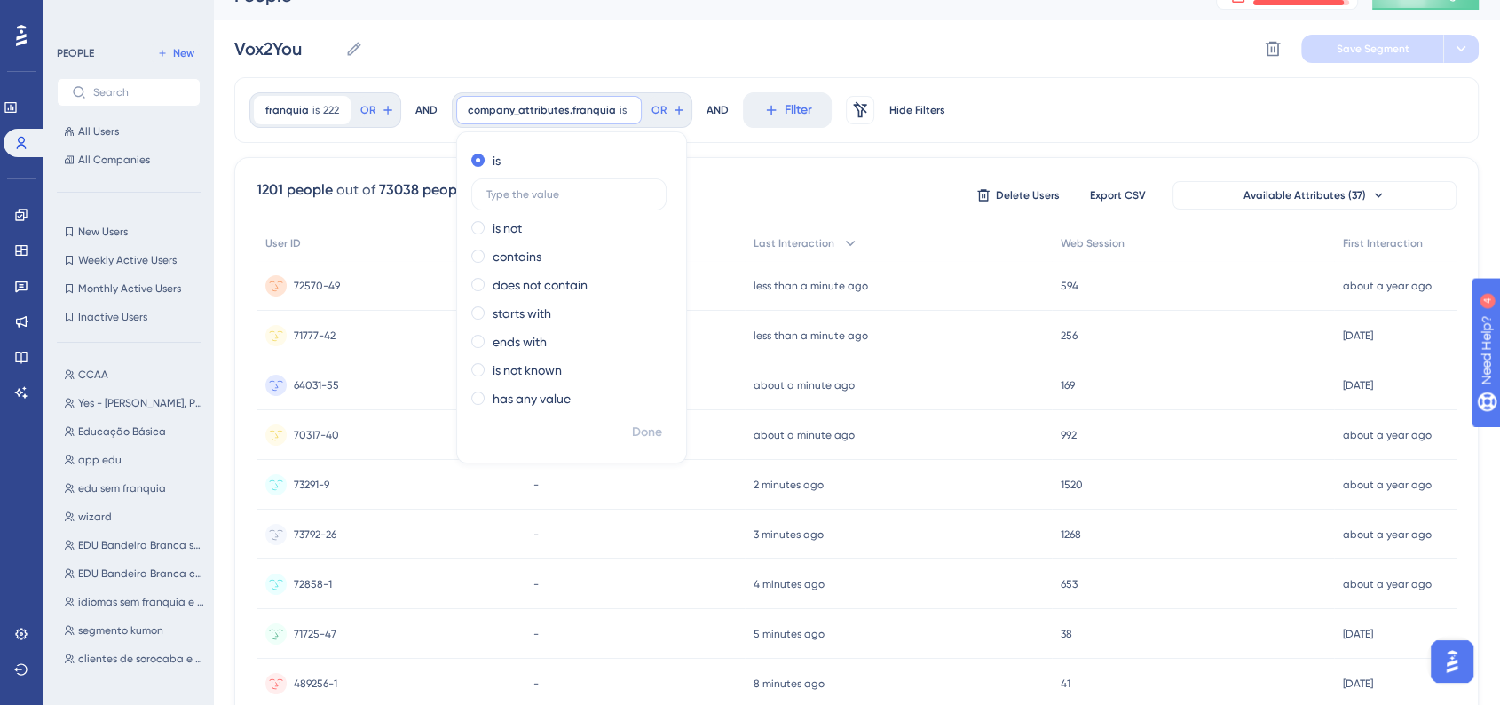
scroll to position [0, 0]
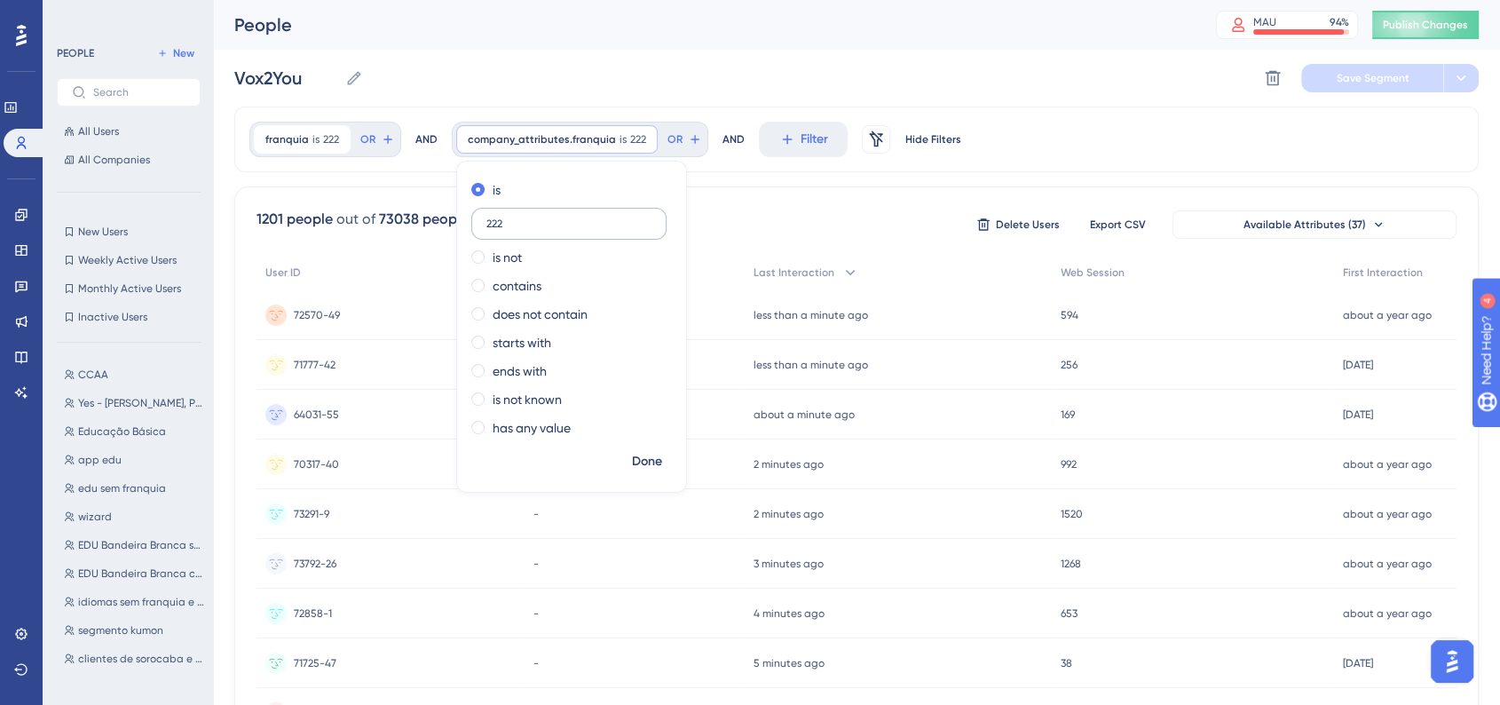
type input "222"
click at [640, 464] on span "Done" at bounding box center [647, 461] width 30 height 21
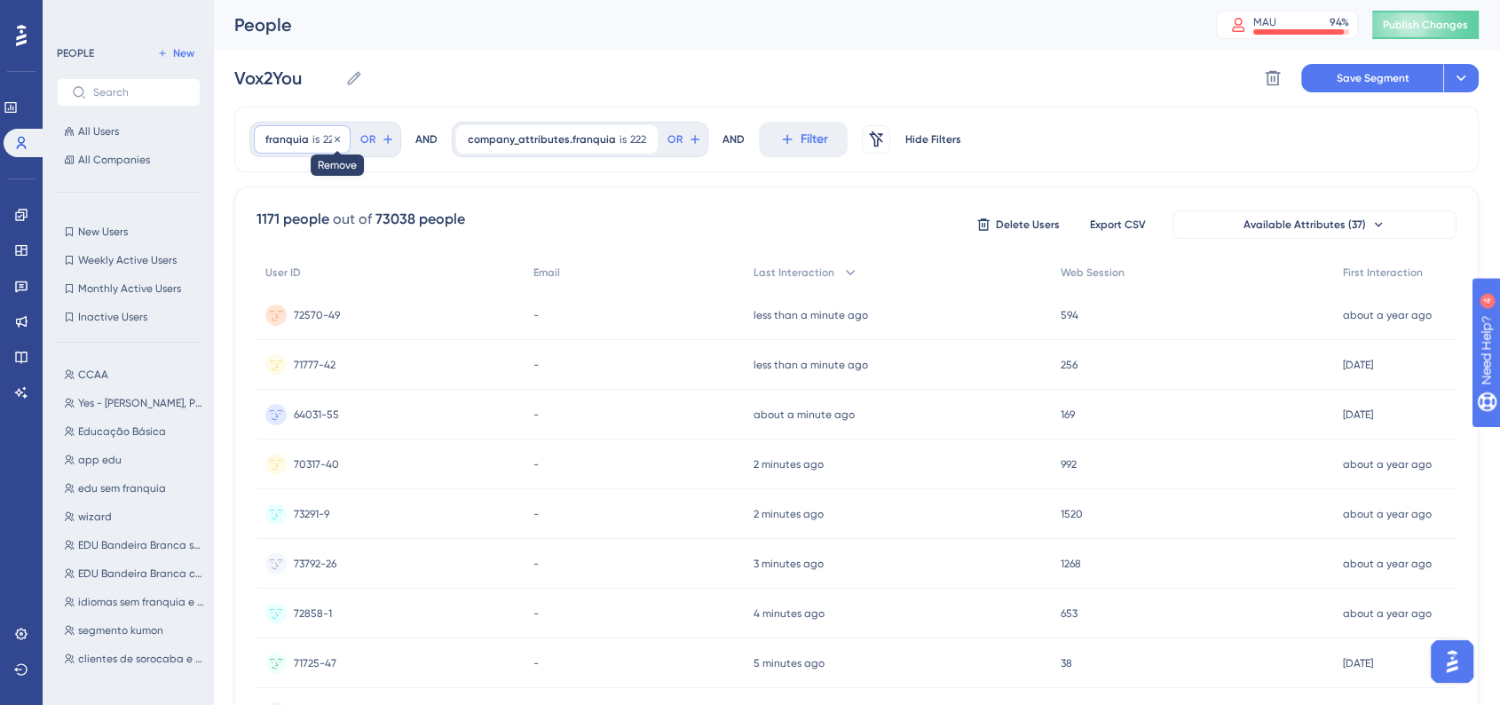
click at [333, 140] on icon at bounding box center [337, 139] width 11 height 11
click at [746, 151] on div "company_attributes.franquia is 222 222 Remove OR AND Filter" at bounding box center [856, 140] width 1245 height 66
click at [763, 158] on div "company_attributes.franquia is 222 222 Remove OR AND Filter" at bounding box center [856, 140] width 1245 height 66
click at [561, 141] on button "Filter" at bounding box center [601, 140] width 89 height 36
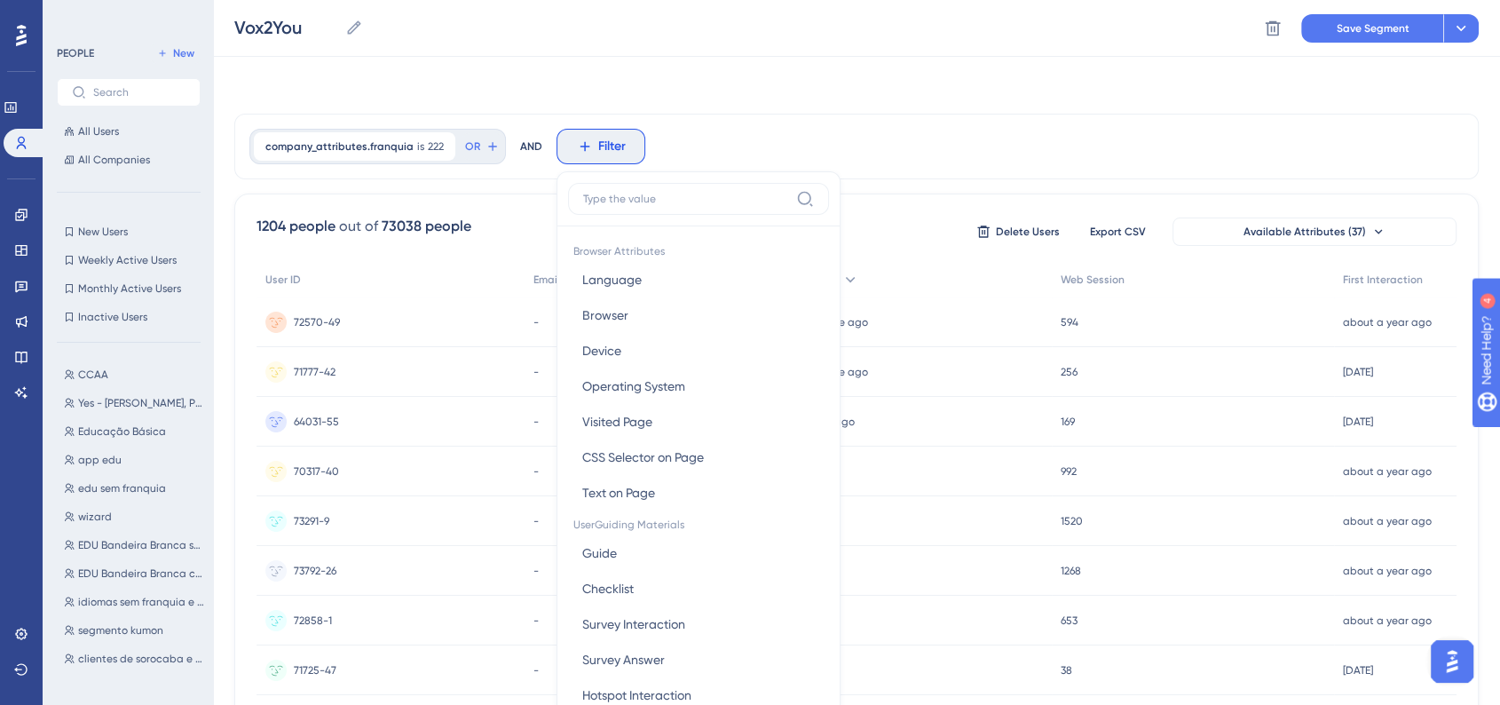
scroll to position [83, 0]
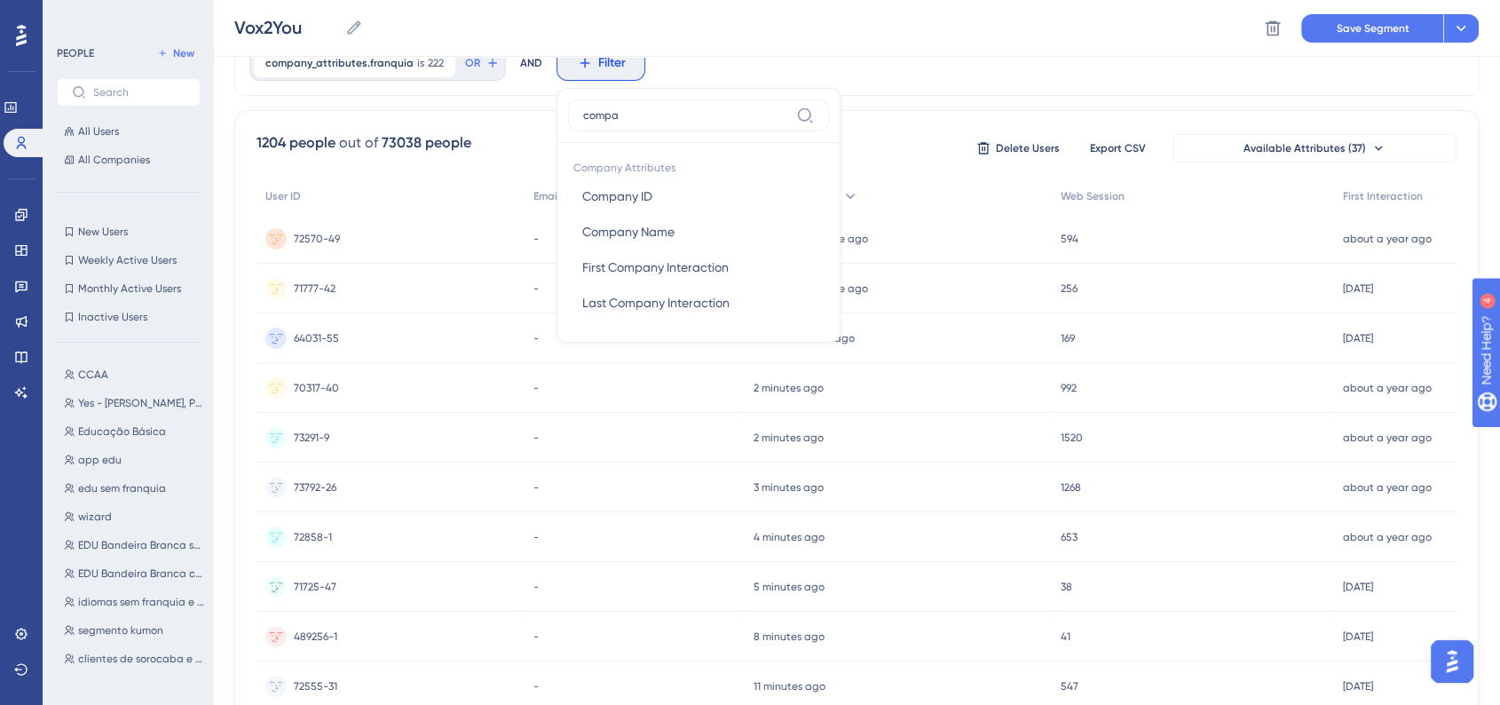
drag, startPoint x: 629, startPoint y: 116, endPoint x: 558, endPoint y: 109, distance: 70.5
click at [558, 109] on div "compa Company Attributes Company ID Company ID Company Name Company Name First …" at bounding box center [699, 215] width 284 height 255
type input "sistema"
click at [625, 206] on button "Sistema Sistema" at bounding box center [698, 196] width 261 height 36
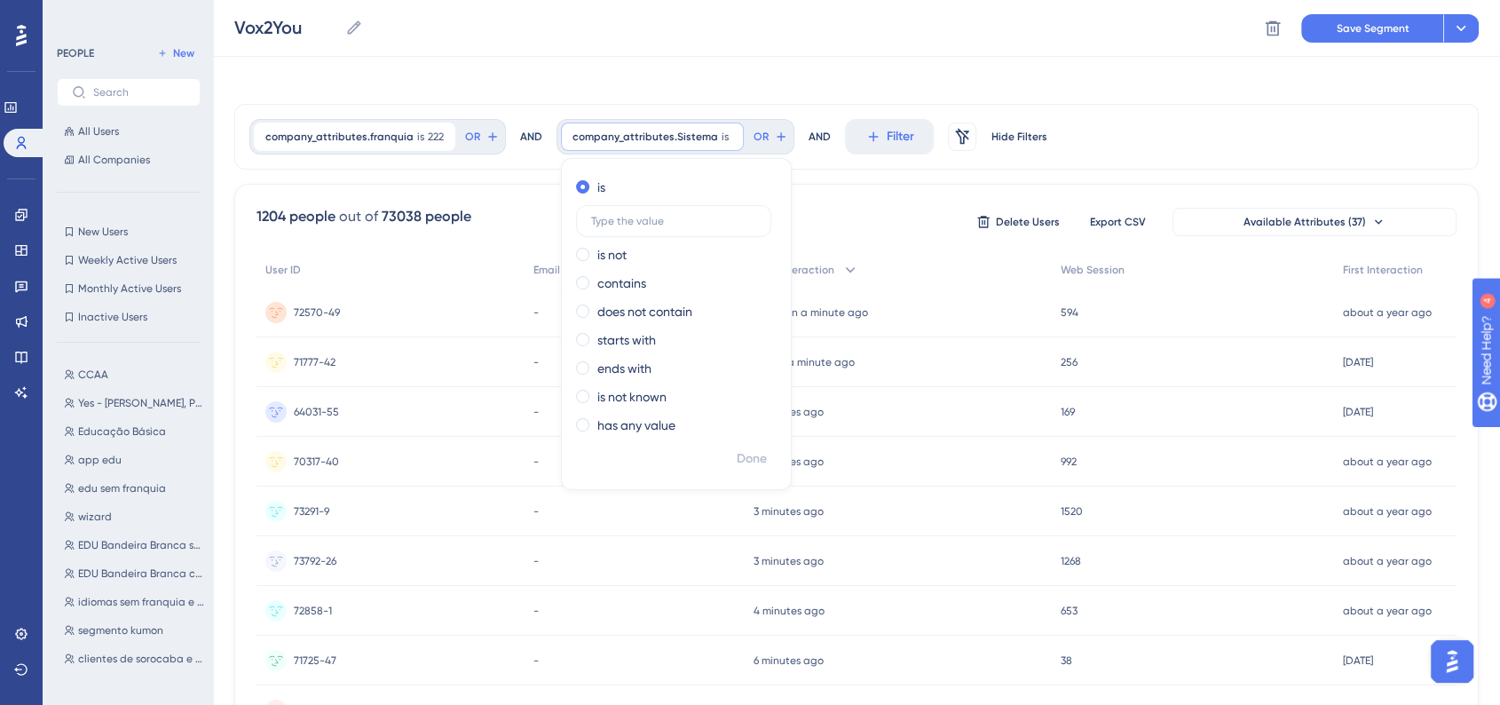
scroll to position [0, 0]
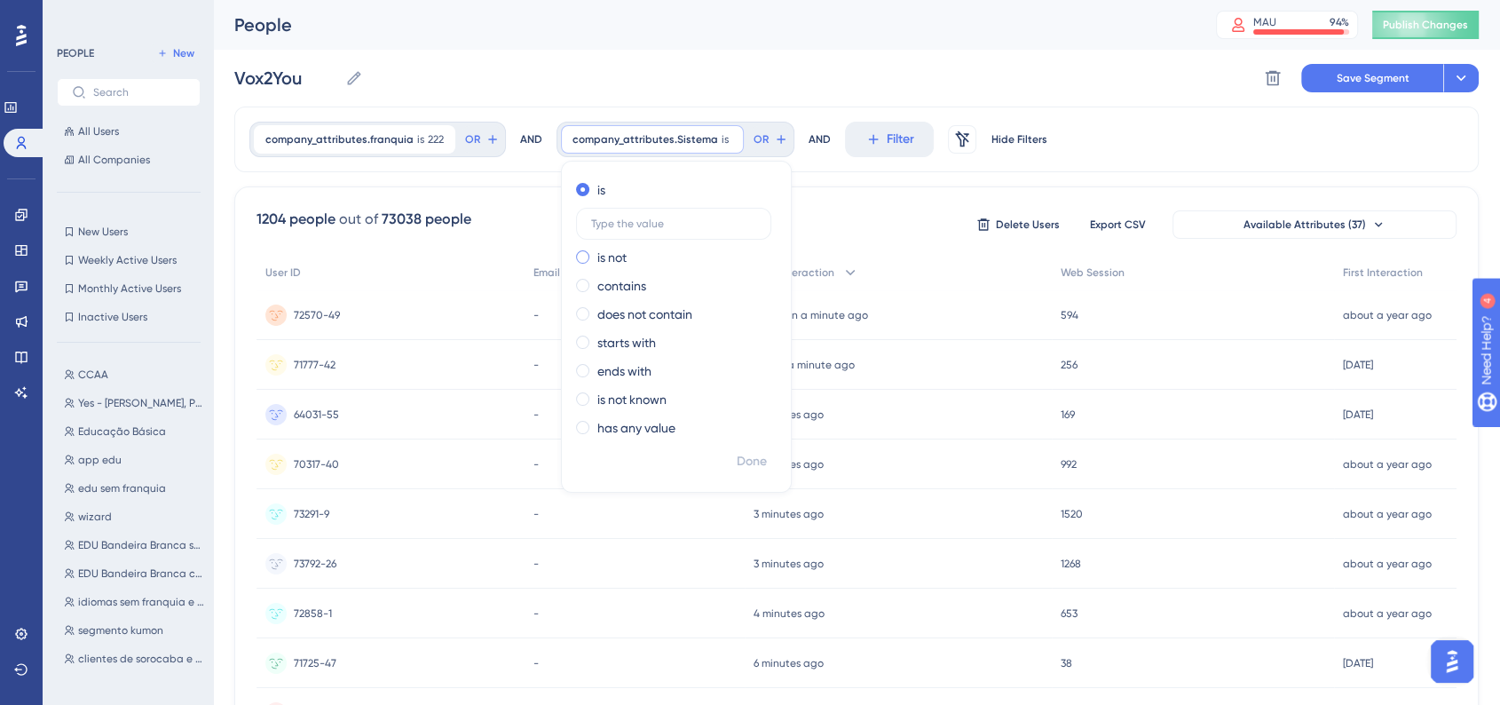
click at [599, 265] on label "is not" at bounding box center [611, 257] width 29 height 21
type input "SponteWeb"
click at [746, 451] on span "Done" at bounding box center [752, 461] width 30 height 21
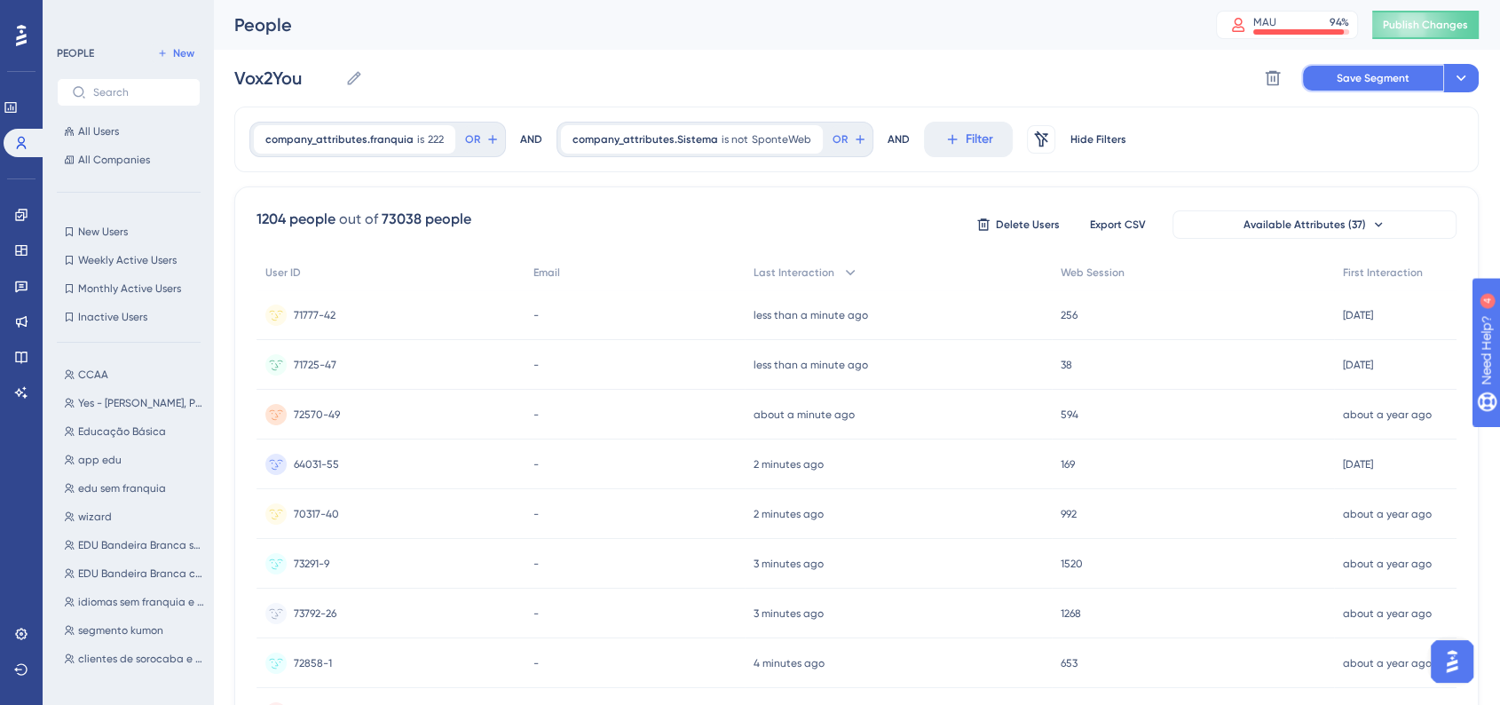
click at [1371, 86] on button "Save Segment" at bounding box center [1372, 78] width 142 height 28
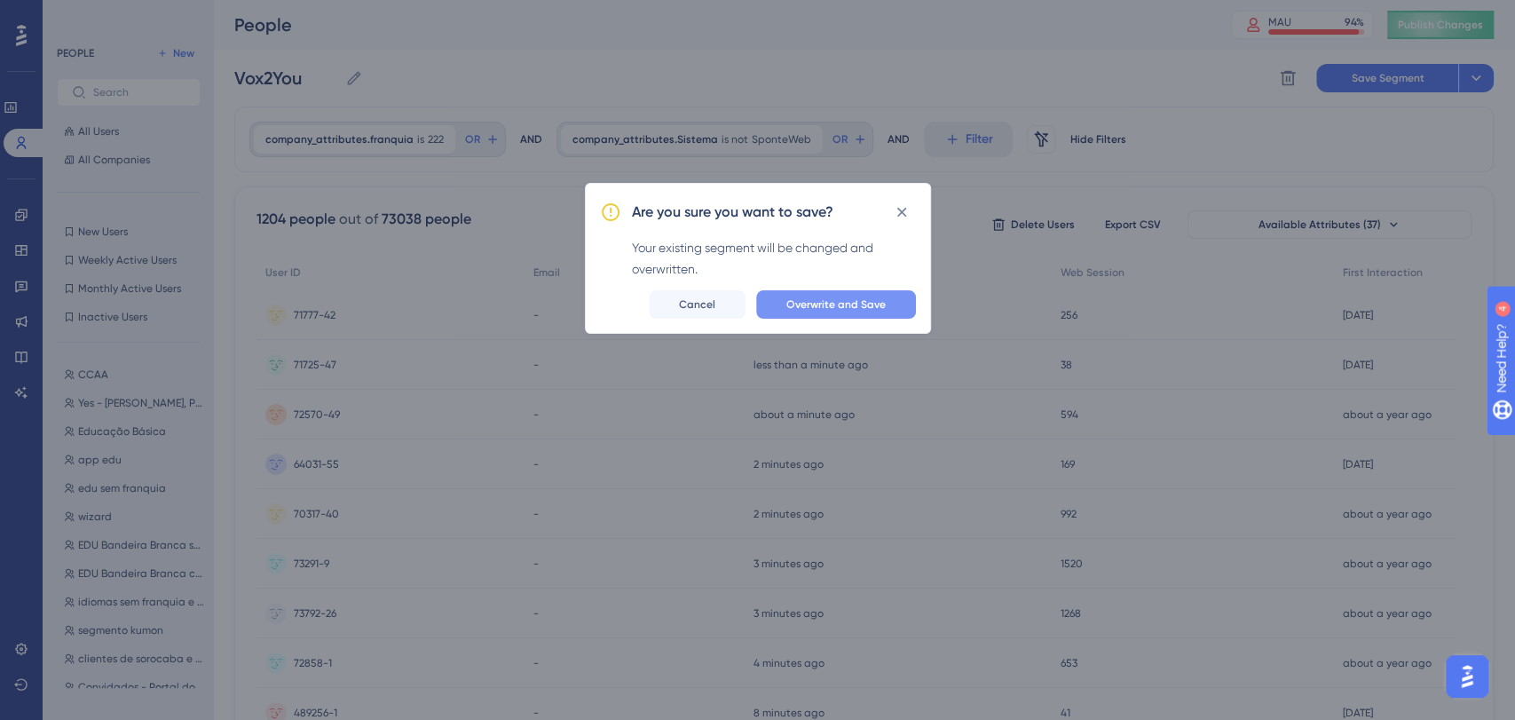
click at [850, 298] on span "Overwrite and Save" at bounding box center [836, 304] width 99 height 14
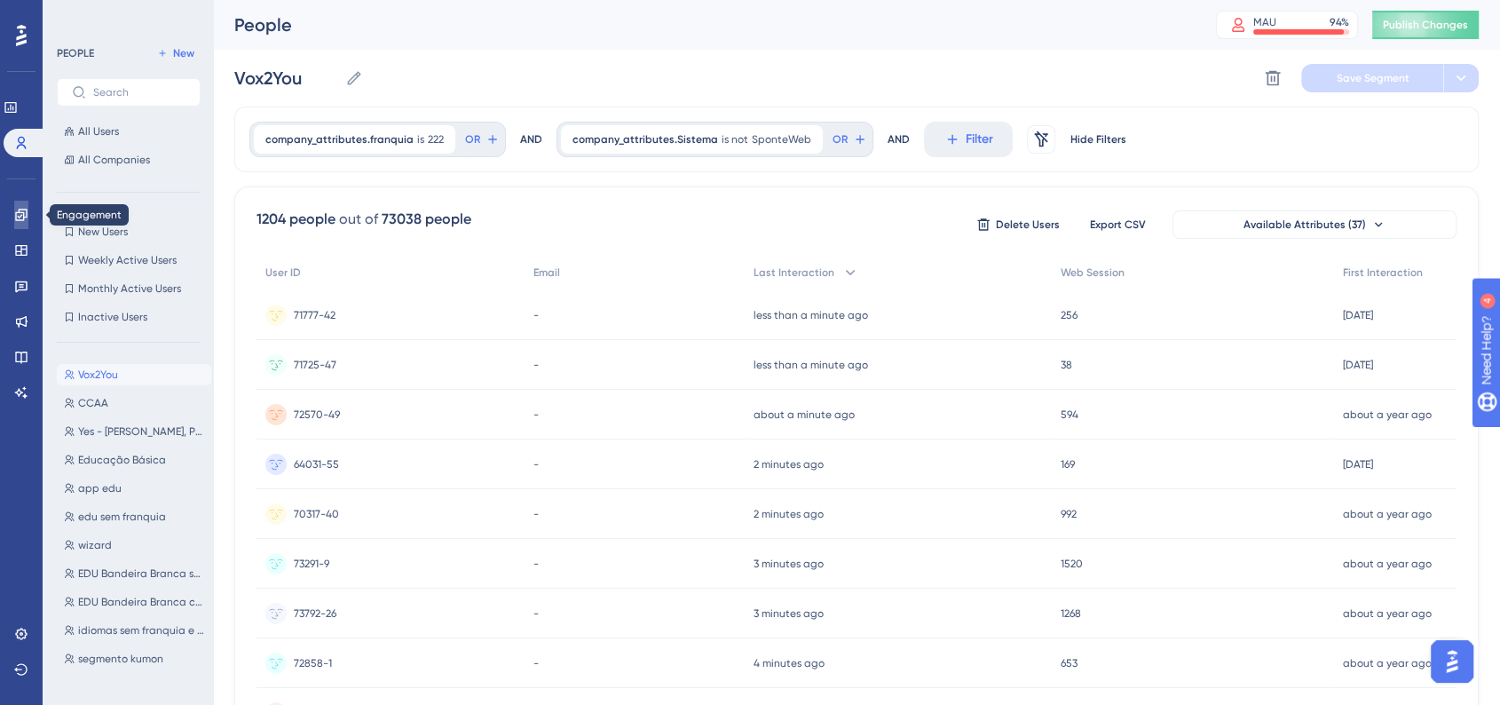
drag, startPoint x: 13, startPoint y: 201, endPoint x: 170, endPoint y: 320, distance: 197.1
click at [14, 201] on link at bounding box center [21, 215] width 14 height 28
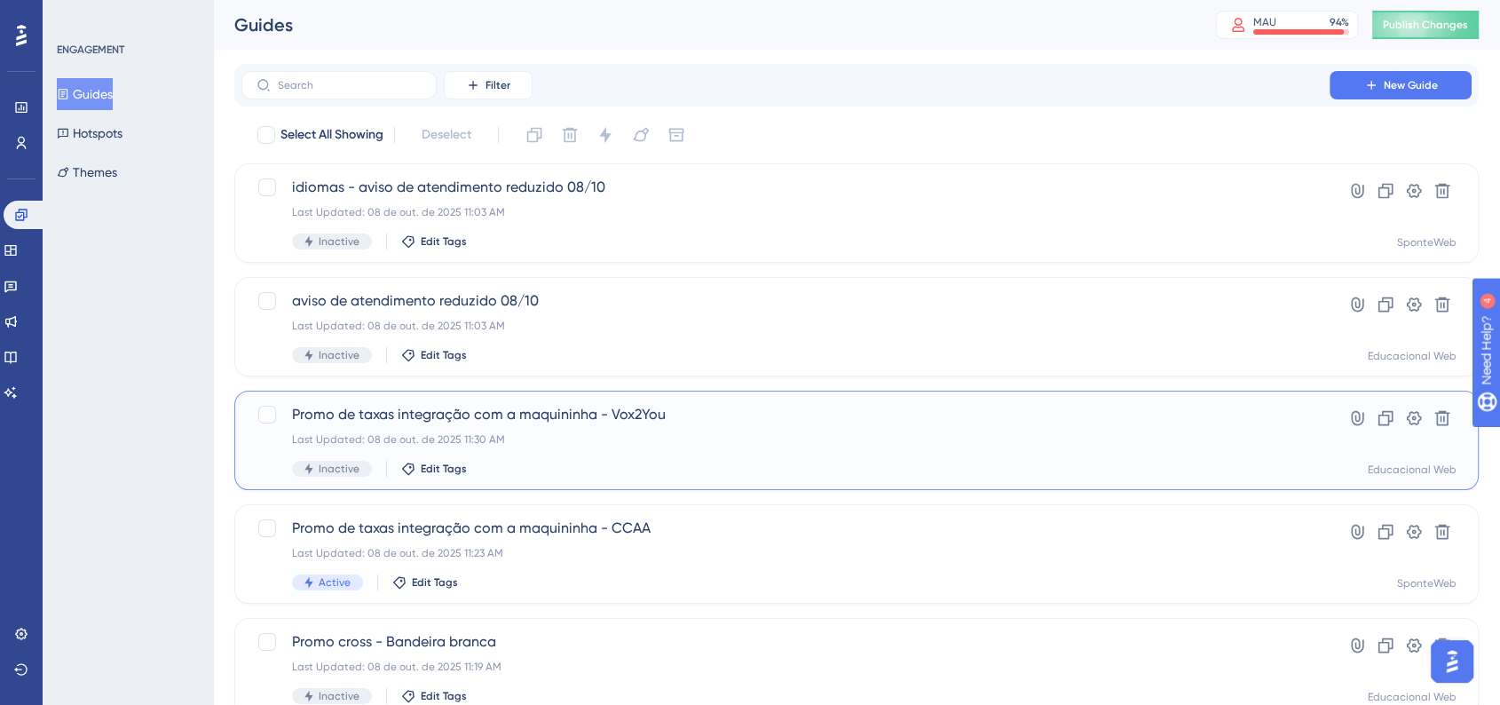
click at [589, 431] on div "Promo de taxas integração com a maquininha - Vox2You Last Updated: 08 de out. d…" at bounding box center [785, 440] width 987 height 73
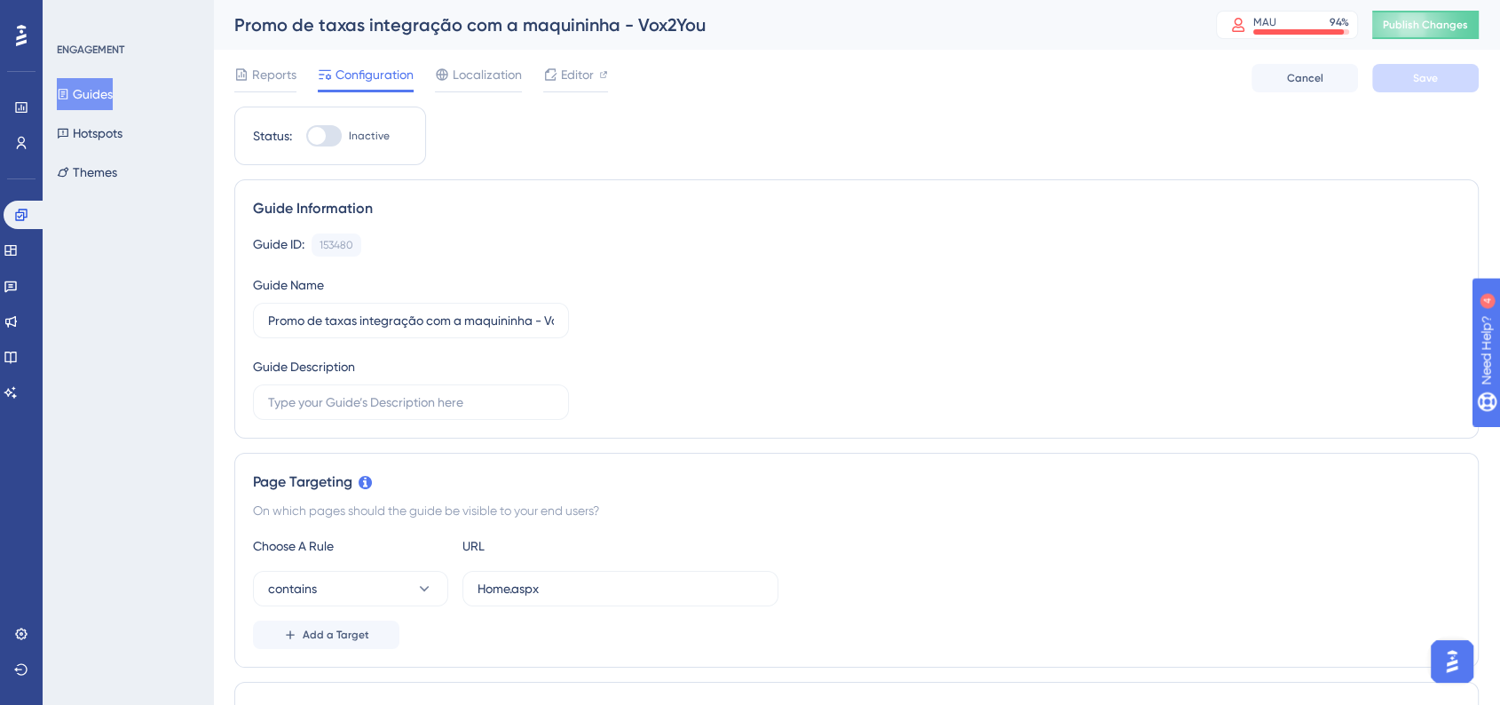
click at [334, 143] on div at bounding box center [324, 135] width 36 height 21
click at [306, 137] on input "Inactive" at bounding box center [305, 136] width 1 height 1
checkbox input "true"
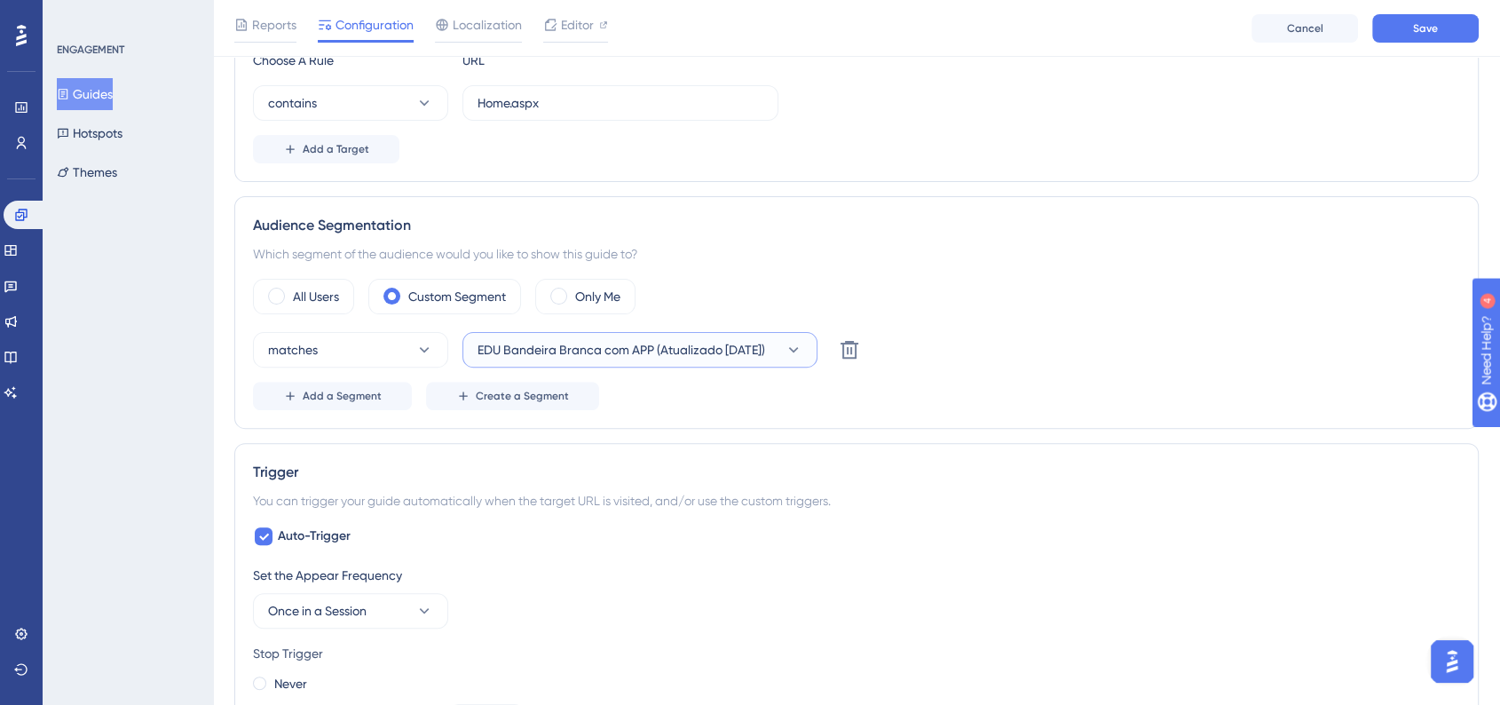
click at [653, 347] on span "EDU Bandeira Branca com APP (Atualizado 22/09/2025)" at bounding box center [622, 349] width 288 height 21
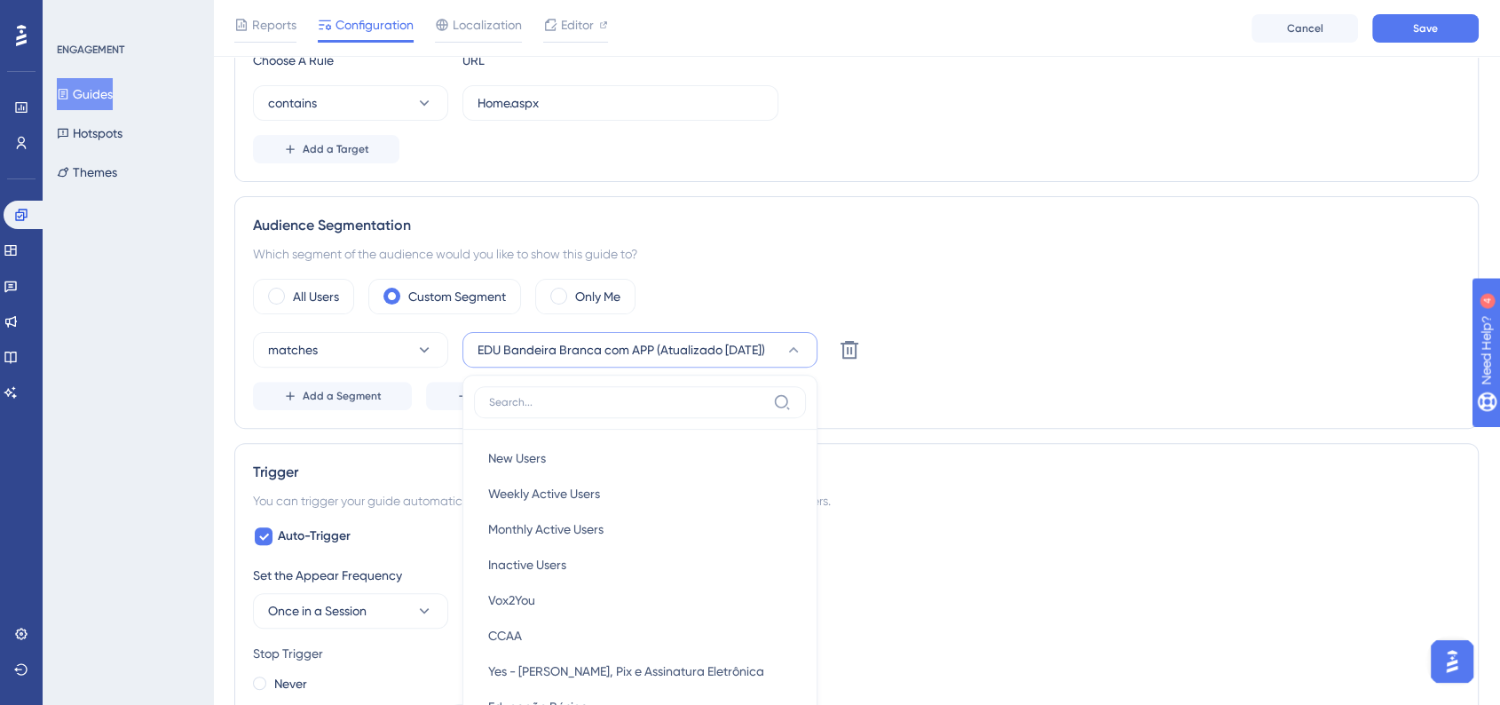
scroll to position [678, 0]
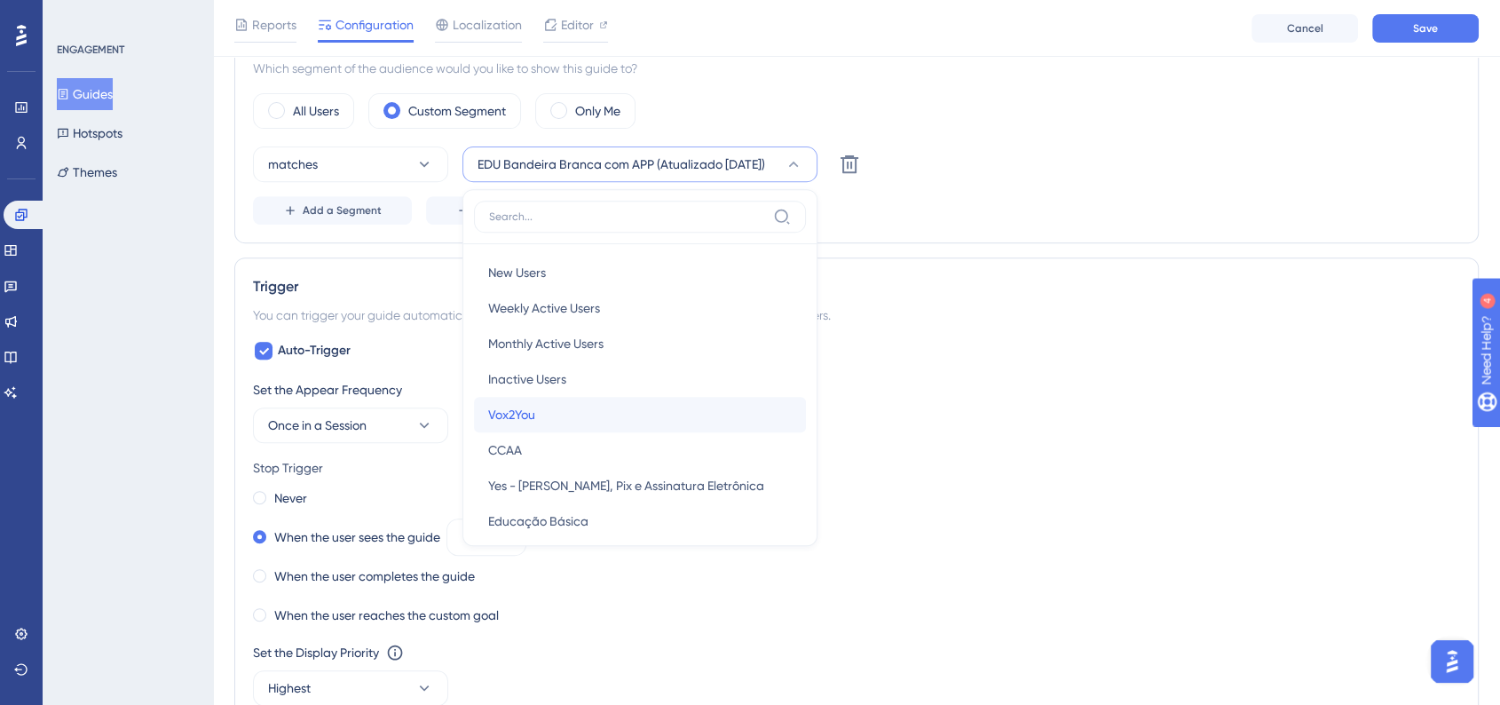
click at [545, 403] on div "Vox2You Vox2You" at bounding box center [640, 415] width 304 height 36
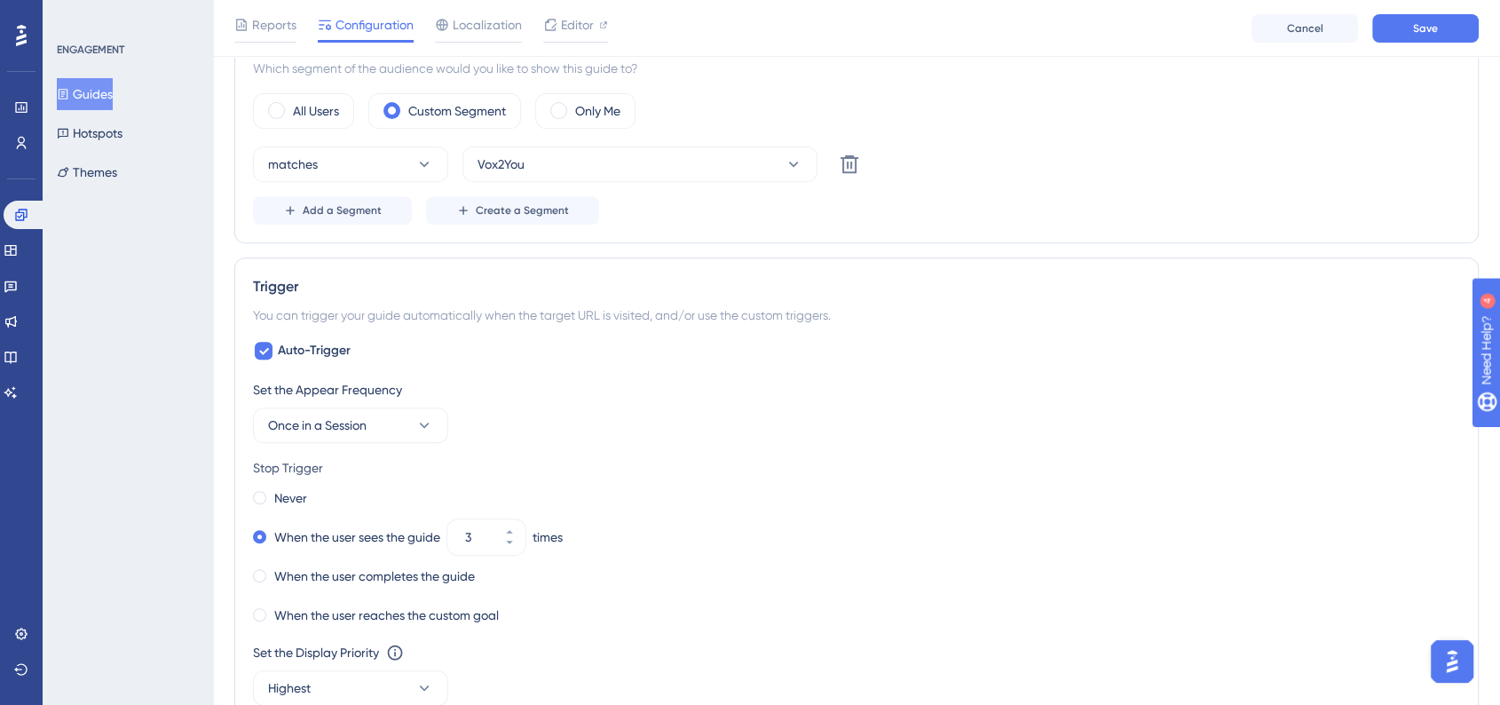
click at [990, 209] on div "Add a Segment Create a Segment" at bounding box center [856, 210] width 1207 height 28
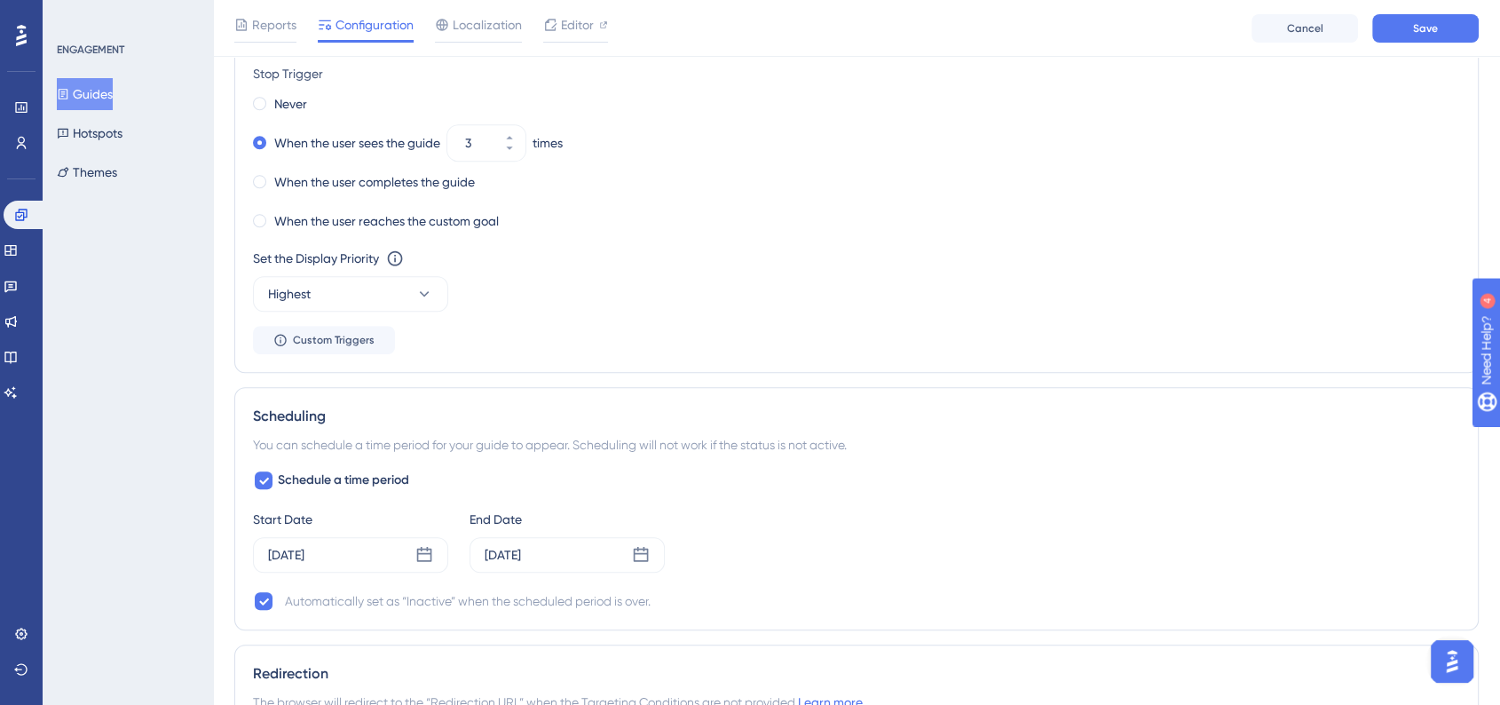
scroll to position [1172, 0]
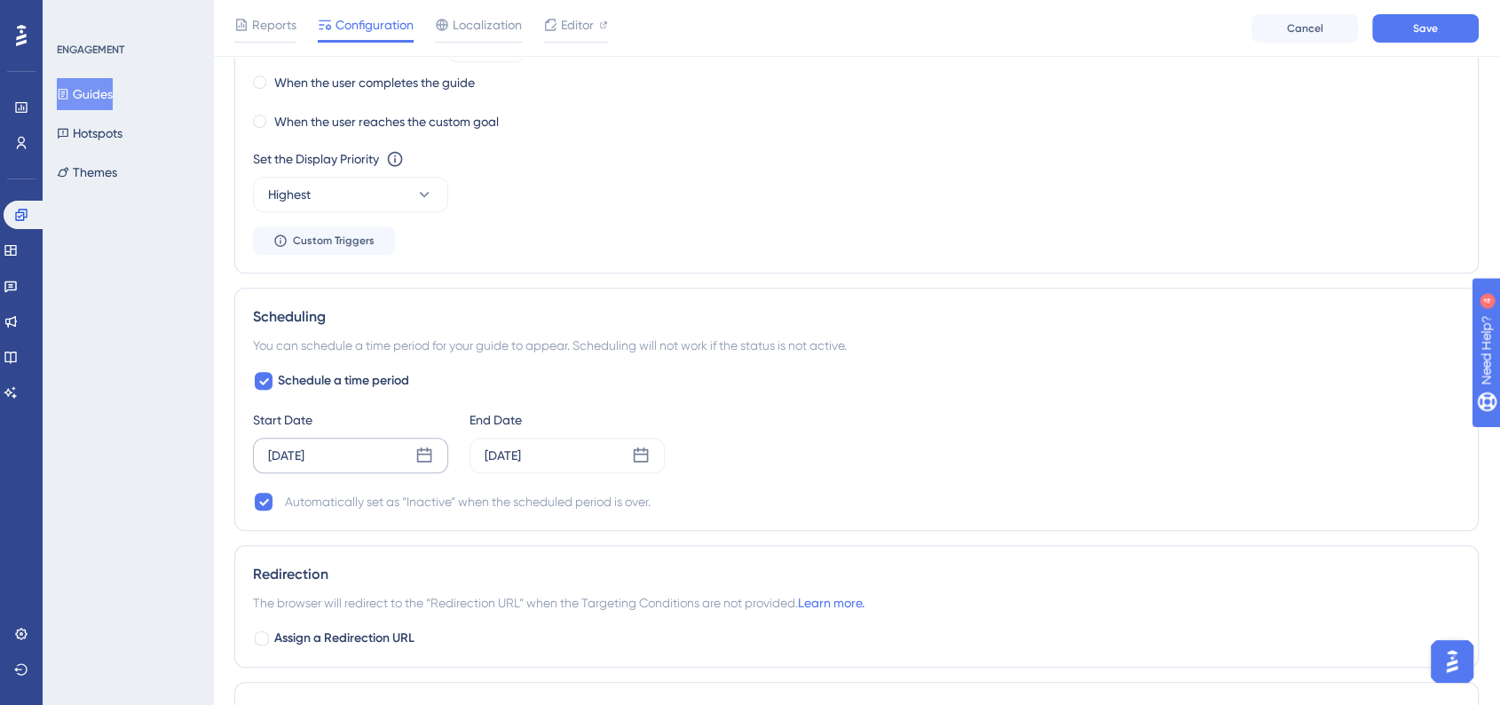
click at [425, 451] on icon at bounding box center [424, 456] width 18 height 18
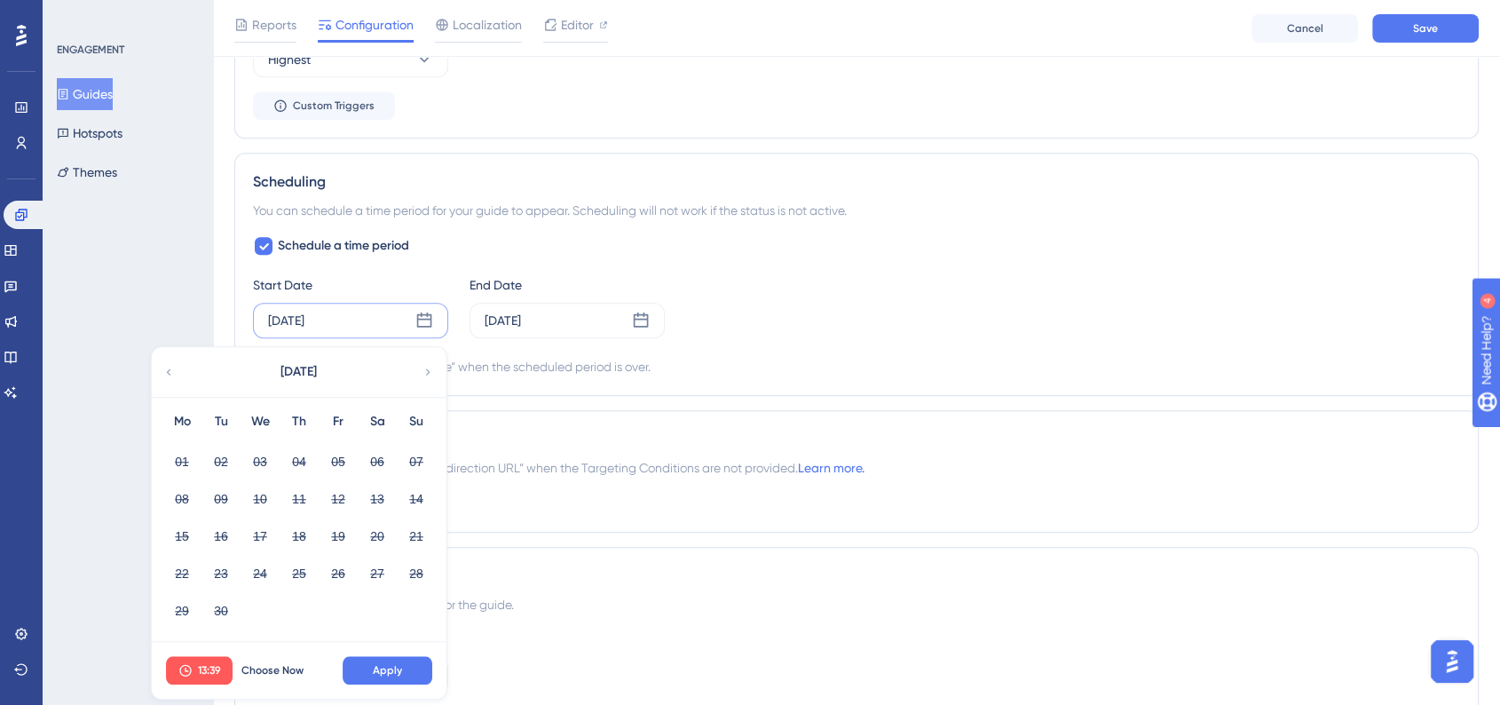
scroll to position [1465, 0]
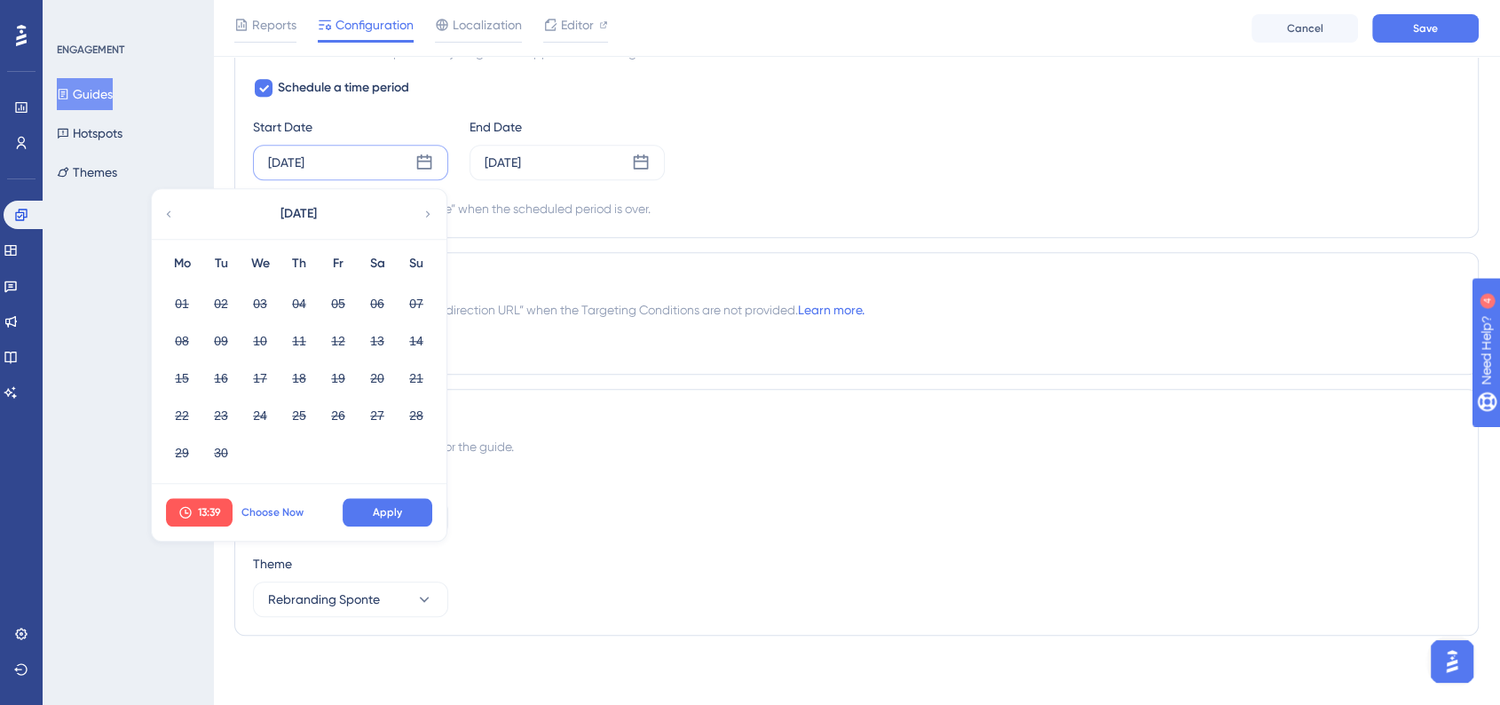
click at [284, 499] on button "Choose Now" at bounding box center [273, 512] width 80 height 28
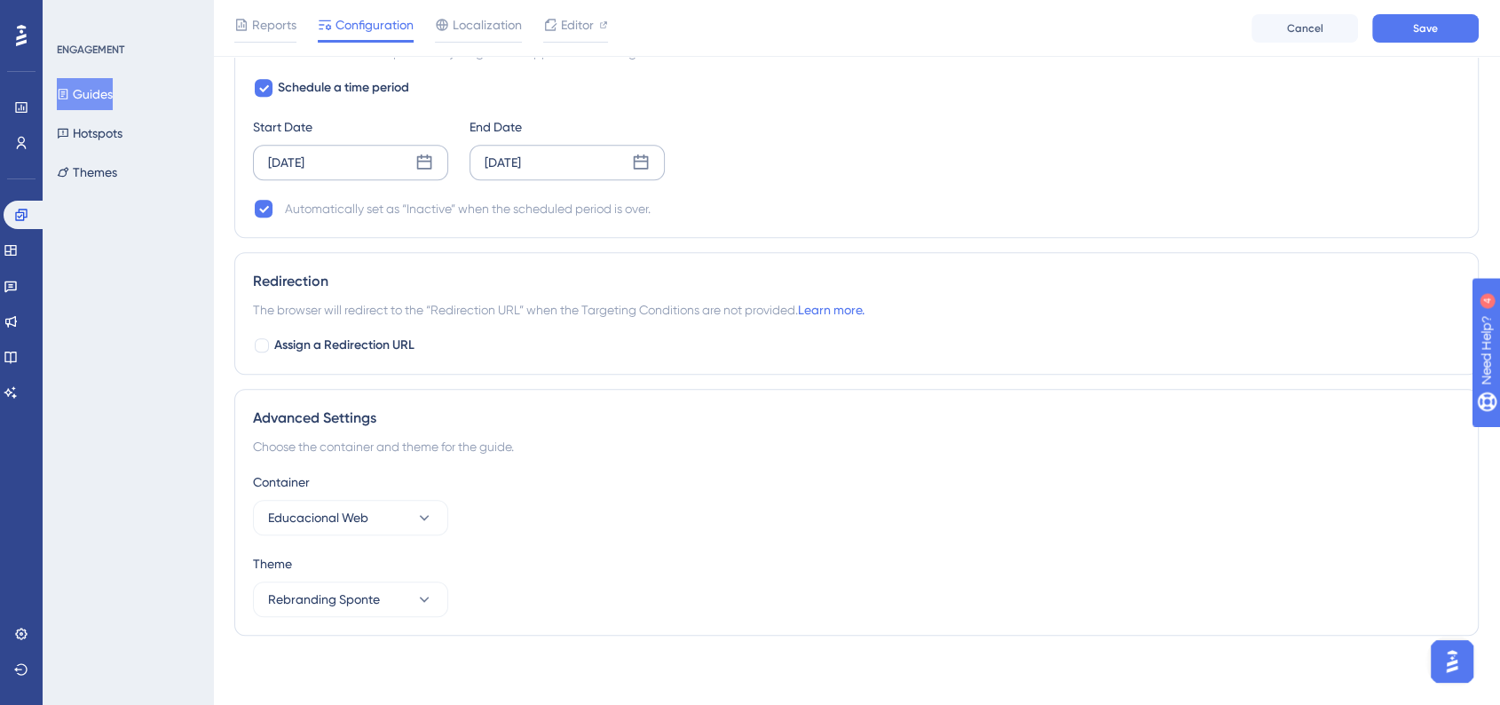
click at [641, 163] on icon at bounding box center [641, 163] width 18 height 18
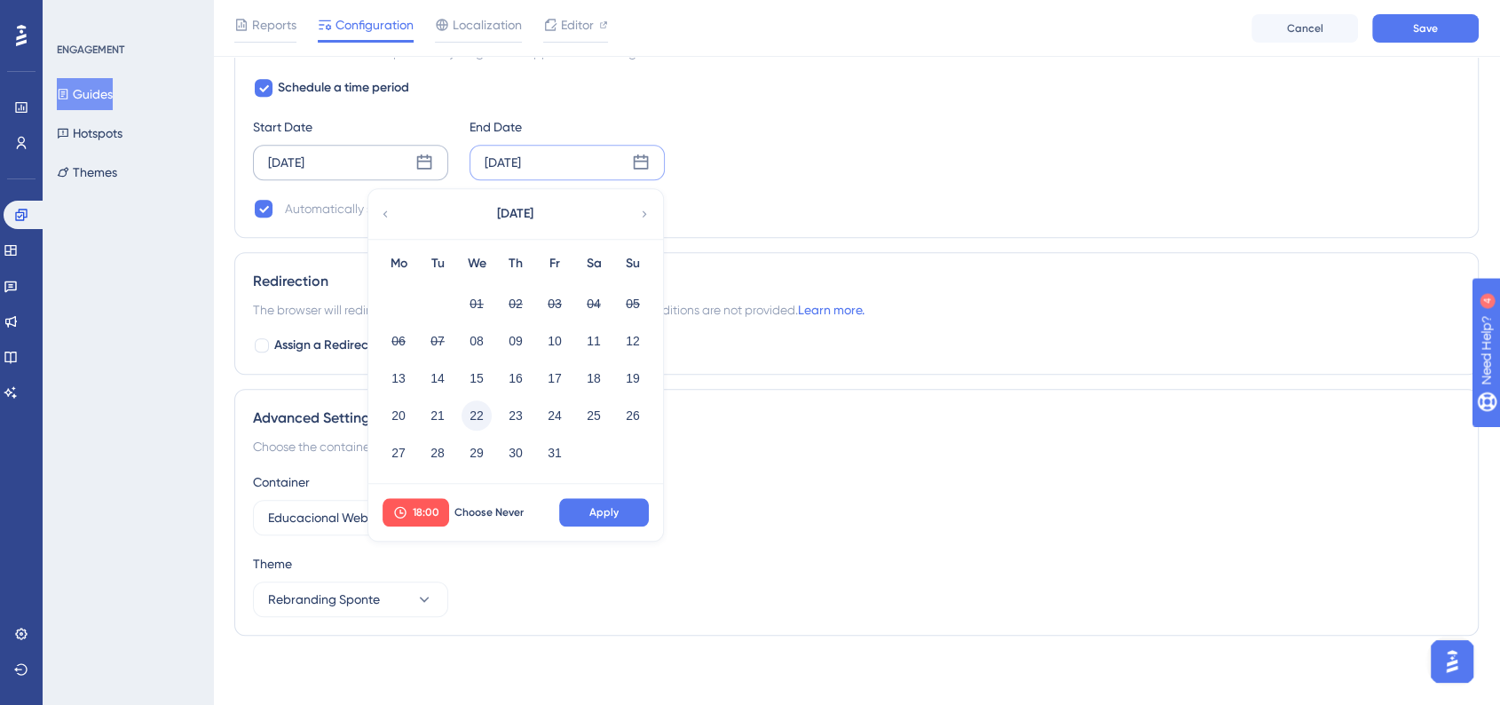
click at [478, 411] on button "22" at bounding box center [477, 415] width 30 height 30
click at [611, 508] on span "Apply" at bounding box center [603, 512] width 29 height 14
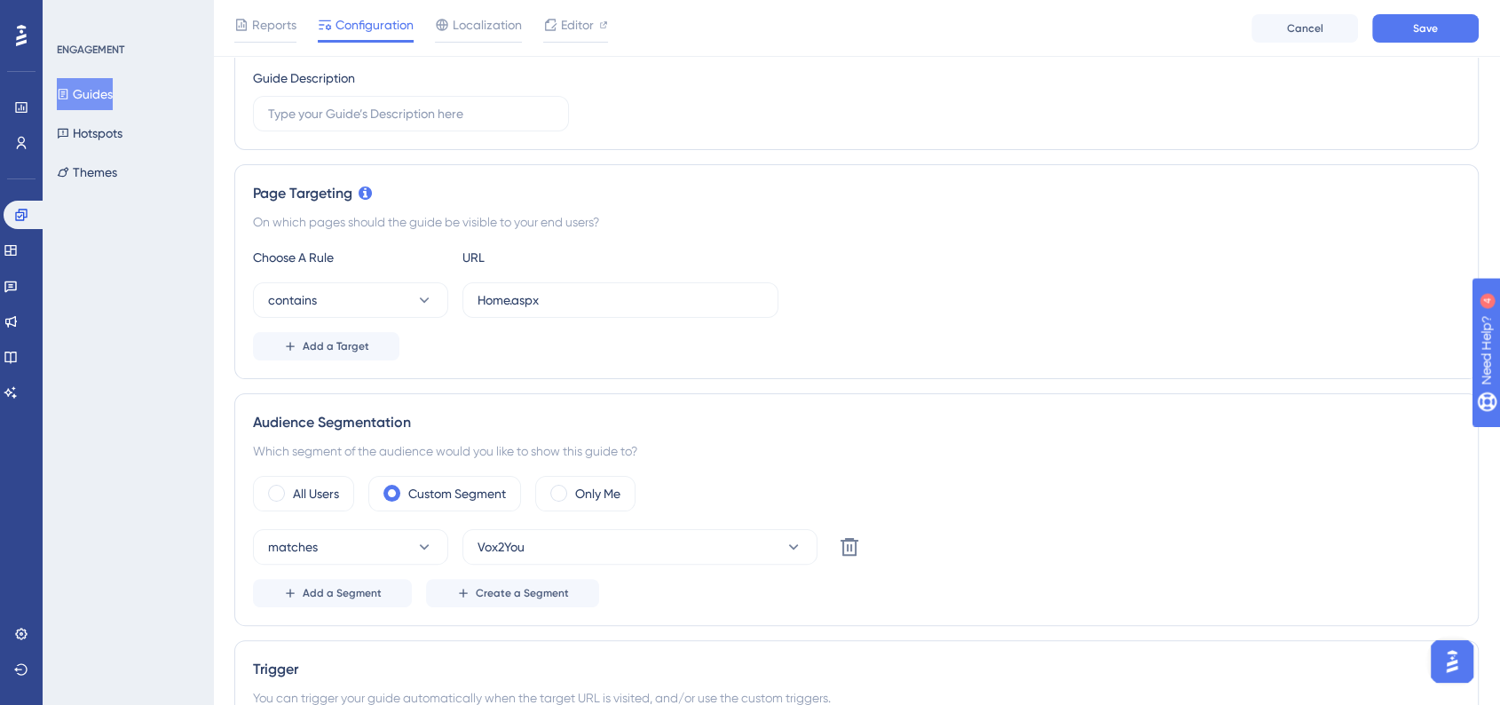
scroll to position [0, 0]
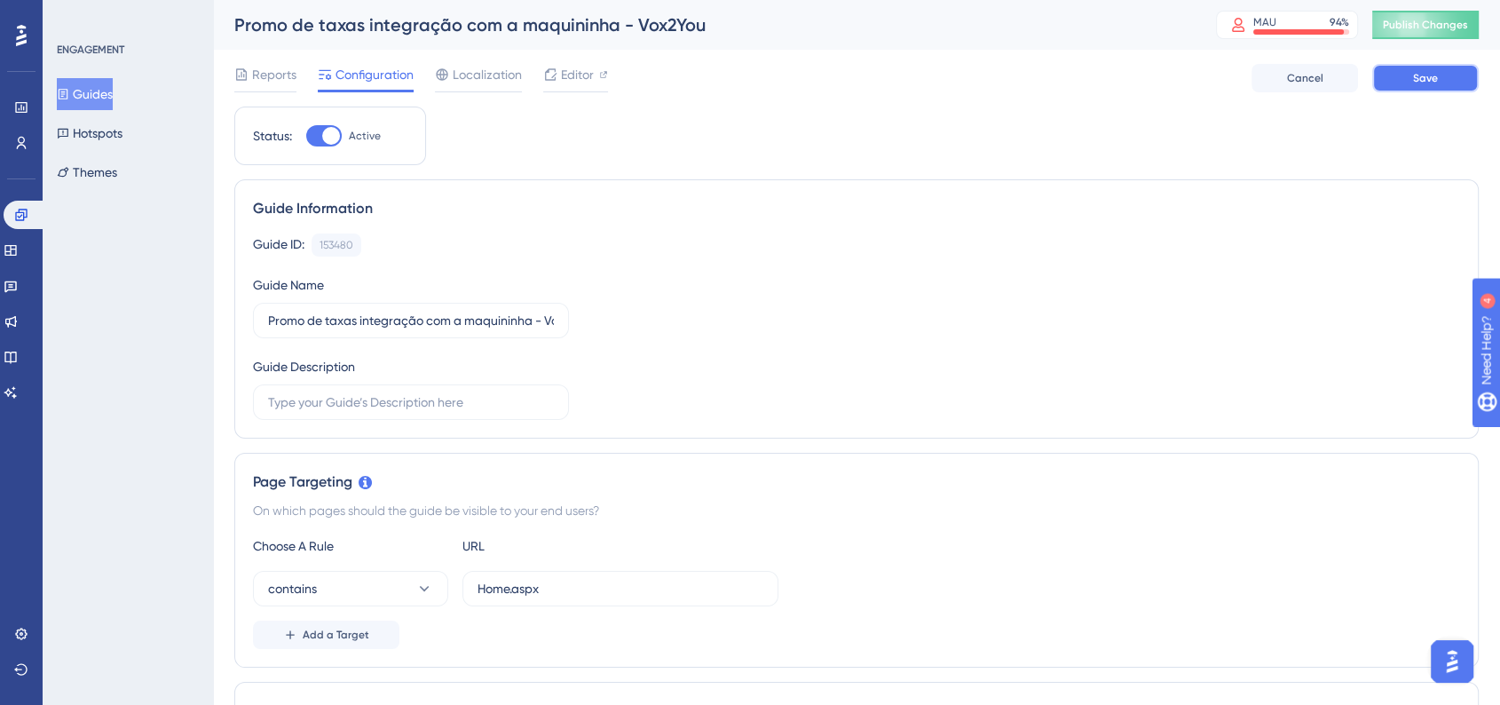
click at [1439, 76] on button "Save" at bounding box center [1425, 78] width 107 height 28
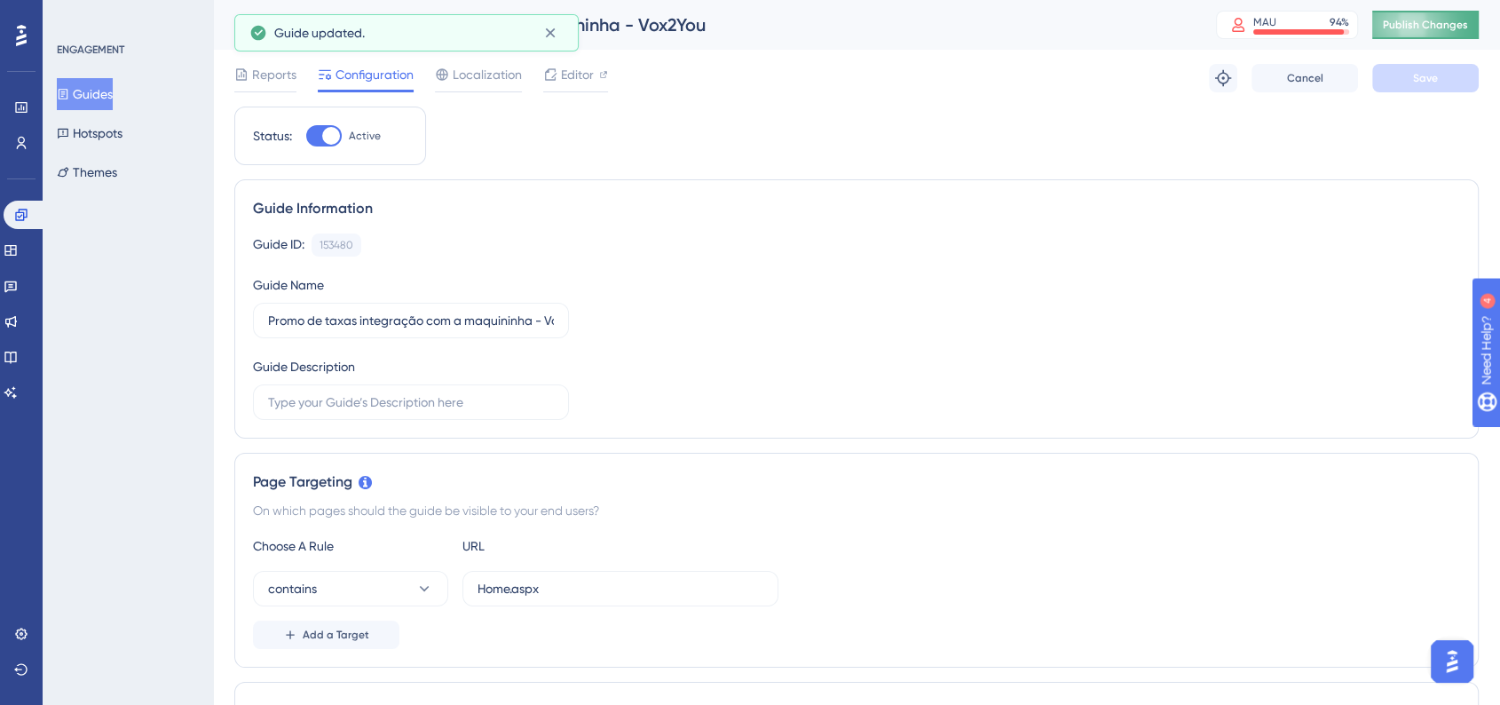
click at [1443, 18] on span "Publish Changes" at bounding box center [1425, 25] width 85 height 14
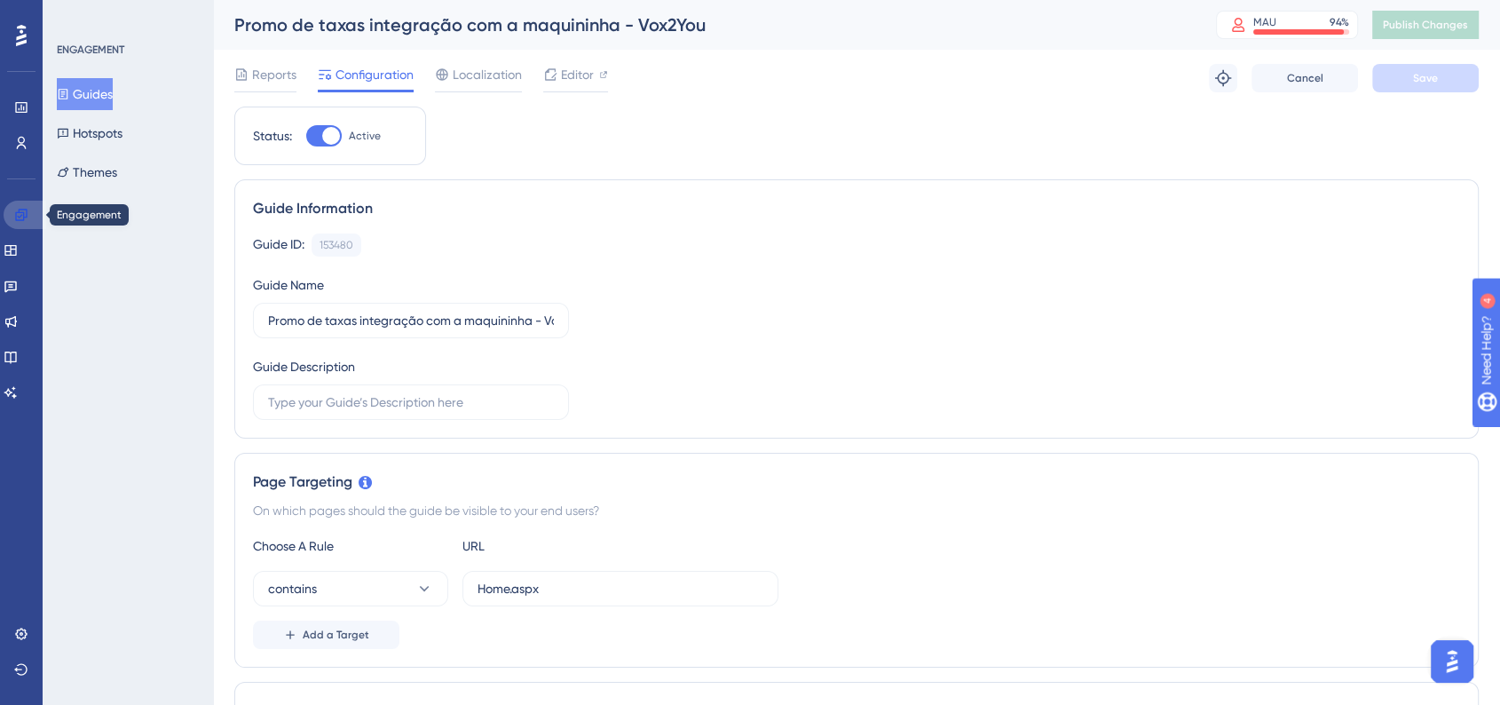
click at [28, 202] on link at bounding box center [25, 215] width 43 height 28
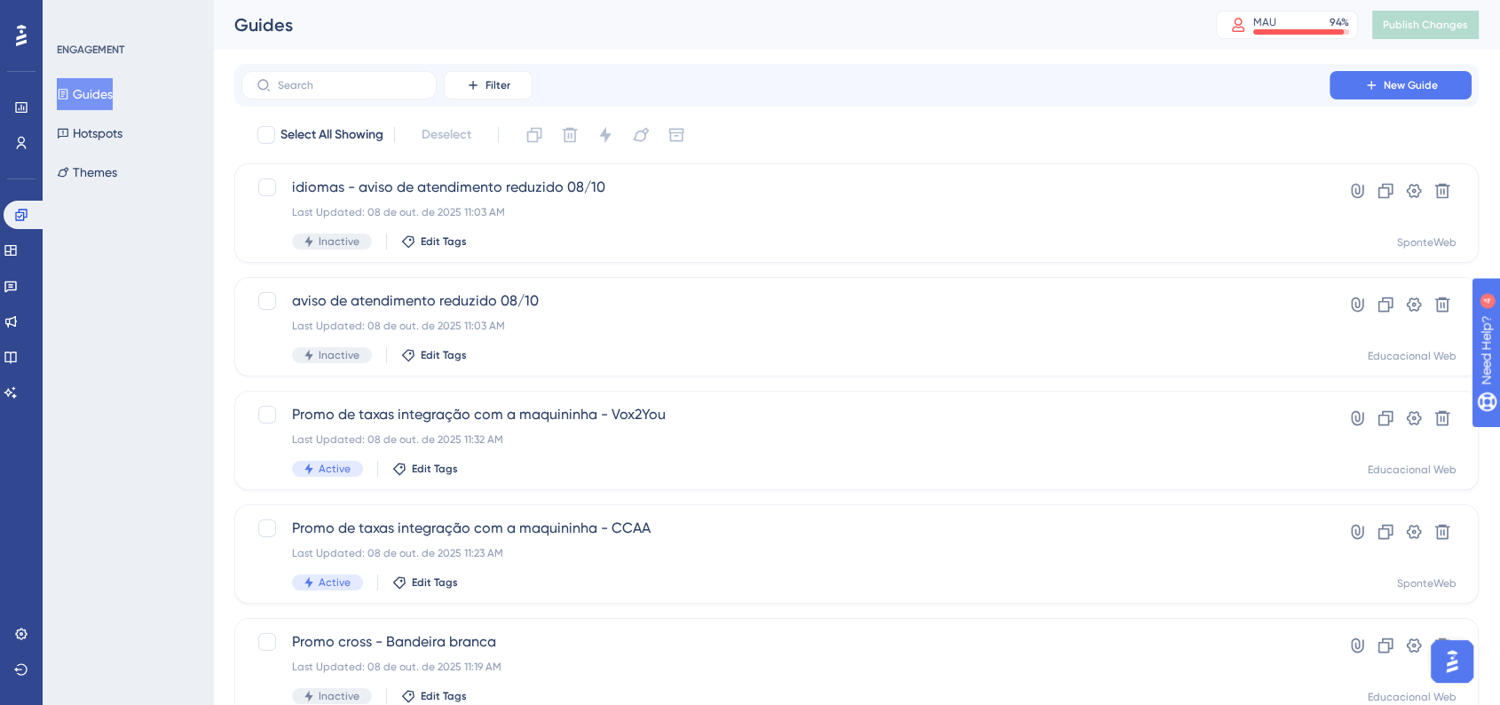
click at [174, 388] on div "ENGAGEMENT Guides Hotspots Themes" at bounding box center [128, 352] width 170 height 705
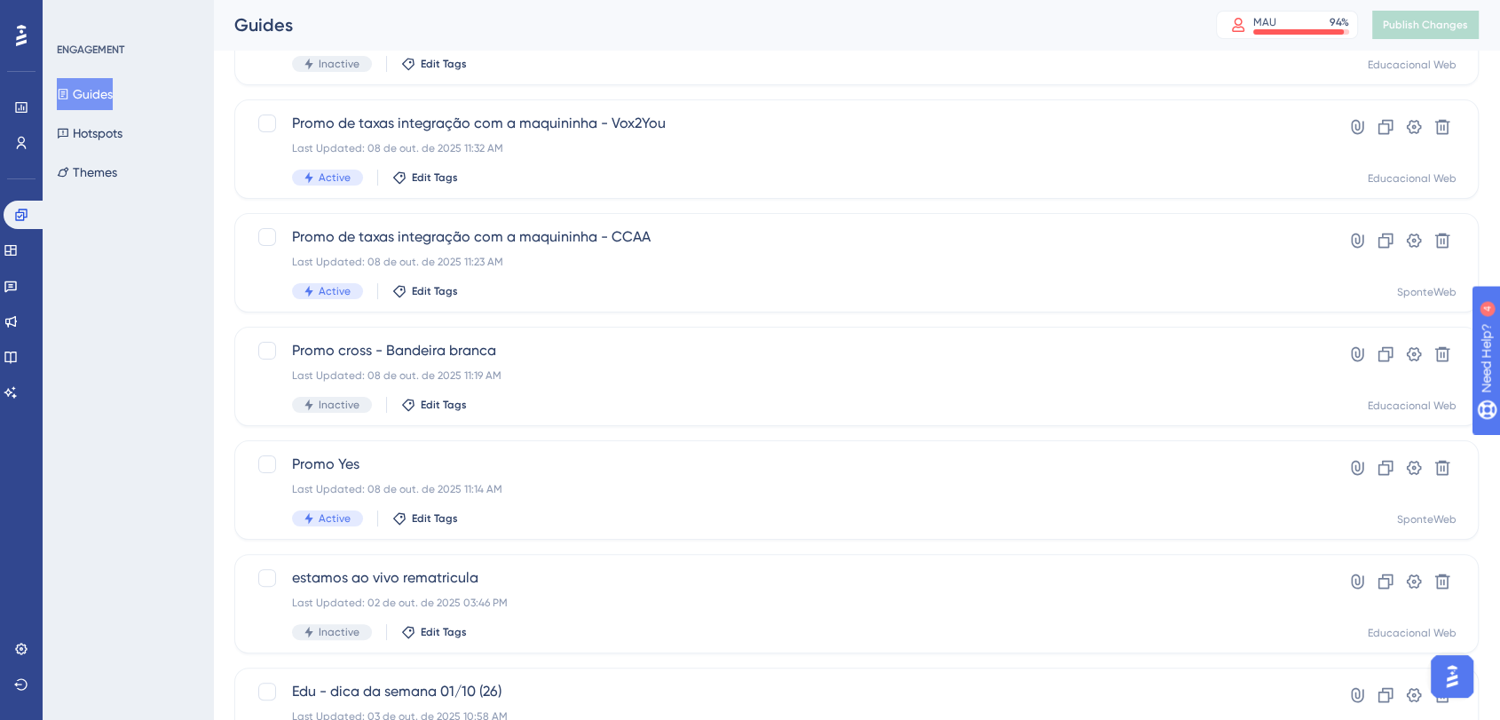
scroll to position [296, 0]
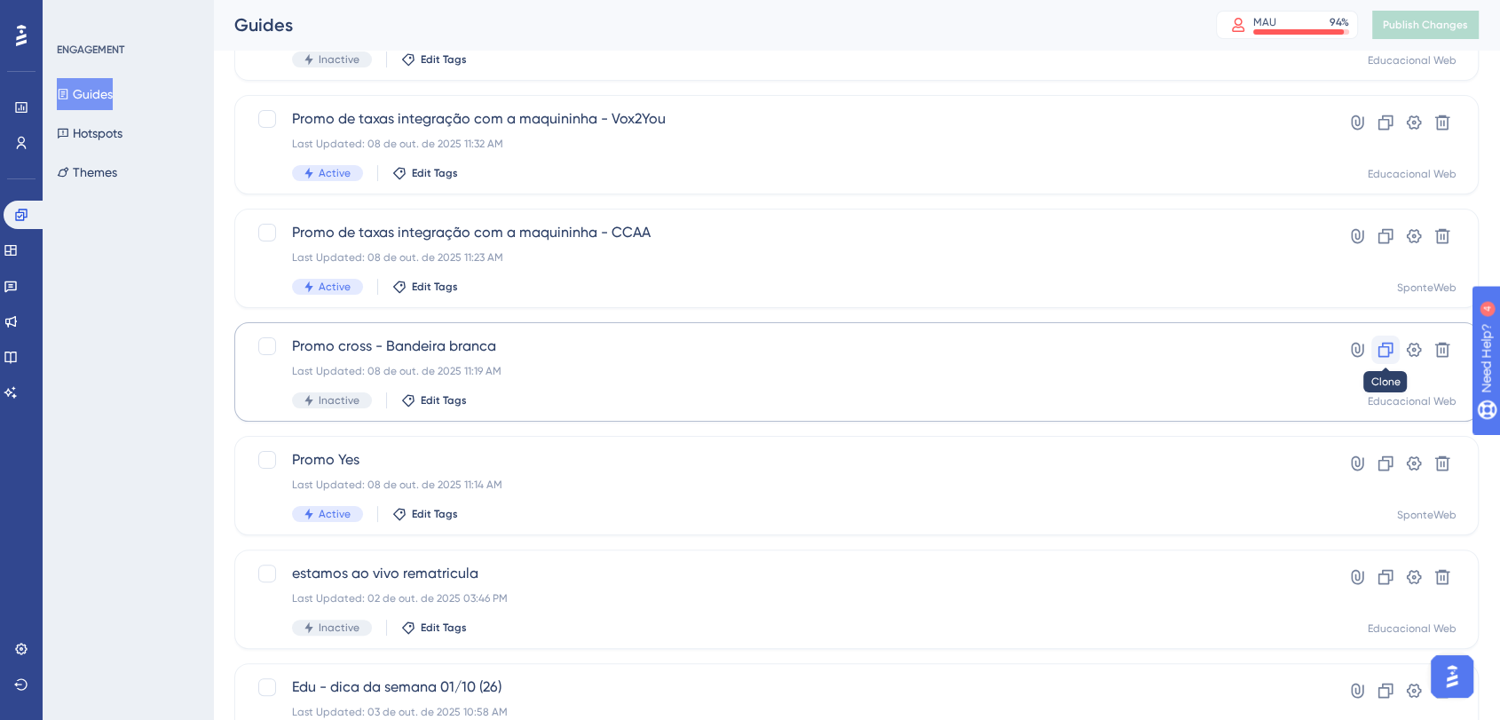
click at [1381, 357] on icon at bounding box center [1386, 350] width 18 height 18
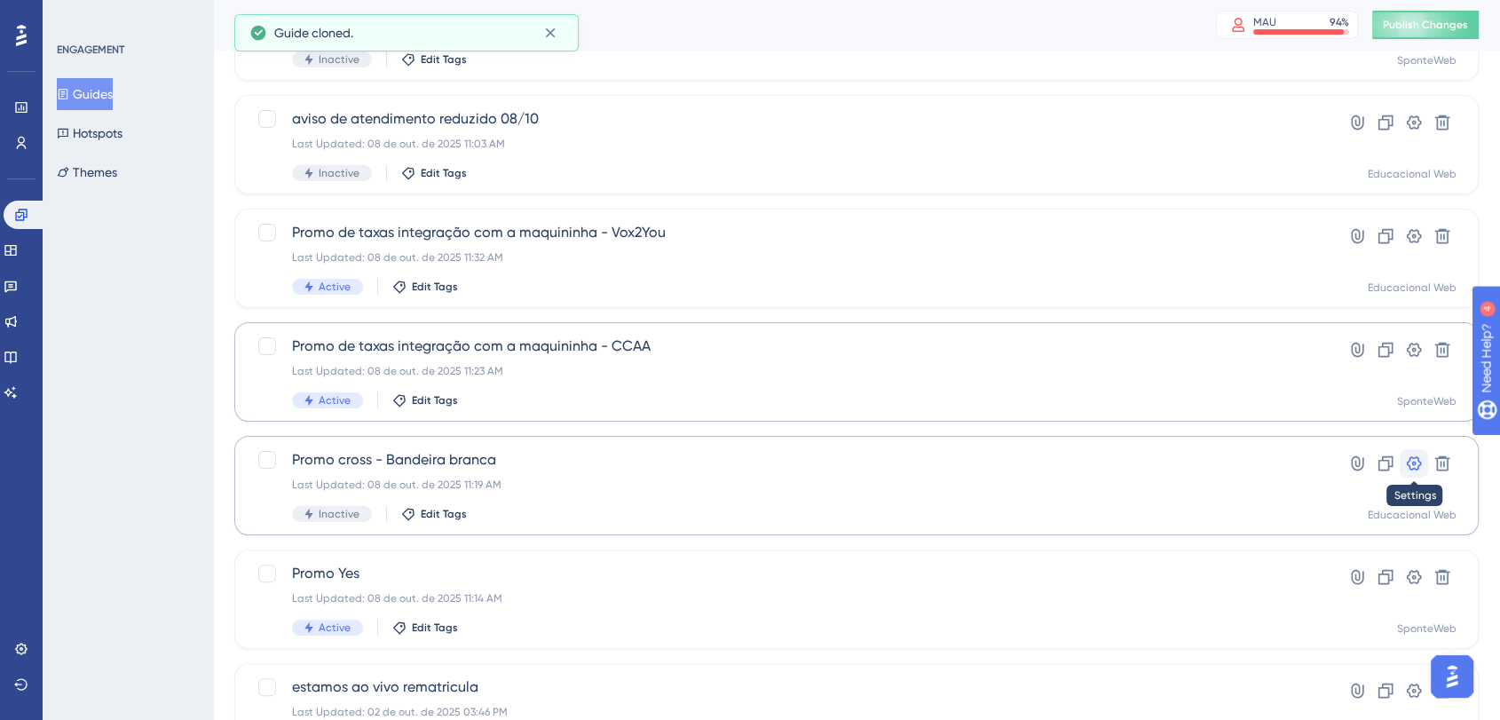
click at [1404, 463] on button at bounding box center [1414, 463] width 28 height 28
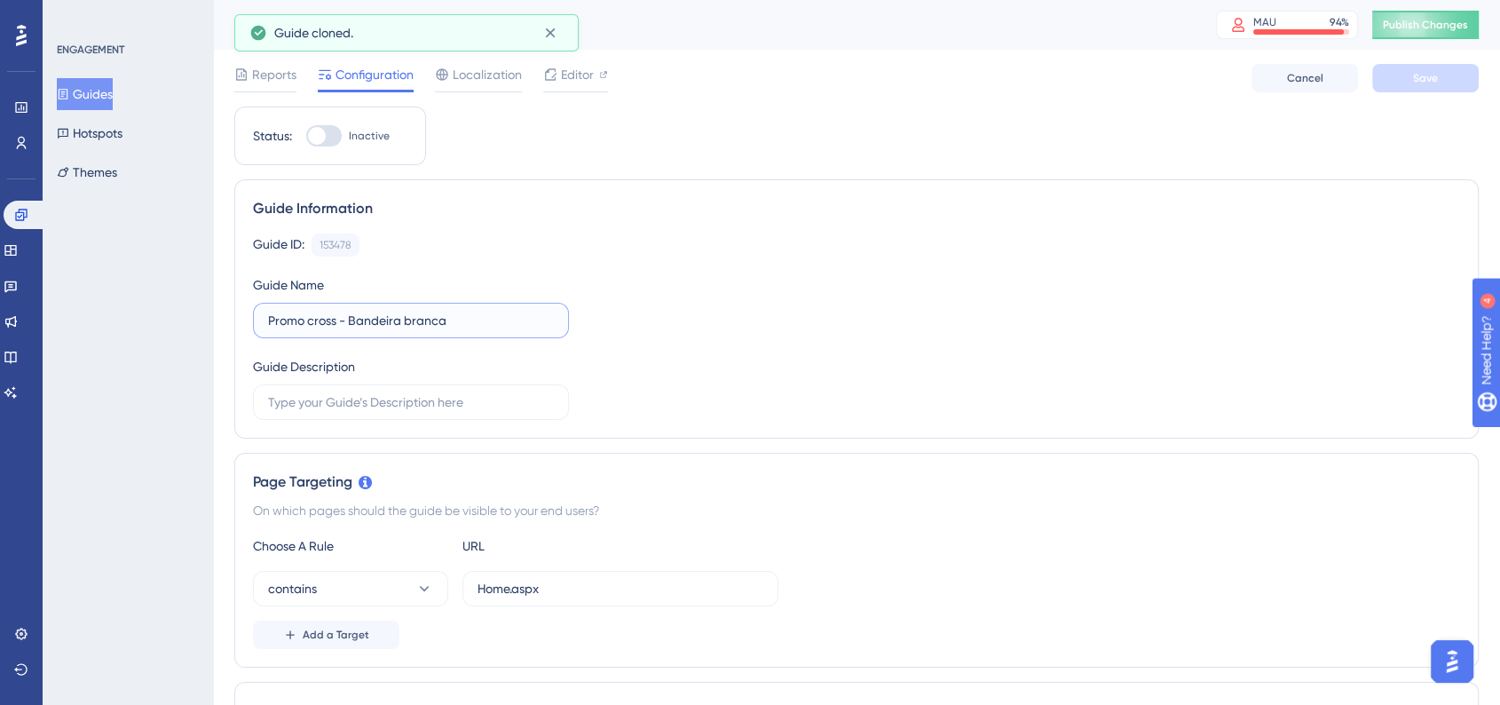
click at [460, 327] on input "Promo cross - Bandeira branca" at bounding box center [411, 321] width 286 height 20
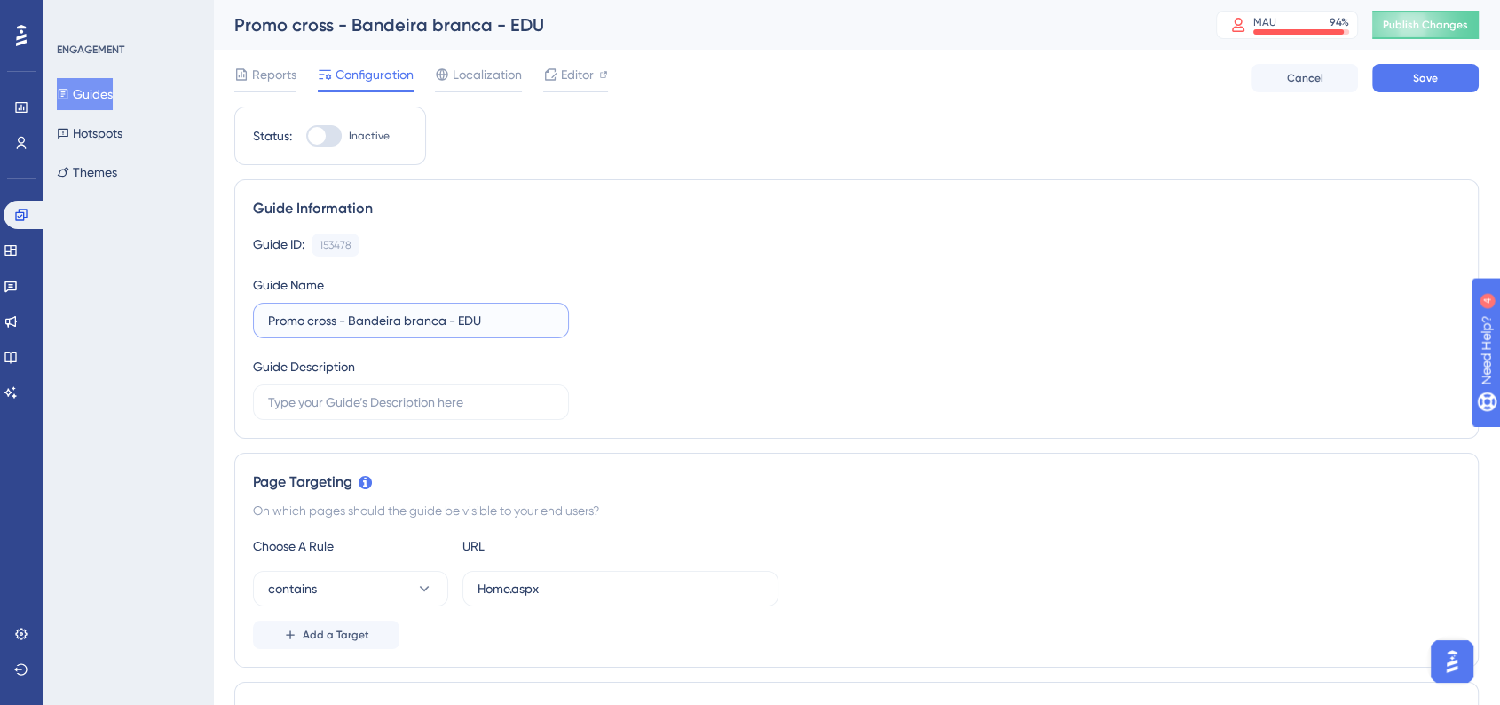
type input "Promo cross - Bandeira branca - EDU"
click at [738, 293] on div "Guide ID: 153478 Copy Guide Name Promo cross - Bandeira branca - EDU Guide Desc…" at bounding box center [856, 326] width 1207 height 186
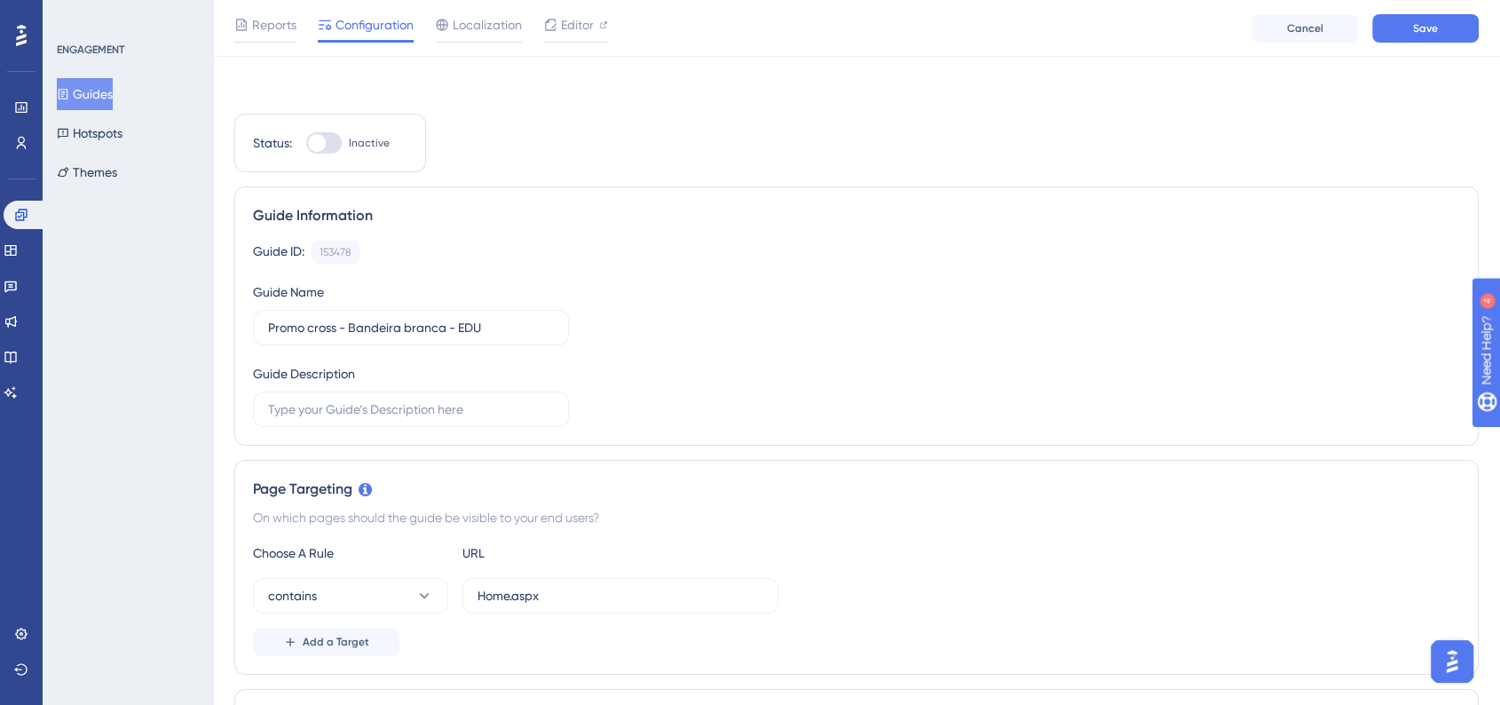
scroll to position [296, 0]
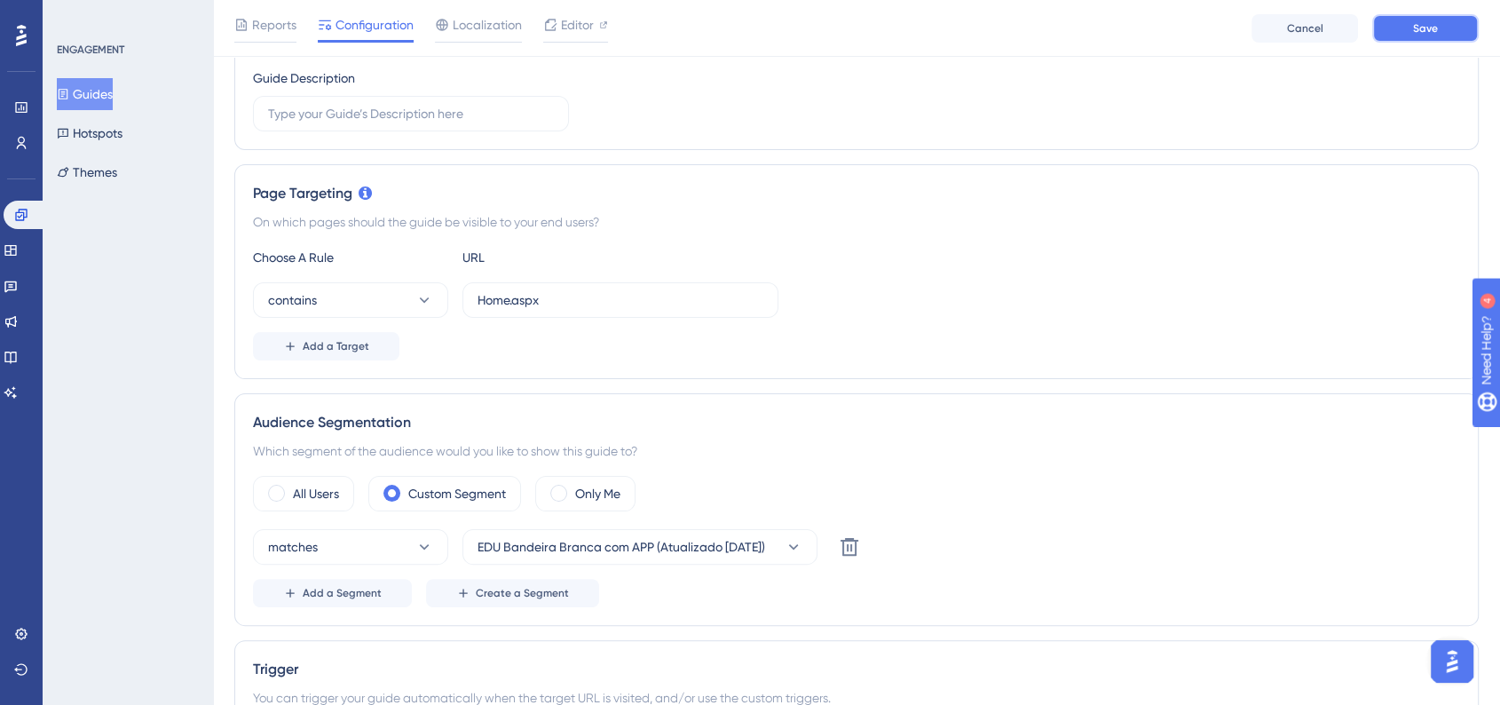
click at [1413, 36] on button "Save" at bounding box center [1425, 28] width 107 height 28
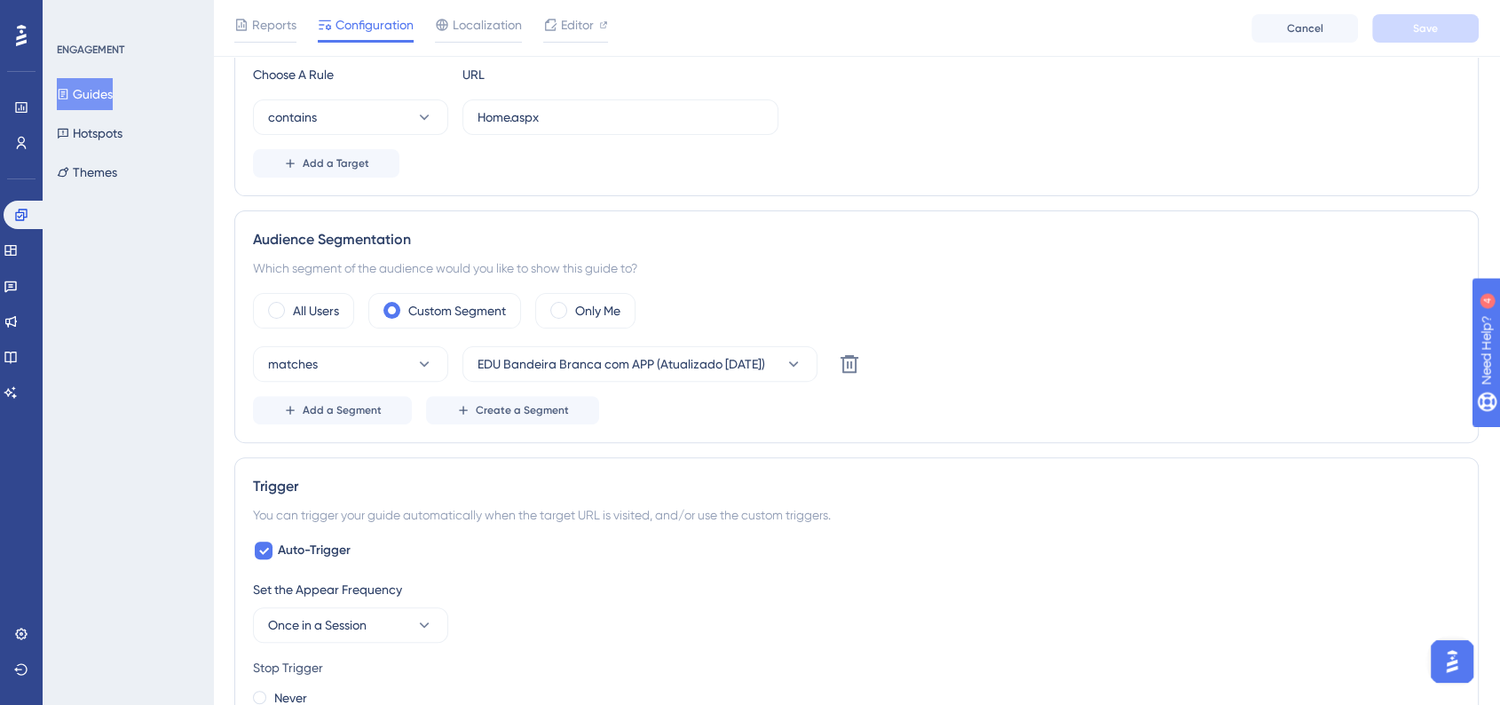
scroll to position [0, 0]
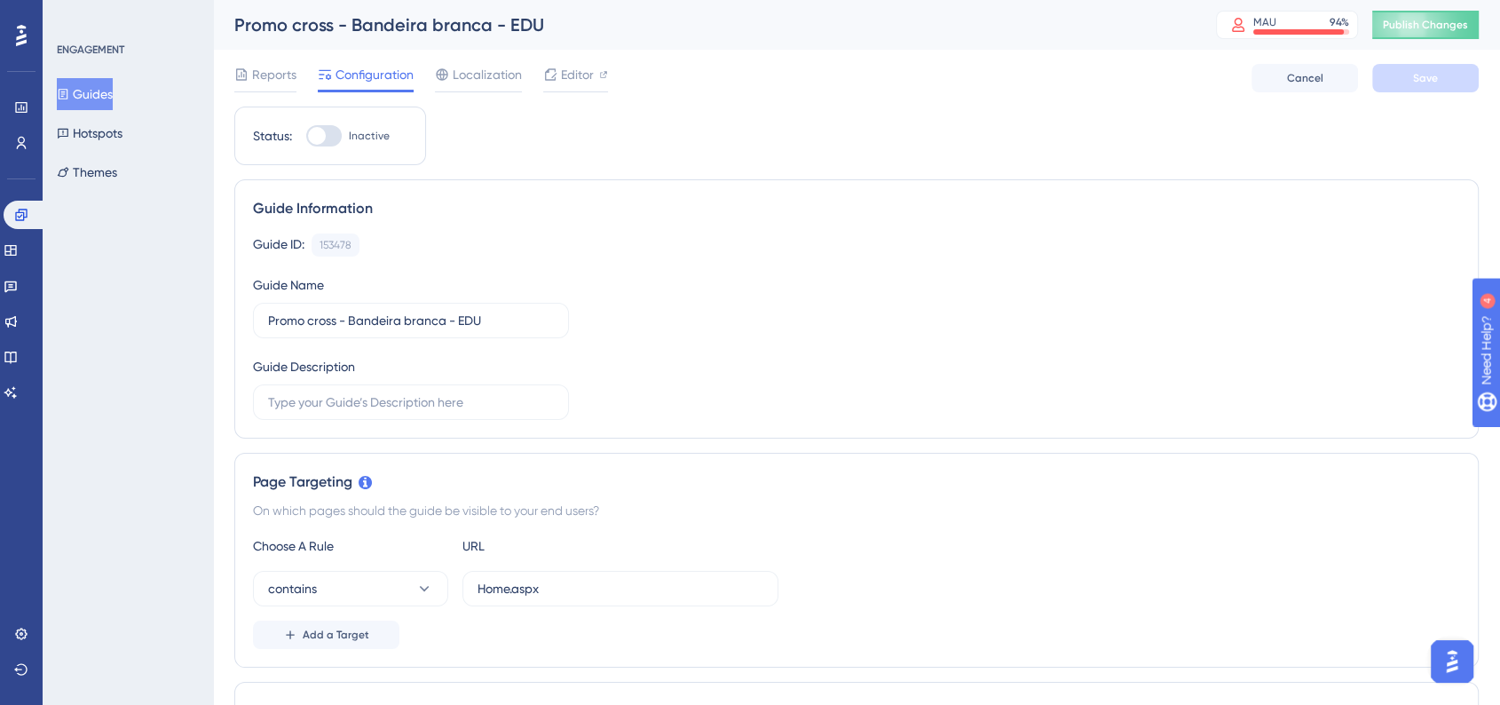
click at [0, 207] on div "Performance Users Engagement Widgets Feedback Product Updates Knowledge Base AI…" at bounding box center [21, 352] width 43 height 705
click at [7, 209] on link at bounding box center [25, 215] width 43 height 28
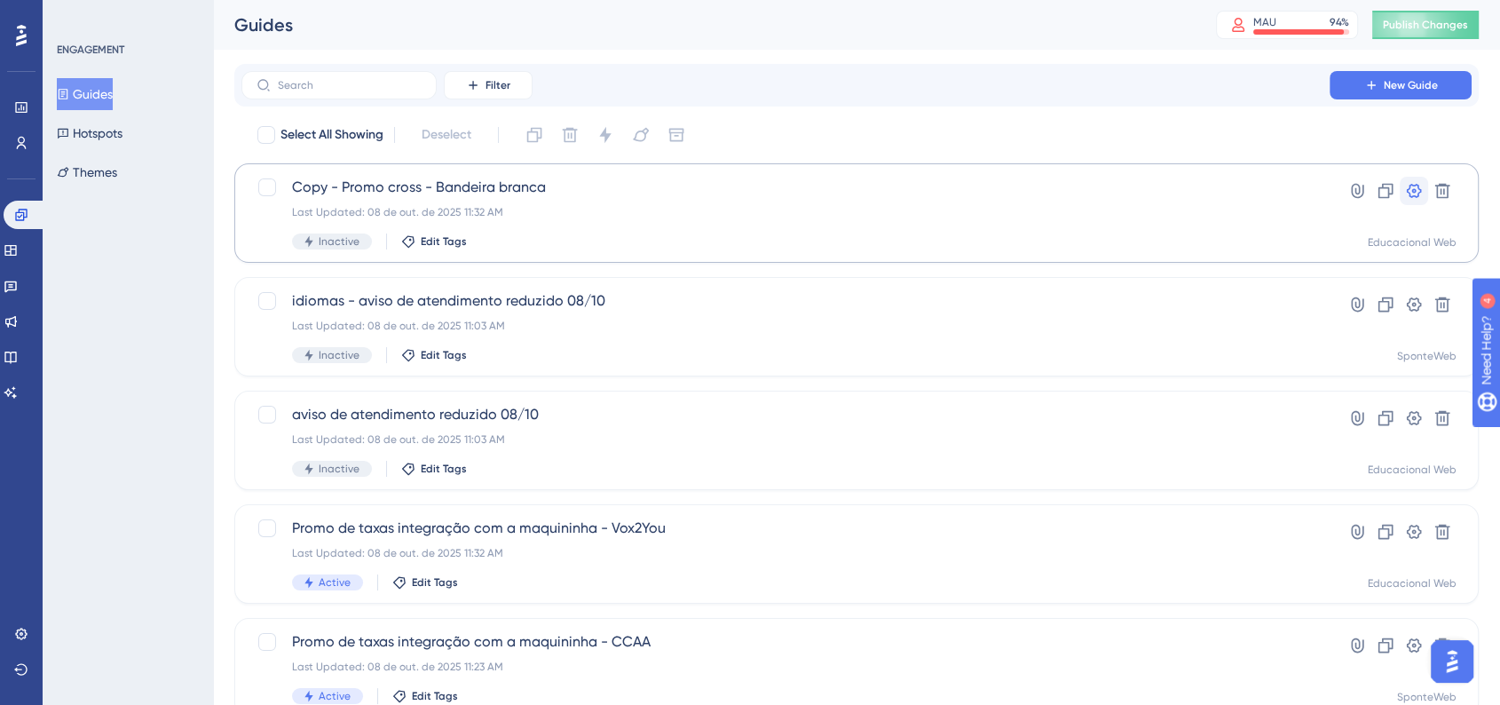
click at [1411, 202] on button at bounding box center [1414, 191] width 28 height 28
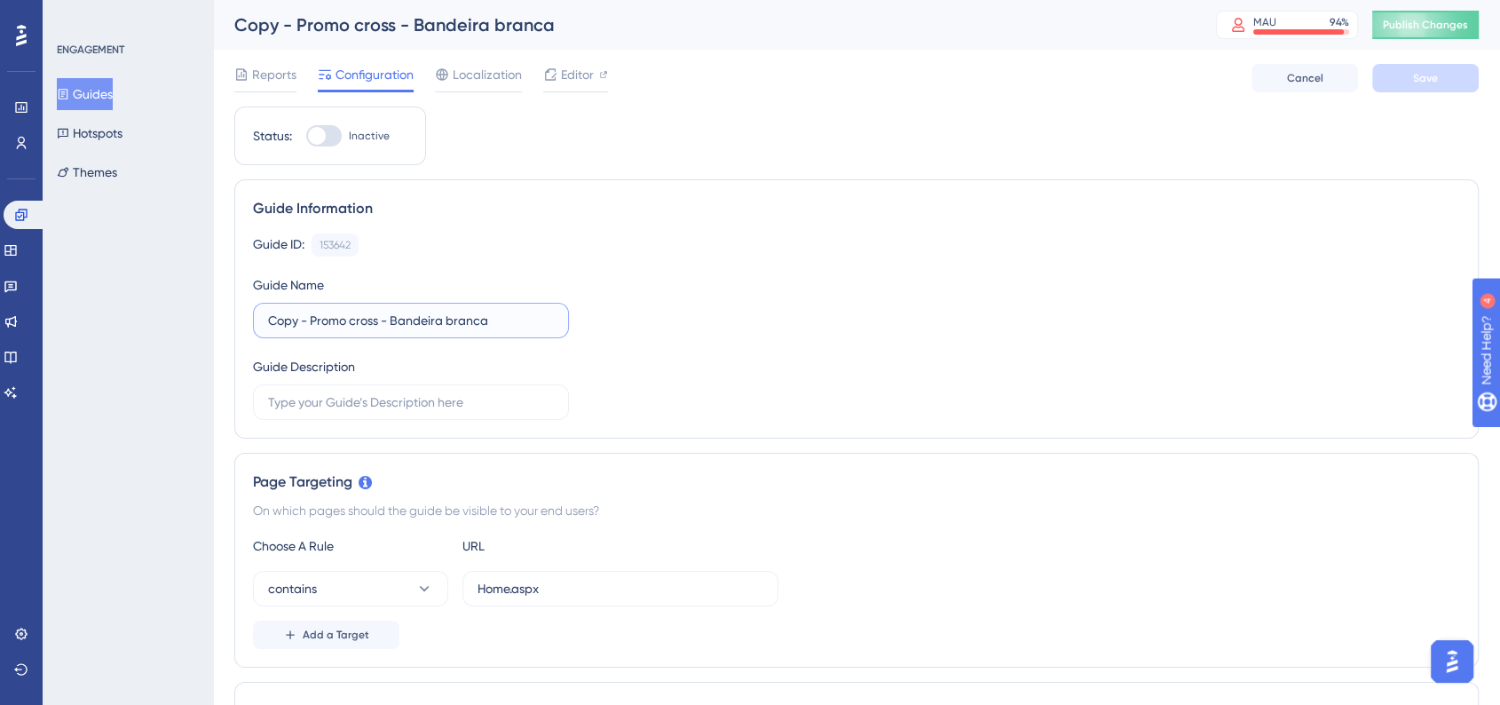
drag, startPoint x: 312, startPoint y: 327, endPoint x: 229, endPoint y: 314, distance: 83.5
click at [476, 321] on input "Promo cross - Bandeira branca" at bounding box center [411, 321] width 286 height 20
type input "Promo cross - Bandeira branca - Idiomas"
click at [826, 314] on div "Guide ID: 153642 Copy Guide Name Promo cross - Bandeira branca - Idiomas Guide …" at bounding box center [856, 326] width 1207 height 186
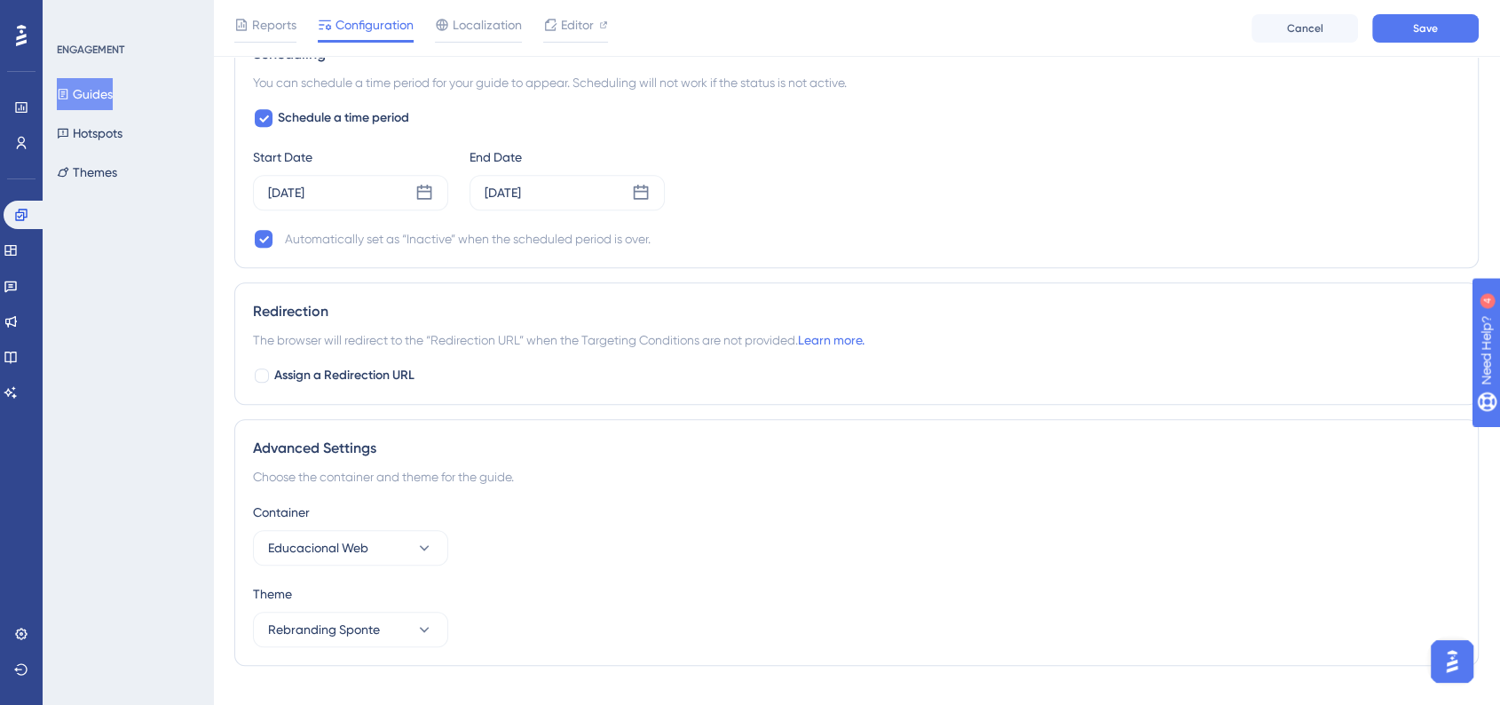
scroll to position [1465, 0]
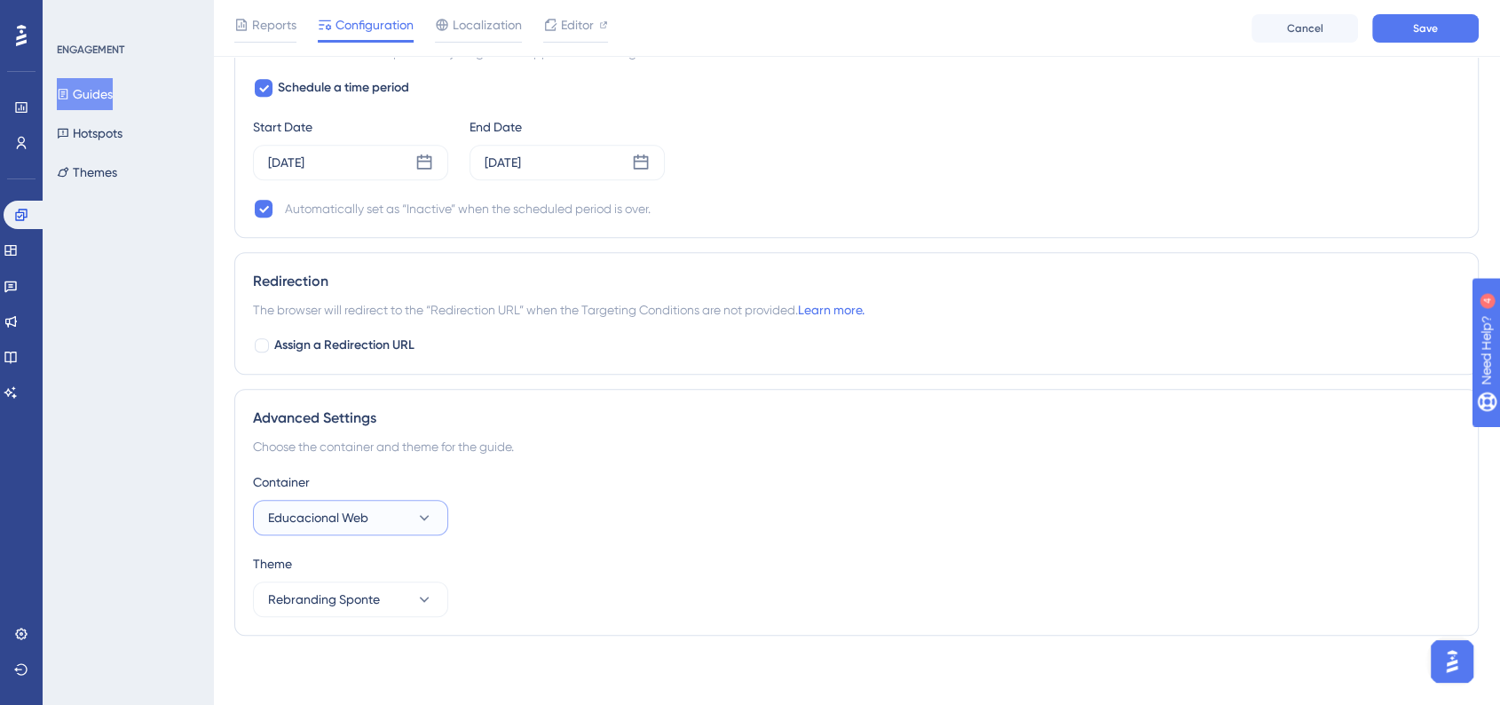
click at [356, 500] on button "Educacional Web" at bounding box center [350, 518] width 195 height 36
click at [360, 563] on div "SponteWeb SponteWeb" at bounding box center [351, 572] width 144 height 36
click at [841, 497] on div "Container SponteWeb" at bounding box center [856, 503] width 1207 height 64
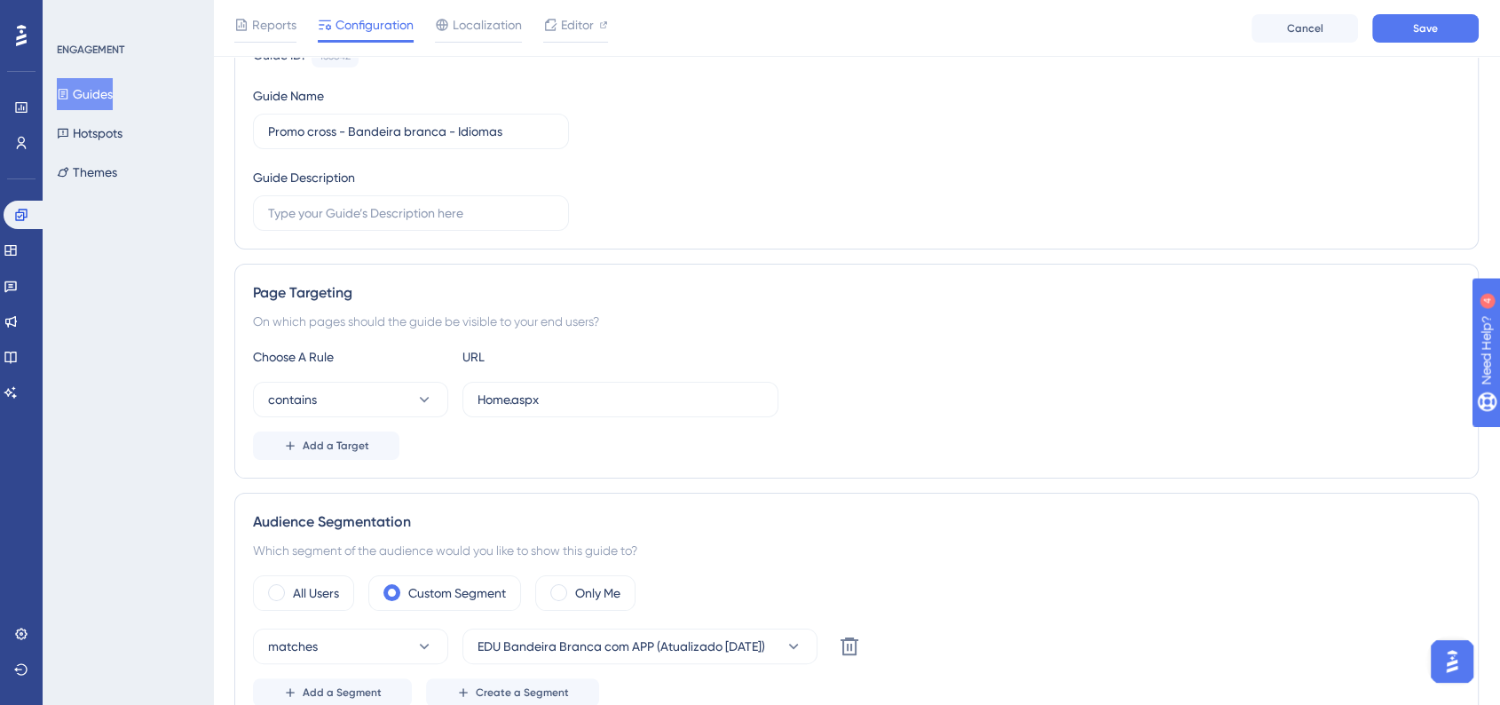
scroll to position [0, 0]
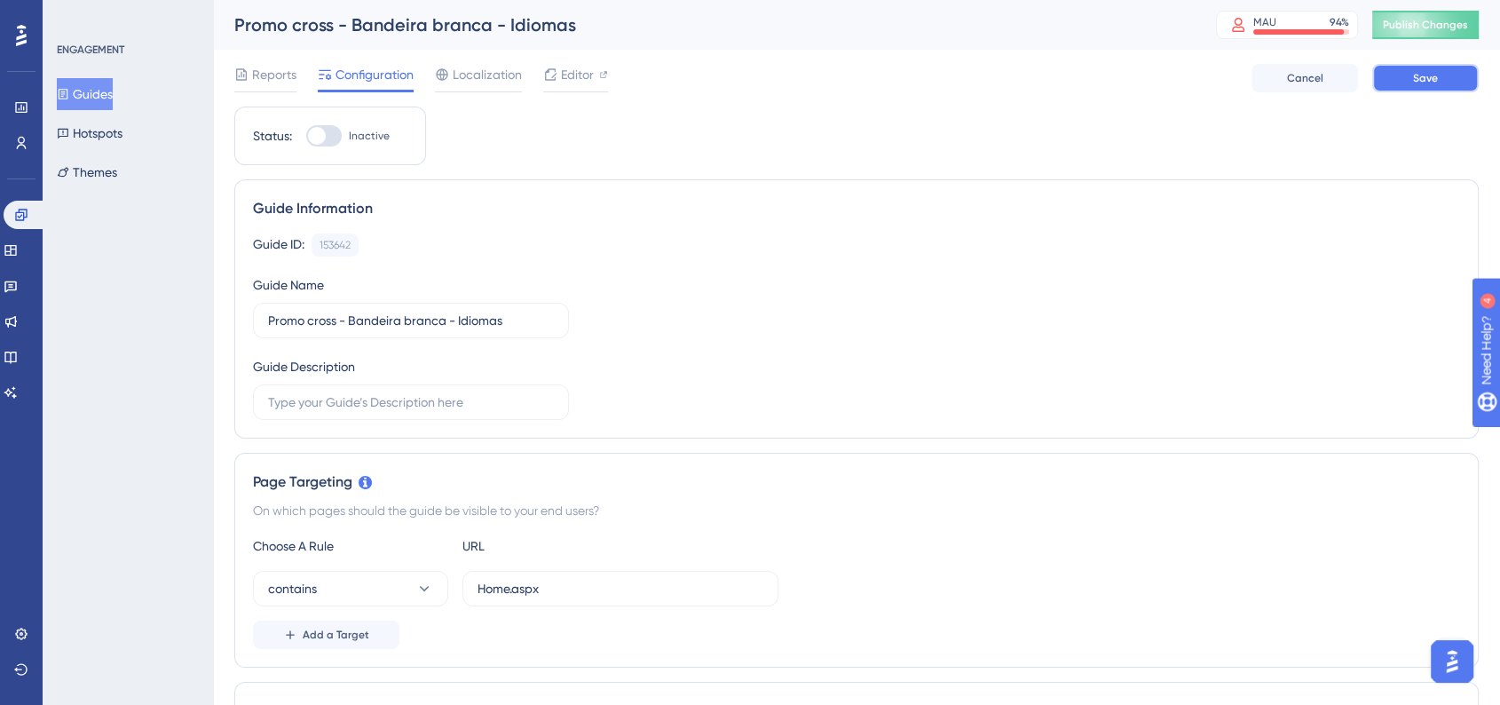
click at [1405, 90] on button "Save" at bounding box center [1425, 78] width 107 height 28
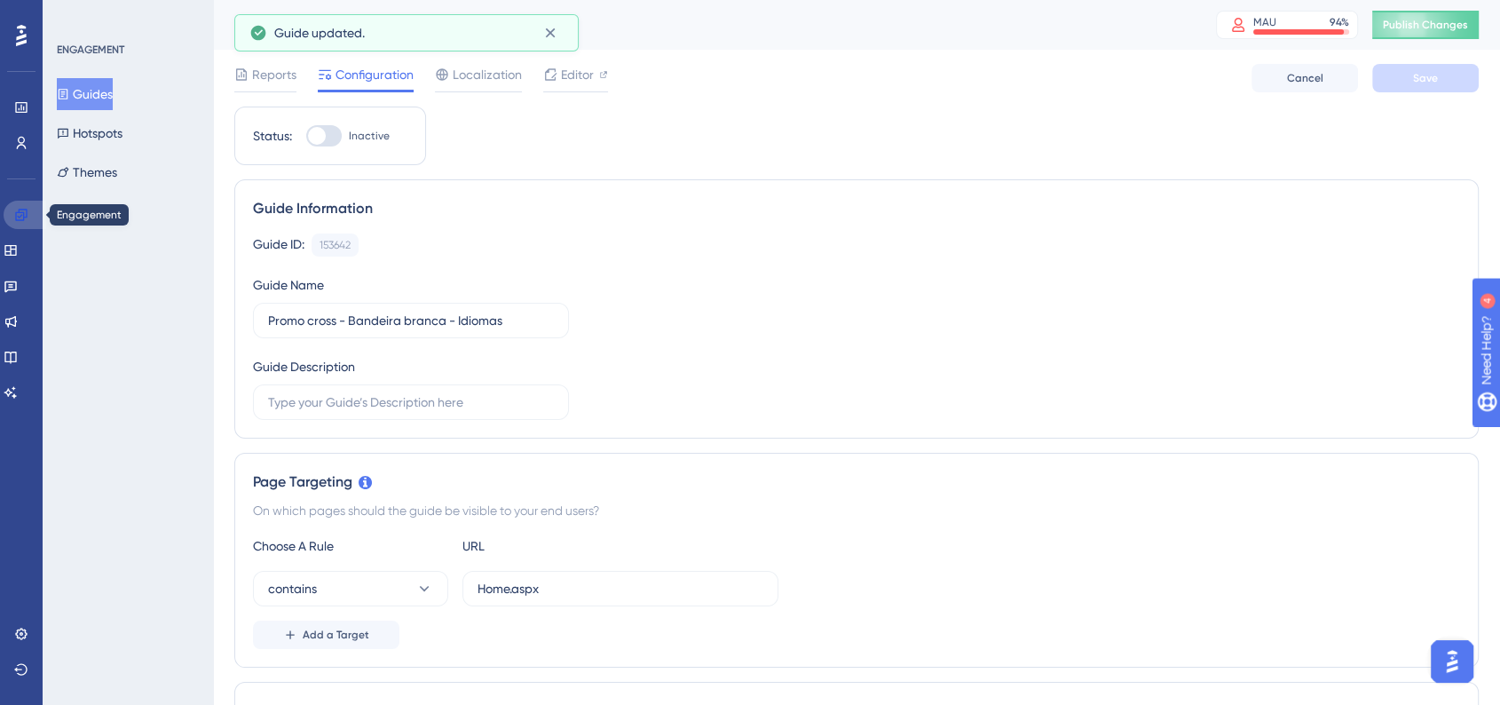
drag, startPoint x: 21, startPoint y: 219, endPoint x: 217, endPoint y: 298, distance: 211.5
click at [21, 219] on icon at bounding box center [21, 215] width 12 height 12
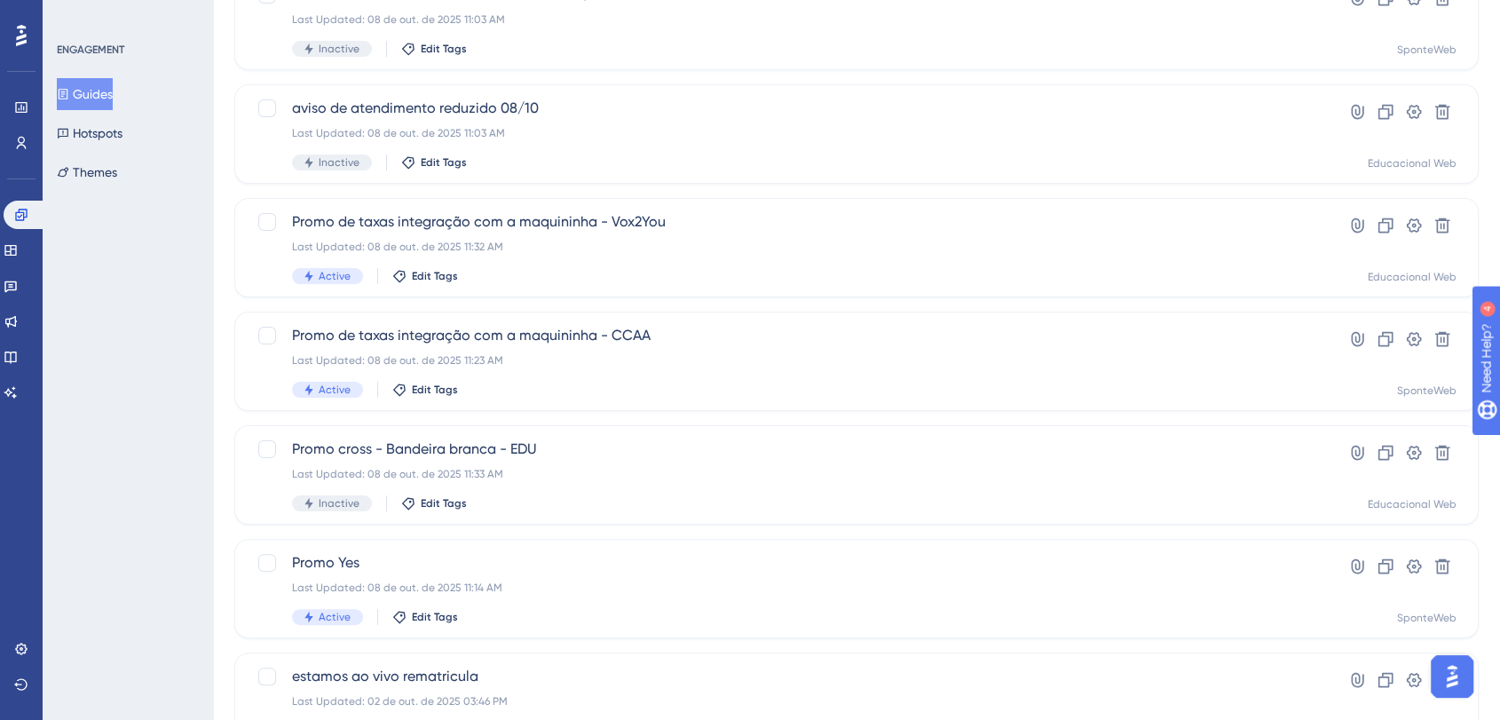
scroll to position [394, 0]
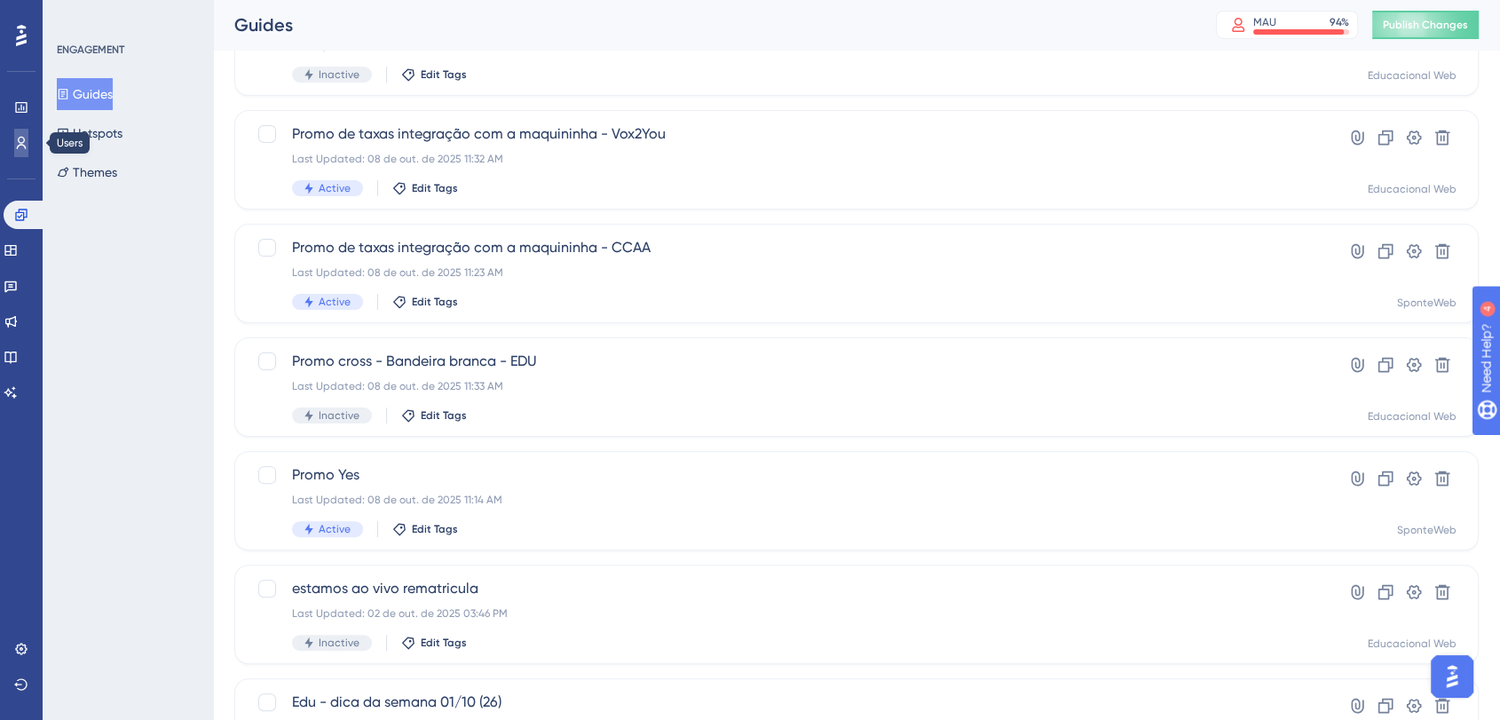
click at [28, 142] on link at bounding box center [21, 143] width 14 height 28
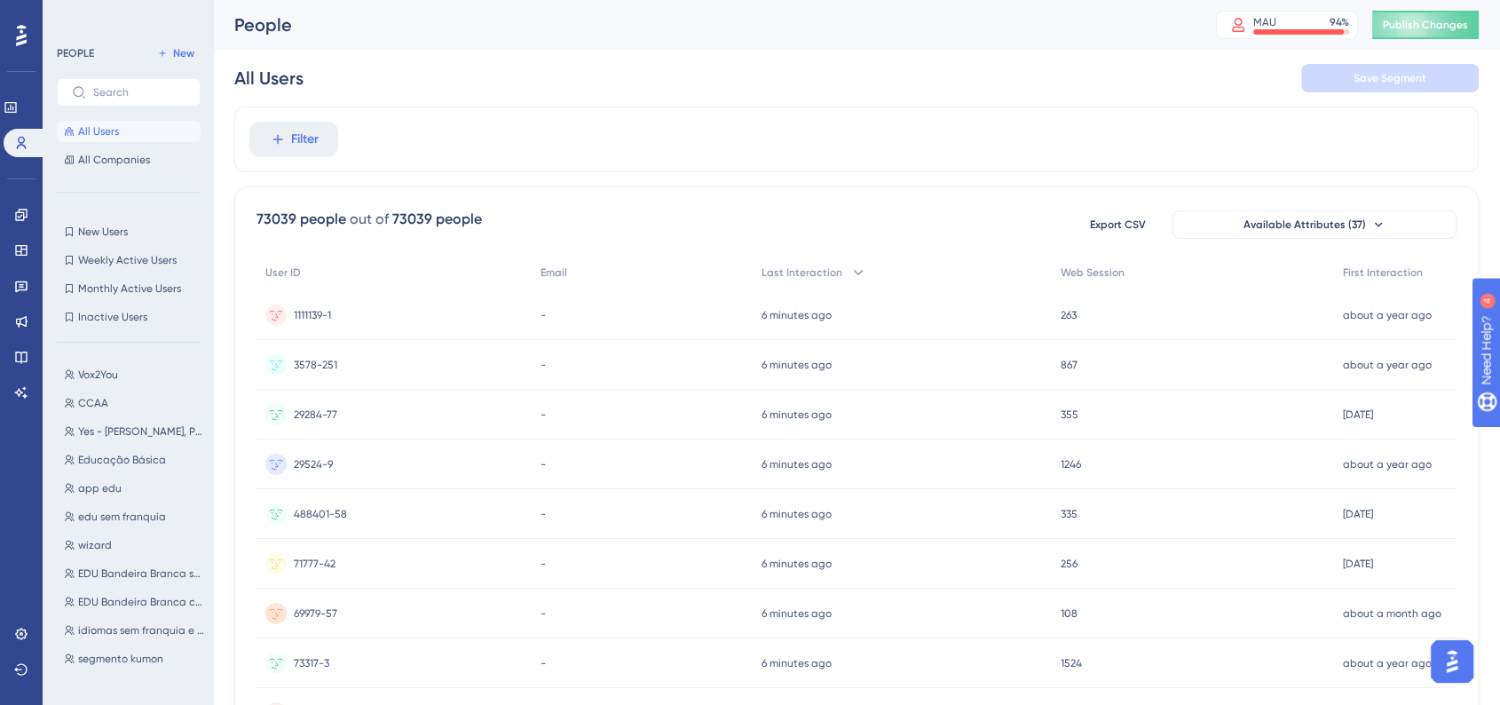
click at [1393, 92] on div "All Users Save Segment" at bounding box center [856, 78] width 1245 height 57
click at [28, 144] on link at bounding box center [25, 143] width 43 height 28
click at [28, 218] on link at bounding box center [21, 215] width 14 height 28
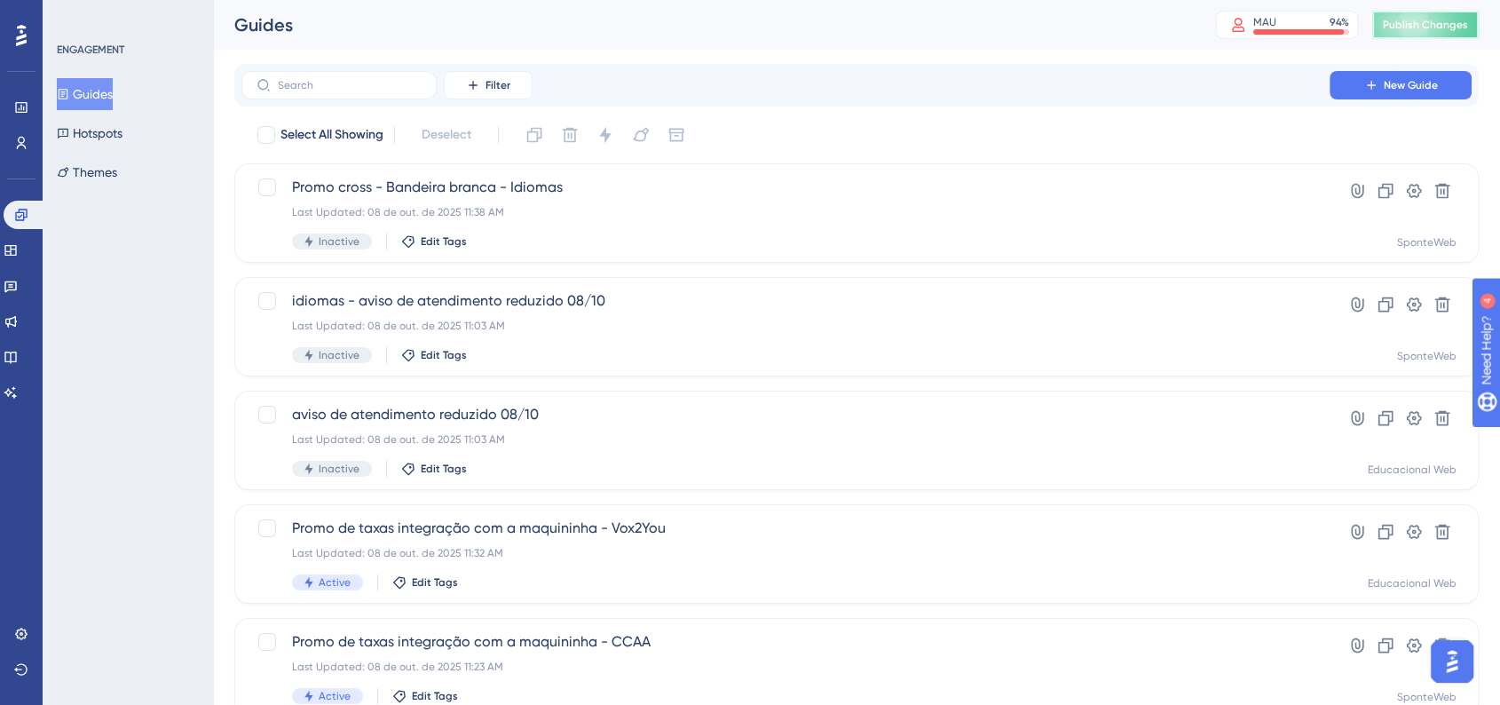
click at [1443, 22] on span "Publish Changes" at bounding box center [1425, 25] width 85 height 14
